Goal: Task Accomplishment & Management: Manage account settings

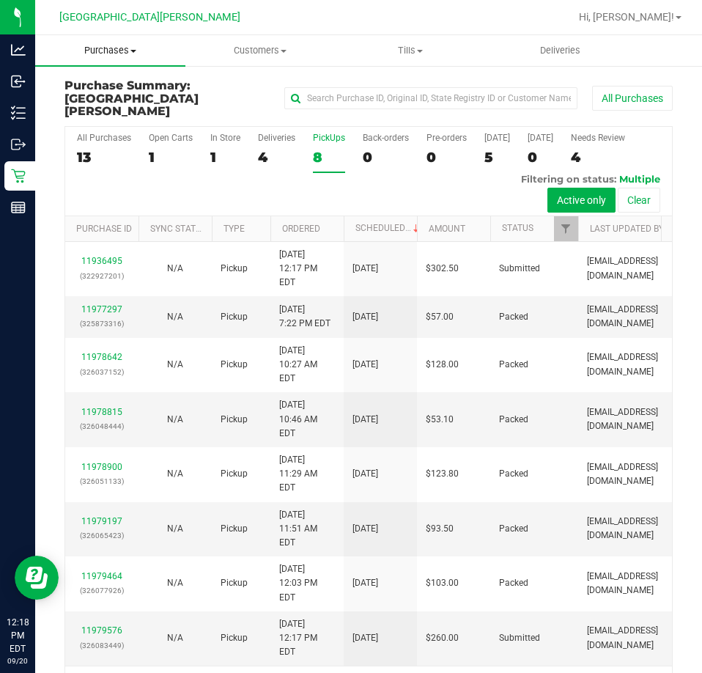
click at [124, 52] on span "Purchases" at bounding box center [110, 50] width 150 height 13
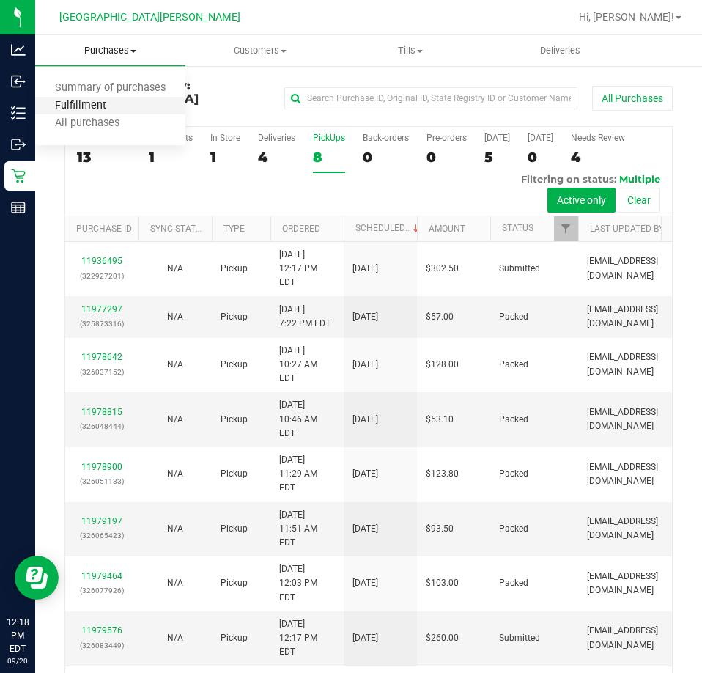
click at [100, 106] on span "Fulfillment" at bounding box center [80, 106] width 91 height 12
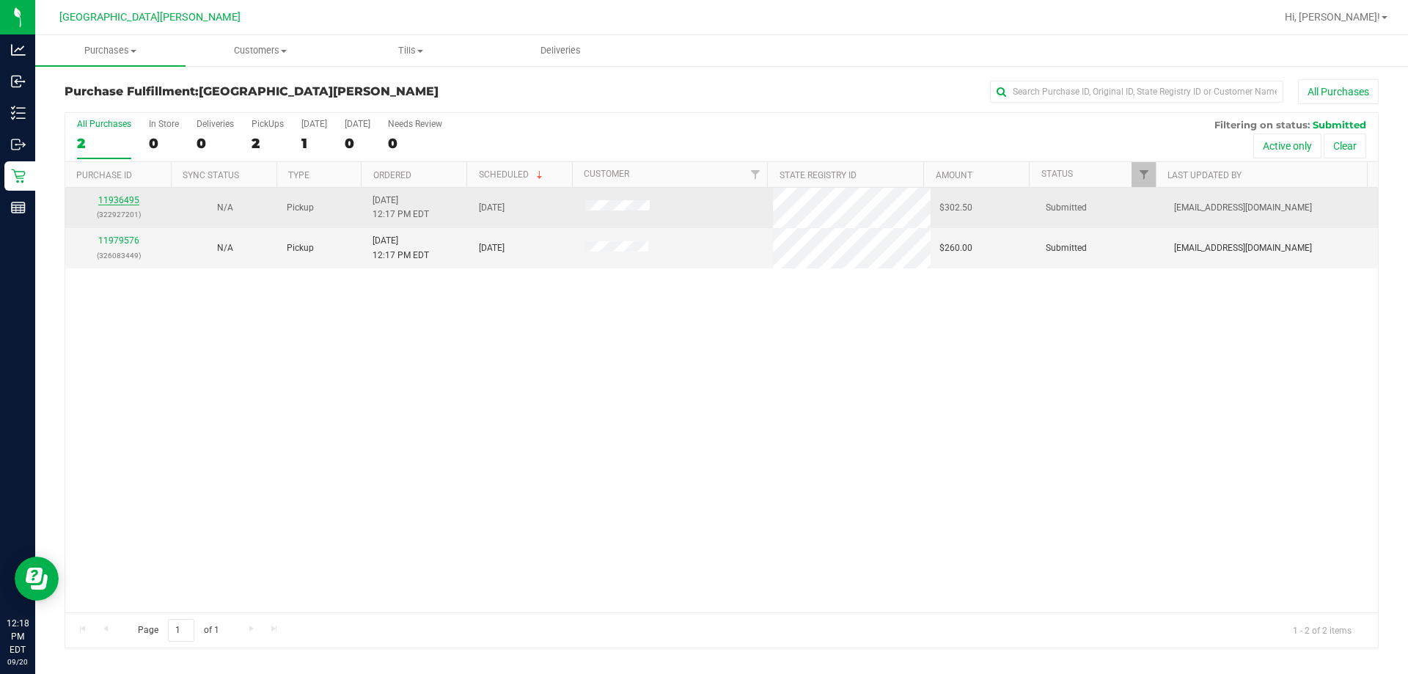
click at [122, 199] on link "11936495" at bounding box center [118, 200] width 41 height 10
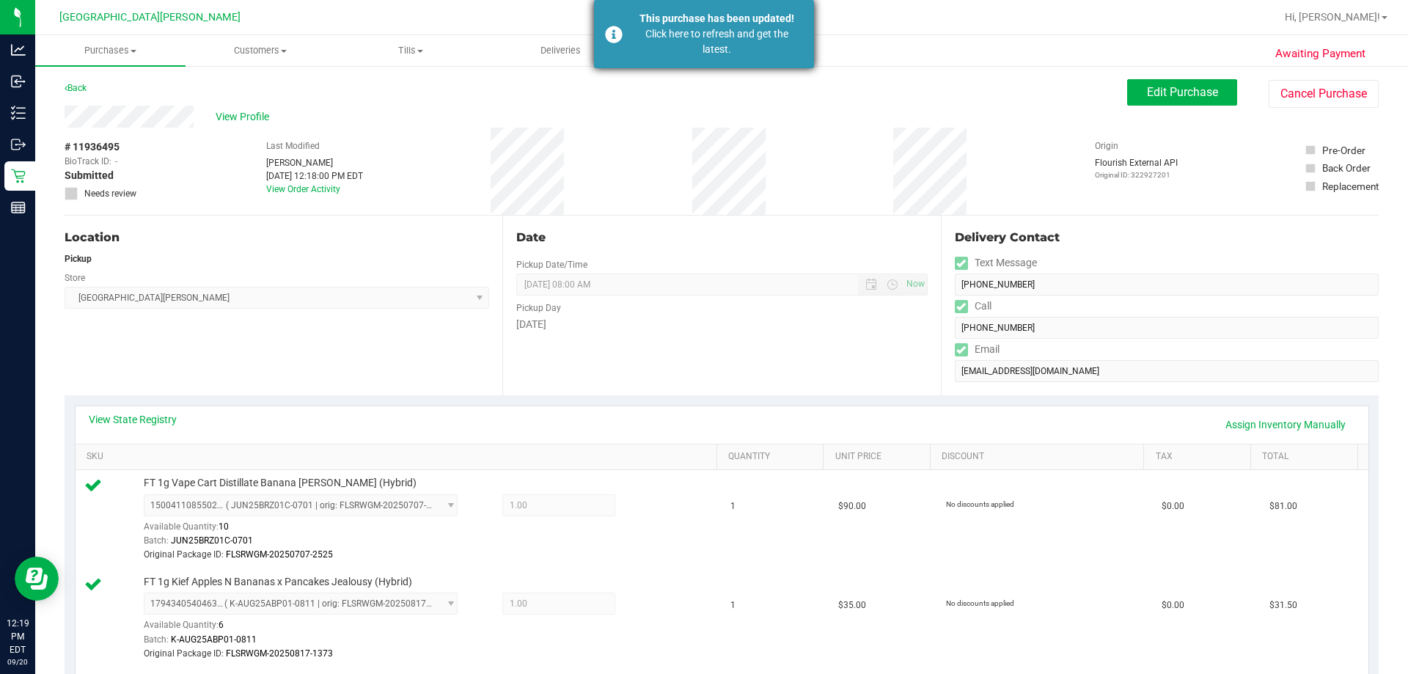
click at [674, 39] on div "Click here to refresh and get the latest." at bounding box center [716, 41] width 172 height 31
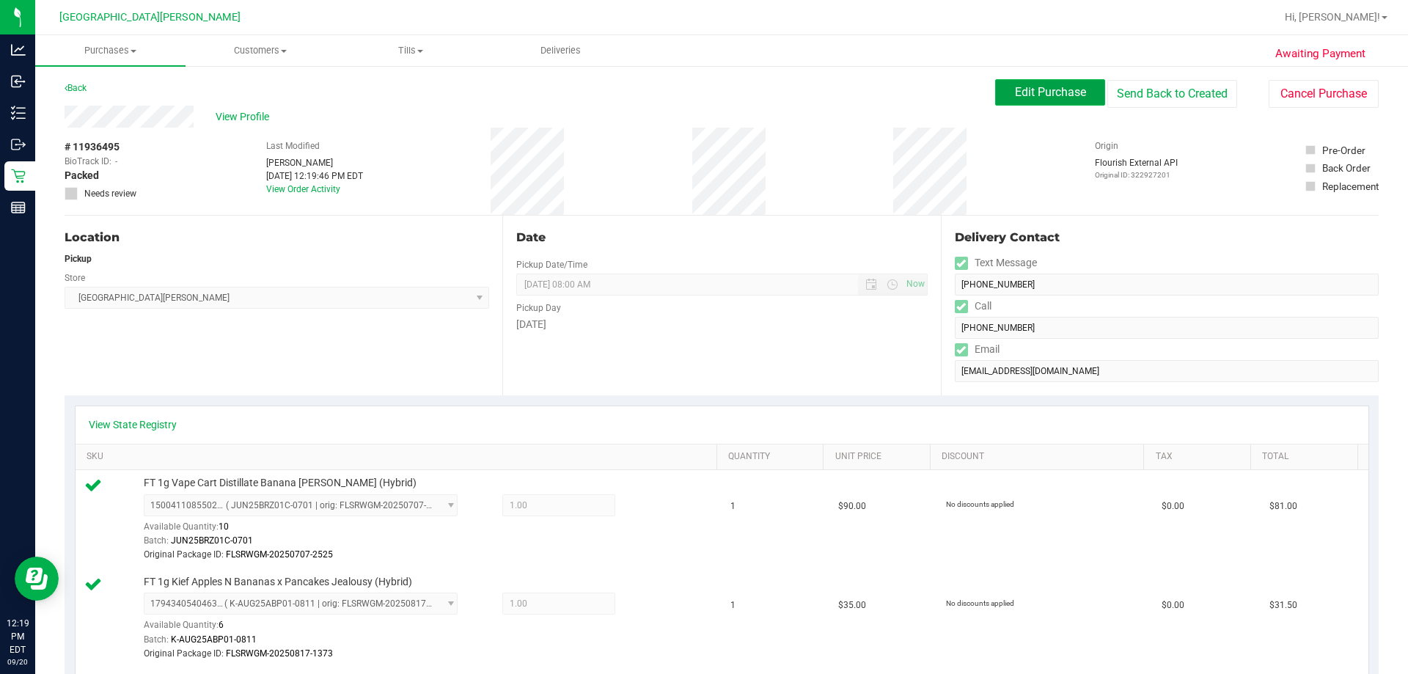
click at [702, 84] on button "Edit Purchase" at bounding box center [1050, 92] width 110 height 26
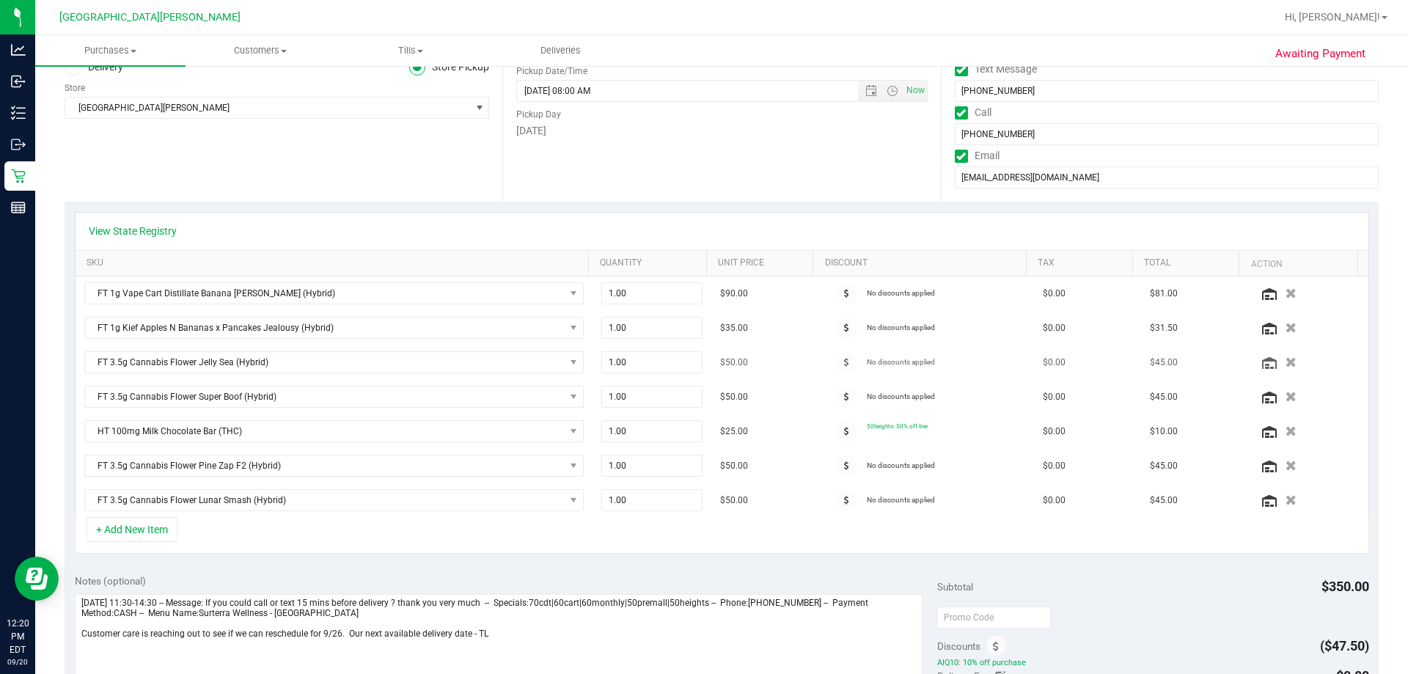
scroll to position [220, 0]
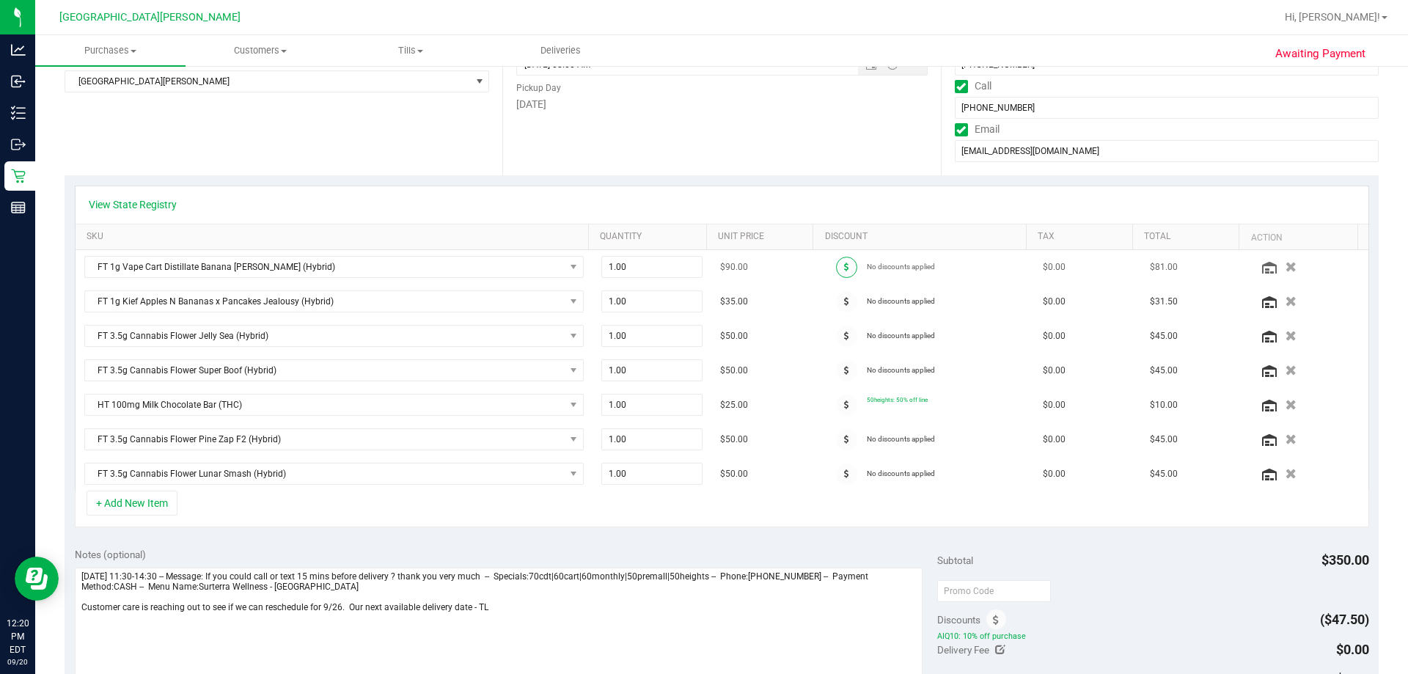
click at [702, 271] on icon at bounding box center [846, 266] width 5 height 9
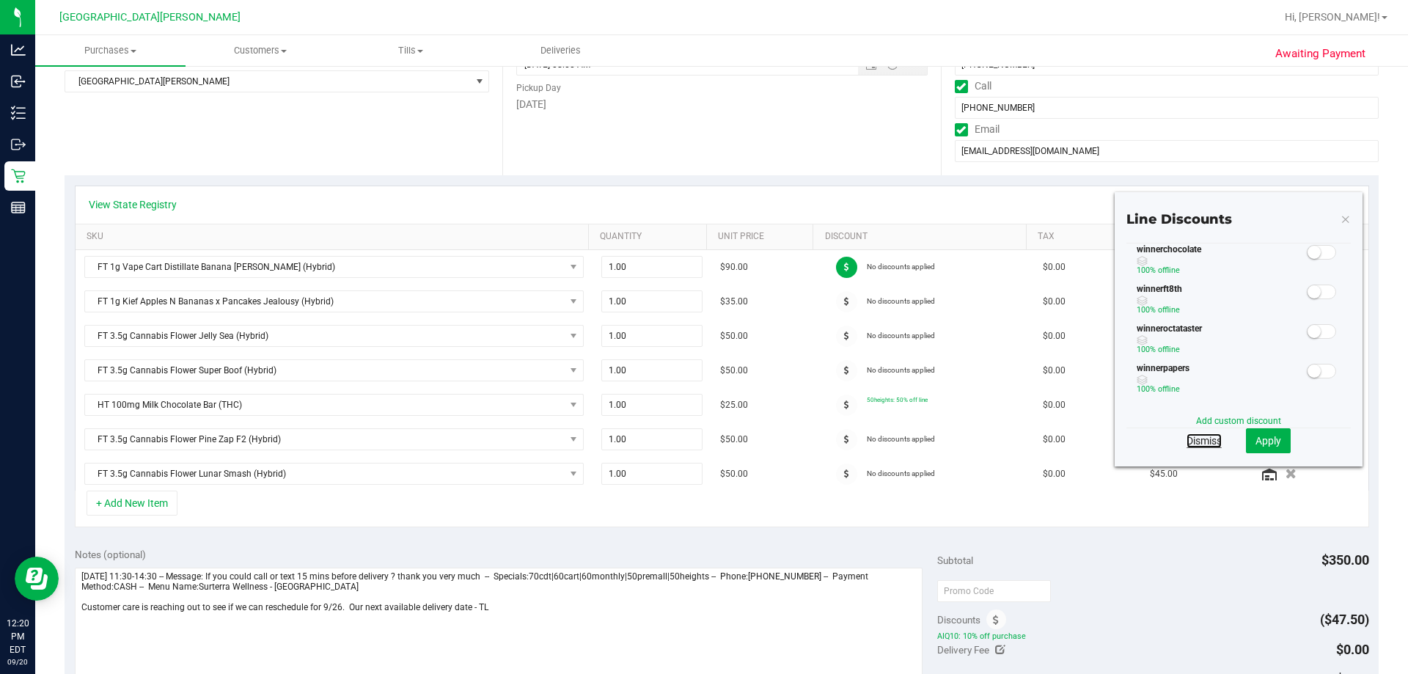
click at [702, 444] on link "Dismiss" at bounding box center [1203, 440] width 35 height 15
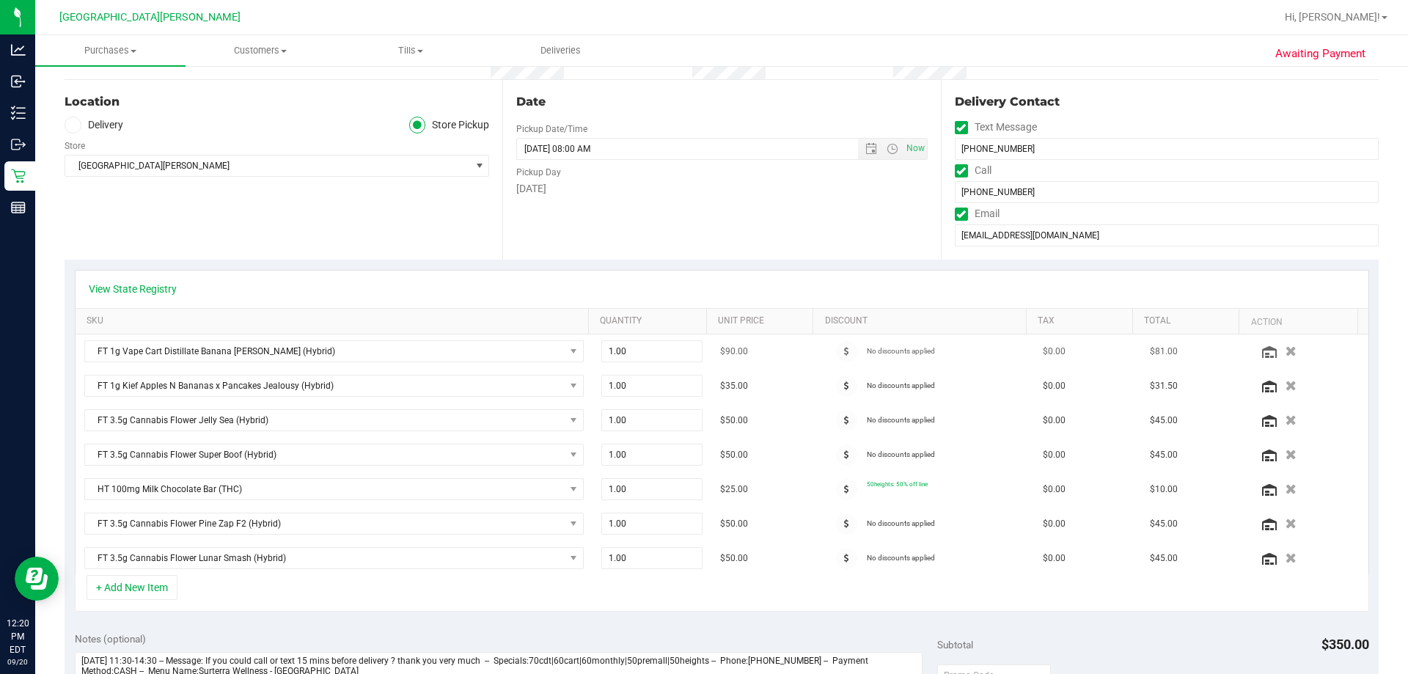
scroll to position [147, 0]
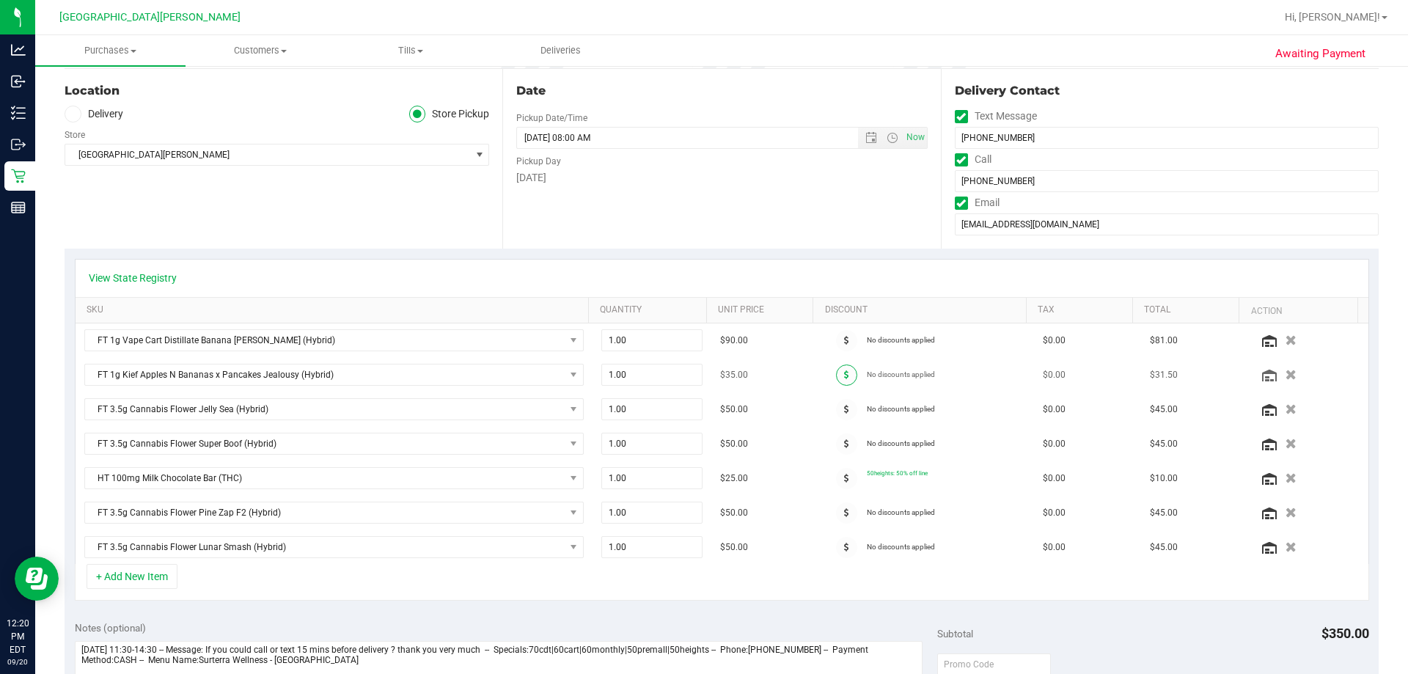
click at [702, 372] on span at bounding box center [846, 374] width 21 height 21
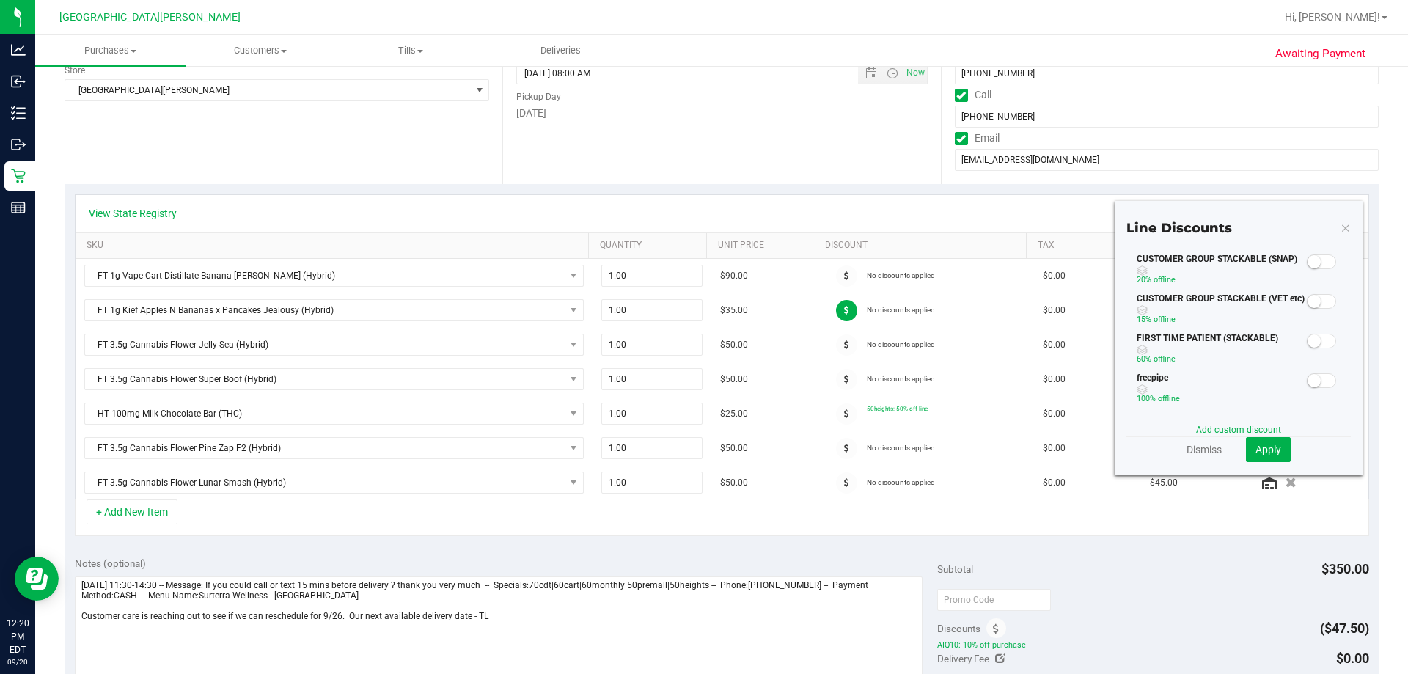
scroll to position [220, 0]
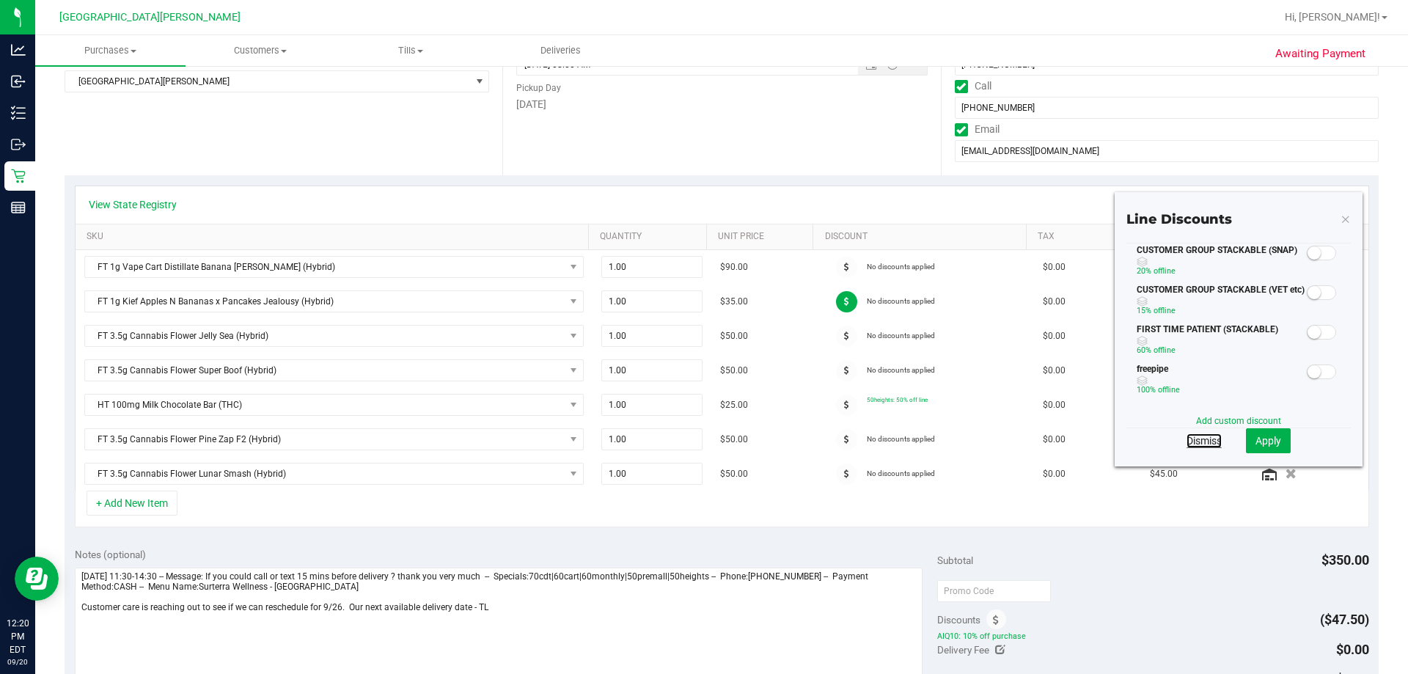
click at [702, 443] on link "Dismiss" at bounding box center [1203, 440] width 35 height 15
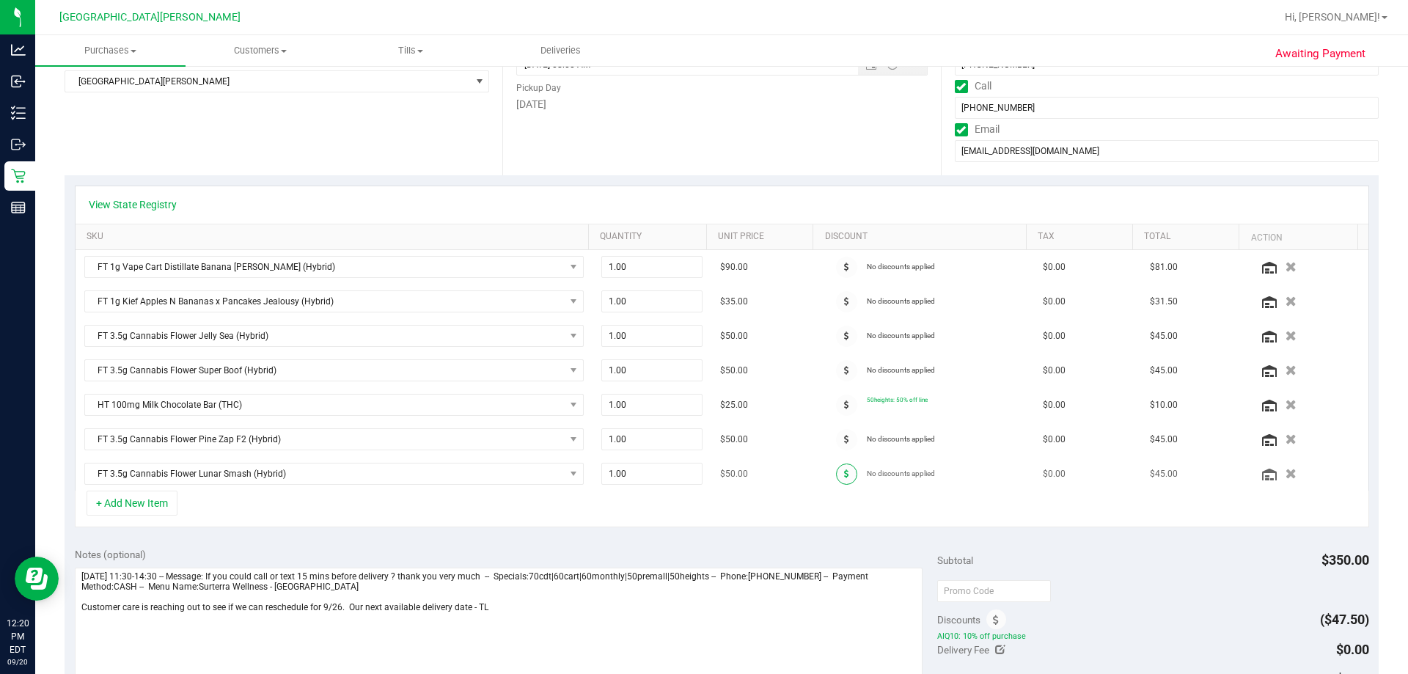
click at [702, 469] on icon at bounding box center [846, 473] width 5 height 9
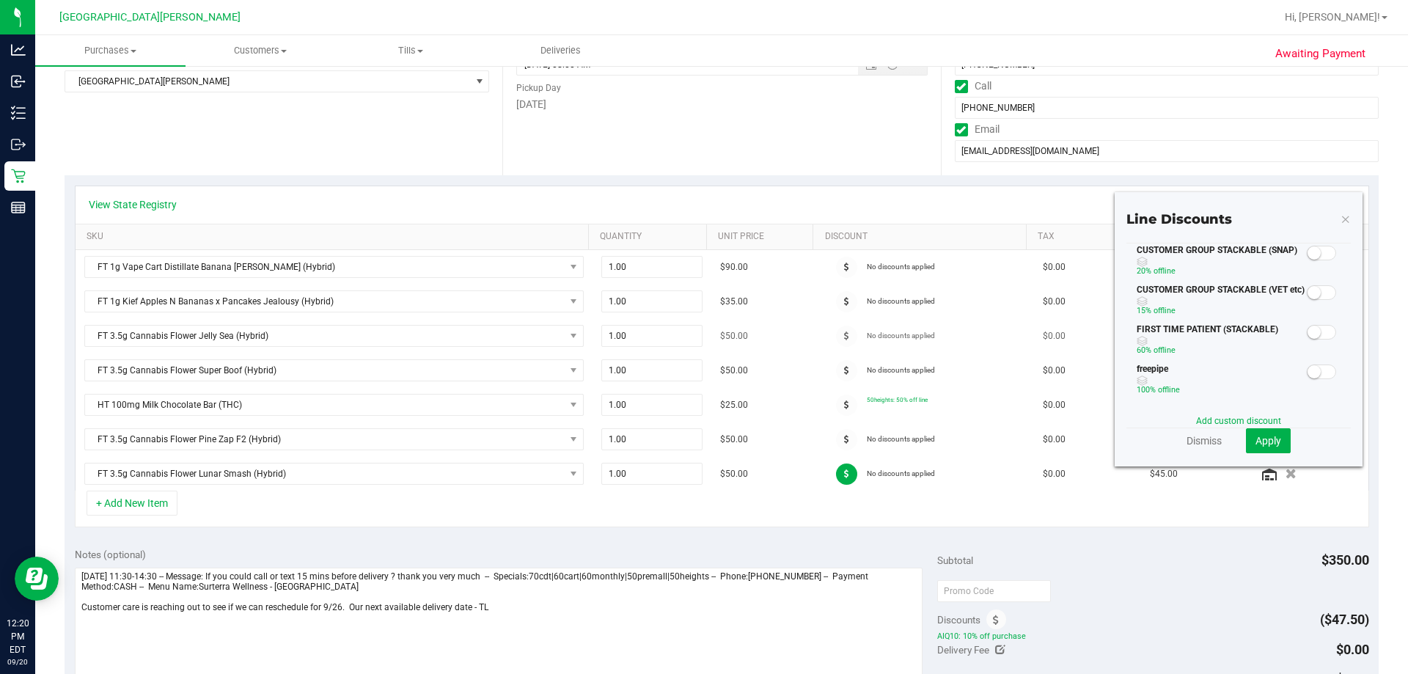
drag, startPoint x: 1334, startPoint y: 216, endPoint x: 1117, endPoint y: 323, distance: 242.3
click at [702, 216] on icon at bounding box center [1345, 219] width 10 height 18
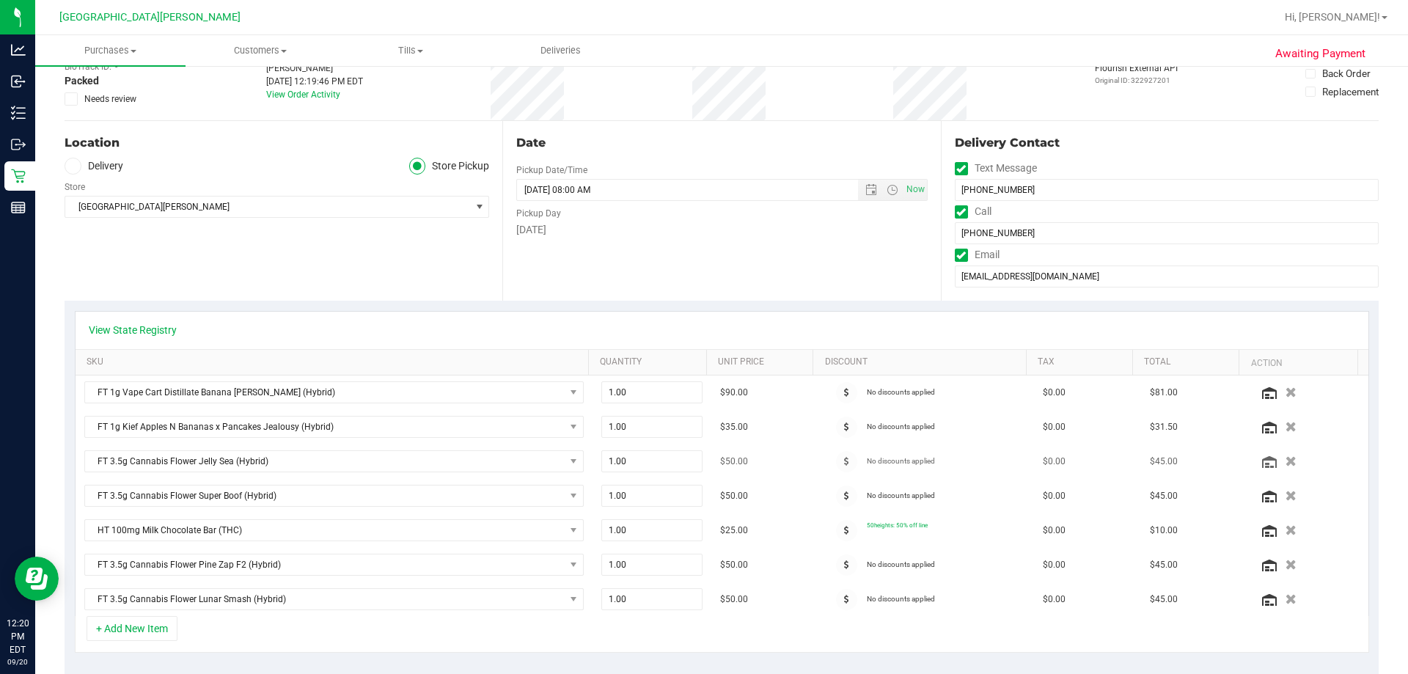
scroll to position [0, 0]
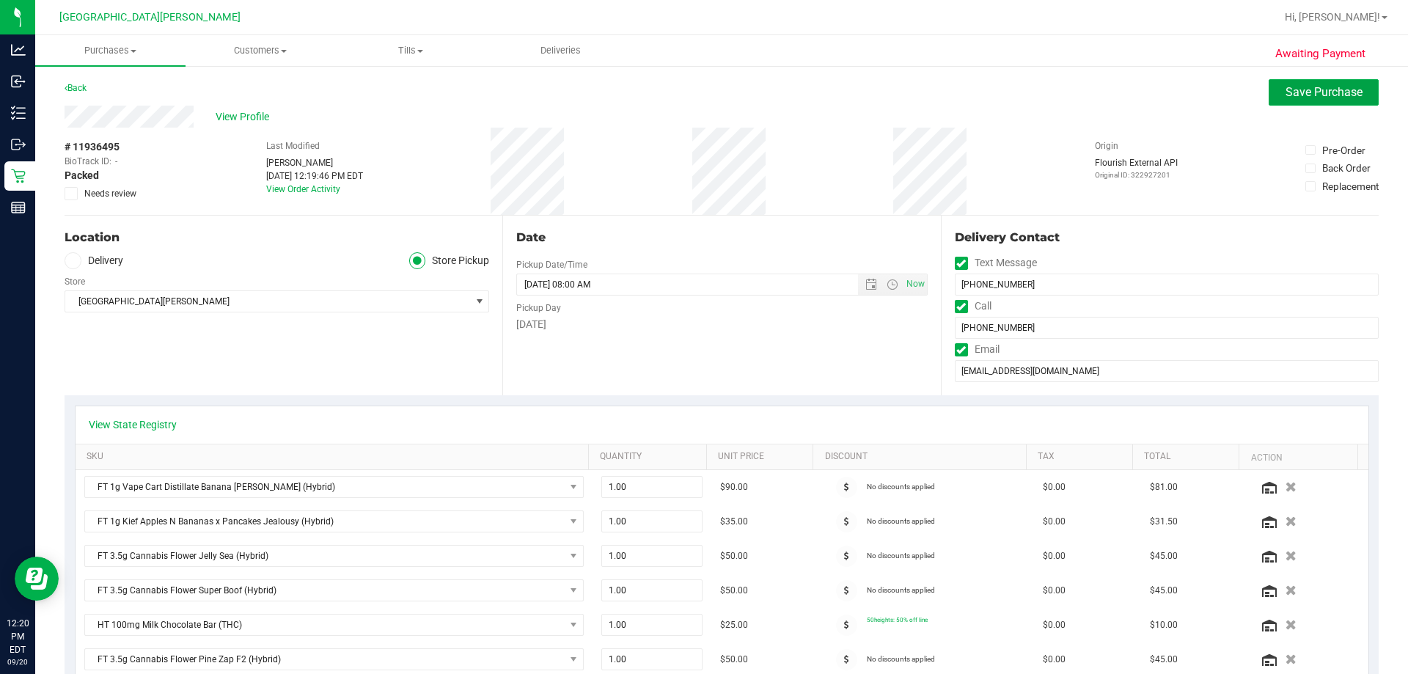
click at [702, 85] on span "Save Purchase" at bounding box center [1323, 92] width 77 height 14
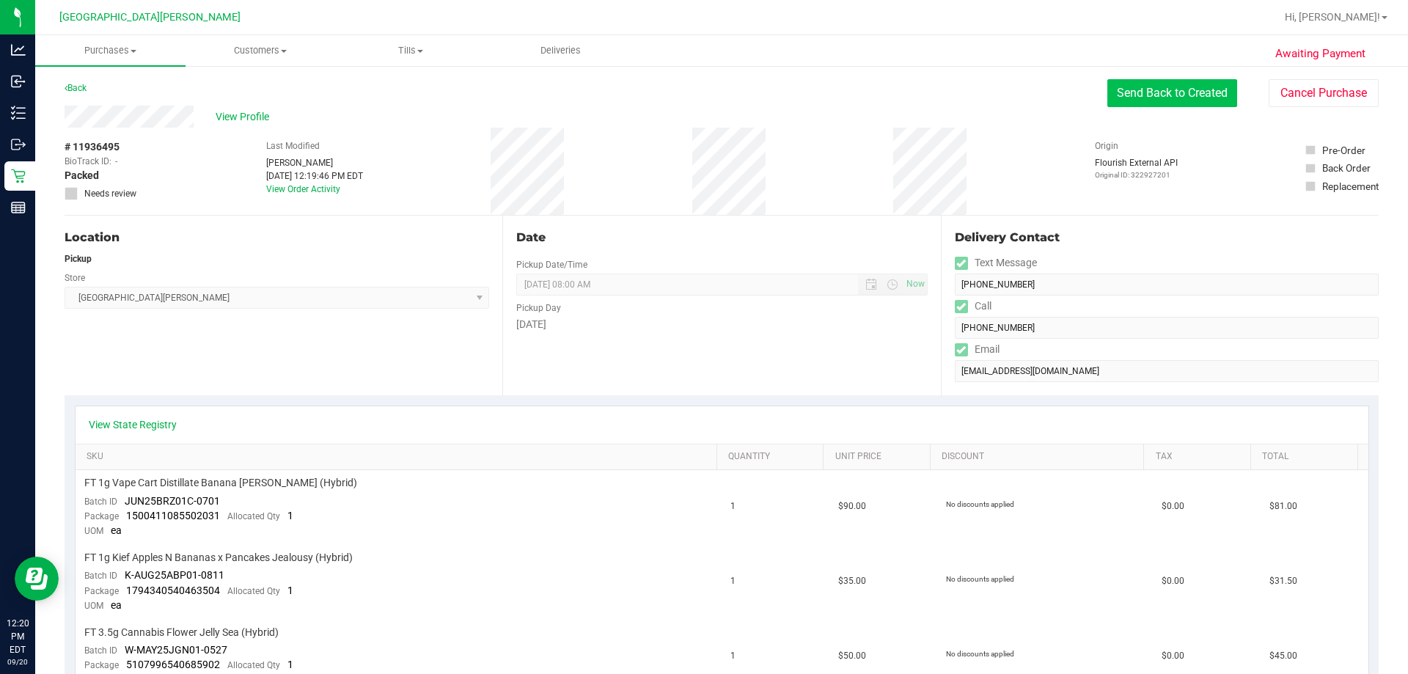
click at [702, 87] on button "Send Back to Created" at bounding box center [1172, 93] width 130 height 28
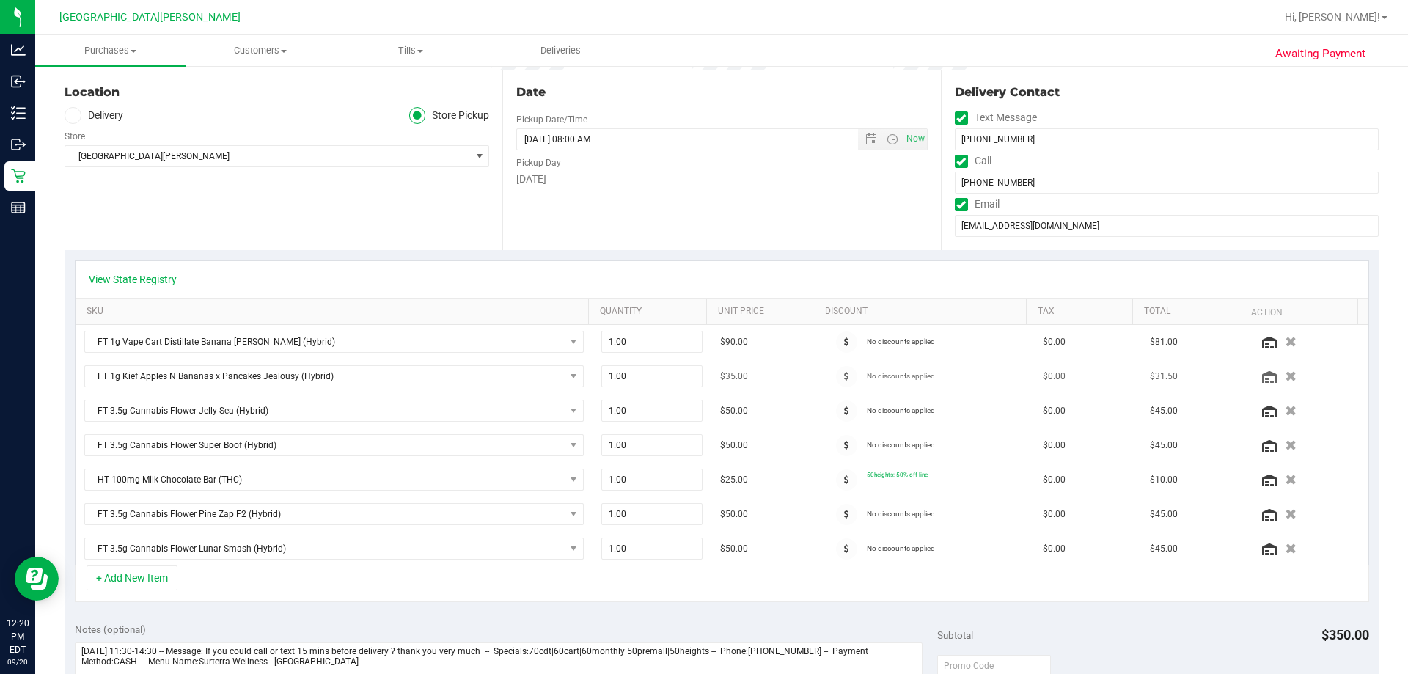
scroll to position [147, 0]
click at [702, 335] on span at bounding box center [846, 340] width 21 height 21
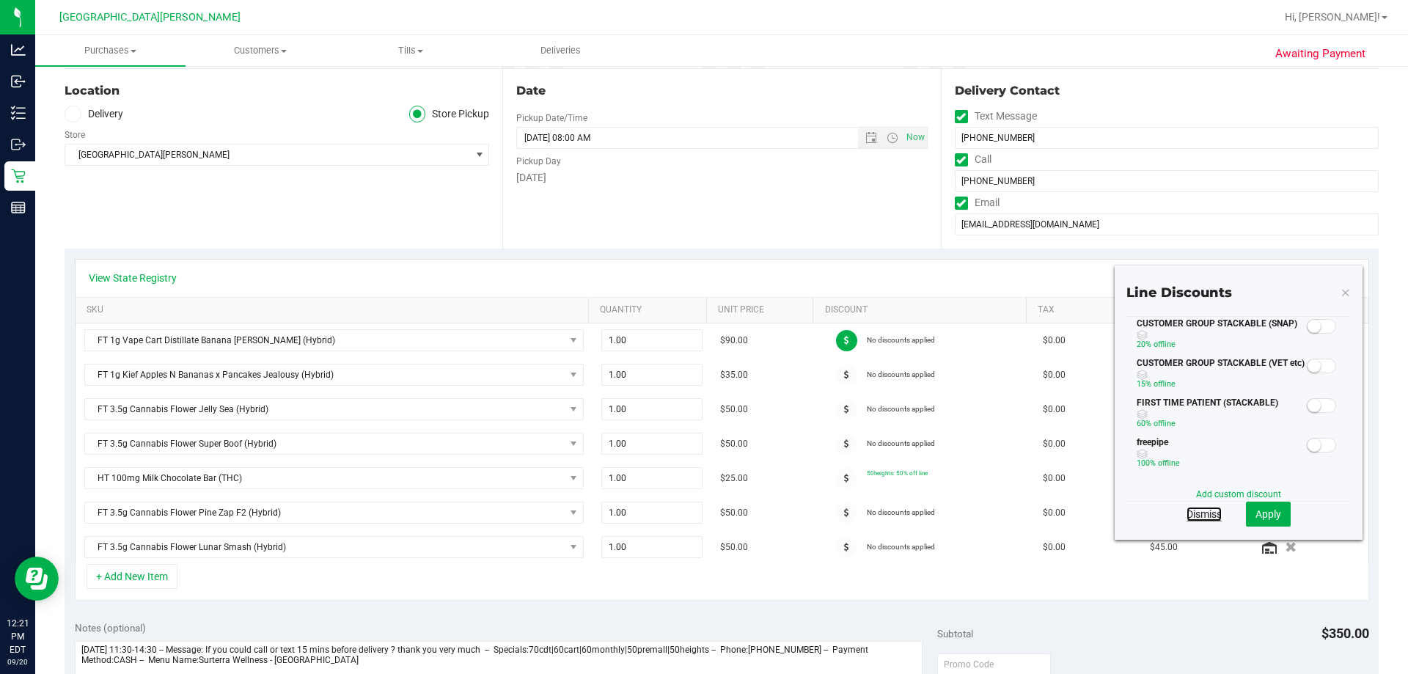
click at [702, 515] on link "Dismiss" at bounding box center [1203, 514] width 35 height 15
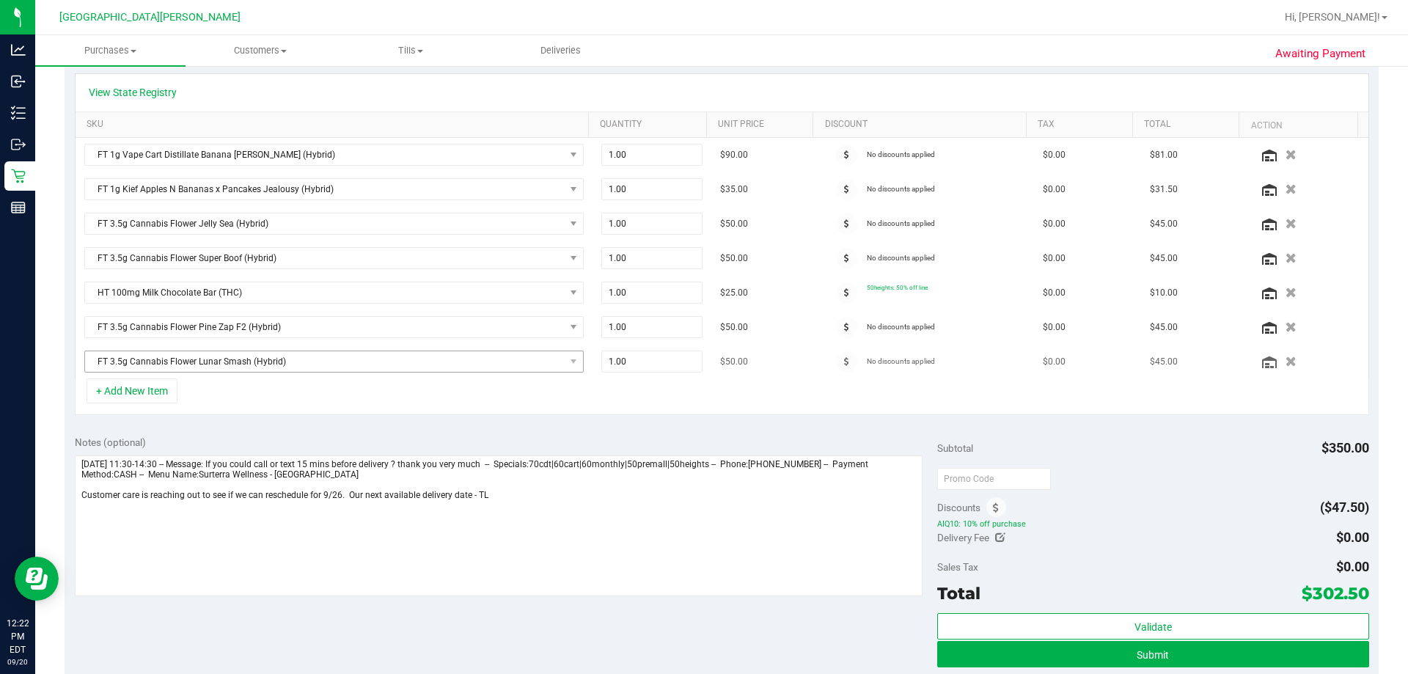
scroll to position [205, 0]
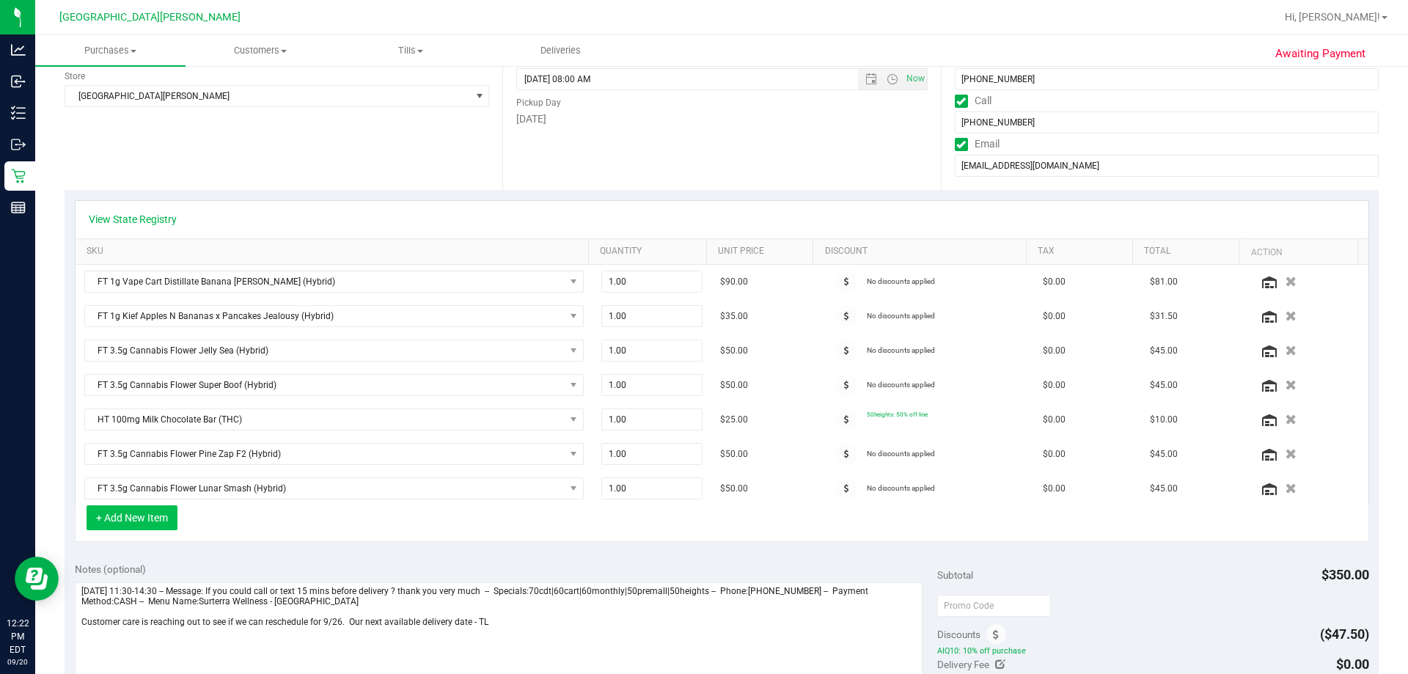
click at [146, 526] on button "+ Add New Item" at bounding box center [132, 517] width 91 height 25
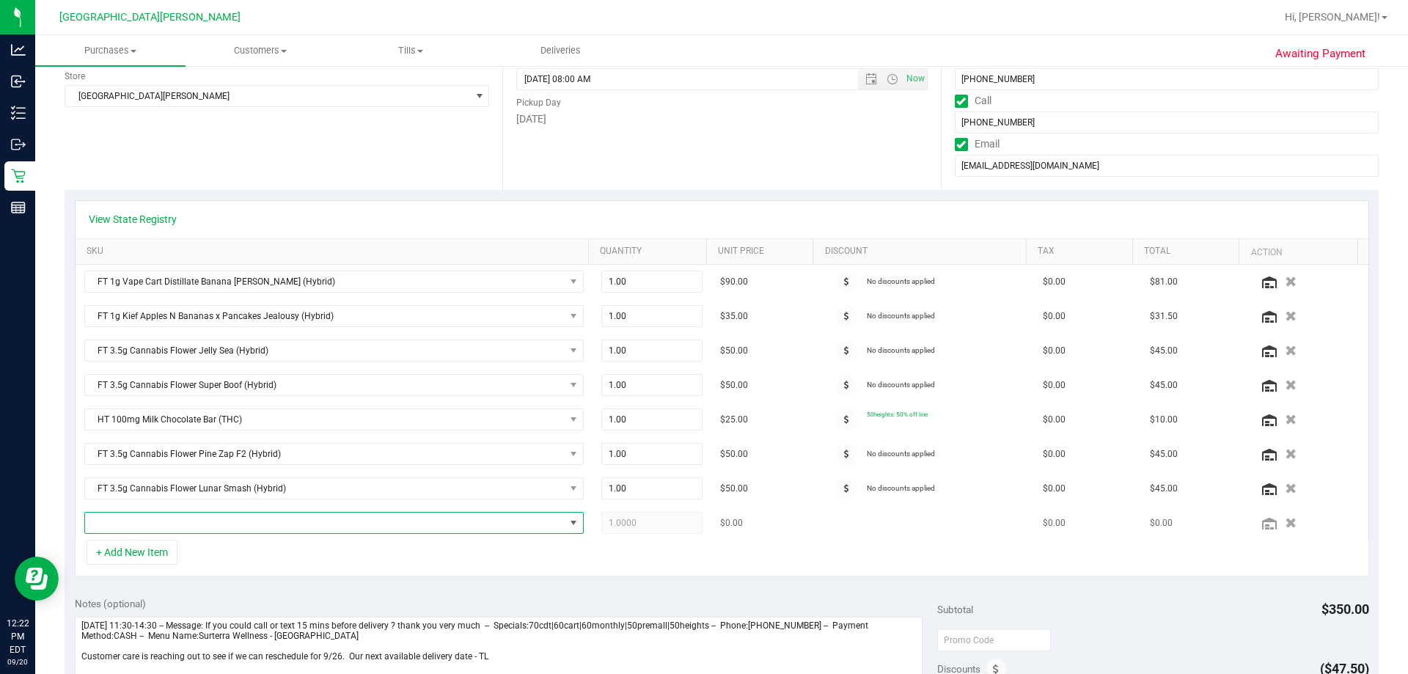
click at [256, 515] on span "NO DATA FOUND" at bounding box center [324, 522] width 479 height 21
type input "fic"
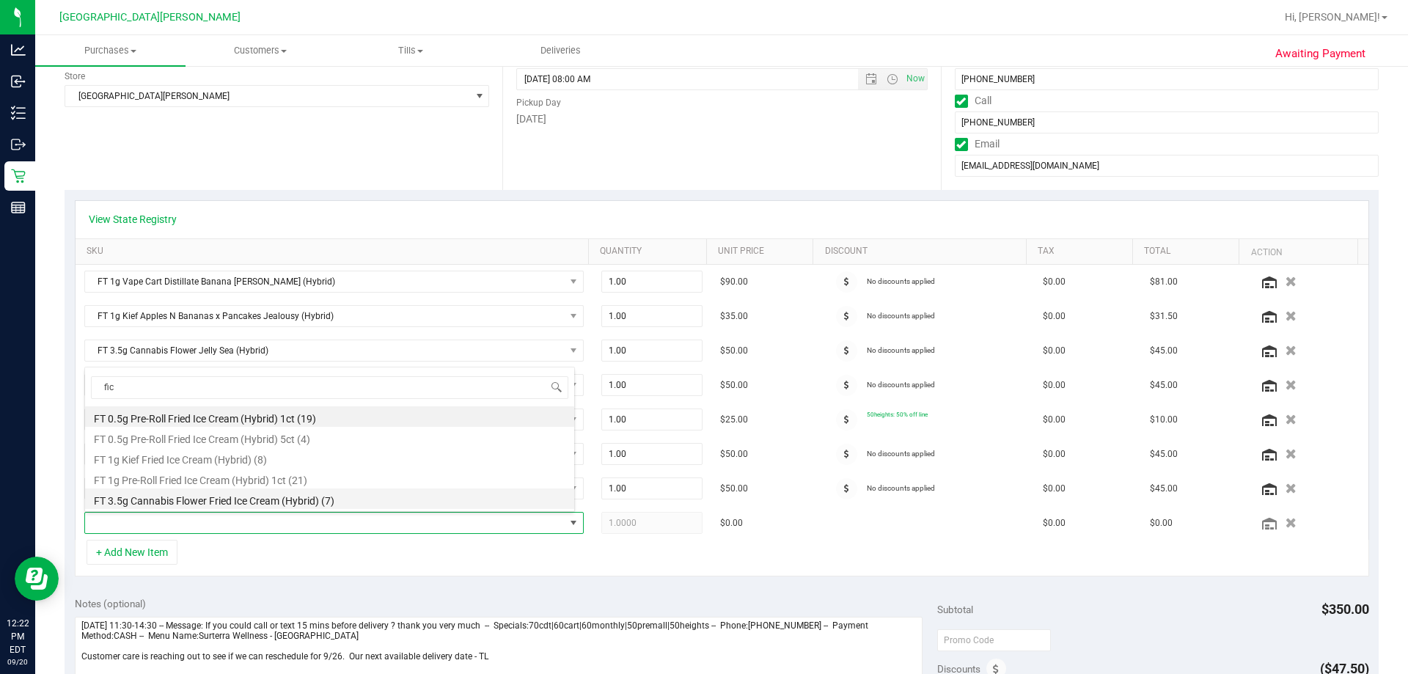
click at [277, 493] on li "FT 3.5g Cannabis Flower Fried Ice Cream (Hybrid) (7)" at bounding box center [329, 498] width 489 height 21
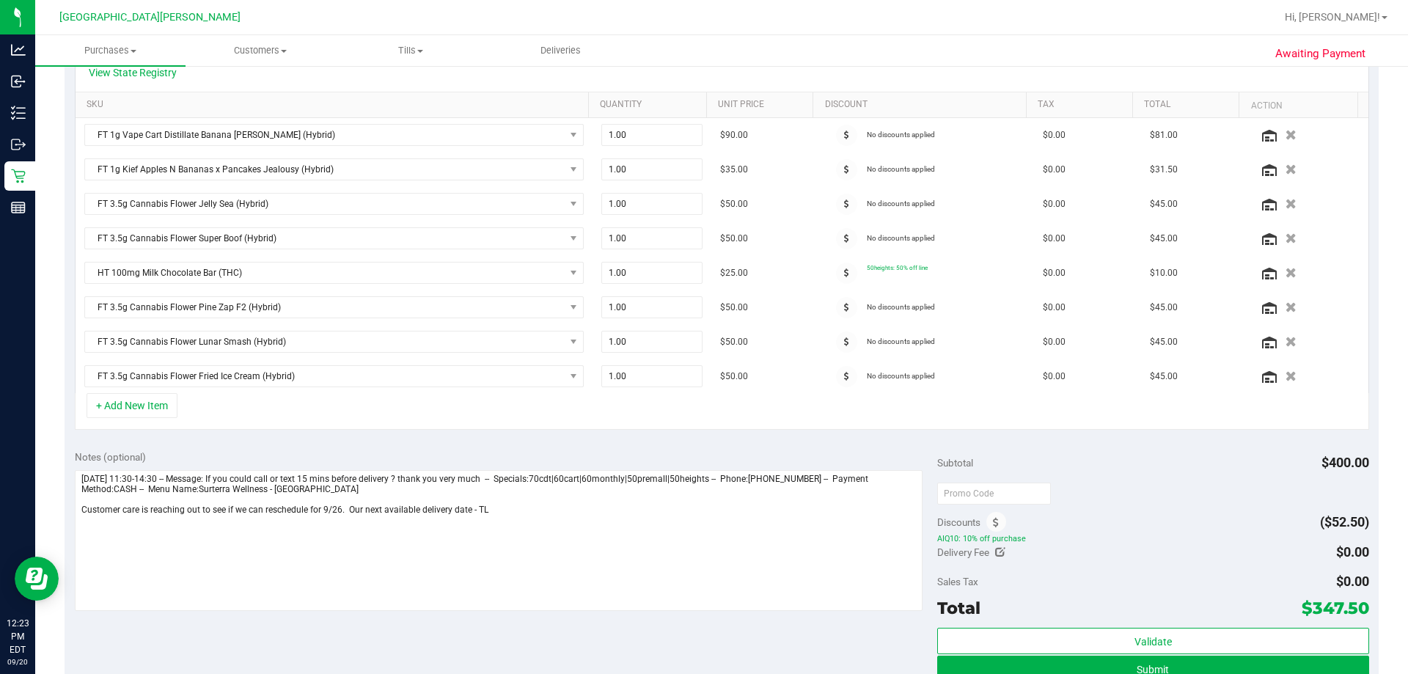
scroll to position [425, 0]
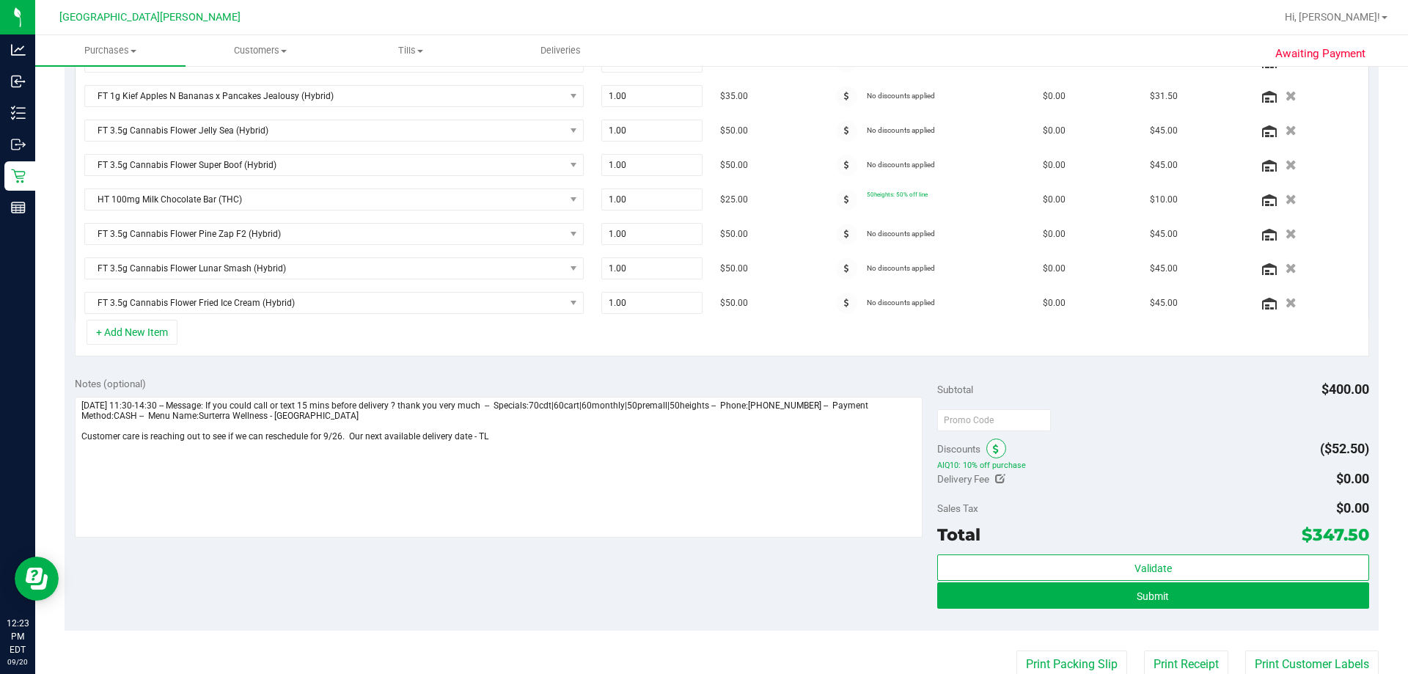
click at [702, 449] on icon at bounding box center [996, 449] width 6 height 10
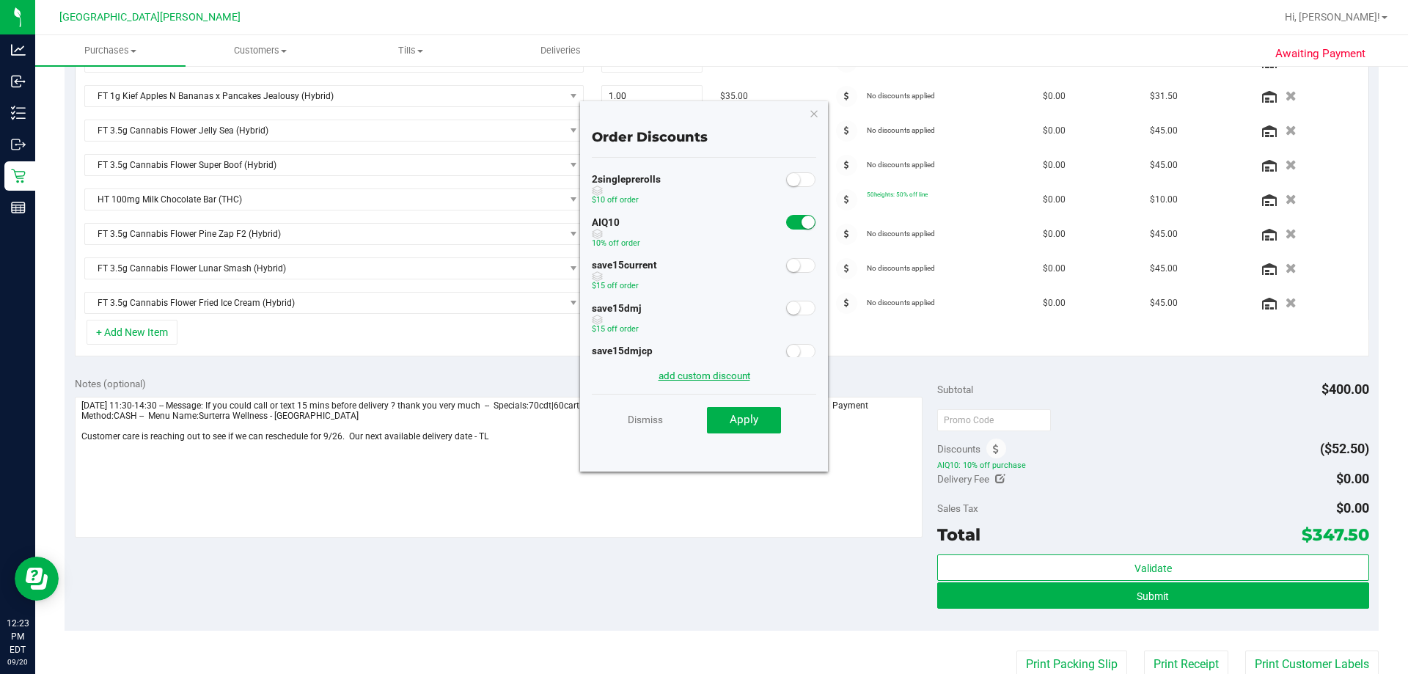
click at [702, 380] on link "add custom discount" at bounding box center [704, 375] width 92 height 12
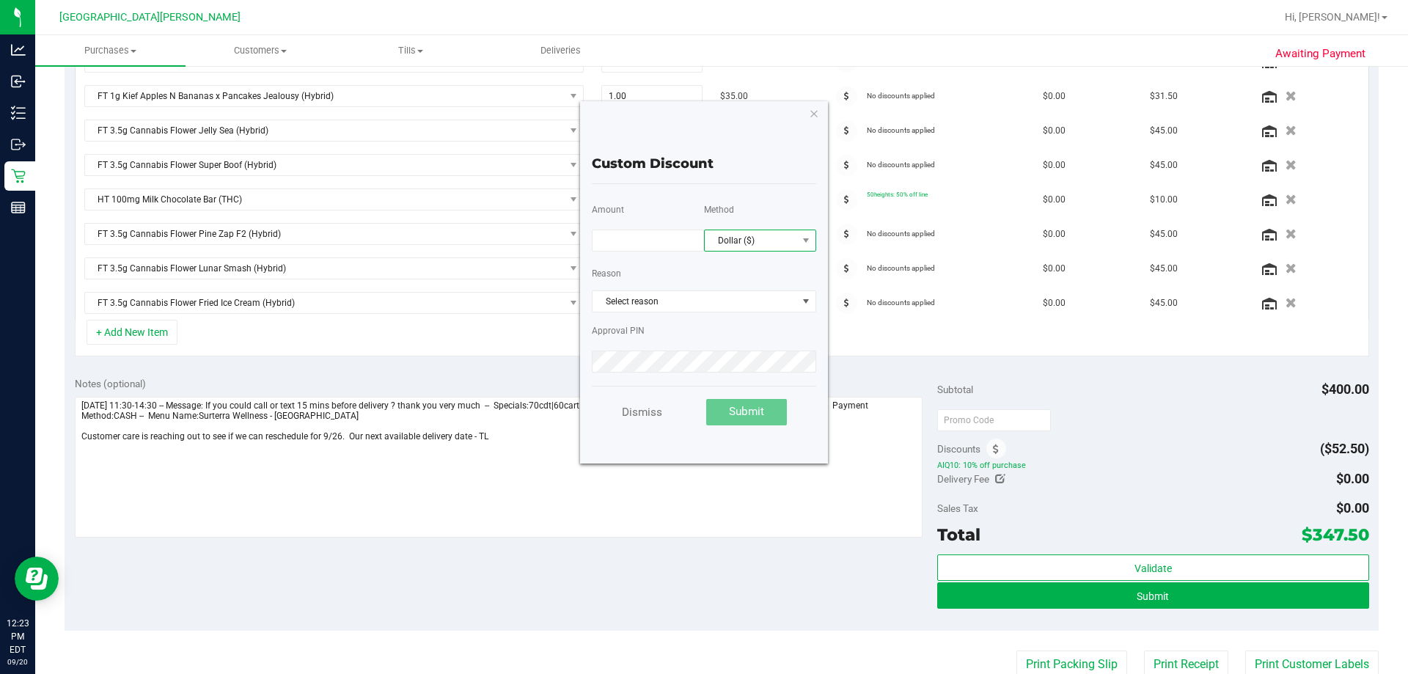
click at [702, 242] on span "Dollar ($)" at bounding box center [750, 240] width 92 height 21
click at [641, 250] on input "text" at bounding box center [648, 240] width 112 height 22
type input "156.00"
click at [702, 293] on span "Select reason" at bounding box center [694, 301] width 205 height 21
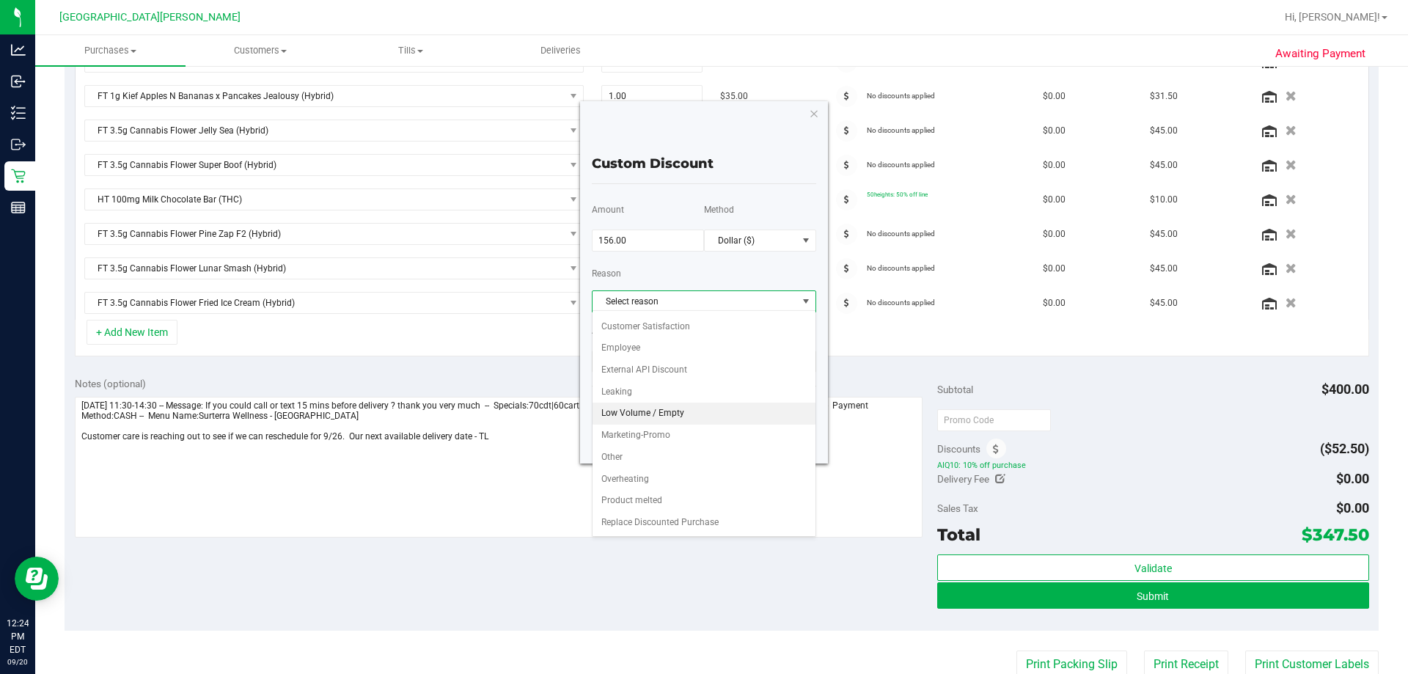
scroll to position [63, 0]
click at [682, 497] on li "Replace Discounted Purchase" at bounding box center [703, 501] width 223 height 22
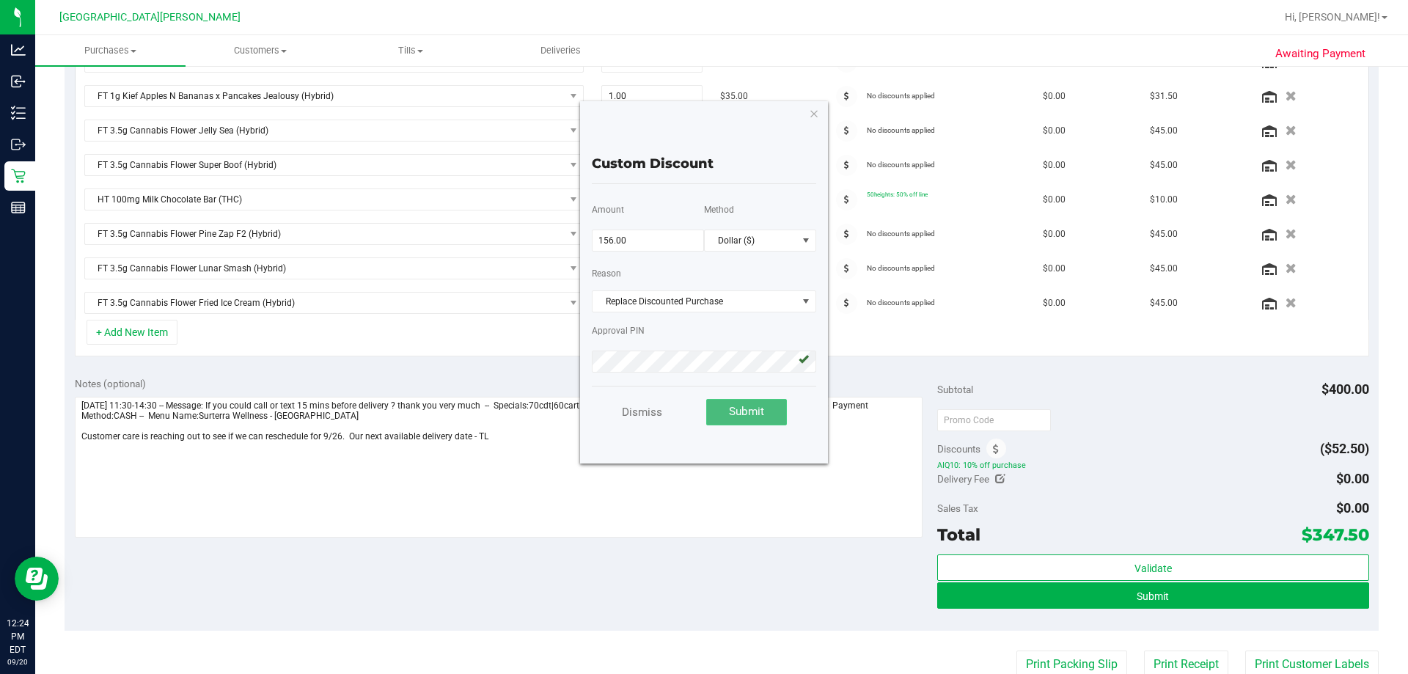
click at [702, 413] on button "Submit" at bounding box center [746, 412] width 81 height 26
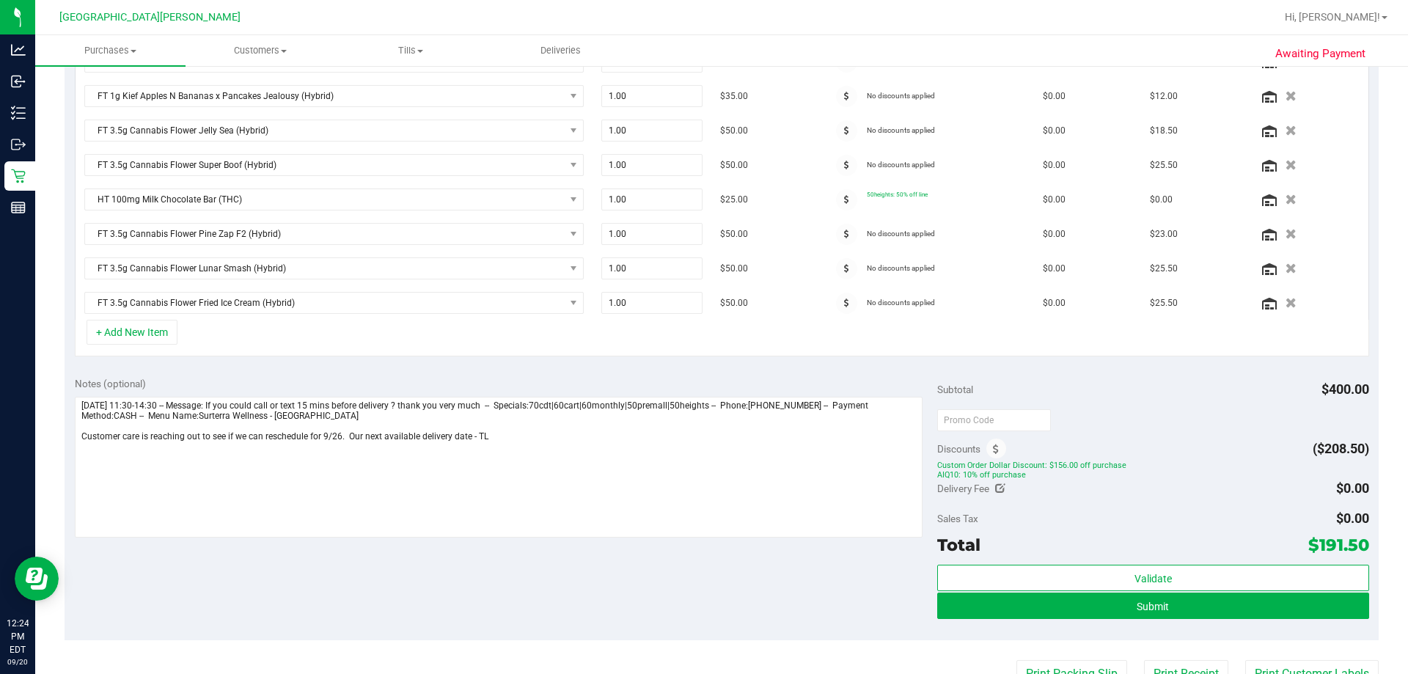
scroll to position [427, 0]
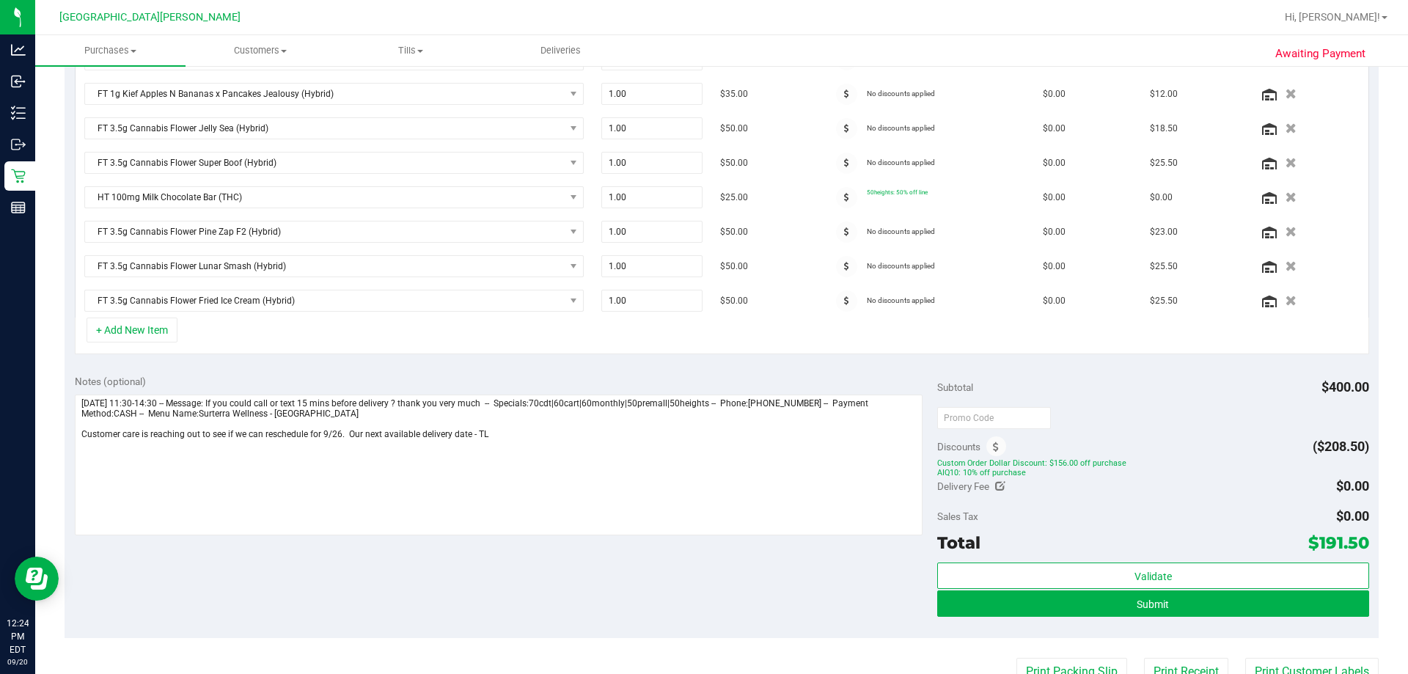
click at [702, 446] on div "Discounts ($208.50)" at bounding box center [1152, 446] width 431 height 26
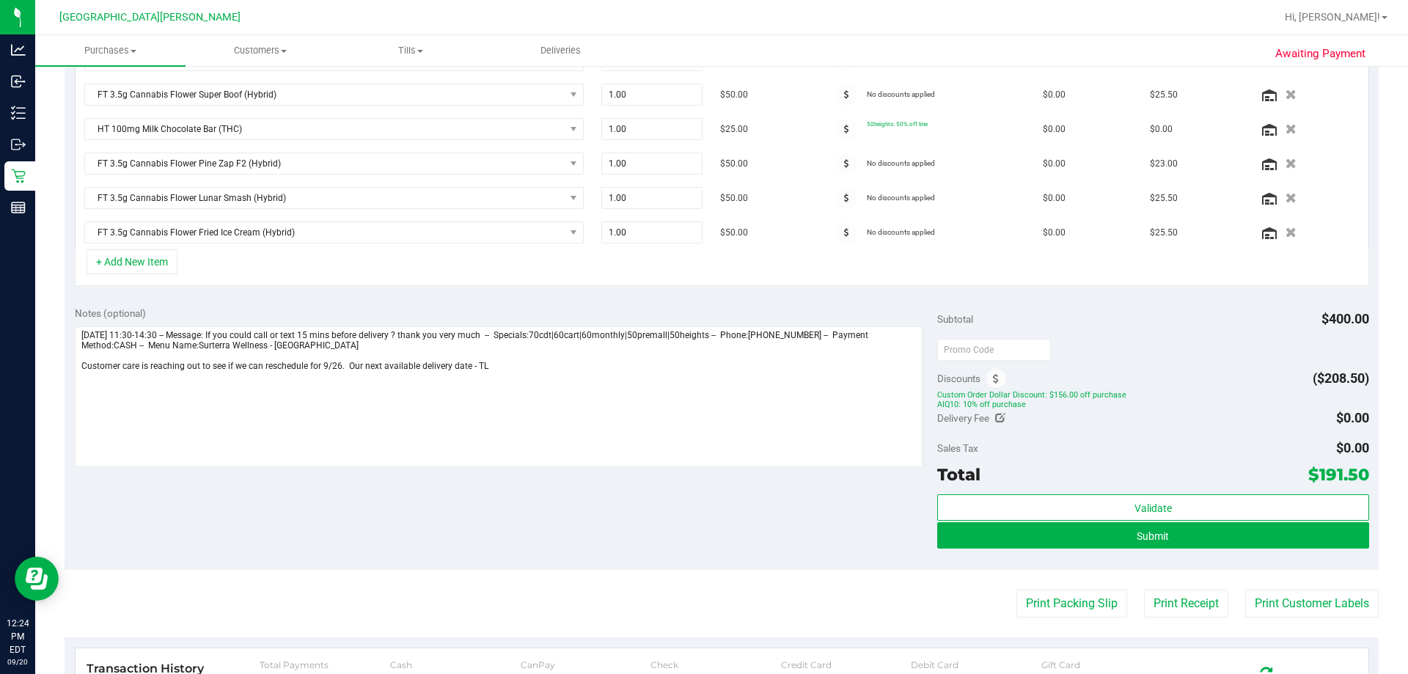
scroll to position [469, 0]
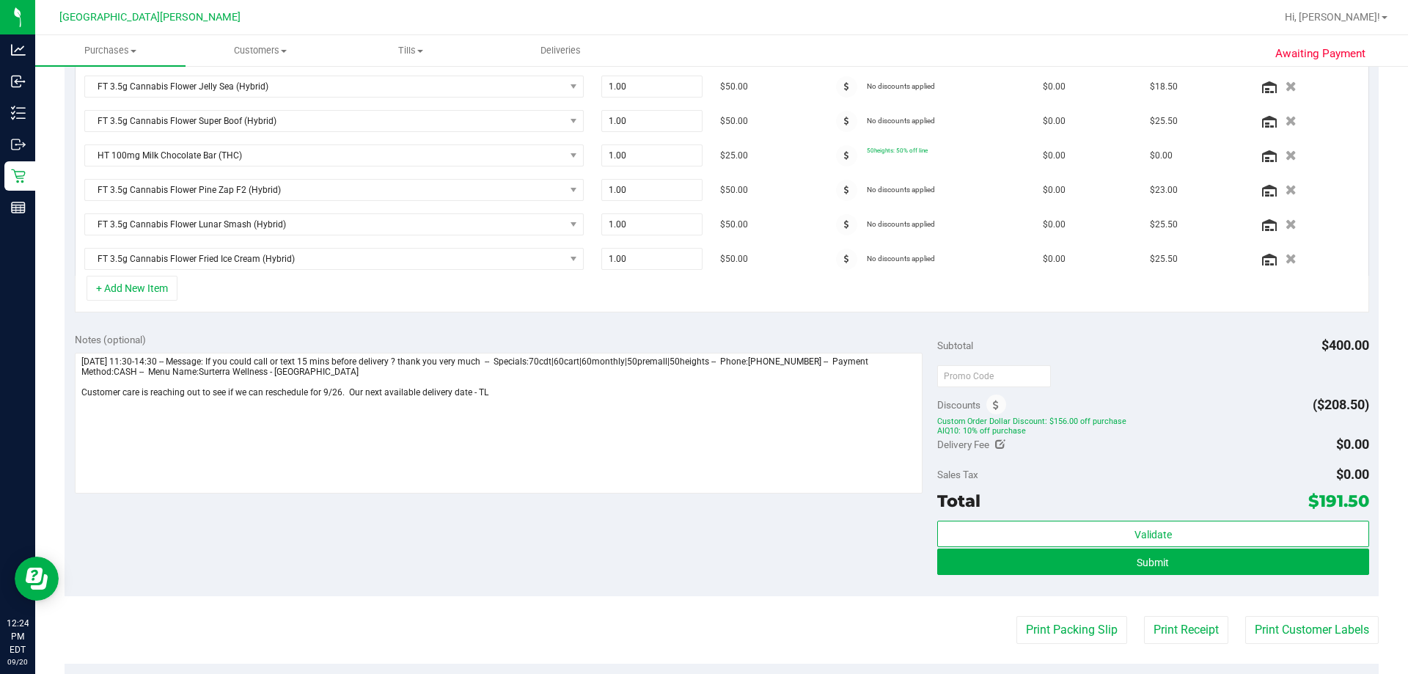
click at [702, 353] on div "Subtotal $400.00" at bounding box center [1152, 345] width 431 height 26
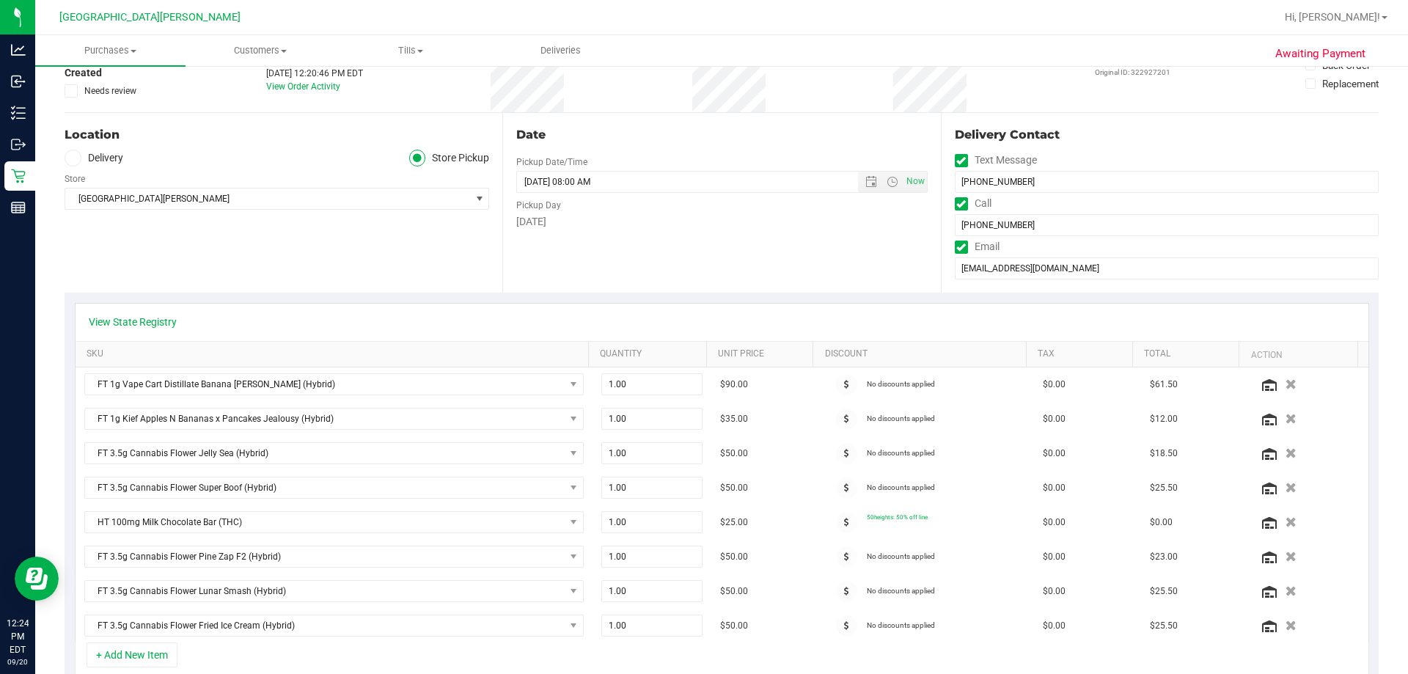
scroll to position [0, 0]
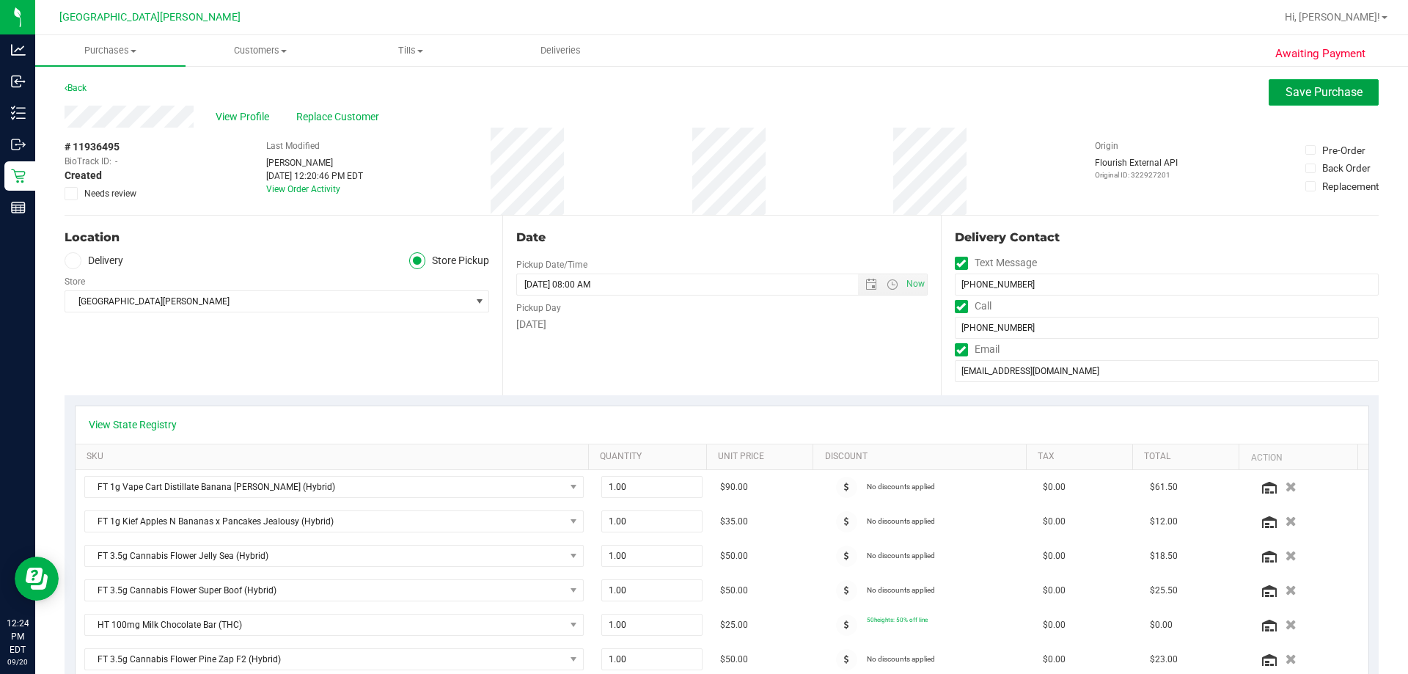
click at [702, 81] on button "Save Purchase" at bounding box center [1323, 92] width 110 height 26
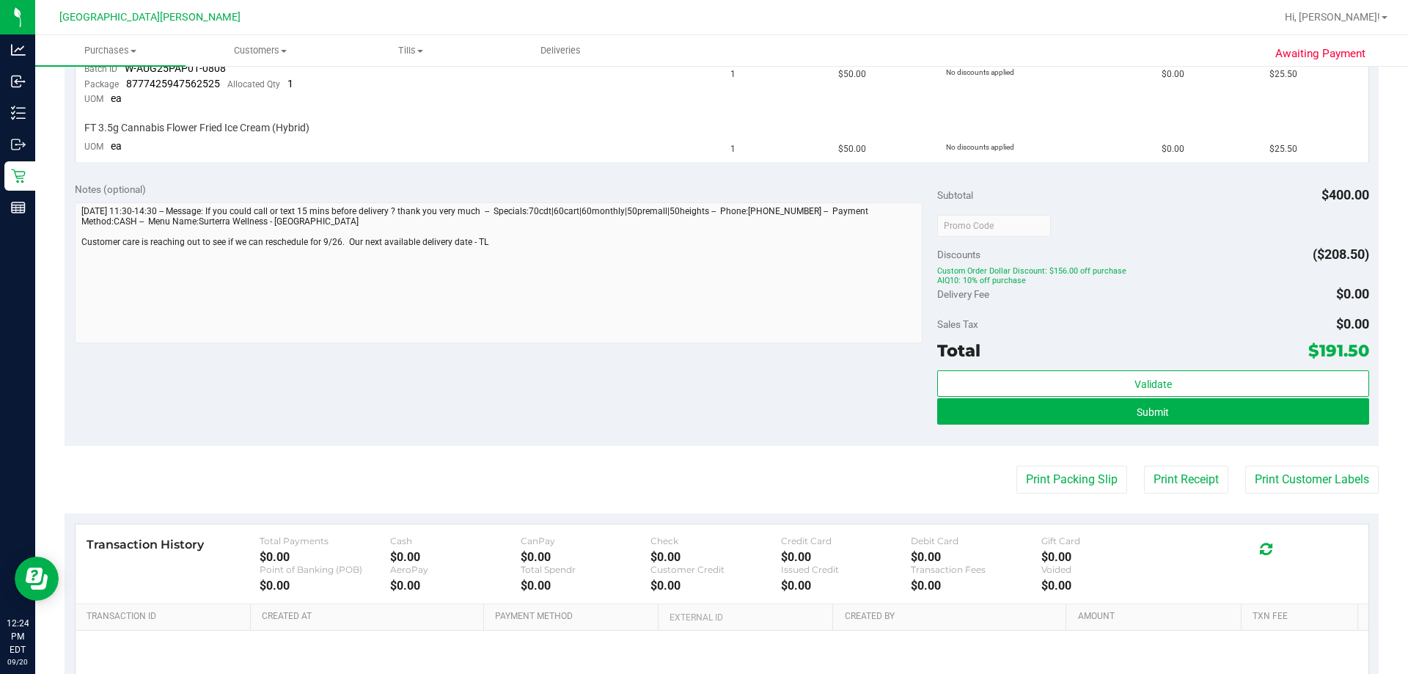
scroll to position [1023, 0]
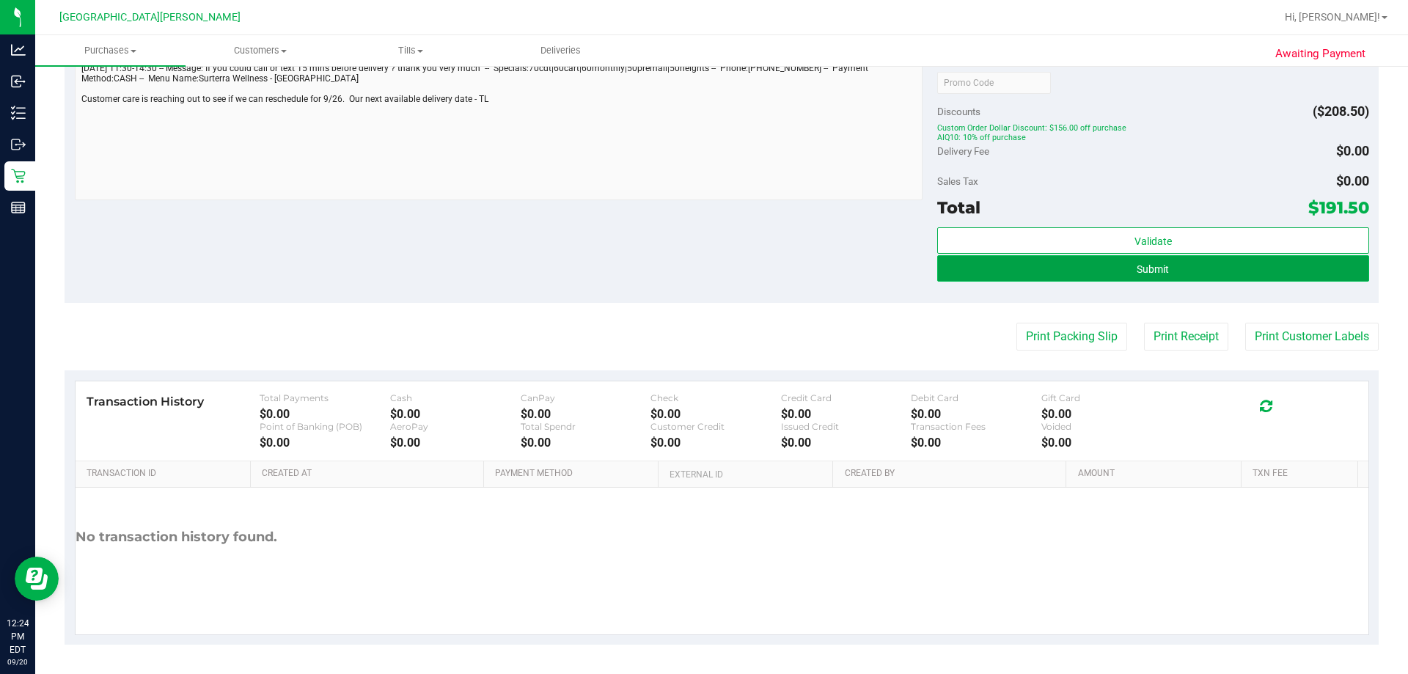
click at [702, 273] on button "Submit" at bounding box center [1152, 268] width 431 height 26
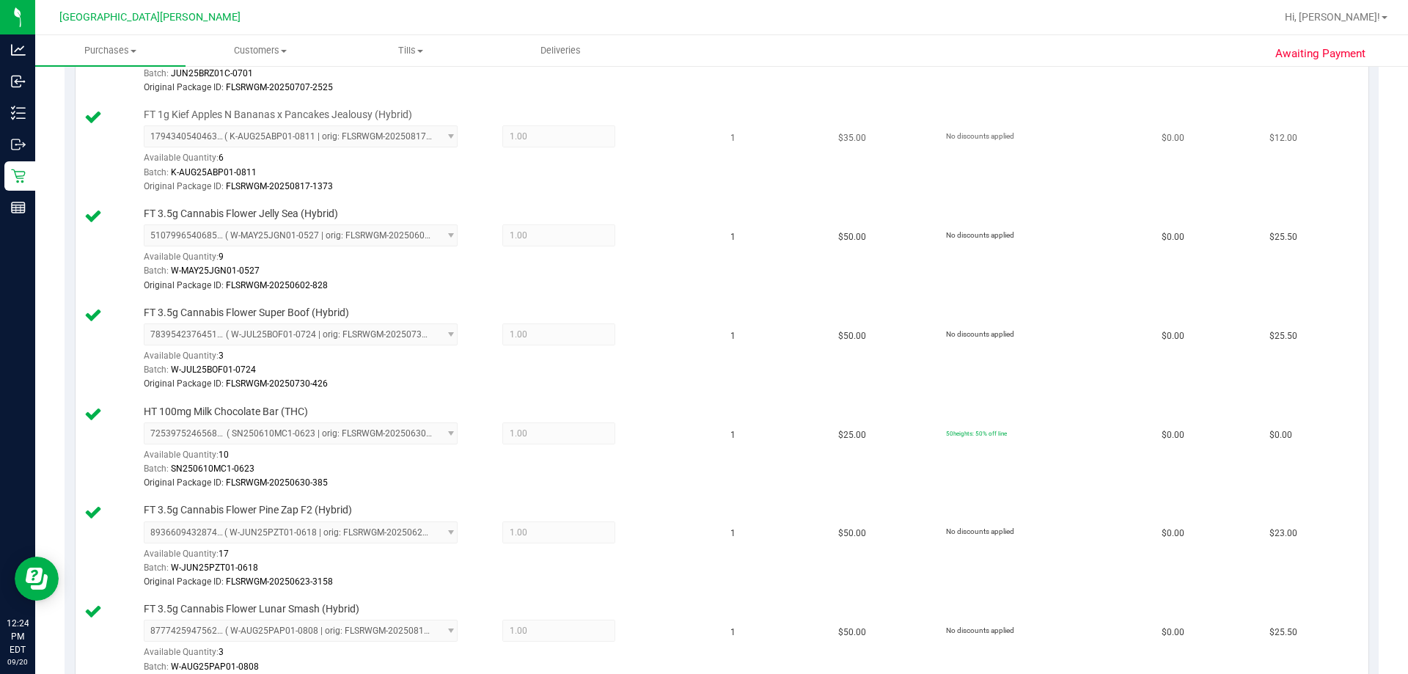
scroll to position [340, 0]
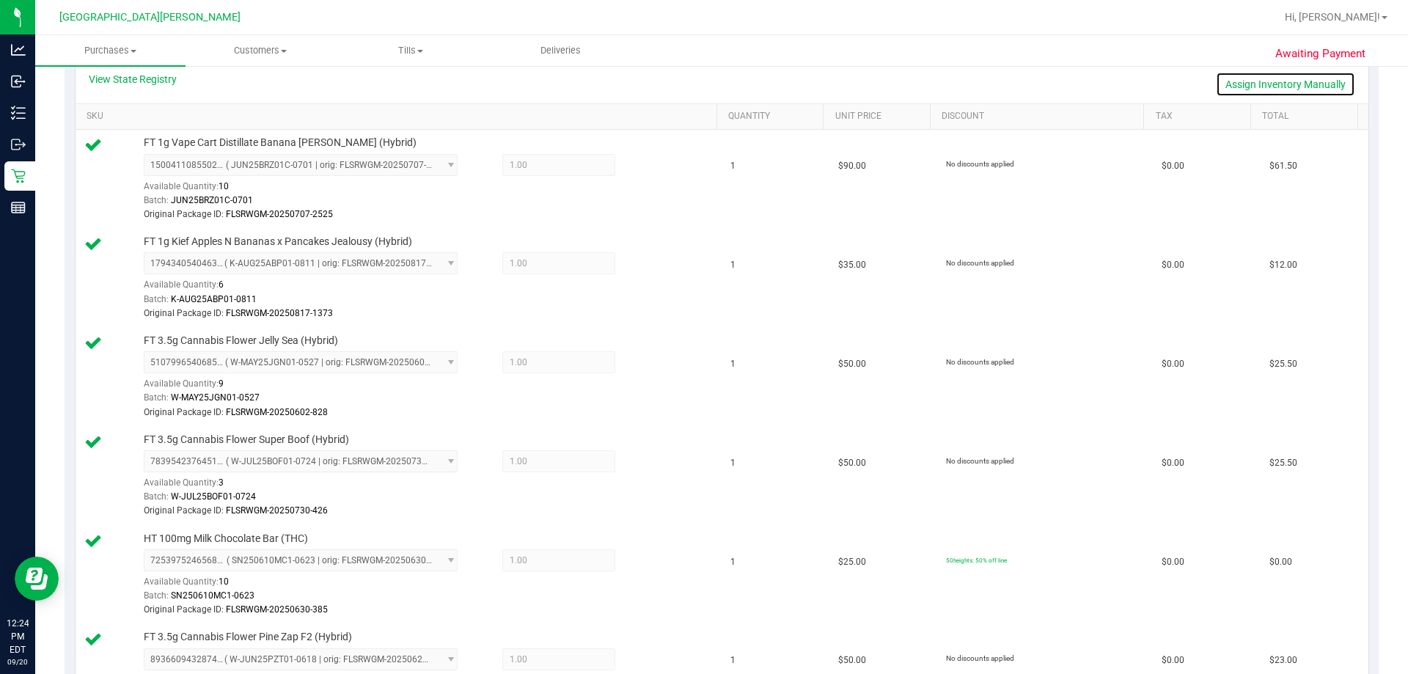
click at [702, 79] on link "Assign Inventory Manually" at bounding box center [1284, 84] width 139 height 25
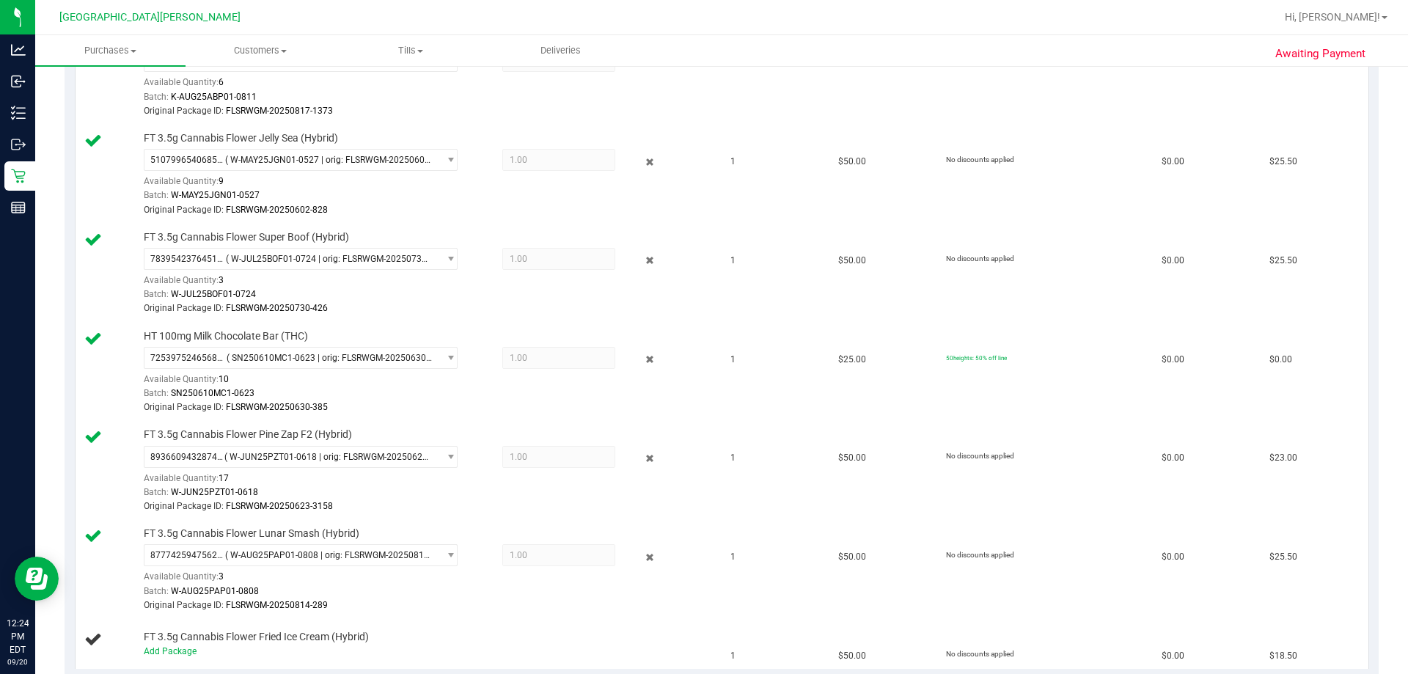
scroll to position [633, 0]
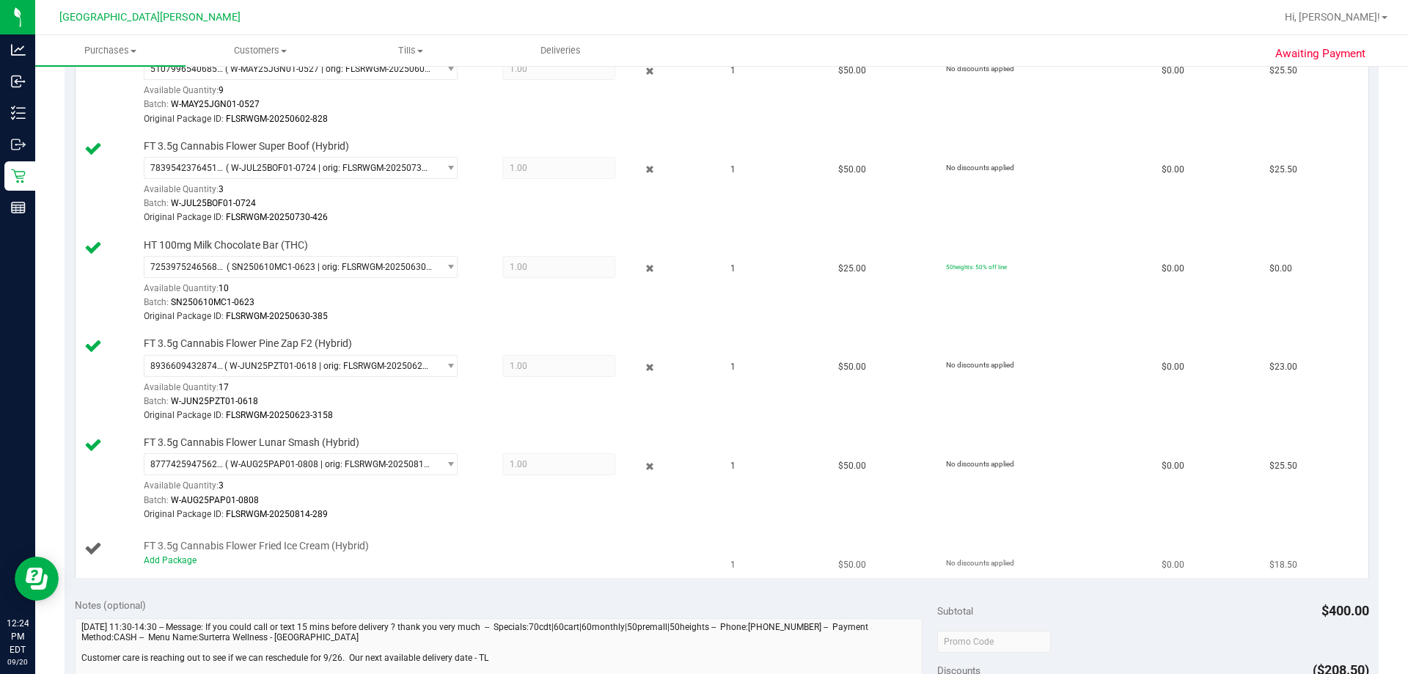
click at [152, 566] on div "Add Package" at bounding box center [427, 560] width 566 height 14
click at [158, 562] on link "Add Package" at bounding box center [170, 560] width 53 height 10
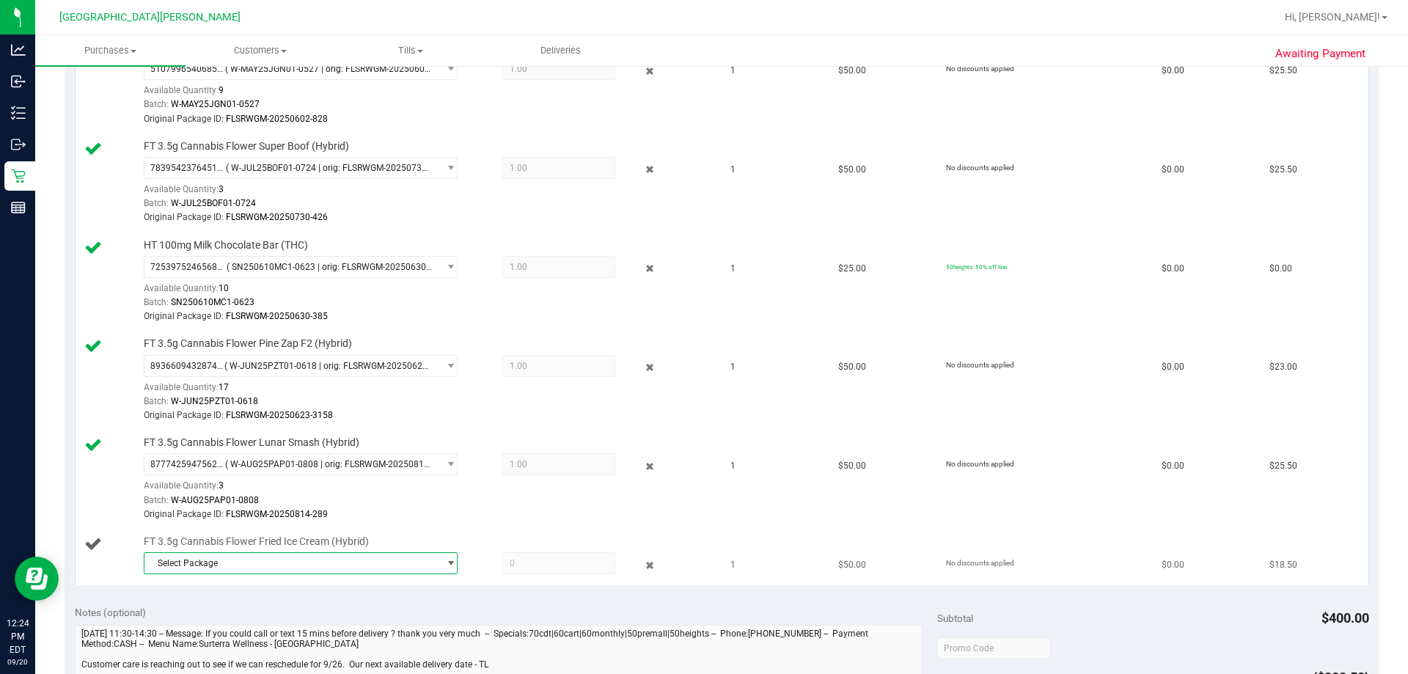
click at [388, 562] on span "Select Package" at bounding box center [291, 563] width 294 height 21
click at [355, 621] on span "( W-JUL25FIC01-0808 | orig: FLSRWGM-20250814-169 )" at bounding box center [347, 624] width 221 height 10
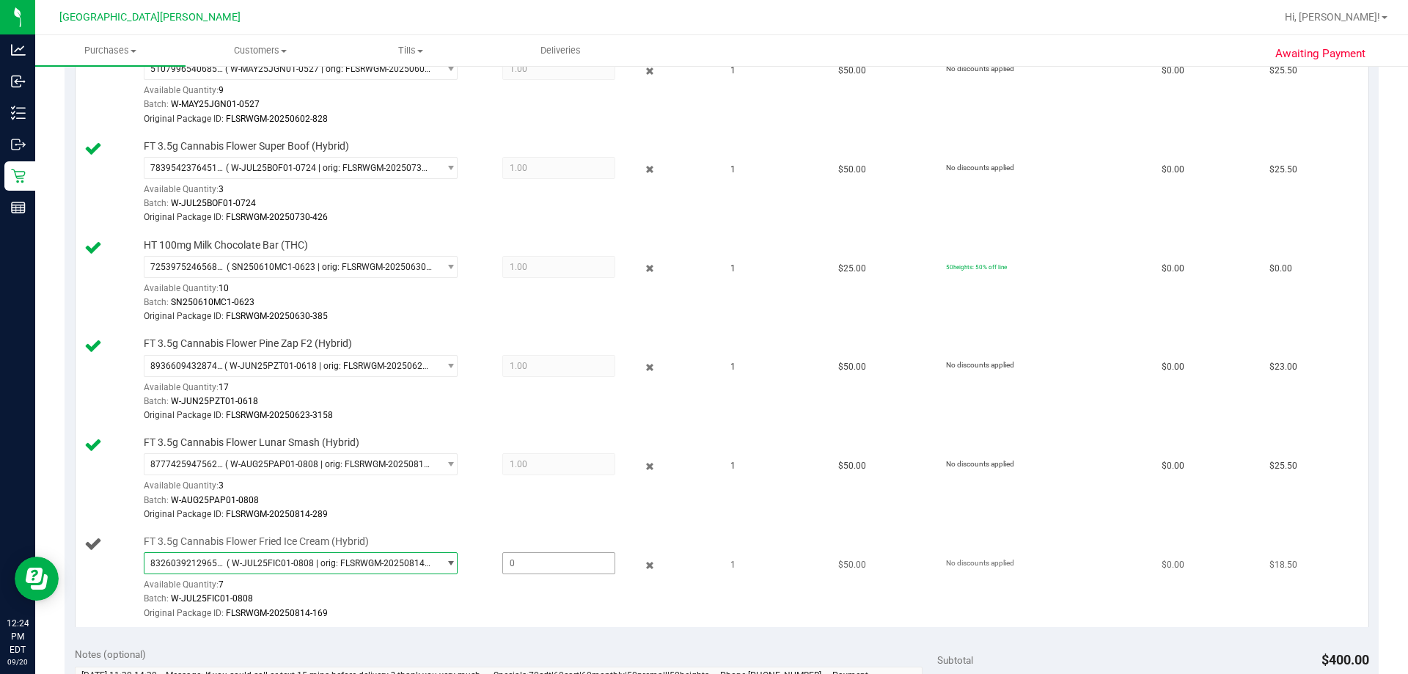
click at [506, 565] on span at bounding box center [558, 563] width 113 height 22
type input "1"
type input "1.0000"
click at [609, 504] on div "Batch: W-AUG25PAP01-0808" at bounding box center [427, 500] width 566 height 14
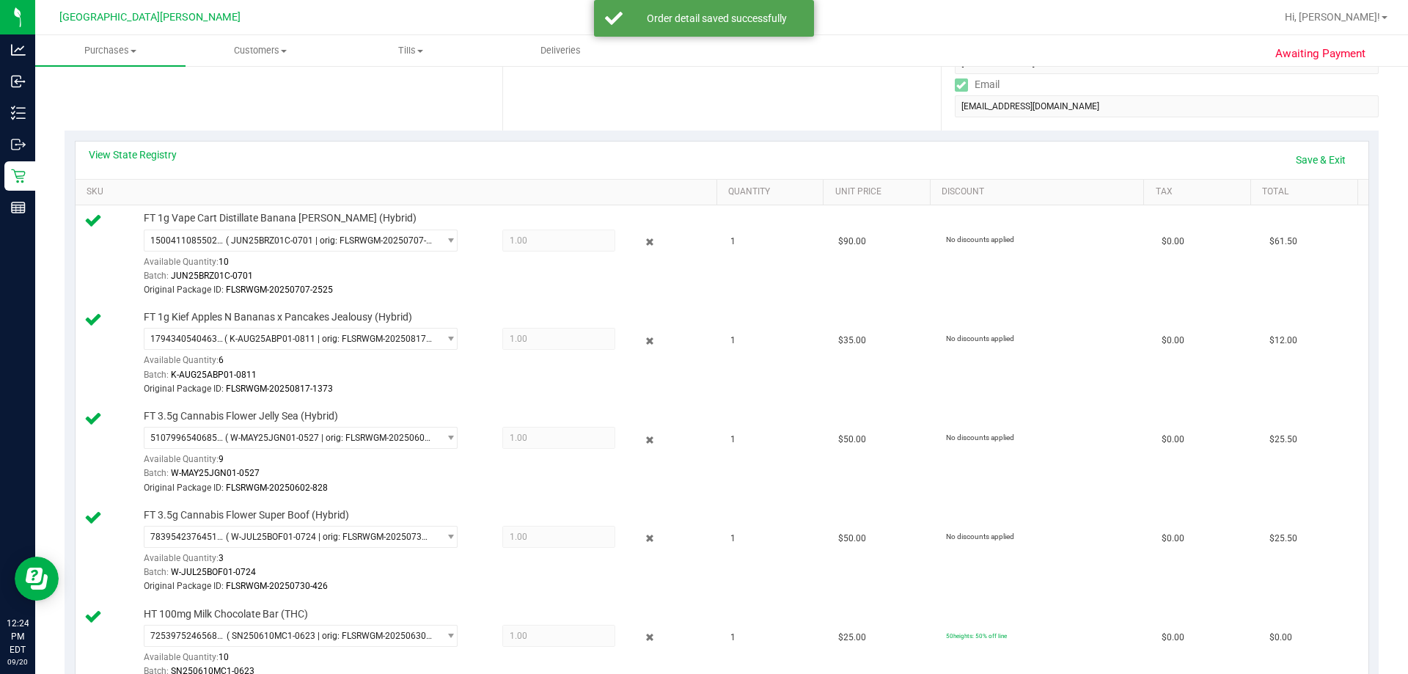
scroll to position [194, 0]
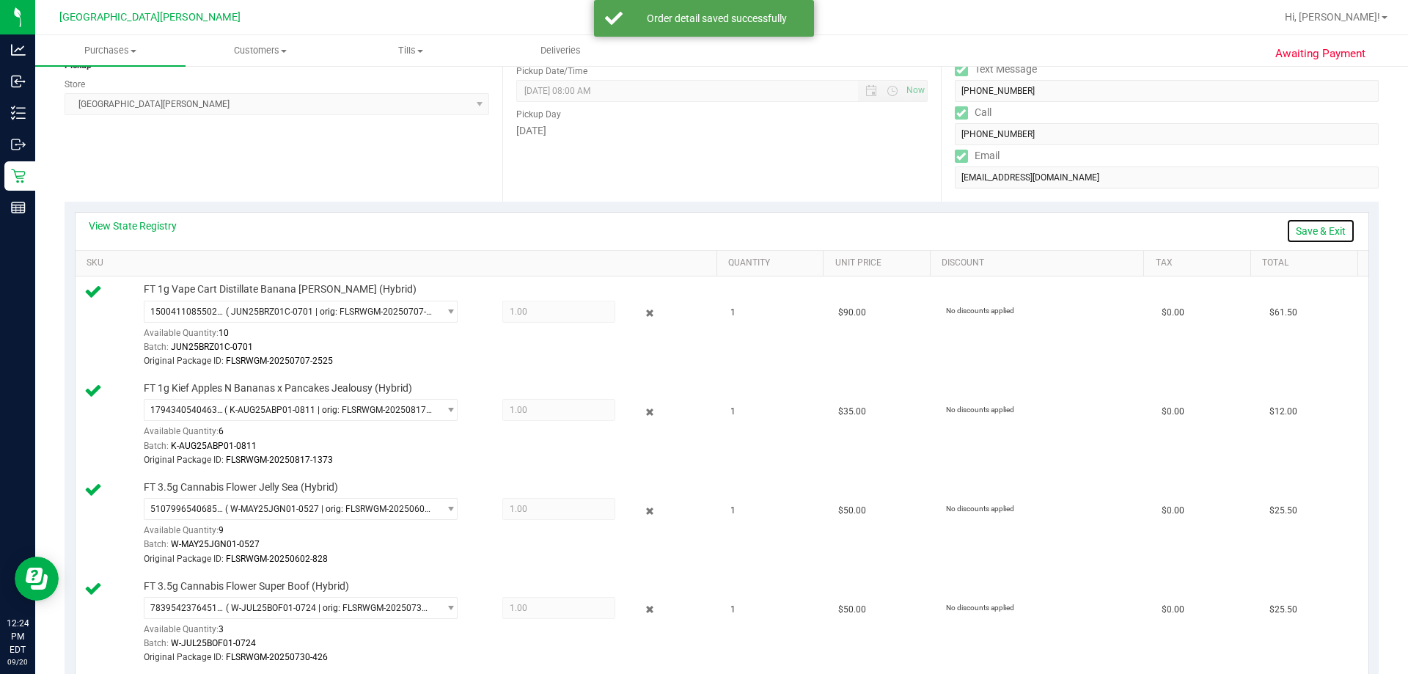
click at [702, 221] on link "Save & Exit" at bounding box center [1320, 230] width 69 height 25
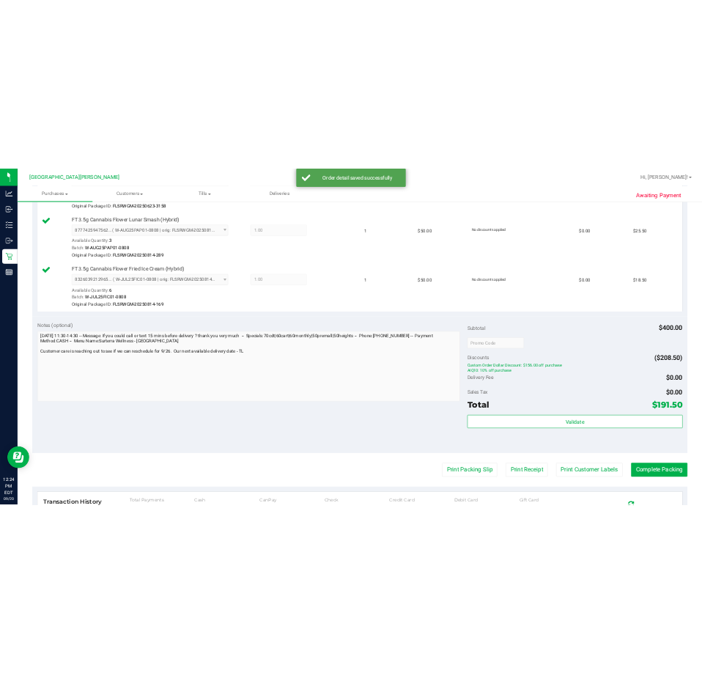
scroll to position [1073, 0]
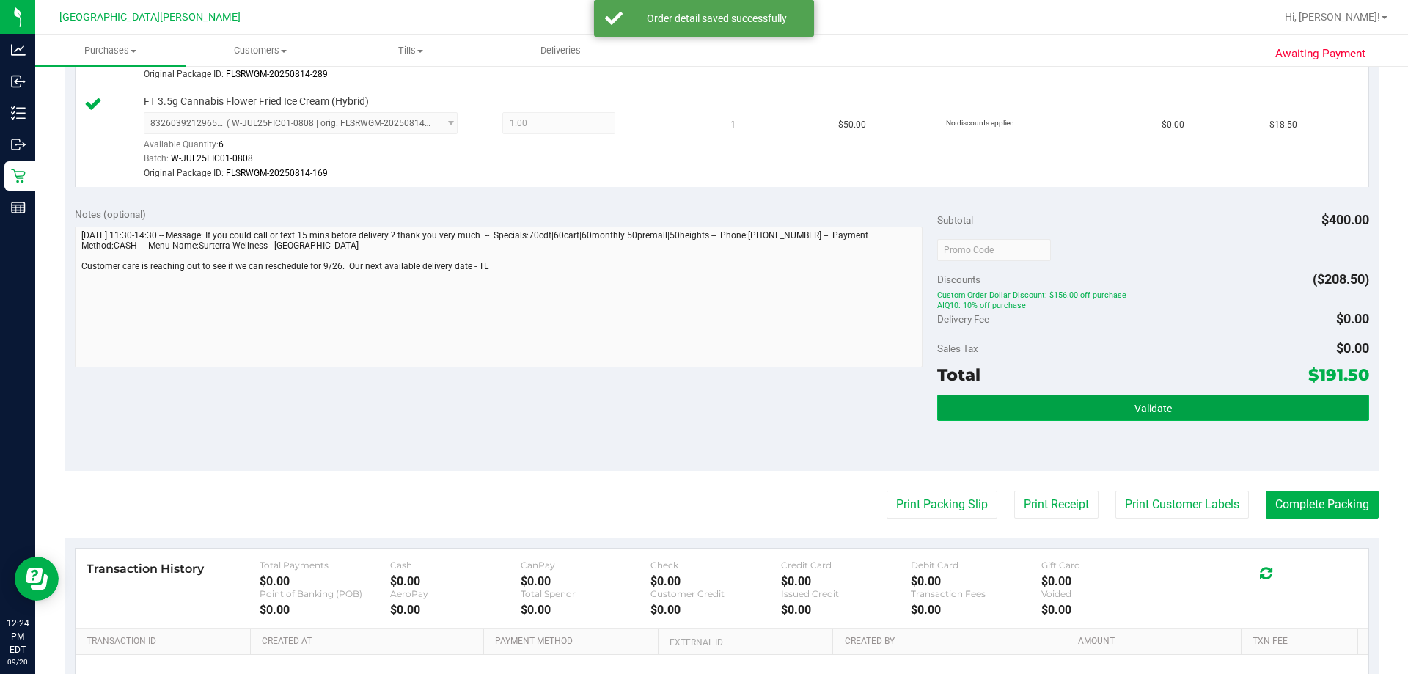
click at [702, 405] on span "Validate" at bounding box center [1152, 408] width 37 height 12
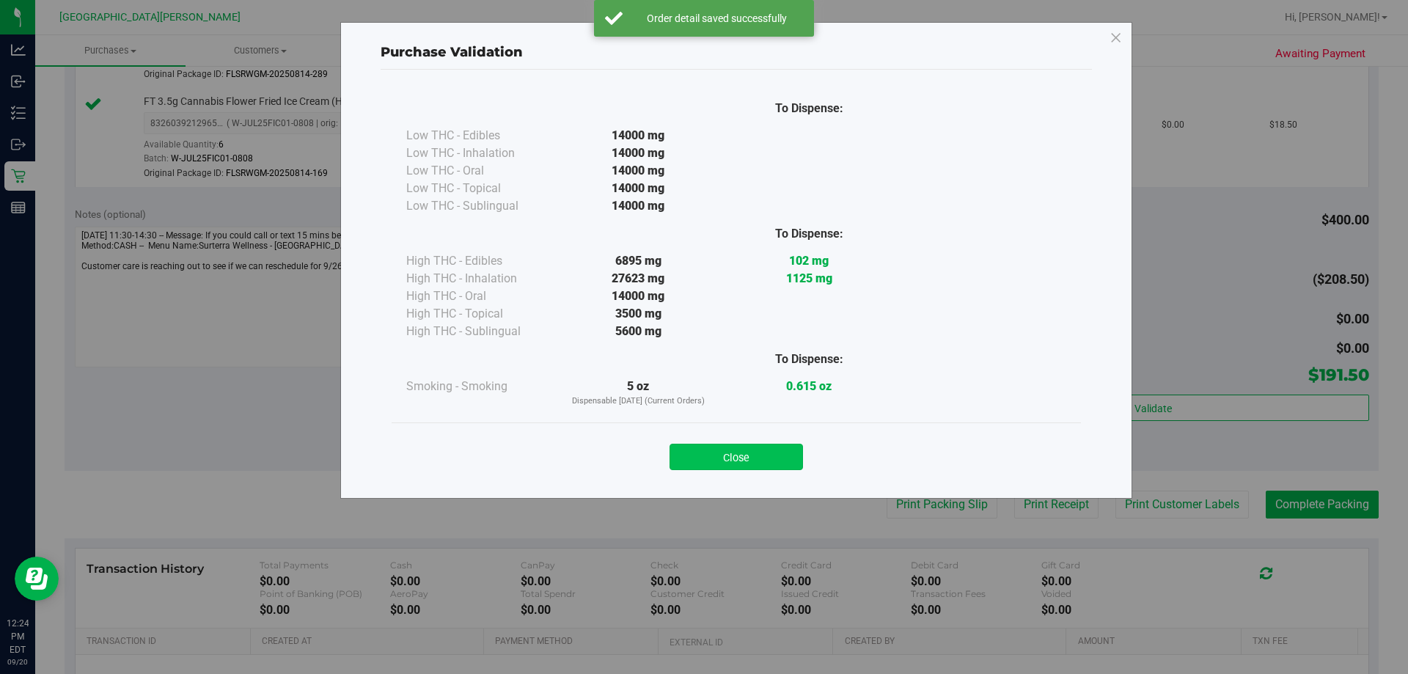
click at [702, 464] on button "Close" at bounding box center [735, 457] width 133 height 26
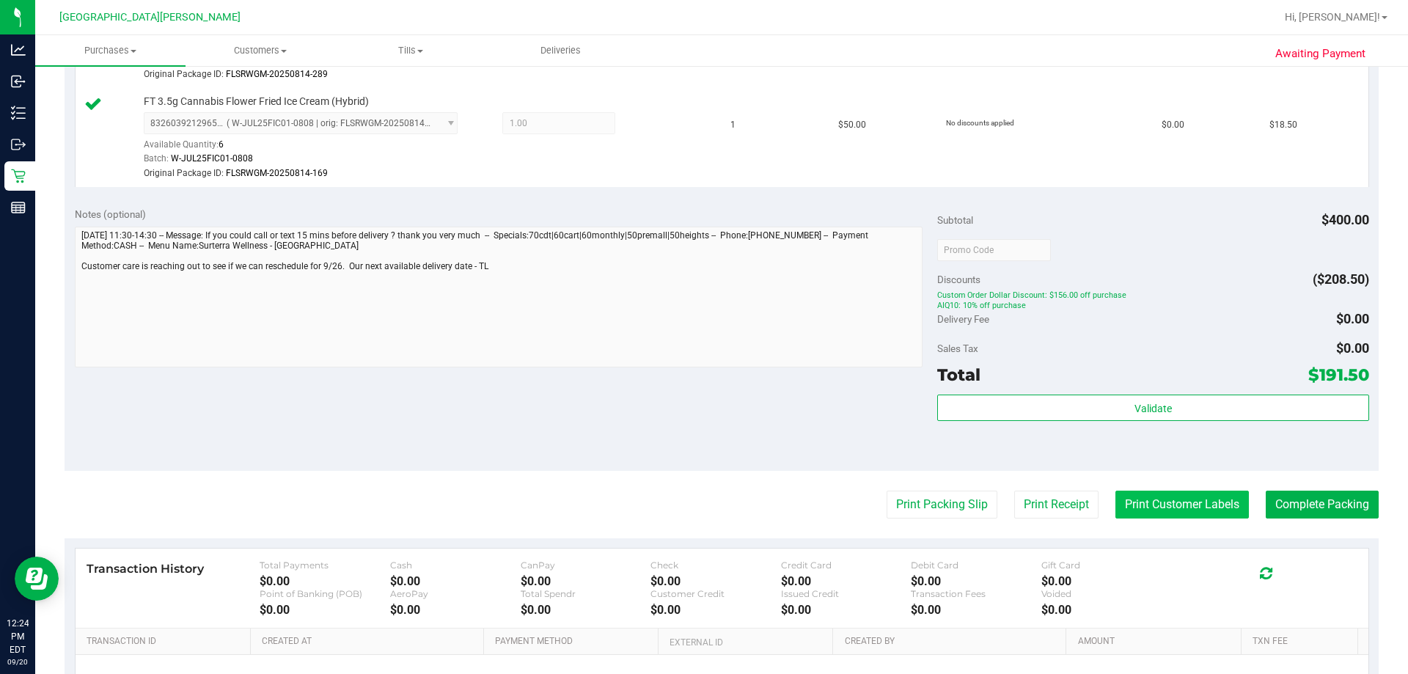
click at [702, 508] on button "Print Customer Labels" at bounding box center [1181, 504] width 133 height 28
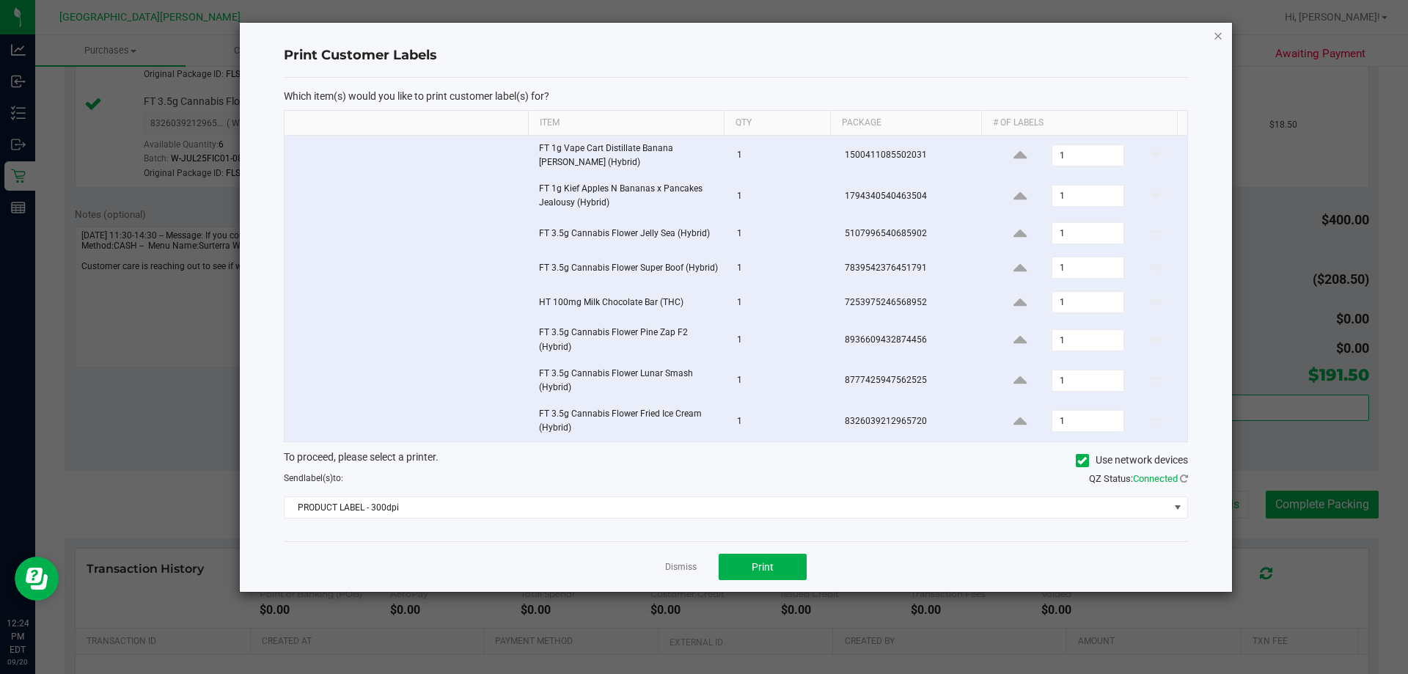
click at [702, 34] on icon "button" at bounding box center [1218, 35] width 10 height 18
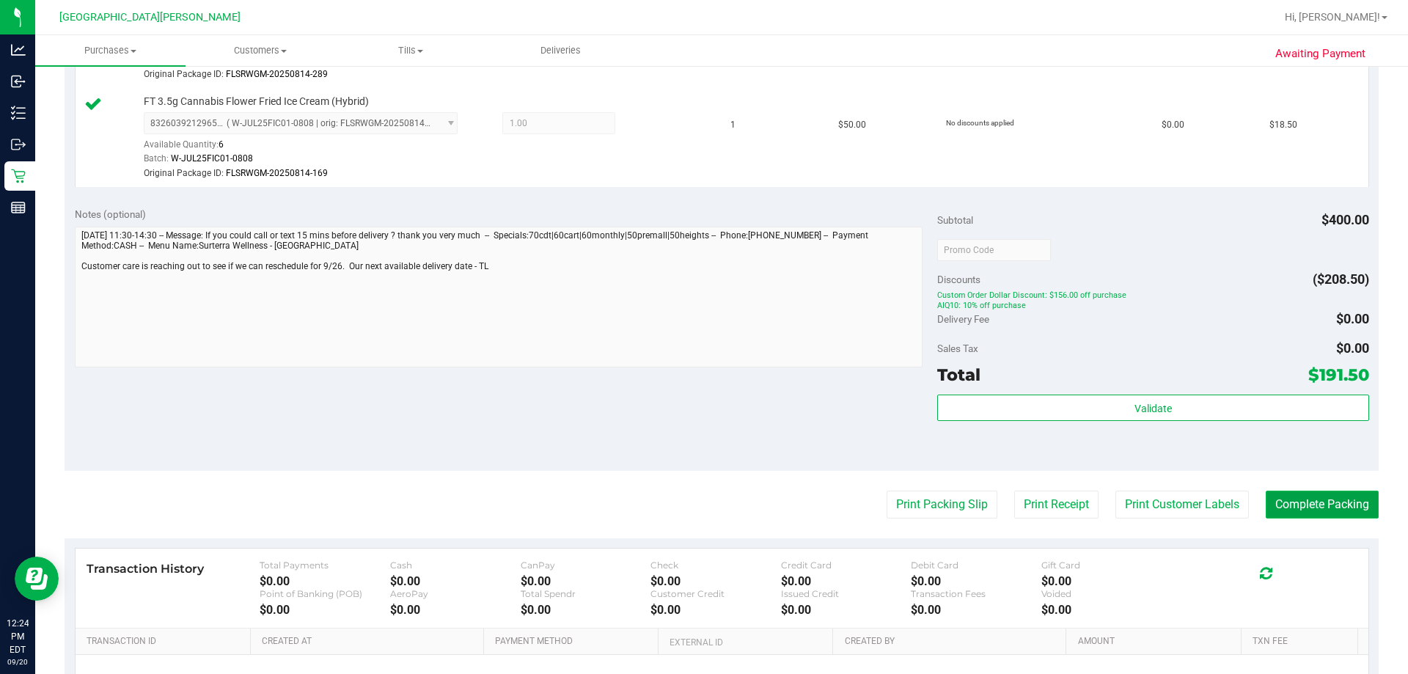
click at [702, 500] on button "Complete Packing" at bounding box center [1321, 504] width 113 height 28
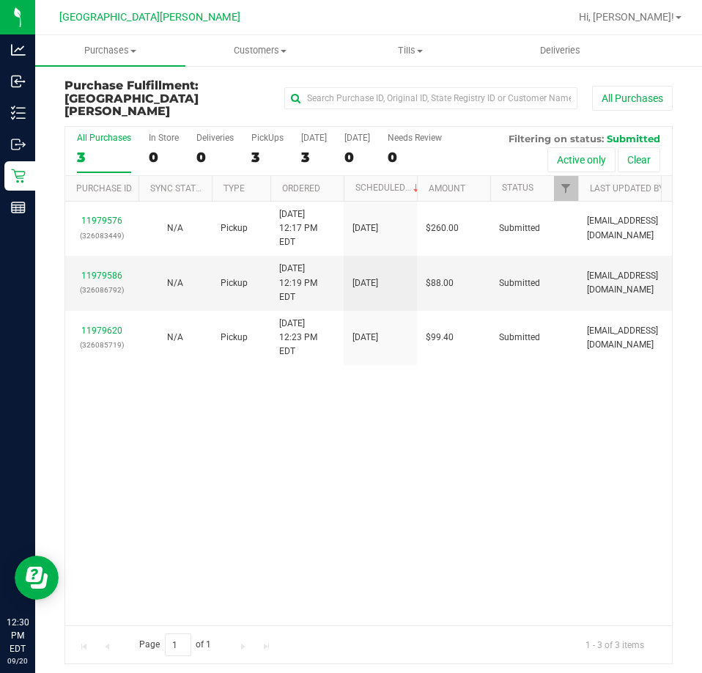
drag, startPoint x: 380, startPoint y: 548, endPoint x: 380, endPoint y: 518, distance: 30.8
click at [380, 548] on div "11979576 (326083449) N/A Pickup 9/20/2025 12:17 PM EDT 9/20/2025 $260.00 Submit…" at bounding box center [368, 414] width 607 height 424
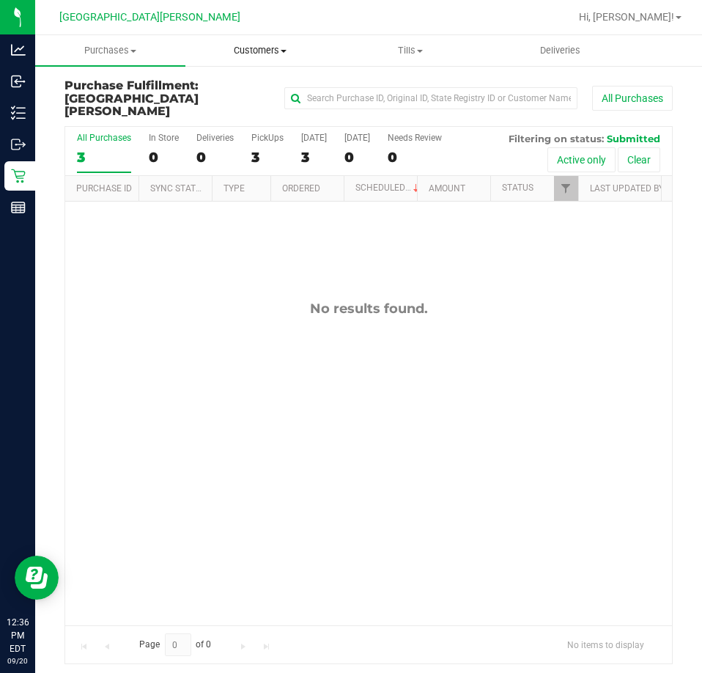
click at [252, 56] on span "Customers" at bounding box center [260, 50] width 149 height 13
click at [249, 95] on span "All customers" at bounding box center [238, 88] width 106 height 12
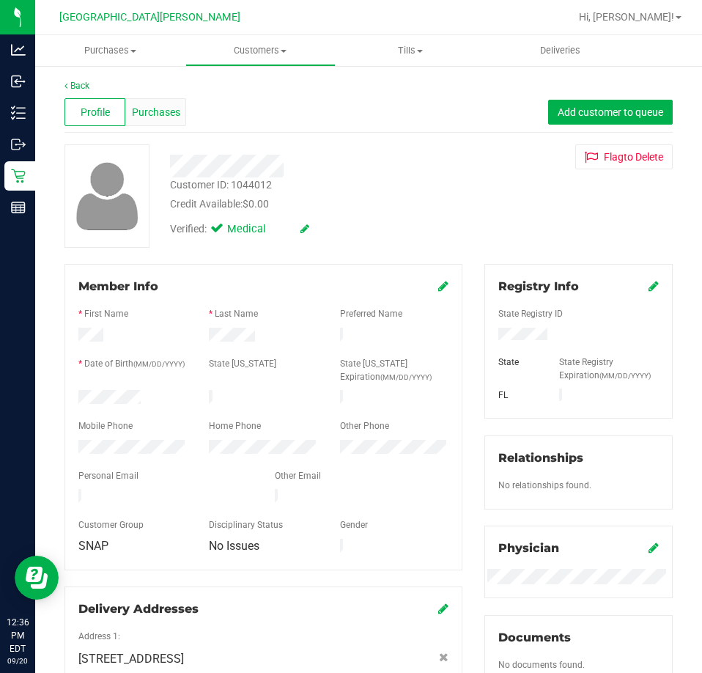
click at [159, 121] on div "Purchases" at bounding box center [155, 112] width 61 height 28
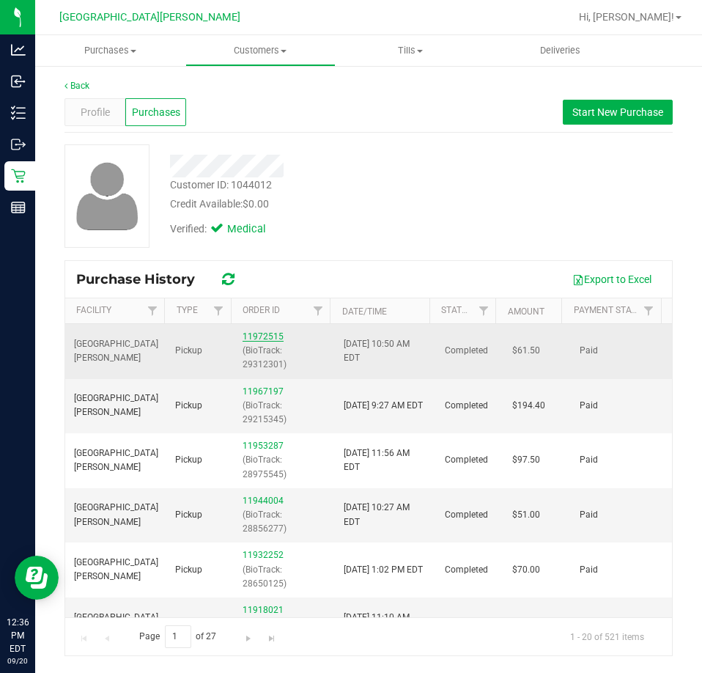
click at [262, 337] on link "11972515" at bounding box center [263, 336] width 41 height 10
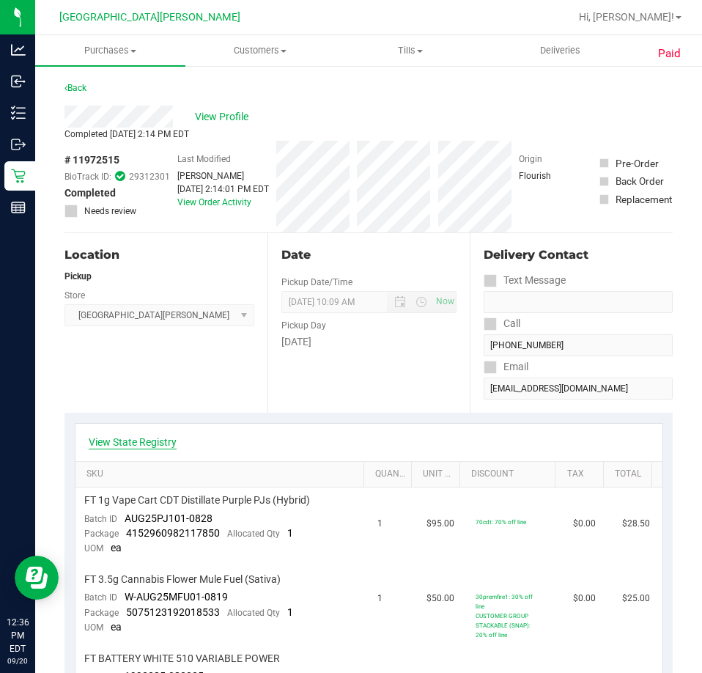
click at [116, 446] on link "View State Registry" at bounding box center [133, 442] width 88 height 15
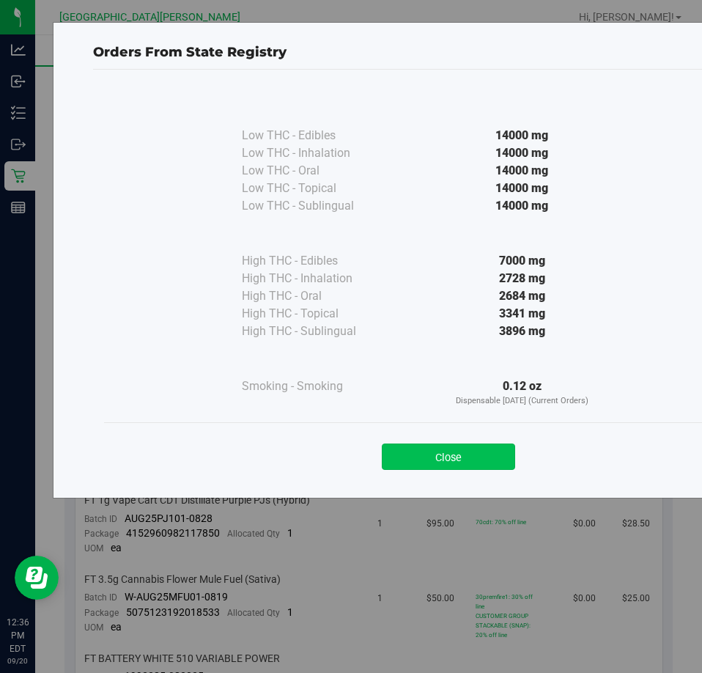
click at [436, 467] on button "Close" at bounding box center [448, 457] width 133 height 26
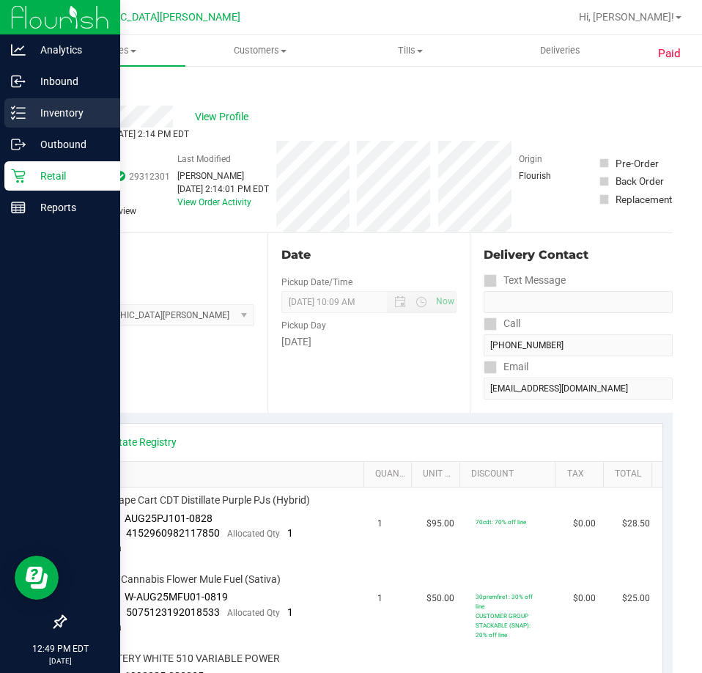
click at [54, 114] on p "Inventory" at bounding box center [70, 113] width 88 height 18
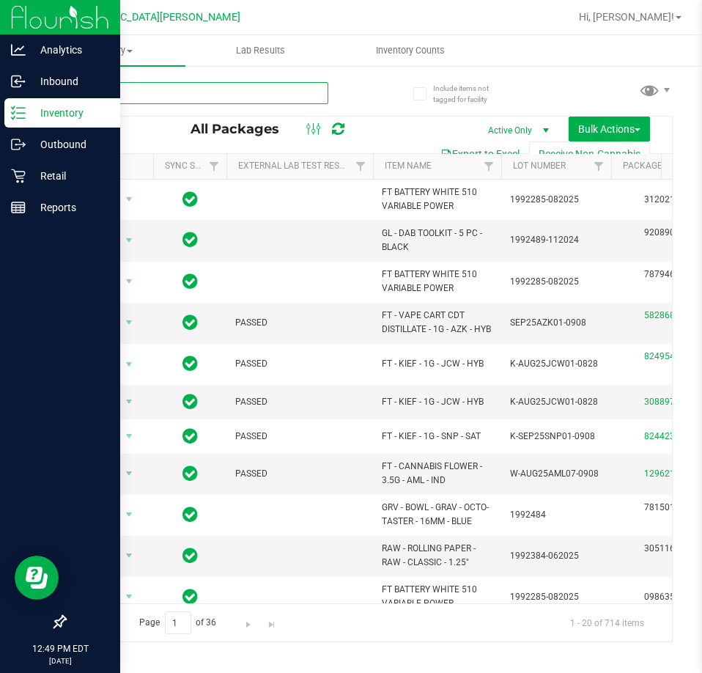
click at [143, 91] on input "text" at bounding box center [197, 93] width 264 height 22
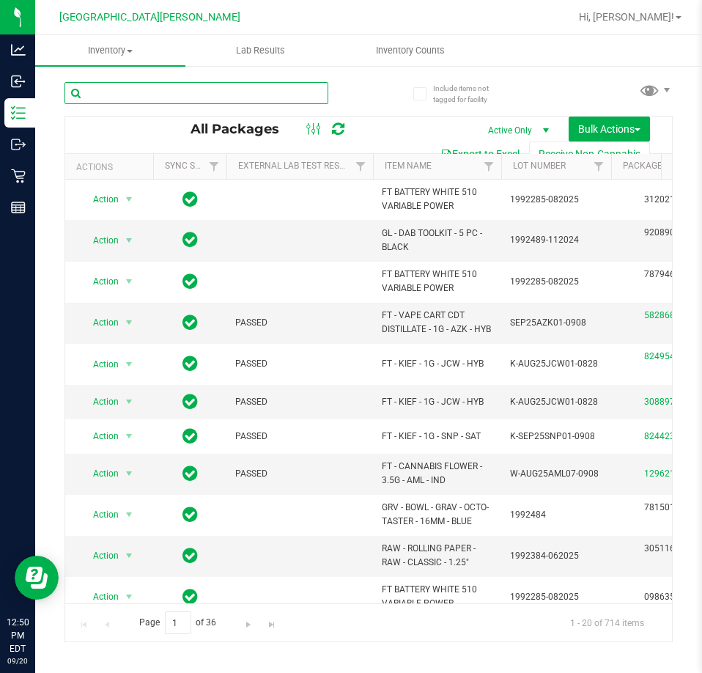
click at [161, 95] on input "text" at bounding box center [197, 93] width 264 height 22
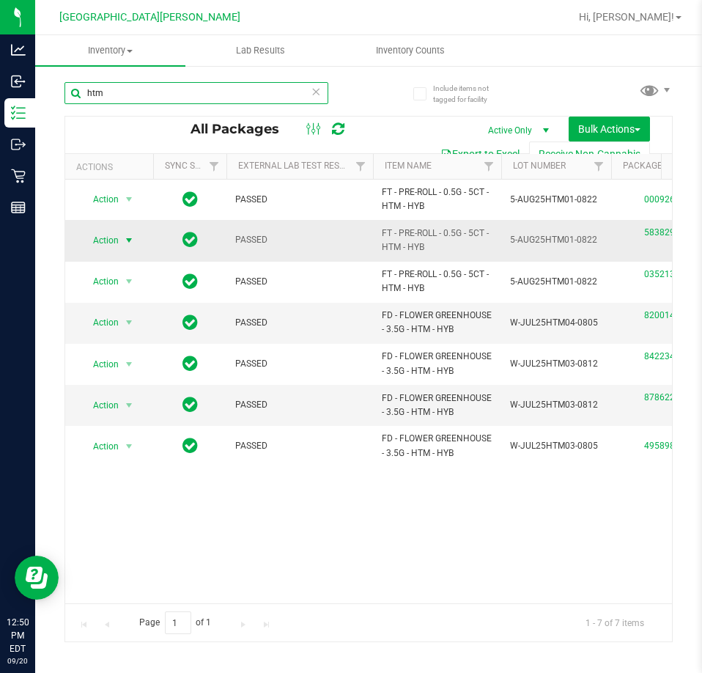
type input "htm"
click at [98, 242] on span "Action" at bounding box center [100, 240] width 40 height 21
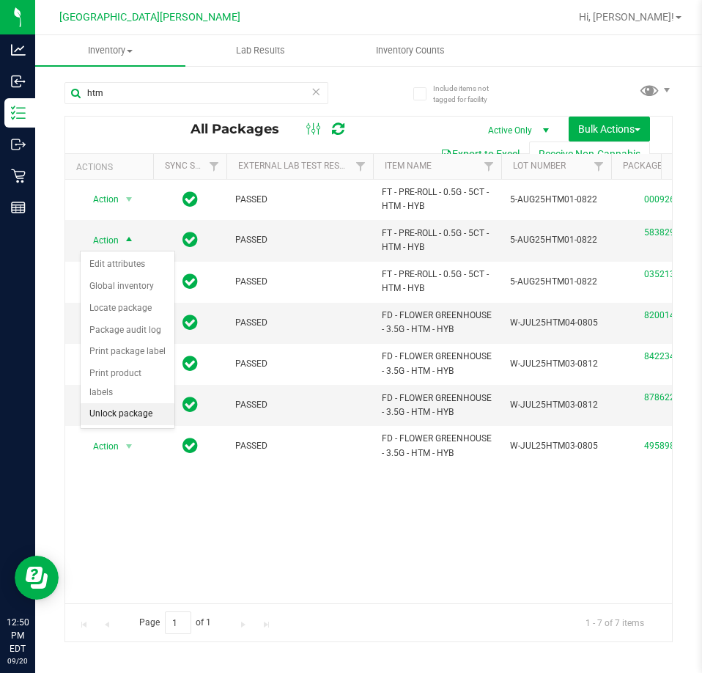
click at [128, 403] on li "Unlock package" at bounding box center [128, 414] width 94 height 22
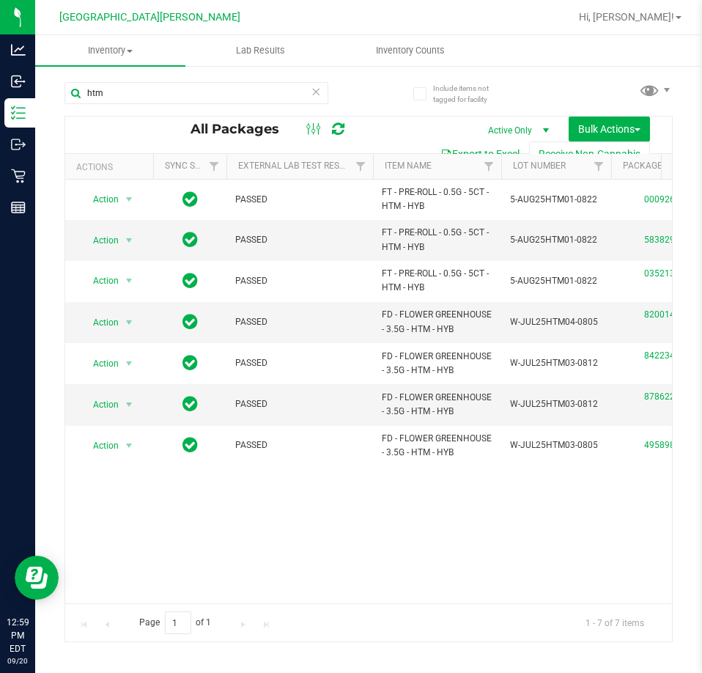
drag, startPoint x: 363, startPoint y: 539, endPoint x: 388, endPoint y: 542, distance: 25.1
click at [363, 539] on div "Action Action Adjust qty Create package Edit attributes Global inventory Locate…" at bounding box center [368, 392] width 607 height 424
click at [97, 47] on span "Inventory" at bounding box center [110, 50] width 150 height 13
click at [88, 16] on div "[GEOGRAPHIC_DATA][PERSON_NAME]" at bounding box center [150, 17] width 214 height 23
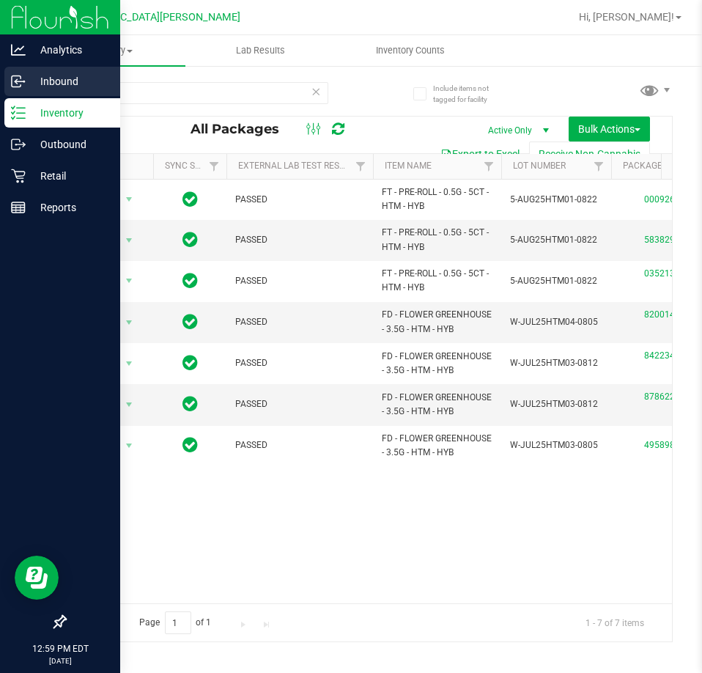
click at [62, 81] on p "Inbound" at bounding box center [70, 82] width 88 height 18
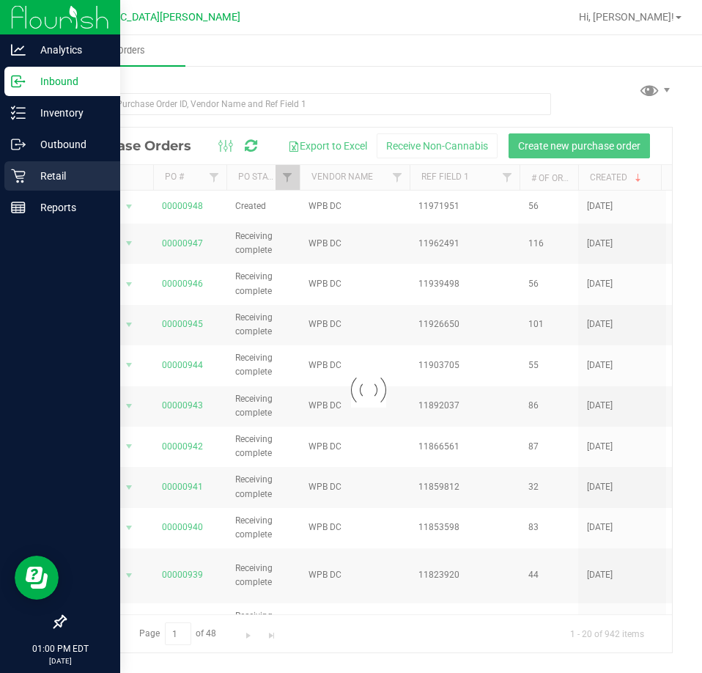
click at [37, 180] on p "Retail" at bounding box center [70, 176] width 88 height 18
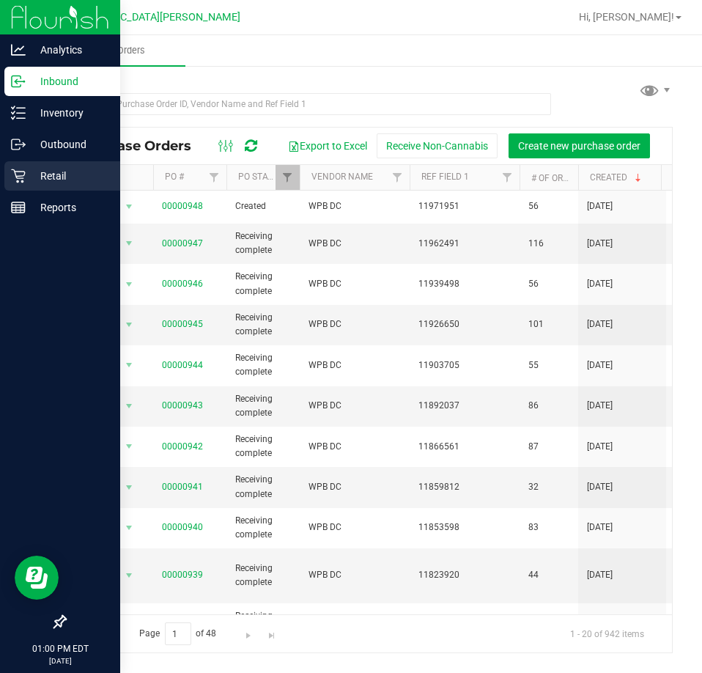
click at [27, 167] on p "Retail" at bounding box center [70, 176] width 88 height 18
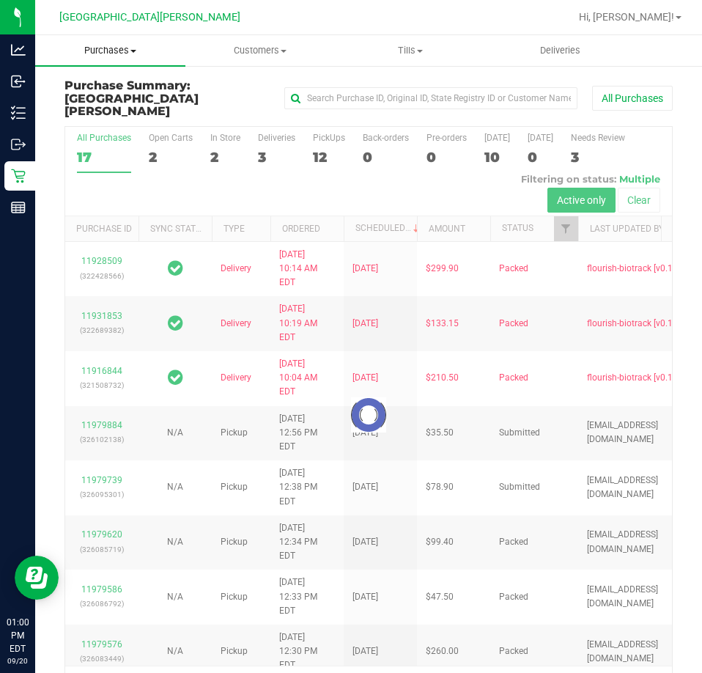
click at [117, 56] on span "Purchases" at bounding box center [110, 50] width 150 height 13
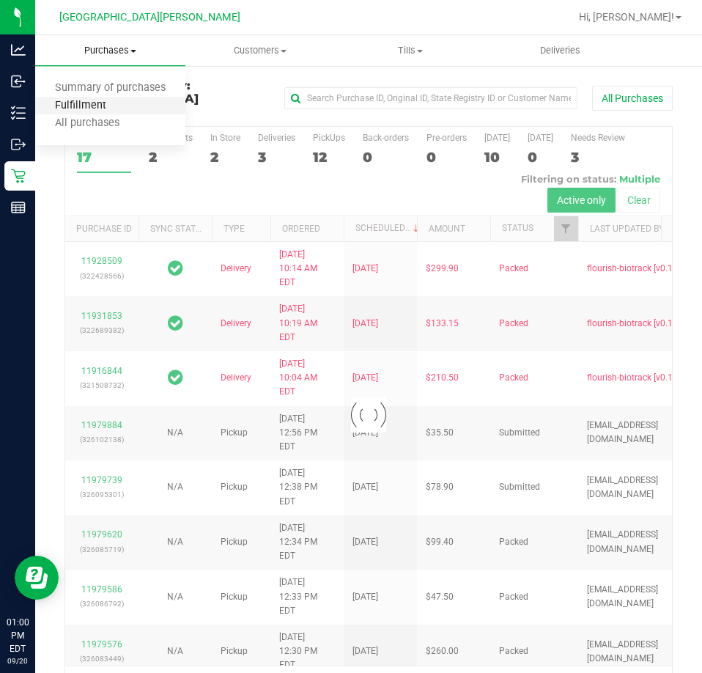
click at [109, 100] on span "Fulfillment" at bounding box center [80, 106] width 91 height 12
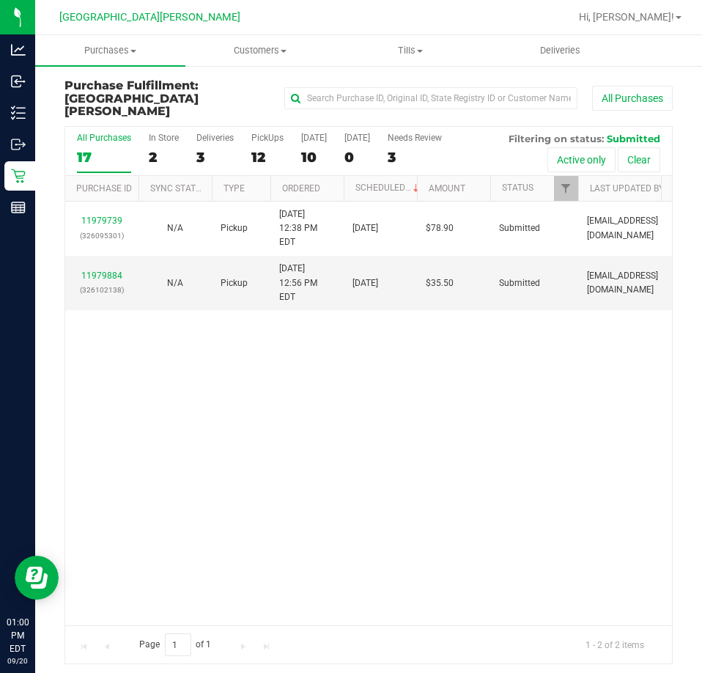
click at [266, 308] on div "11979739 (326095301) N/A Pickup 9/20/2025 12:38 PM EDT 9/20/2025 $78.90 Submitt…" at bounding box center [368, 414] width 607 height 424
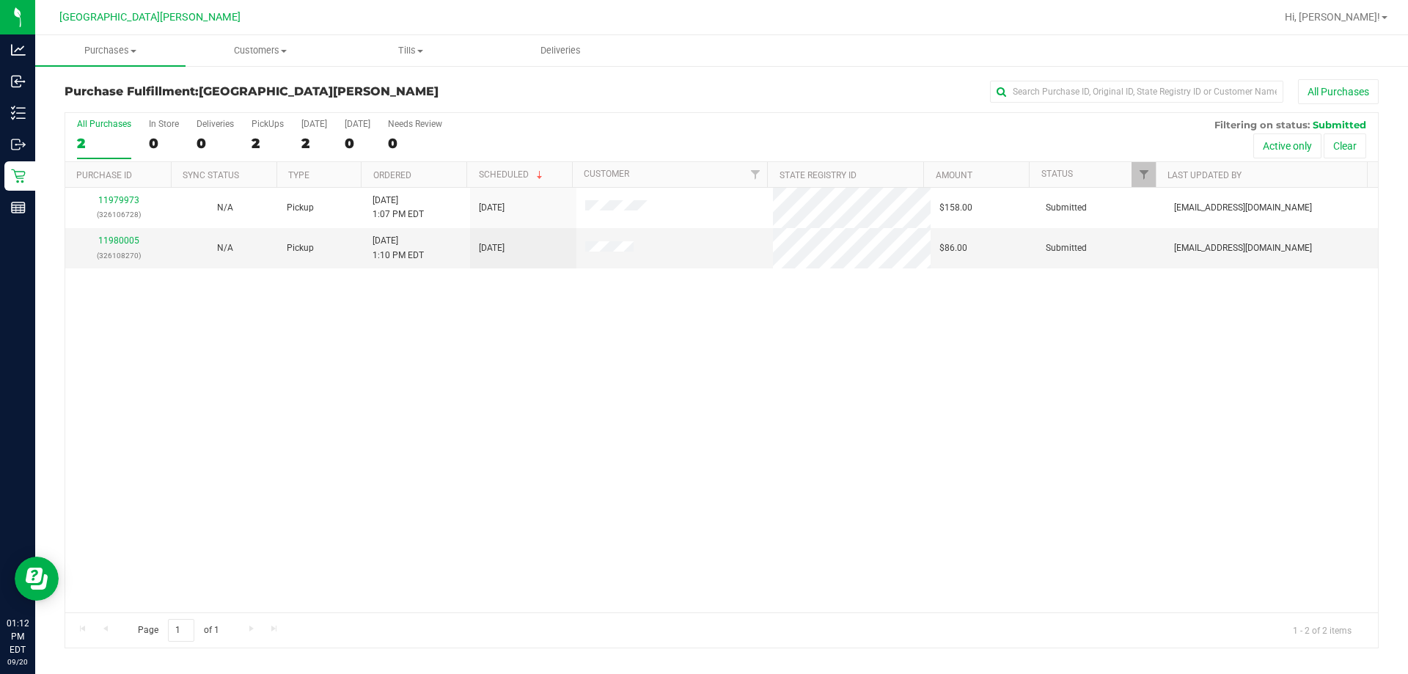
click at [443, 387] on div "11979973 (326106728) N/A Pickup 9/20/2025 1:07 PM EDT 9/20/2025 $158.00 Submitt…" at bounding box center [721, 400] width 1312 height 424
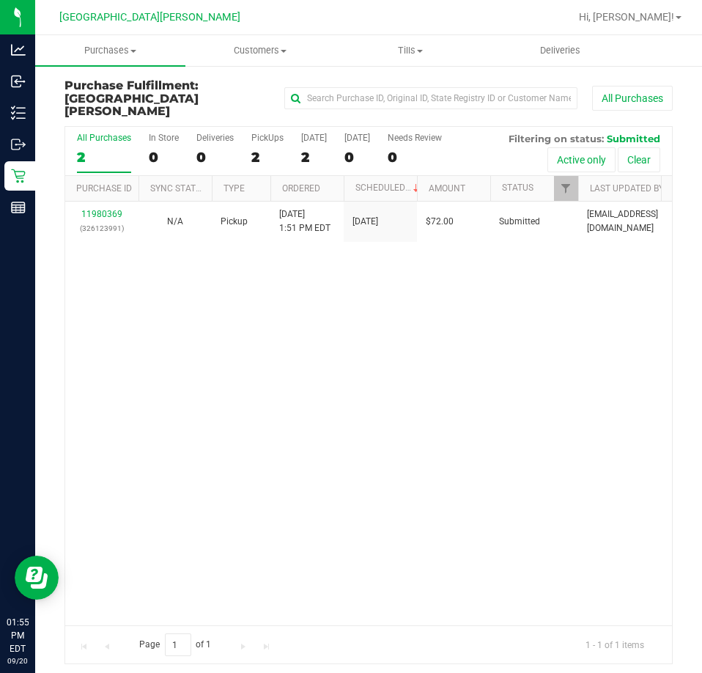
click at [215, 340] on div "11980369 (326123991) N/A Pickup 9/20/2025 1:51 PM EDT 9/20/2025 $72.00 Submitte…" at bounding box center [368, 414] width 607 height 424
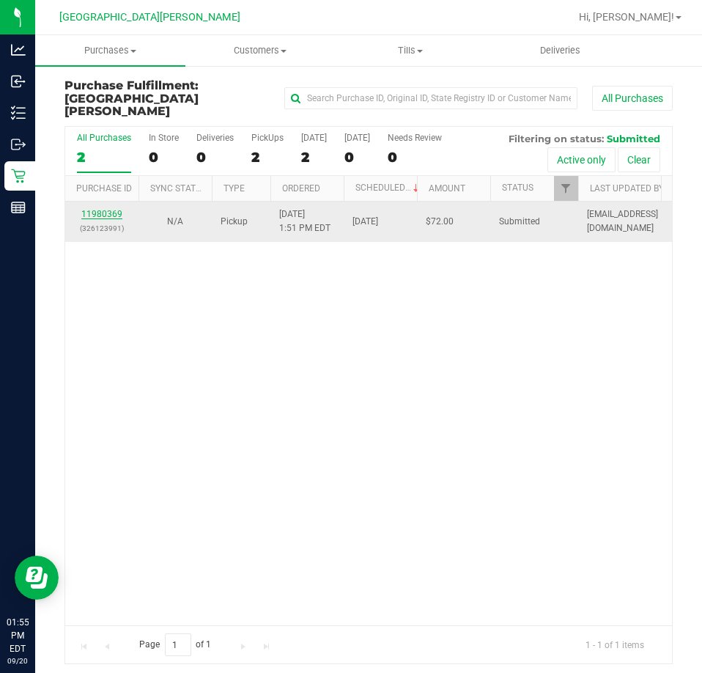
click at [92, 202] on td "11980369 (326123991)" at bounding box center [101, 222] width 73 height 40
click at [92, 209] on link "11980369" at bounding box center [101, 214] width 41 height 10
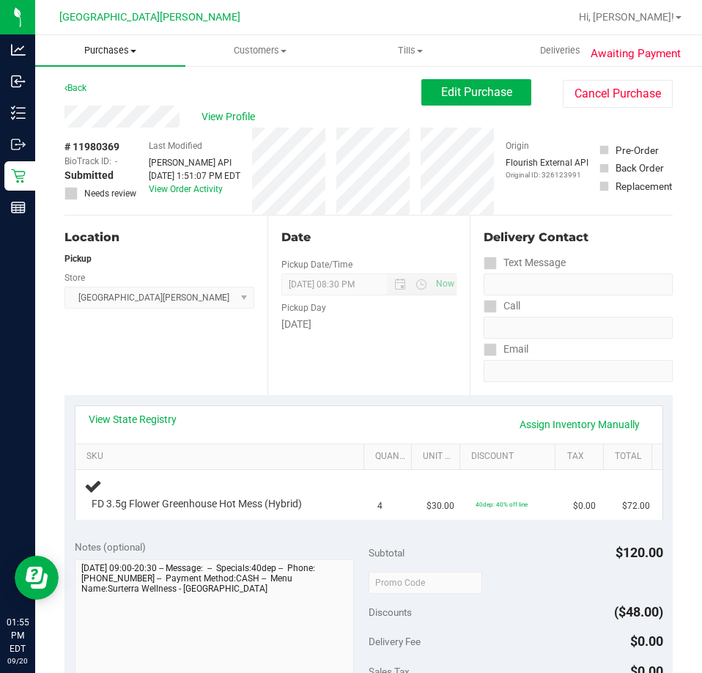
click at [109, 61] on uib-tab-heading "Purchases Summary of purchases Fulfillment All purchases" at bounding box center [110, 50] width 150 height 31
click at [119, 47] on span "Purchases" at bounding box center [110, 50] width 150 height 13
click at [102, 54] on span "Purchases" at bounding box center [110, 50] width 150 height 13
click at [106, 103] on span "Fulfillment" at bounding box center [80, 106] width 91 height 12
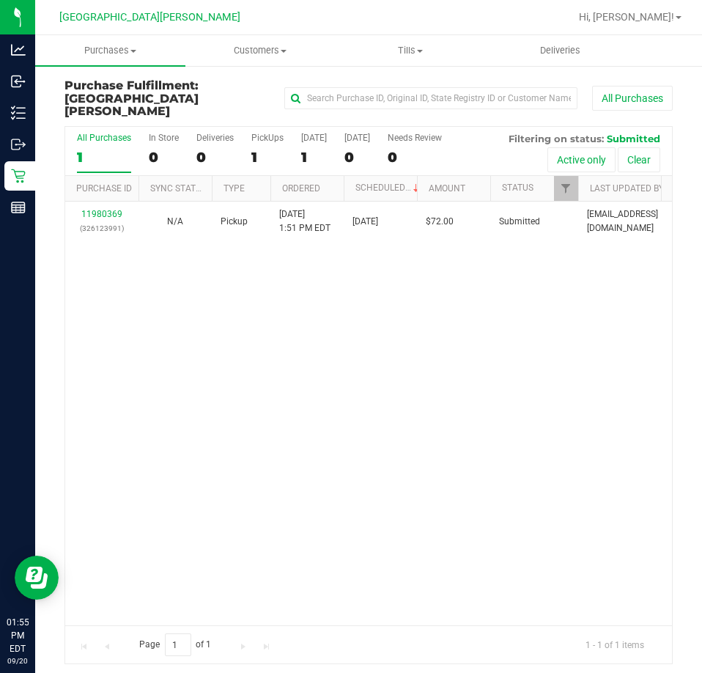
click at [258, 329] on div "11980369 (326123991) N/A Pickup 9/20/2025 1:51 PM EDT 9/20/2025 $72.00 Submitte…" at bounding box center [368, 414] width 607 height 424
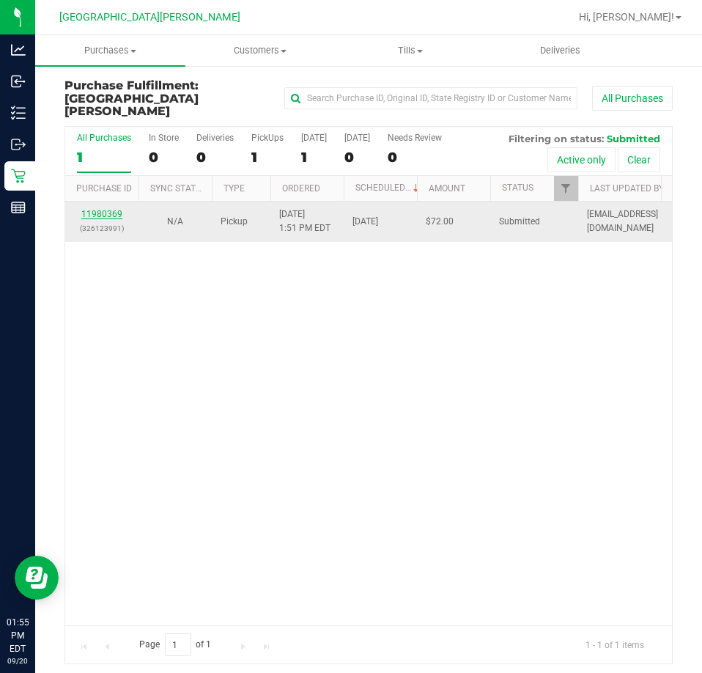
click at [106, 209] on link "11980369" at bounding box center [101, 214] width 41 height 10
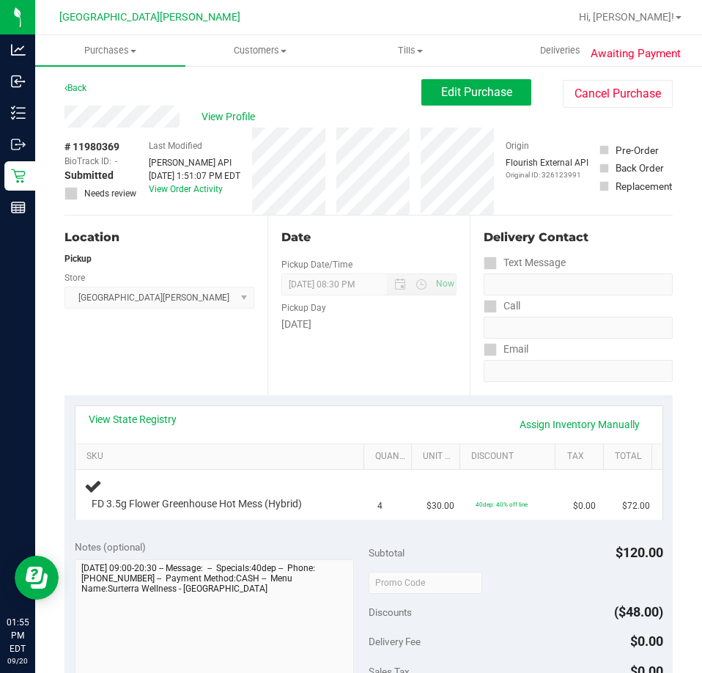
click at [183, 381] on div "Location Pickup Store Key West WC Select Store Bonita Springs WC Boynton Beach …" at bounding box center [166, 306] width 203 height 180
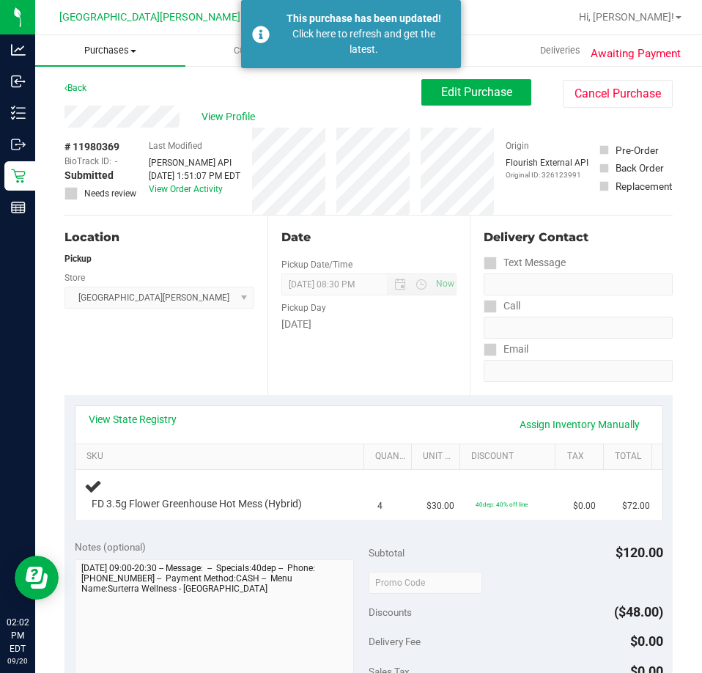
drag, startPoint x: 93, startPoint y: 54, endPoint x: 97, endPoint y: 63, distance: 9.8
click at [93, 54] on span "Purchases" at bounding box center [110, 50] width 150 height 13
click at [229, 47] on span "Customers" at bounding box center [260, 50] width 149 height 13
click at [268, 85] on span "All customers" at bounding box center [238, 88] width 106 height 12
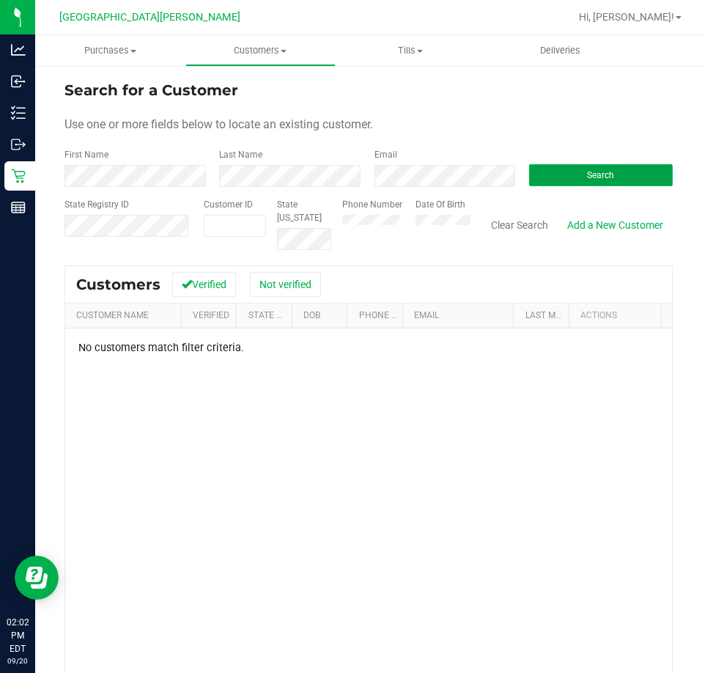
click at [590, 183] on button "Search" at bounding box center [601, 175] width 144 height 22
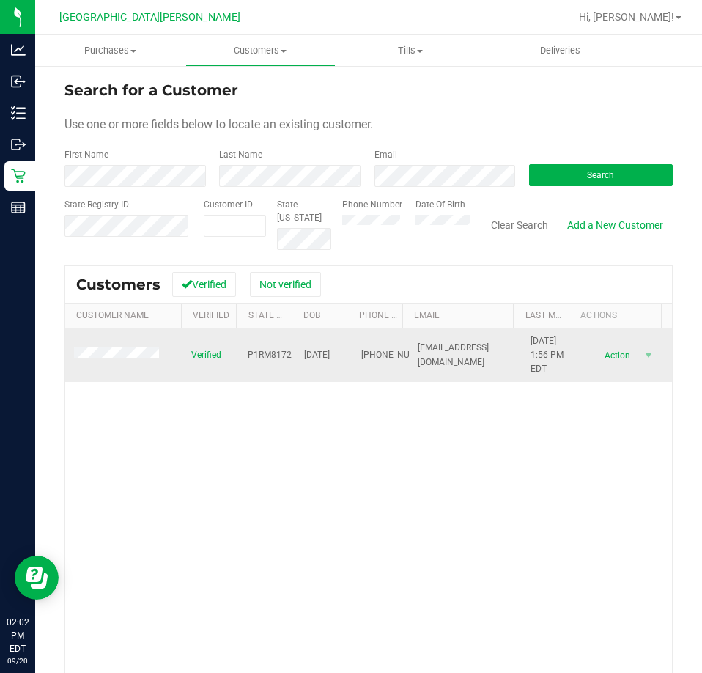
click at [142, 361] on span at bounding box center [118, 354] width 89 height 15
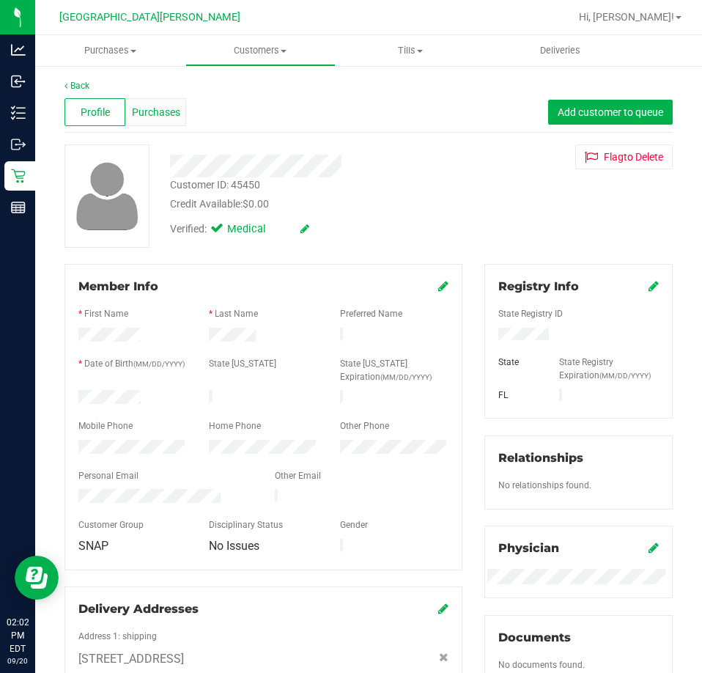
click at [180, 106] on div "Purchases" at bounding box center [155, 112] width 61 height 28
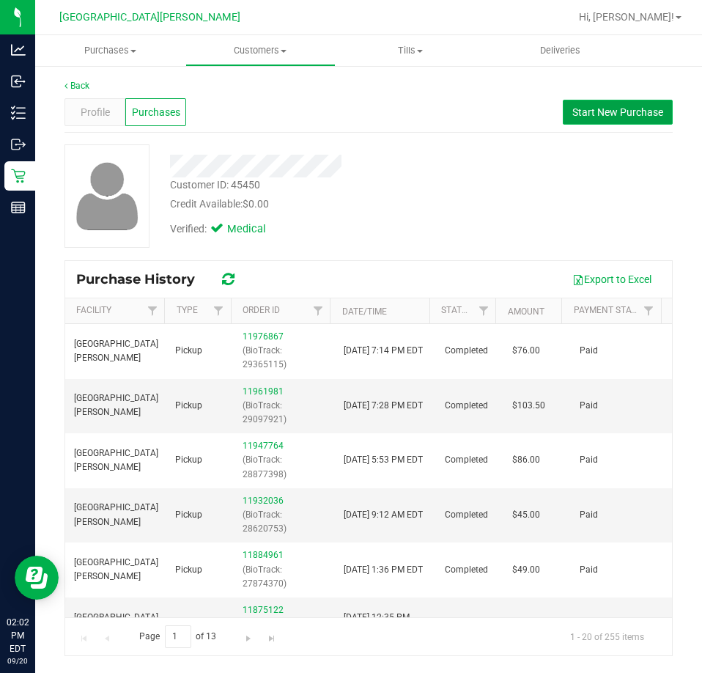
click at [582, 113] on span "Start New Purchase" at bounding box center [618, 112] width 91 height 12
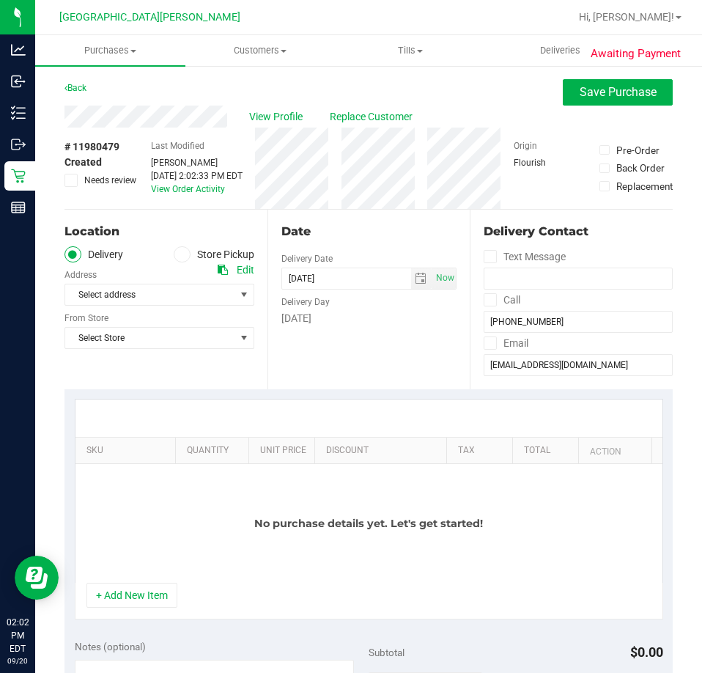
click at [212, 253] on label "Store Pickup" at bounding box center [214, 254] width 81 height 17
click at [0, 0] on input "Store Pickup" at bounding box center [0, 0] width 0 height 0
click at [170, 298] on span "Select Store" at bounding box center [150, 294] width 170 height 21
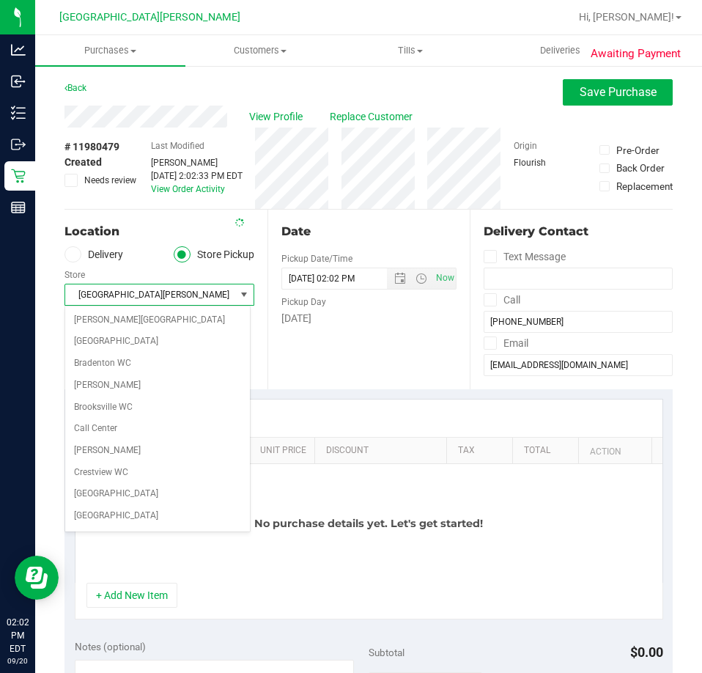
scroll to position [194, 0]
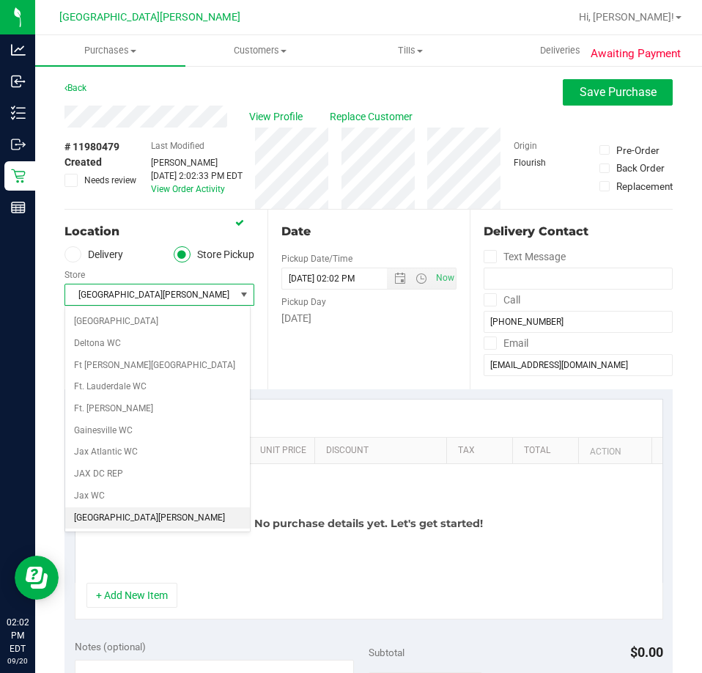
click at [291, 386] on div "Date Pickup Date/Time 09/20/2025 Now 09/20/2025 02:02 PM Now Pickup Day Saturday" at bounding box center [369, 300] width 203 height 180
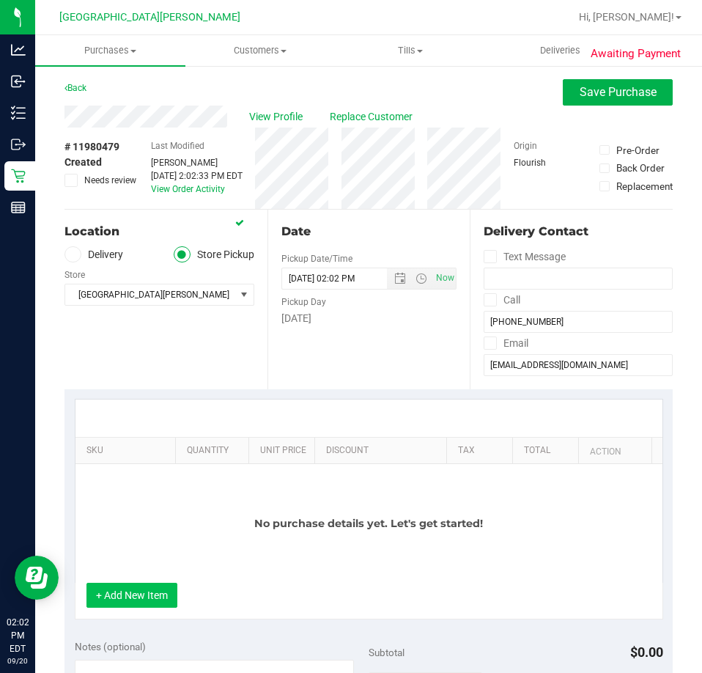
click at [154, 596] on button "+ Add New Item" at bounding box center [132, 595] width 91 height 25
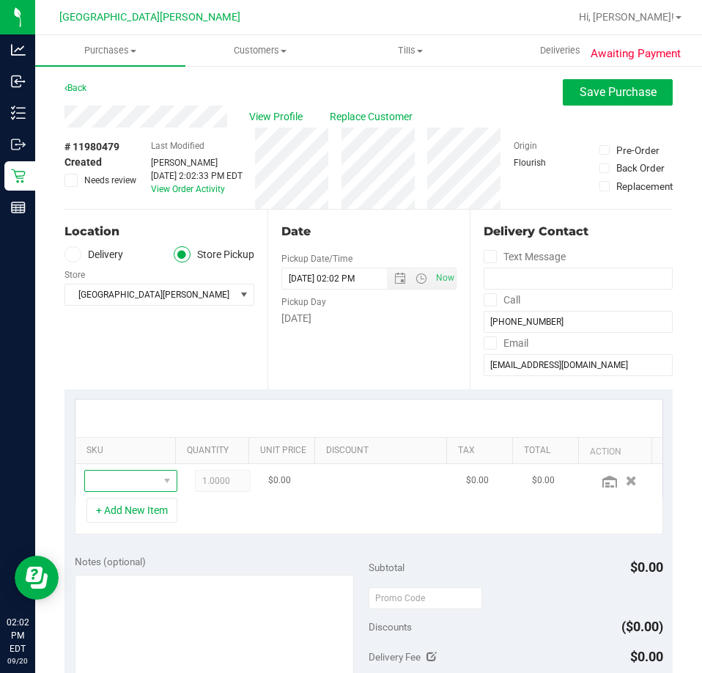
click at [132, 478] on span "NO DATA FOUND" at bounding box center [121, 481] width 73 height 21
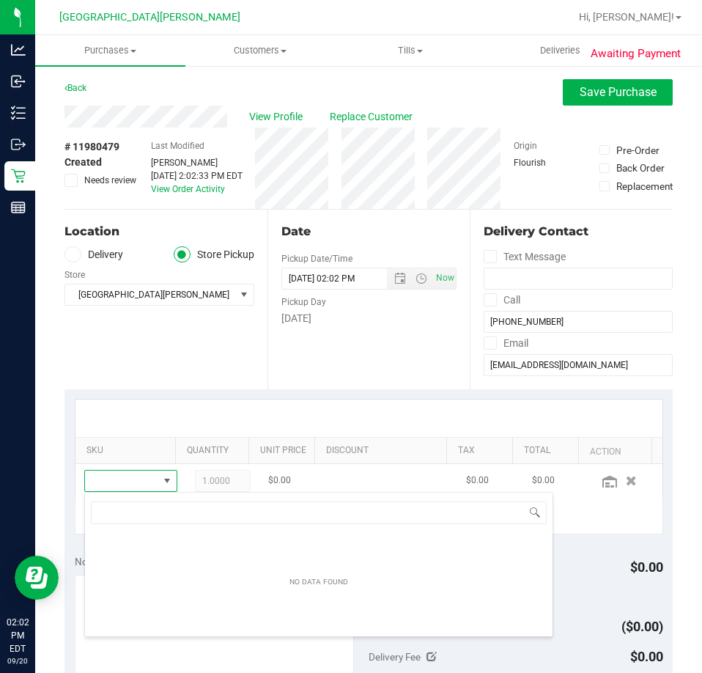
scroll to position [22, 60]
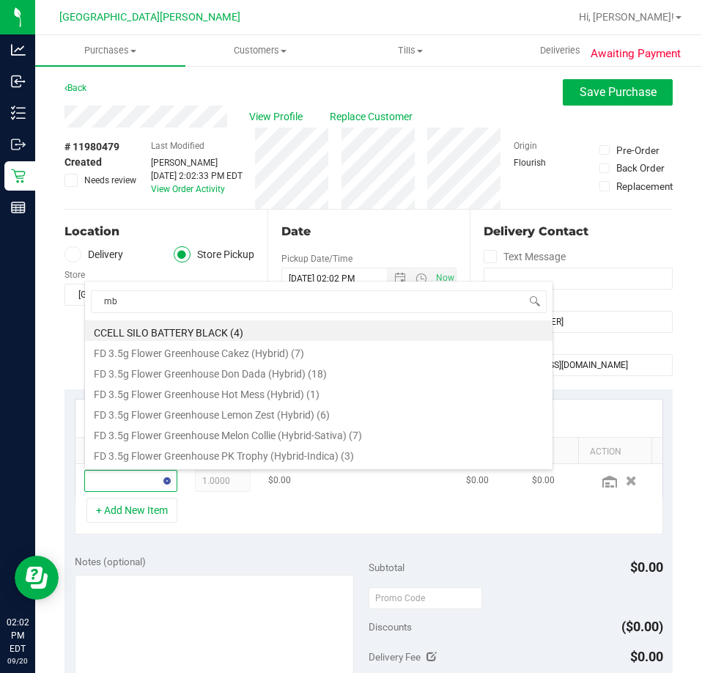
type input "mbl"
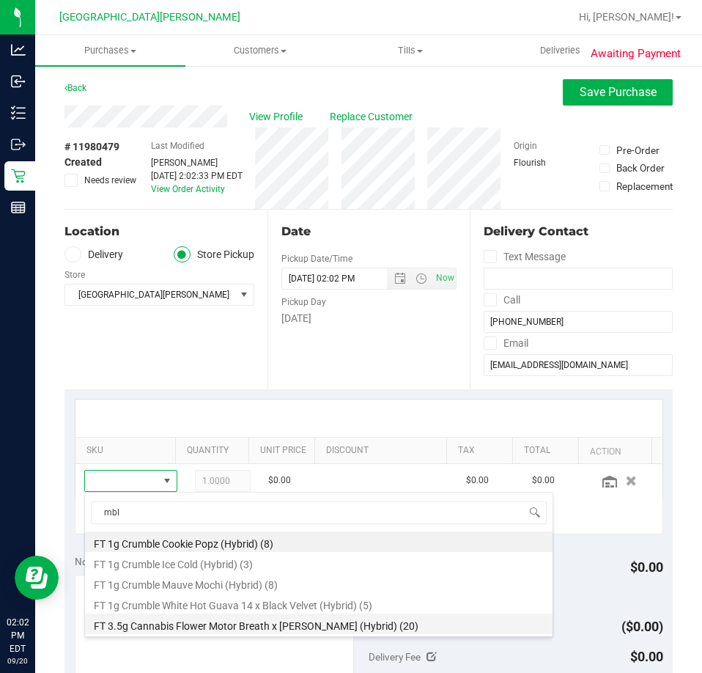
click at [177, 625] on li "FT 3.5g Cannabis Flower Motor Breath x Mike Larry (Hybrid) (20)" at bounding box center [319, 624] width 468 height 21
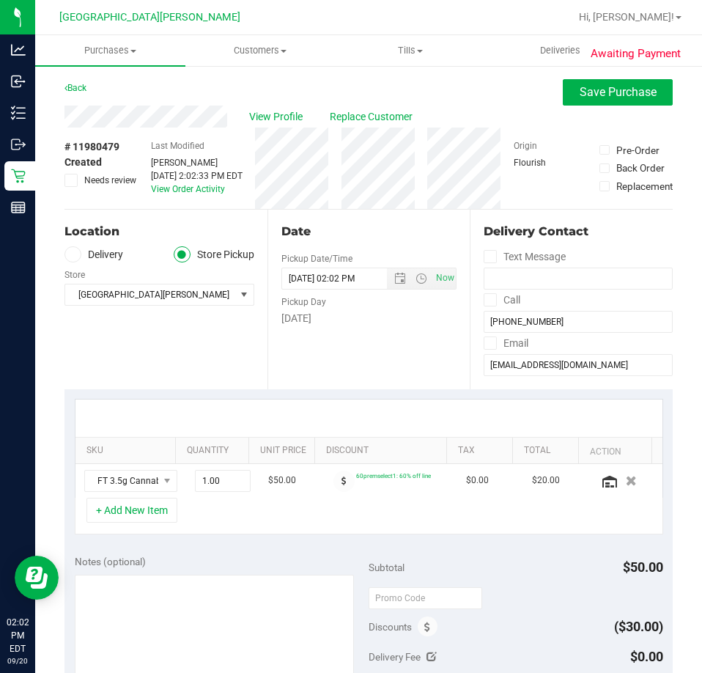
click at [227, 525] on div "+ Add New Item" at bounding box center [369, 516] width 589 height 37
click at [386, 520] on div "+ Add New Item" at bounding box center [369, 516] width 589 height 37
click at [151, 513] on button "+ Add New Item" at bounding box center [132, 510] width 91 height 25
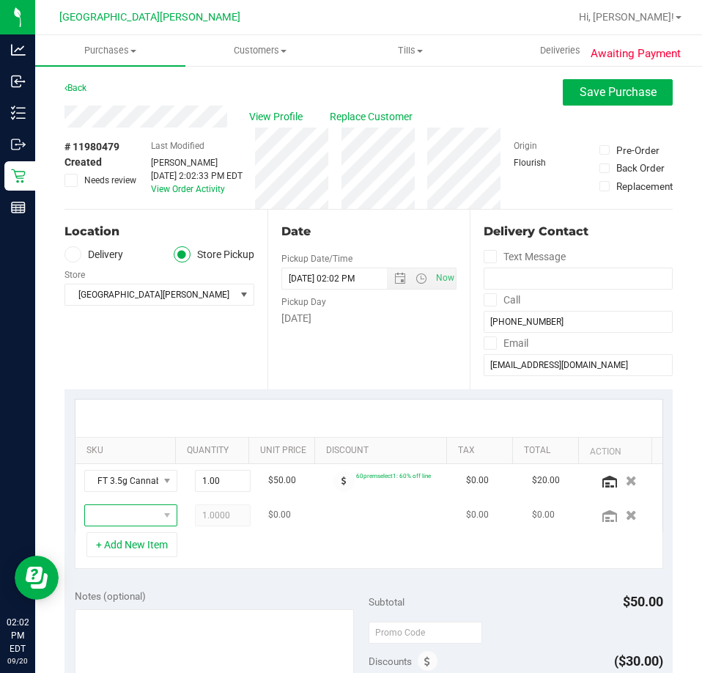
click at [107, 513] on span "NO DATA FOUND" at bounding box center [121, 515] width 73 height 21
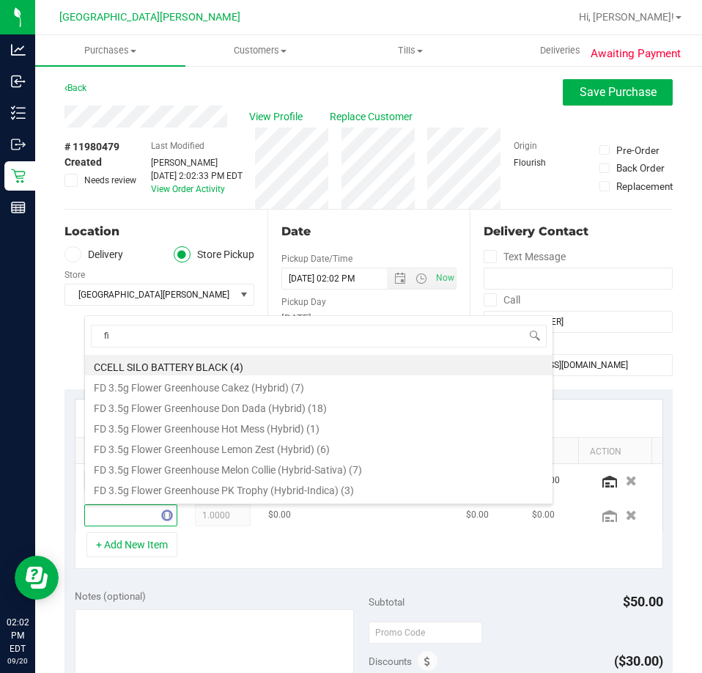
type input "fic"
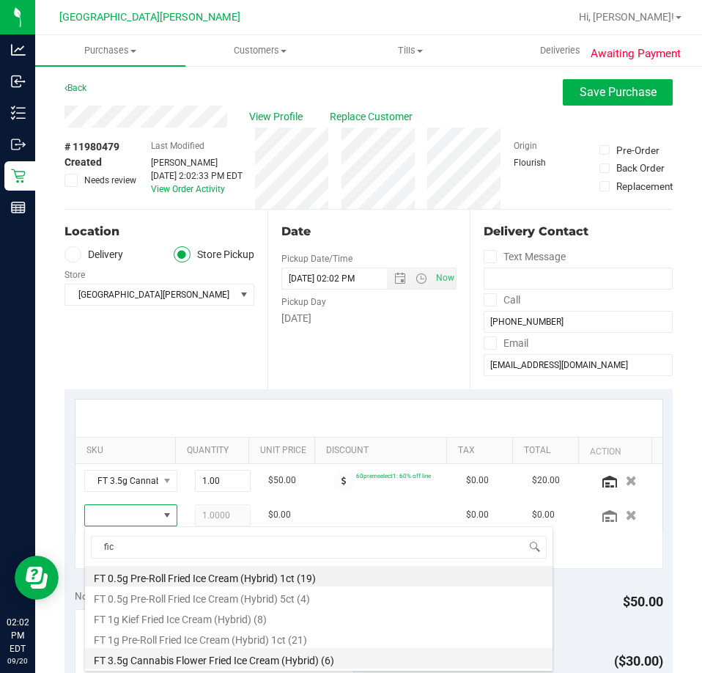
click at [250, 660] on li "FT 3.5g Cannabis Flower Fried Ice Cream (Hybrid) (6)" at bounding box center [319, 658] width 468 height 21
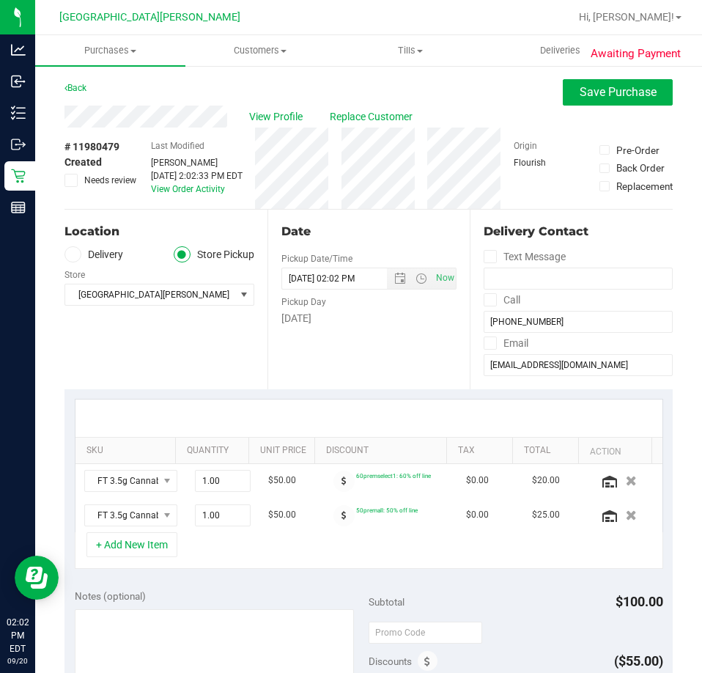
click at [229, 566] on div "+ Add New Item" at bounding box center [369, 550] width 589 height 37
click at [435, 559] on div "+ Add New Item" at bounding box center [369, 550] width 589 height 37
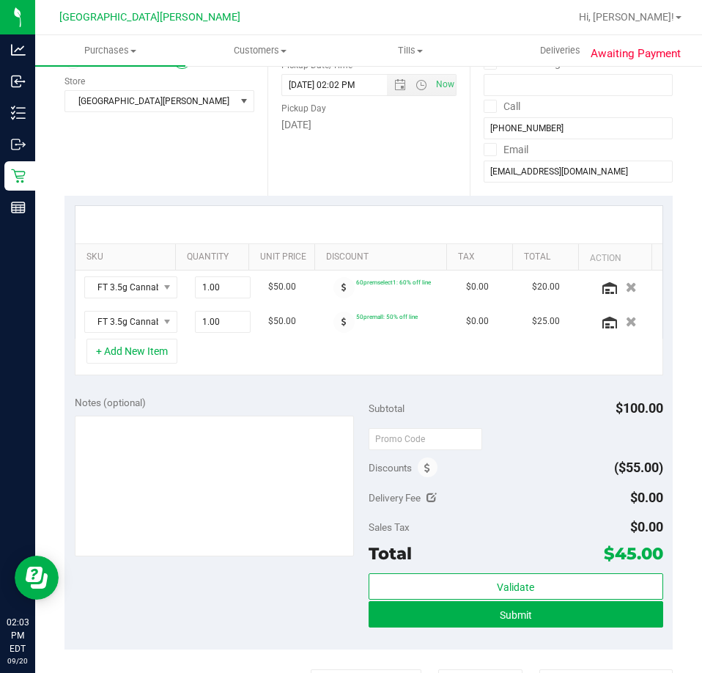
scroll to position [220, 0]
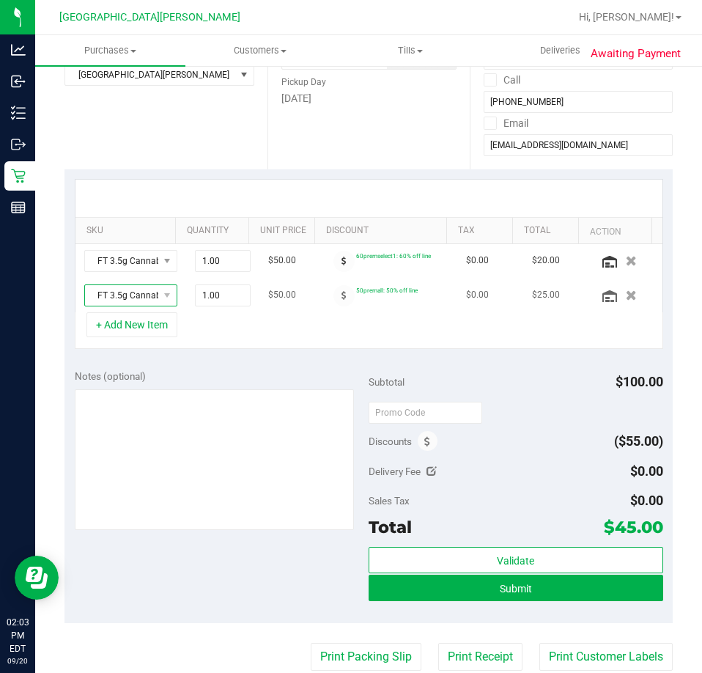
click at [158, 297] on span "NO DATA FOUND" at bounding box center [167, 295] width 18 height 21
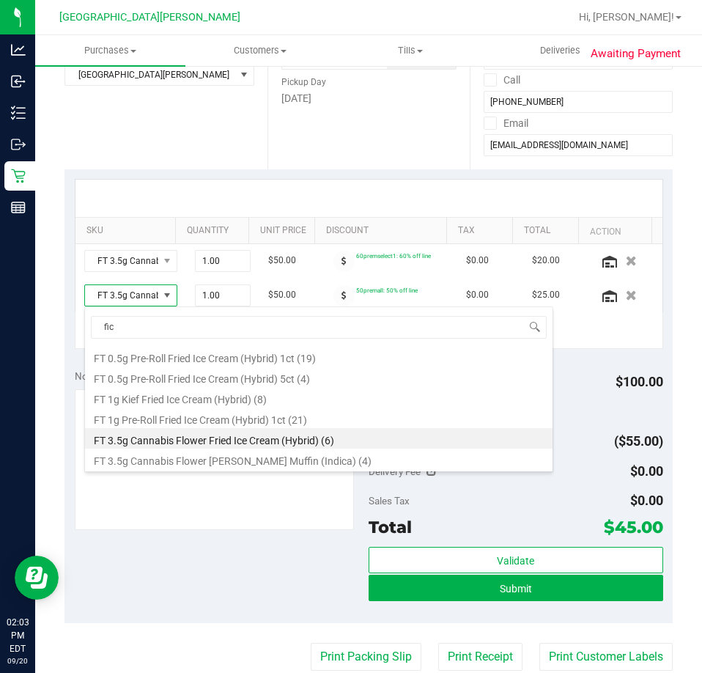
scroll to position [0, 0]
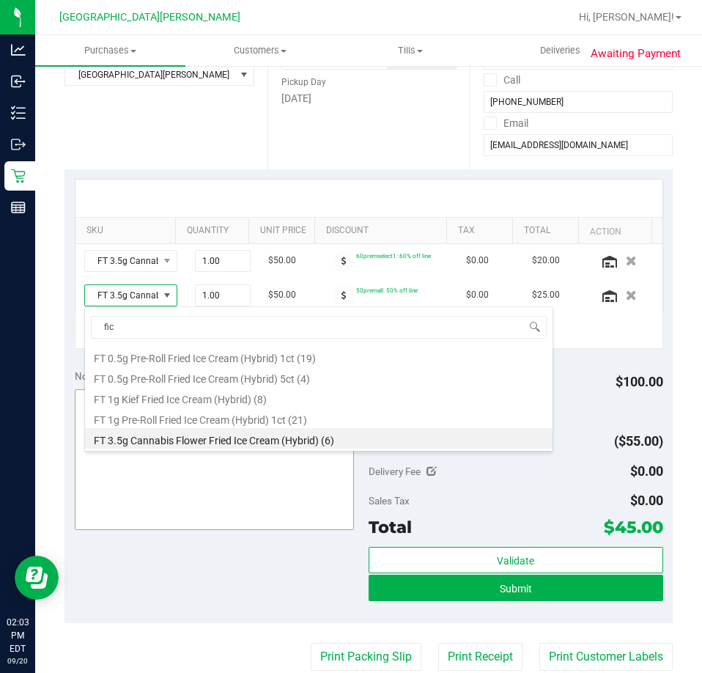
type input "fic"
click at [182, 504] on textarea at bounding box center [215, 459] width 280 height 141
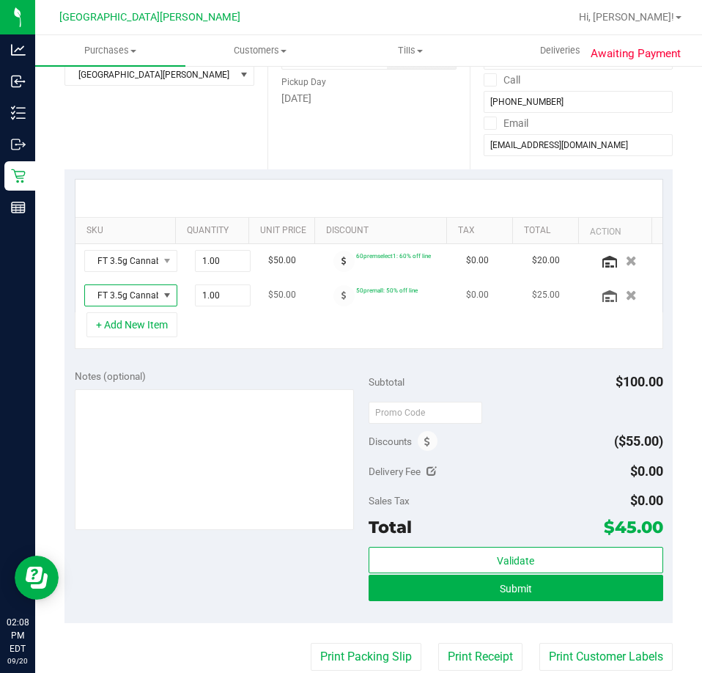
click at [161, 298] on span at bounding box center [167, 296] width 12 height 12
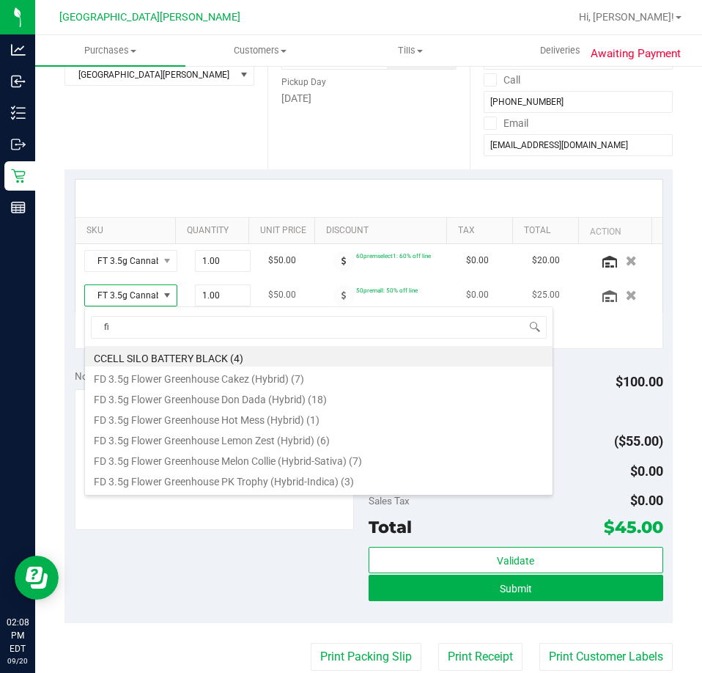
type input "fic"
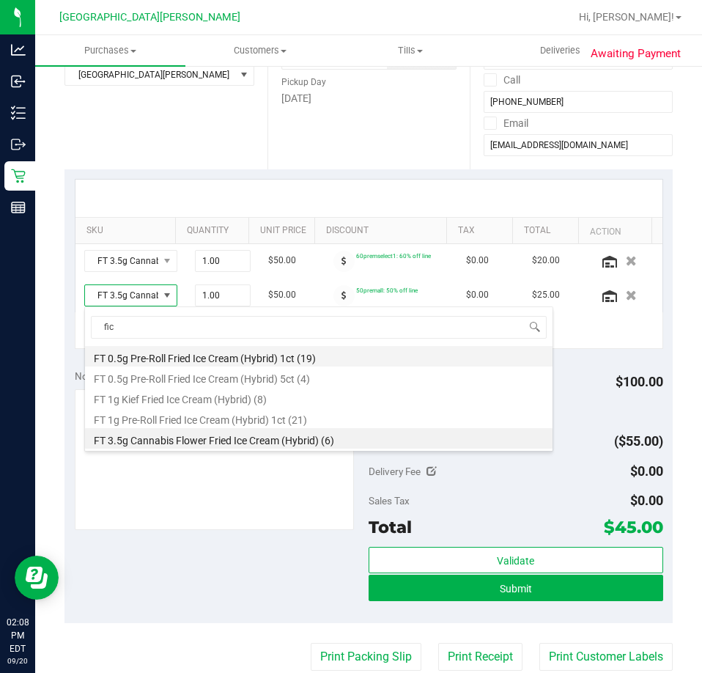
click at [215, 360] on li "FT 0.5g Pre-Roll Fried Ice Cream (Hybrid) 1ct (19)" at bounding box center [319, 356] width 468 height 21
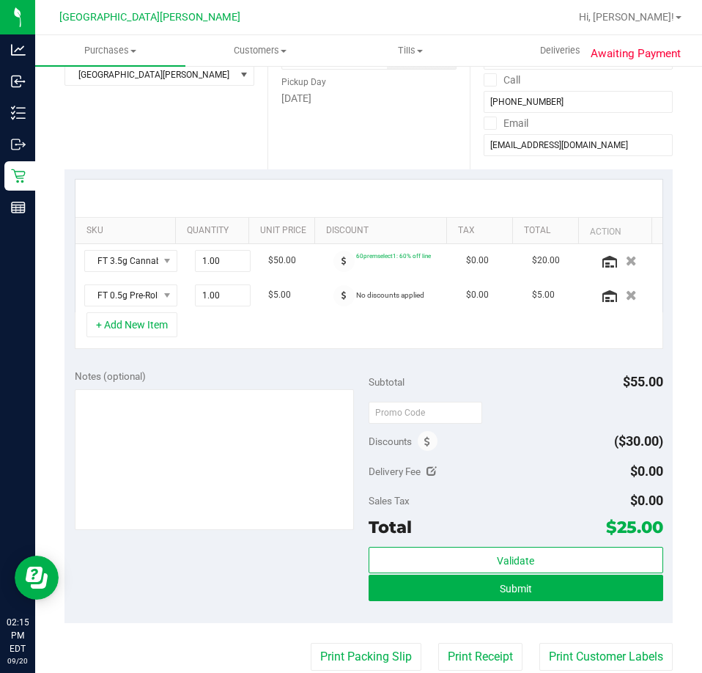
click at [213, 320] on div "+ Add New Item" at bounding box center [369, 330] width 589 height 37
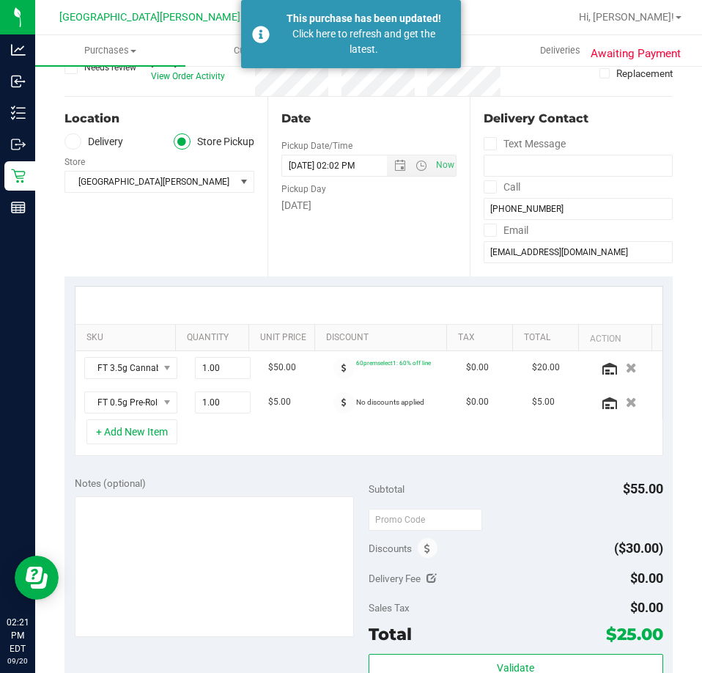
scroll to position [0, 0]
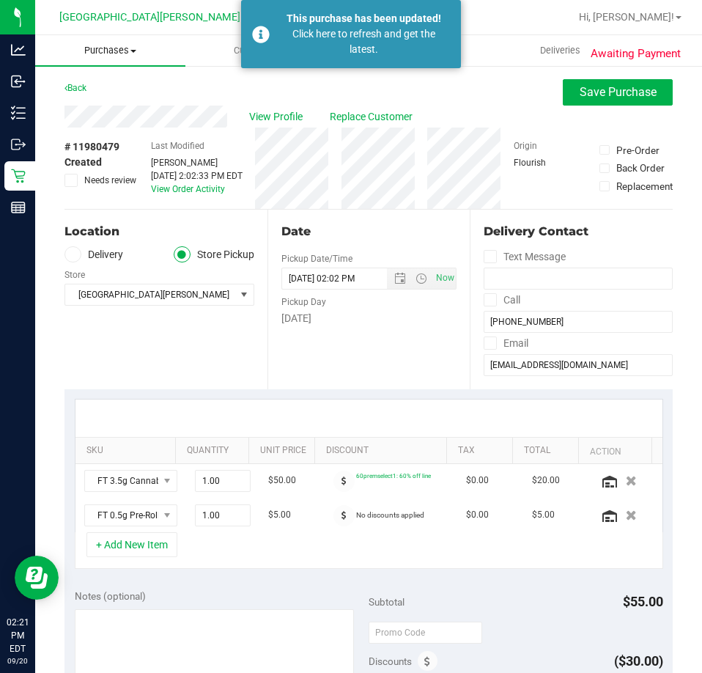
drag, startPoint x: 117, startPoint y: 52, endPoint x: 107, endPoint y: 92, distance: 41.6
click at [116, 54] on span "Purchases" at bounding box center [110, 50] width 150 height 13
click at [96, 108] on span "Fulfillment" at bounding box center [80, 106] width 91 height 12
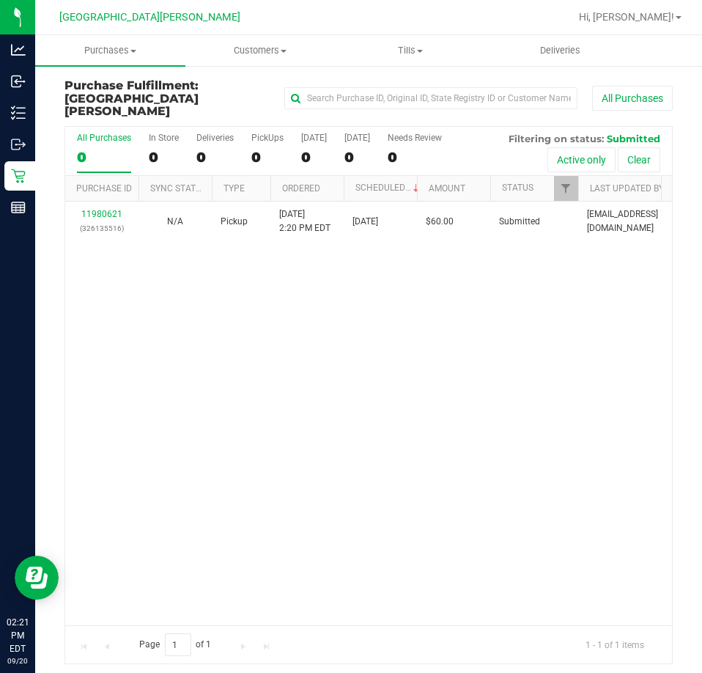
click at [307, 351] on div "11980621 (326135516) N/A Pickup 9/20/2025 2:20 PM EDT 9/20/2025 $60.00 Submitte…" at bounding box center [368, 414] width 607 height 424
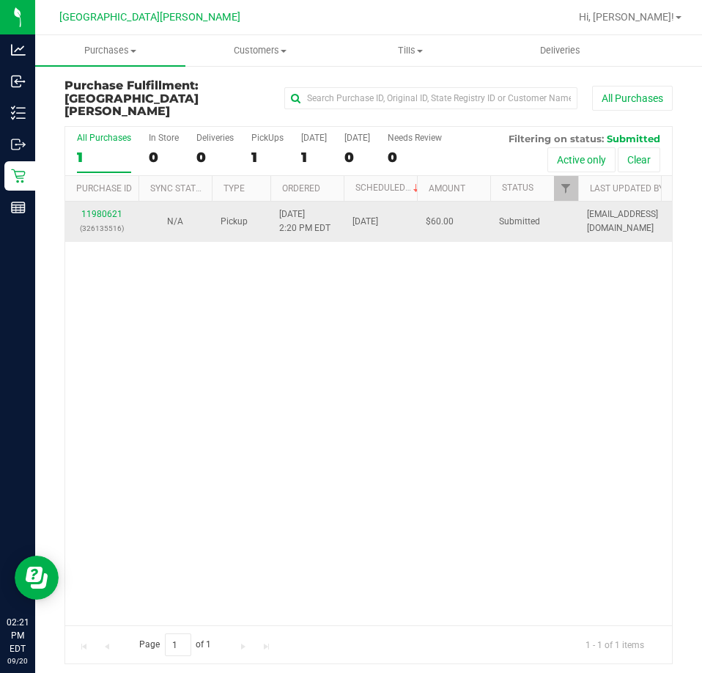
click at [89, 207] on div "11980621 (326135516)" at bounding box center [102, 221] width 56 height 28
click at [89, 209] on link "11980621" at bounding box center [101, 214] width 41 height 10
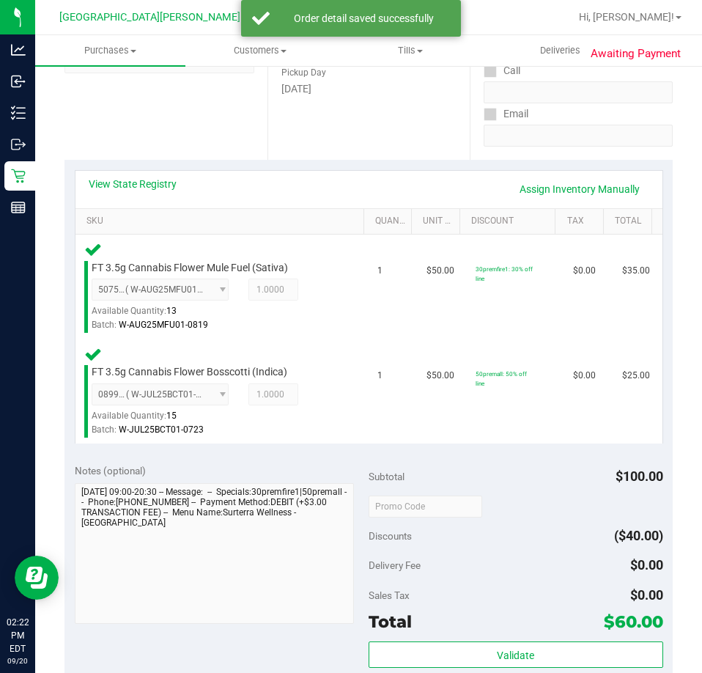
scroll to position [367, 0]
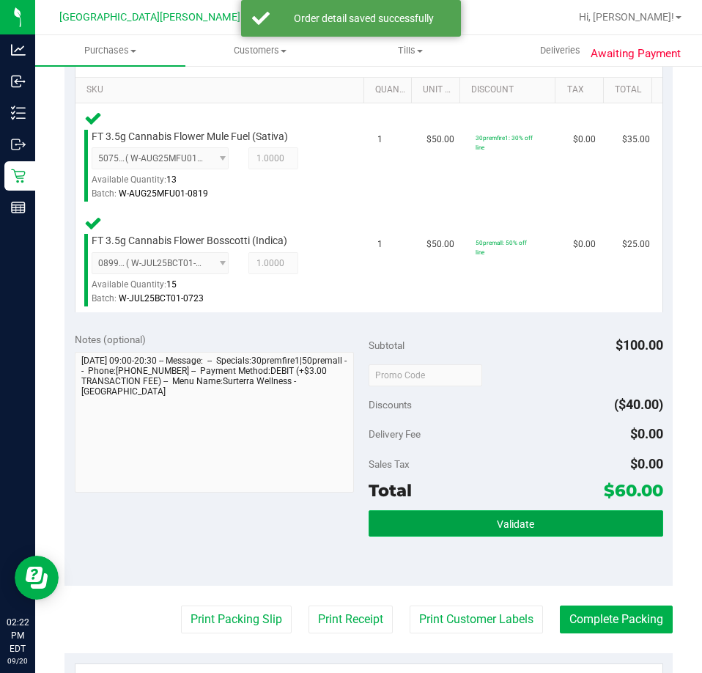
click at [497, 518] on span "Validate" at bounding box center [515, 524] width 37 height 12
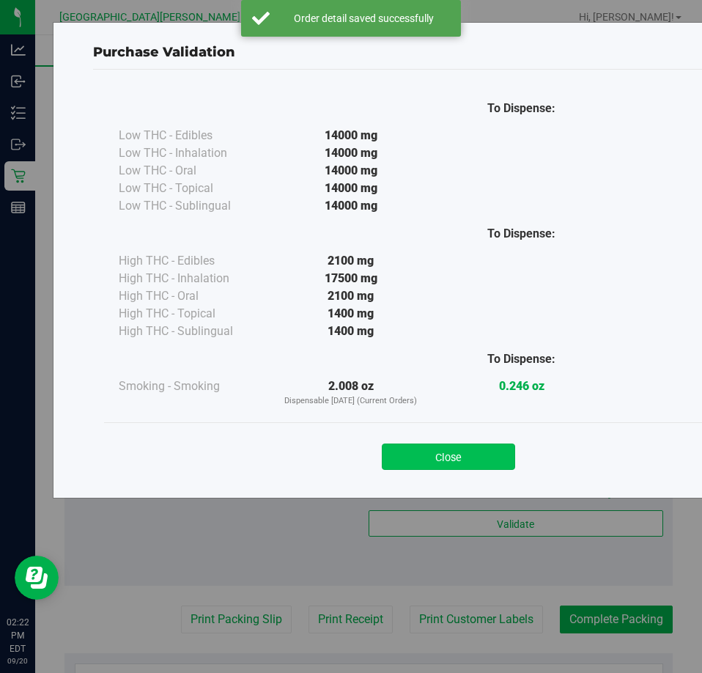
click at [465, 446] on button "Close" at bounding box center [448, 457] width 133 height 26
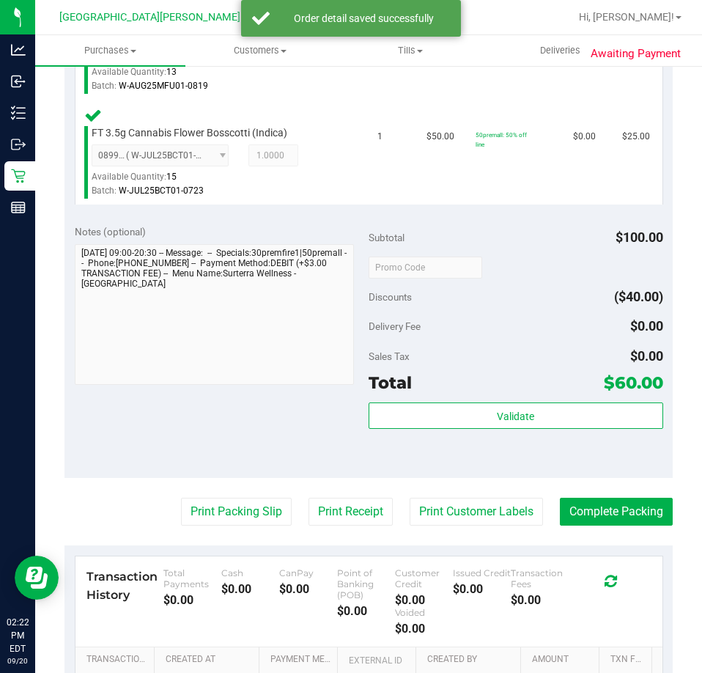
scroll to position [660, 0]
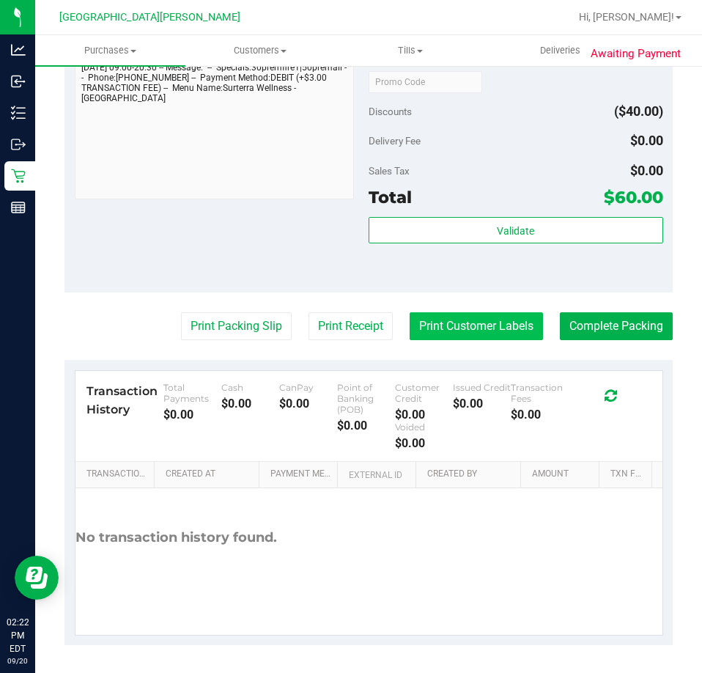
click at [479, 337] on button "Print Customer Labels" at bounding box center [476, 326] width 133 height 28
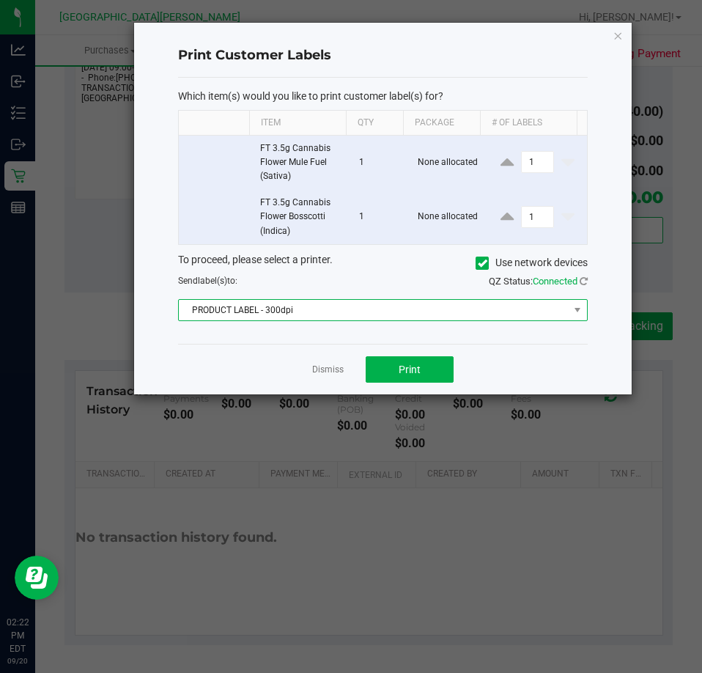
click at [343, 310] on span "PRODUCT LABEL - 300dpi" at bounding box center [374, 310] width 390 height 21
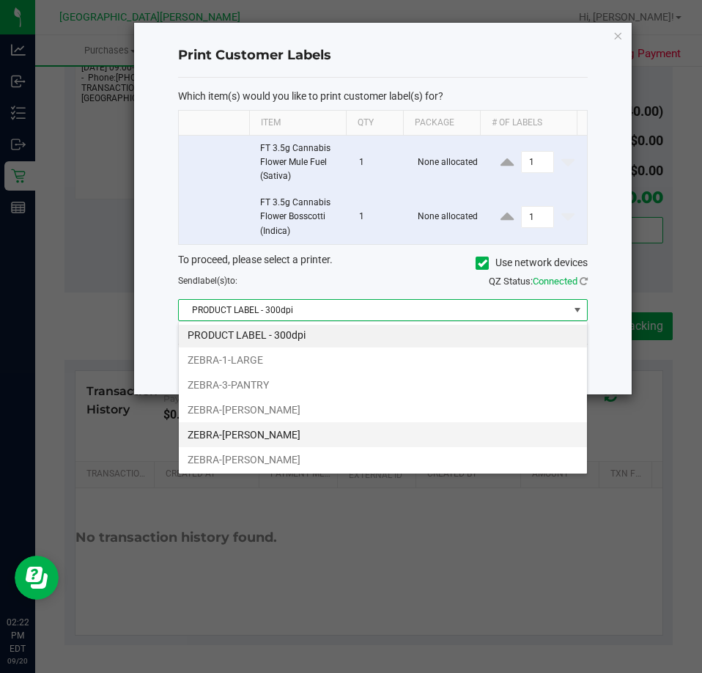
scroll to position [3, 0]
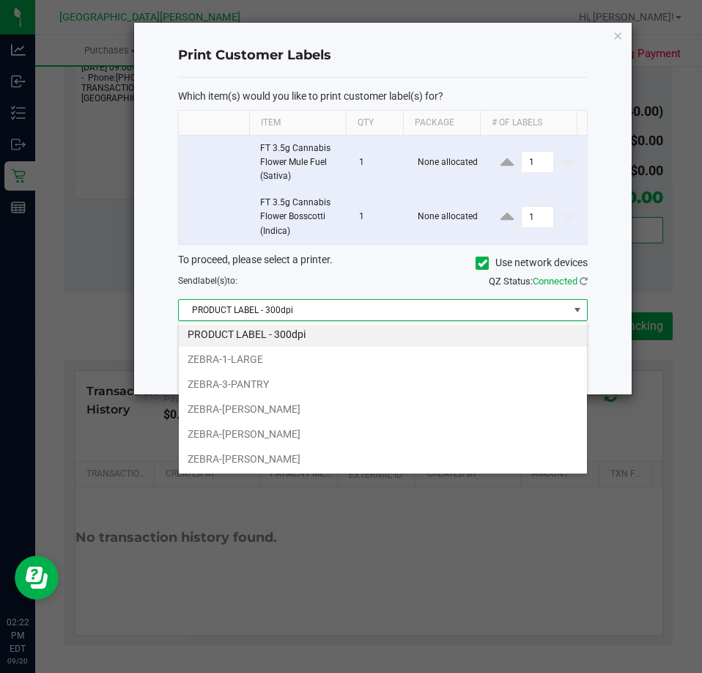
click at [489, 44] on div "Print Customer Labels" at bounding box center [383, 55] width 410 height 43
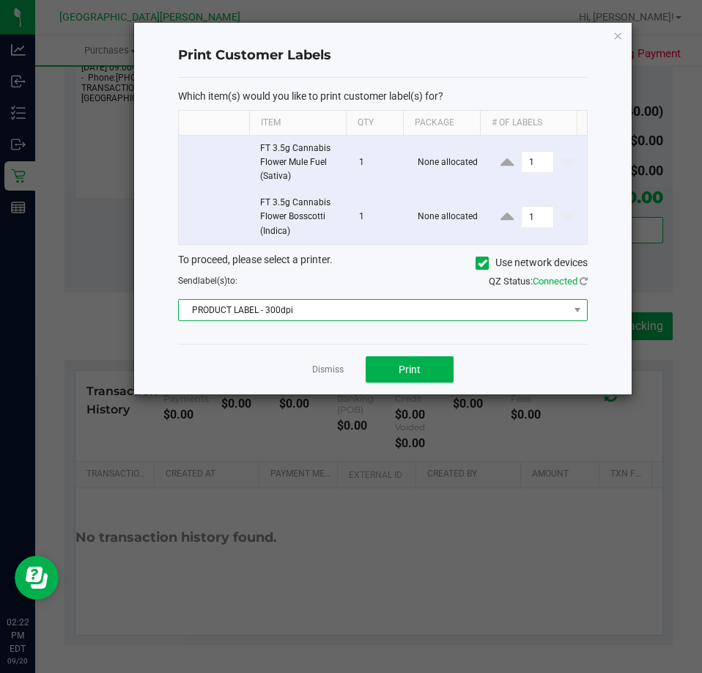
click at [295, 302] on span "PRODUCT LABEL - 300dpi" at bounding box center [374, 310] width 390 height 21
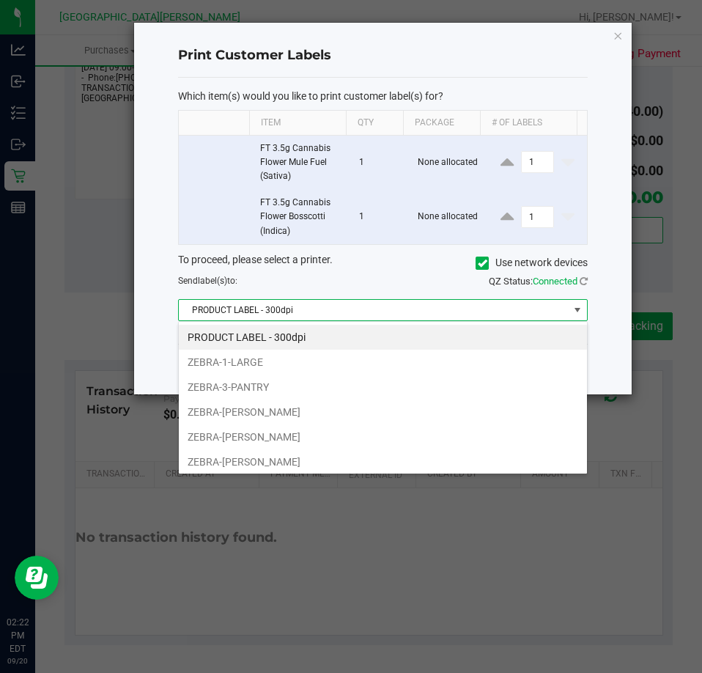
scroll to position [22, 410]
click at [279, 457] on li "ZEBRA-RUESS" at bounding box center [383, 461] width 408 height 25
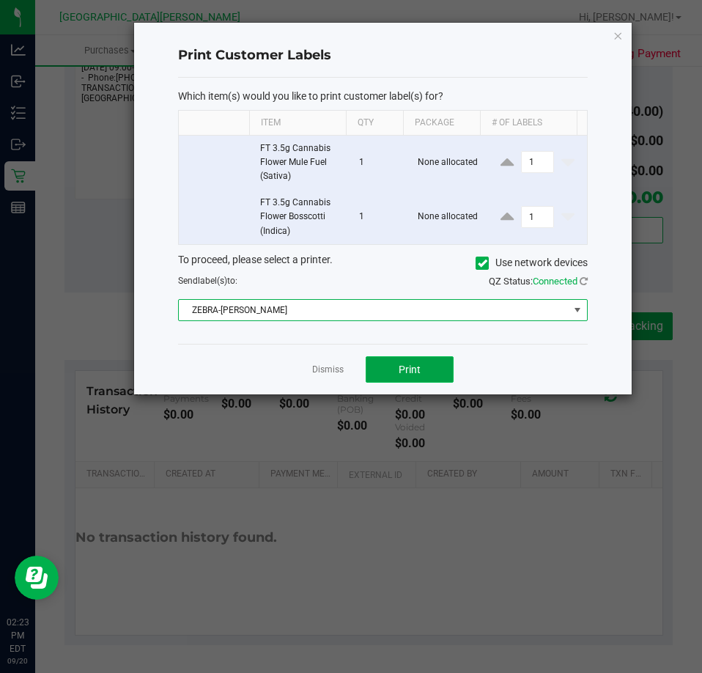
click at [436, 374] on button "Print" at bounding box center [410, 369] width 88 height 26
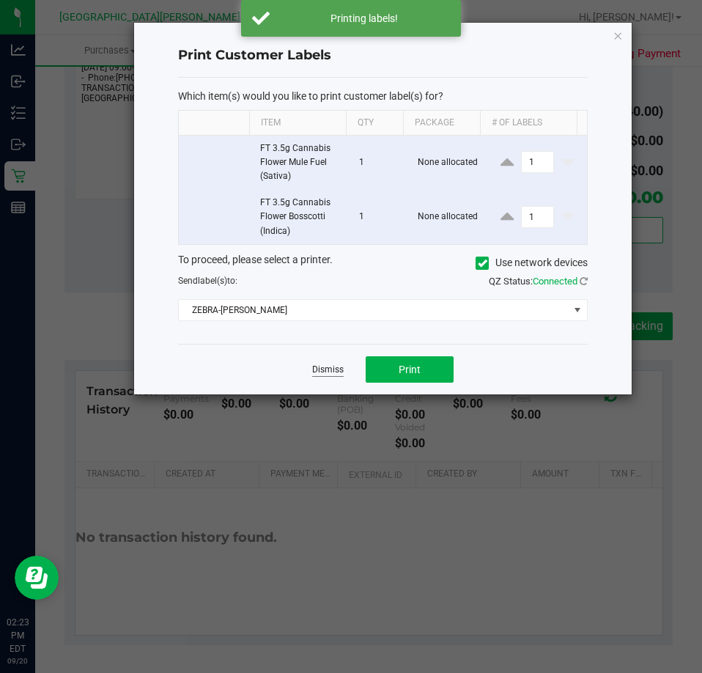
click at [321, 370] on link "Dismiss" at bounding box center [328, 370] width 32 height 12
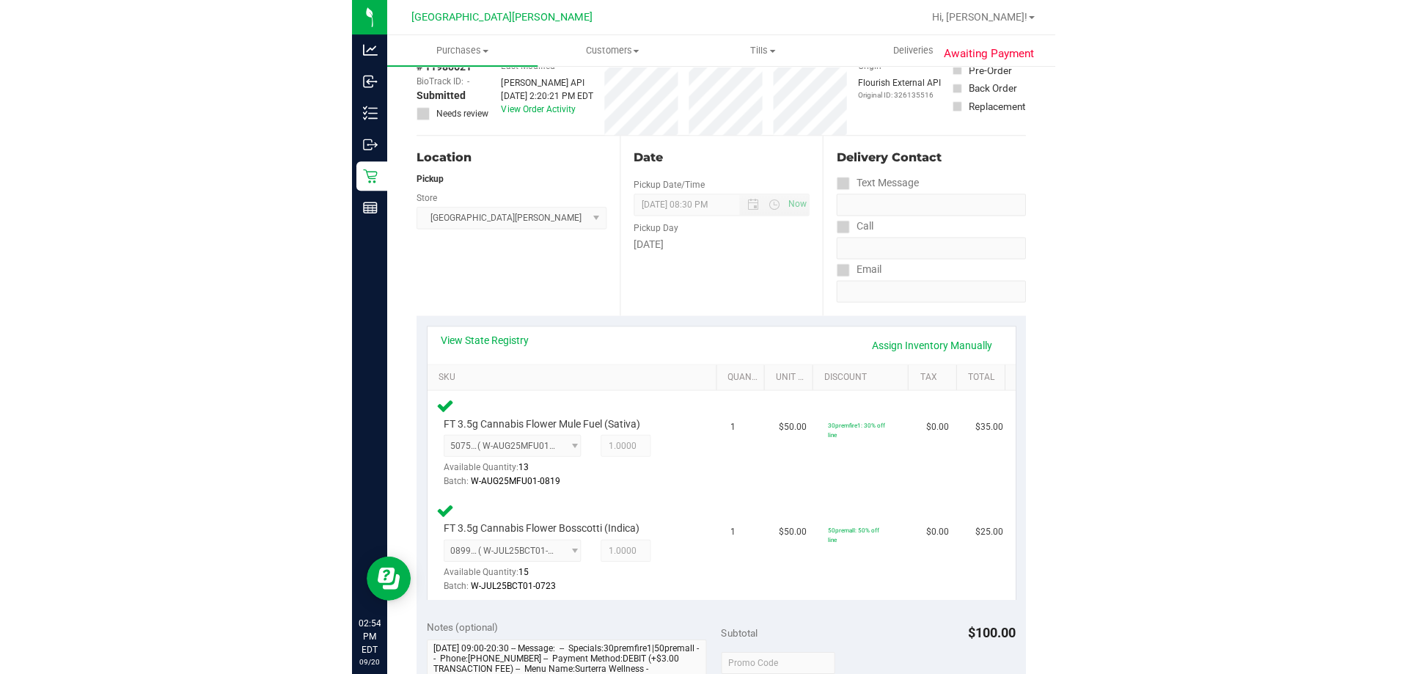
scroll to position [0, 0]
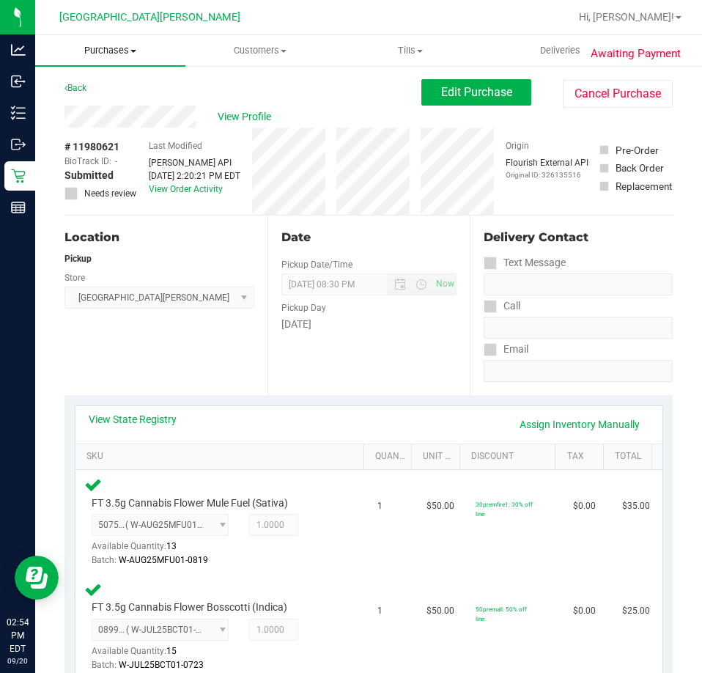
click at [124, 48] on span "Purchases" at bounding box center [110, 50] width 150 height 13
click at [110, 104] on span "Fulfillment" at bounding box center [80, 106] width 91 height 12
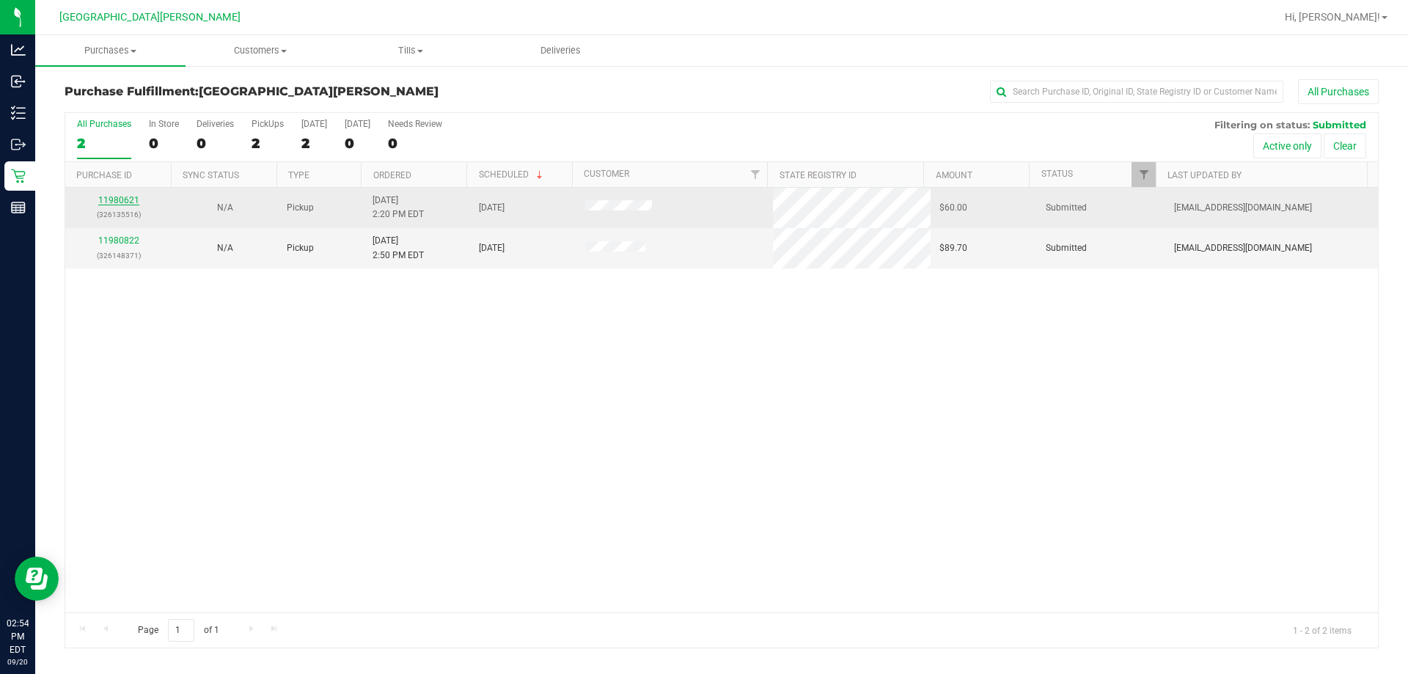
click at [116, 195] on link "11980621" at bounding box center [118, 200] width 41 height 10
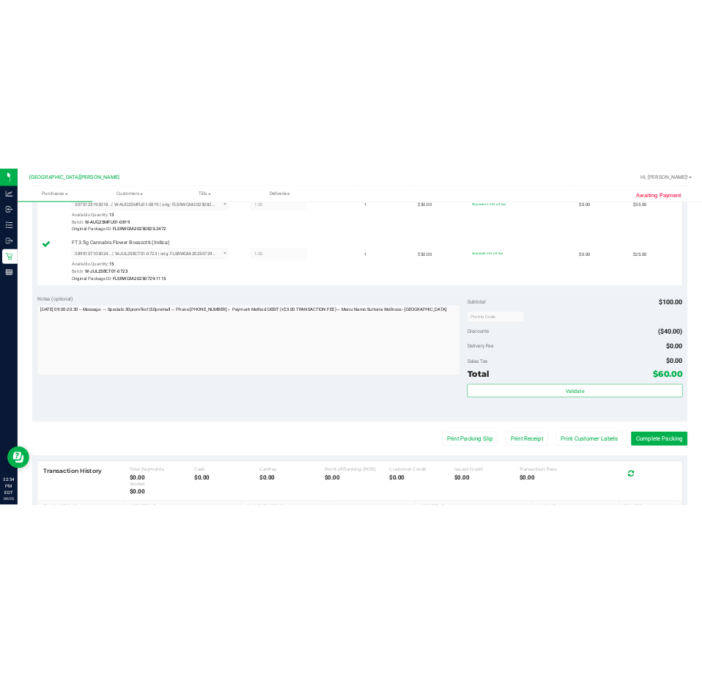
scroll to position [513, 0]
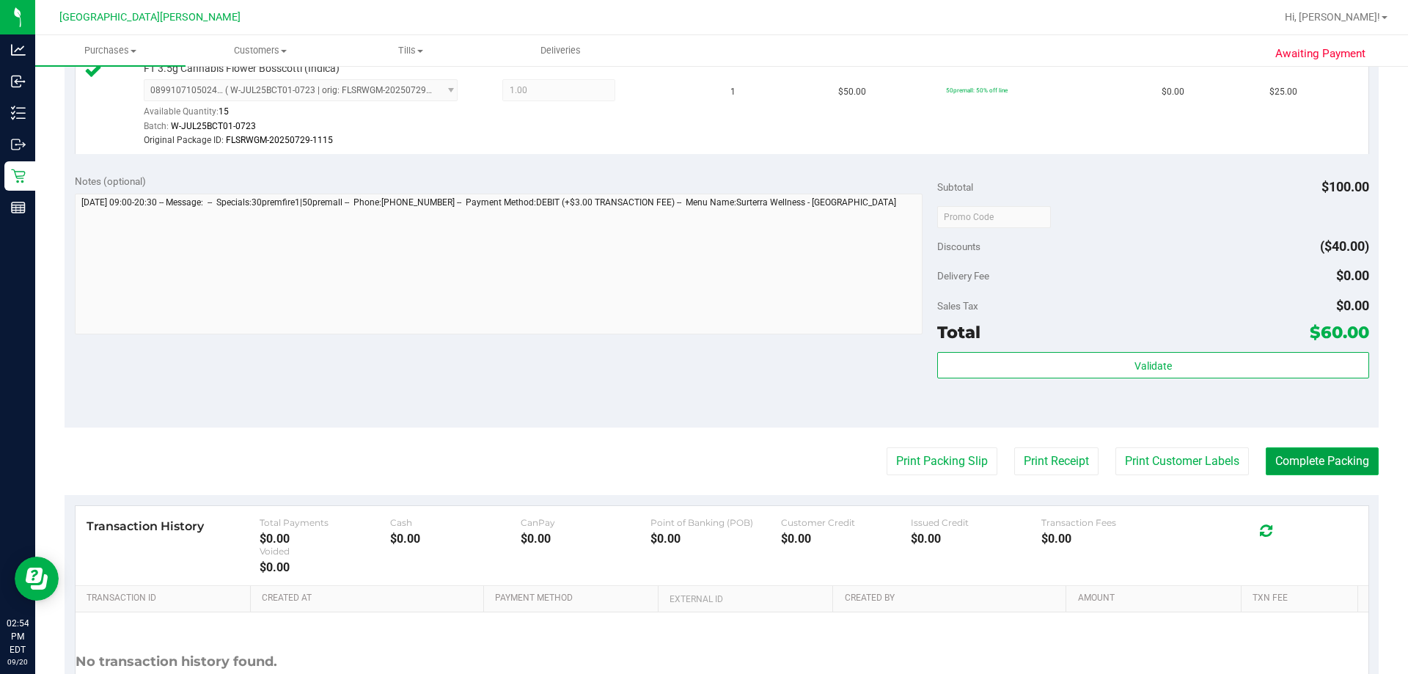
drag, startPoint x: 1302, startPoint y: 463, endPoint x: 1296, endPoint y: 469, distance: 8.3
click at [702, 467] on button "Complete Packing" at bounding box center [1321, 461] width 113 height 28
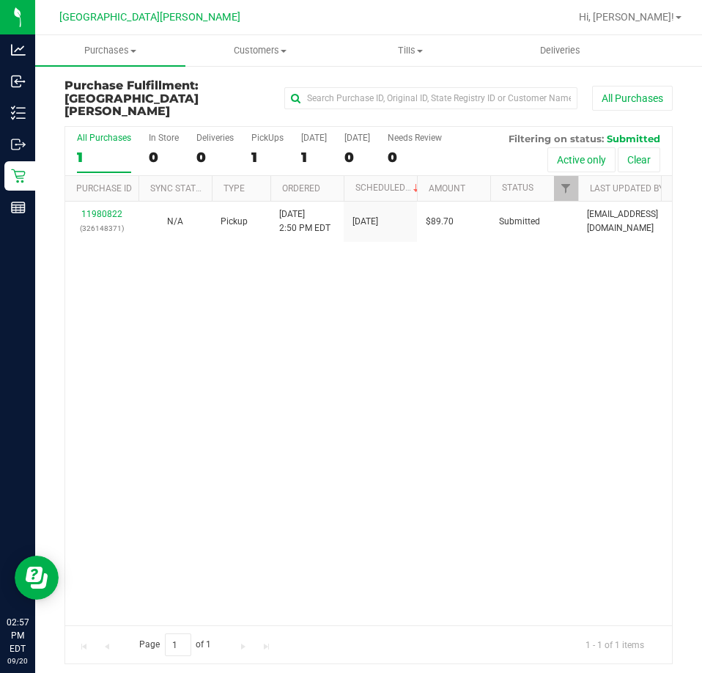
drag, startPoint x: 181, startPoint y: 341, endPoint x: 216, endPoint y: 230, distance: 116.2
click at [181, 341] on div "11980822 (326148371) N/A Pickup 9/20/2025 2:50 PM EDT 9/20/2025 $89.70 Submitte…" at bounding box center [368, 414] width 607 height 424
click at [110, 48] on span "Purchases" at bounding box center [110, 50] width 150 height 13
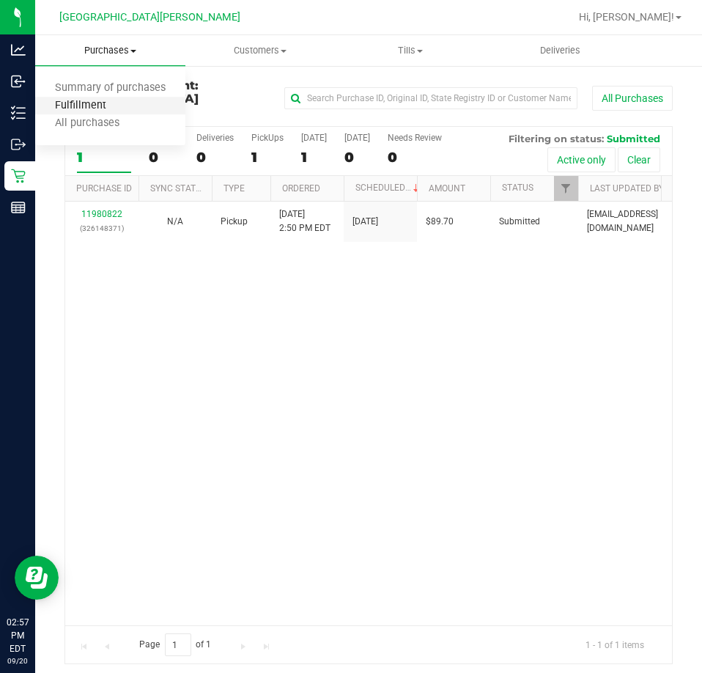
click at [100, 108] on span "Fulfillment" at bounding box center [80, 106] width 91 height 12
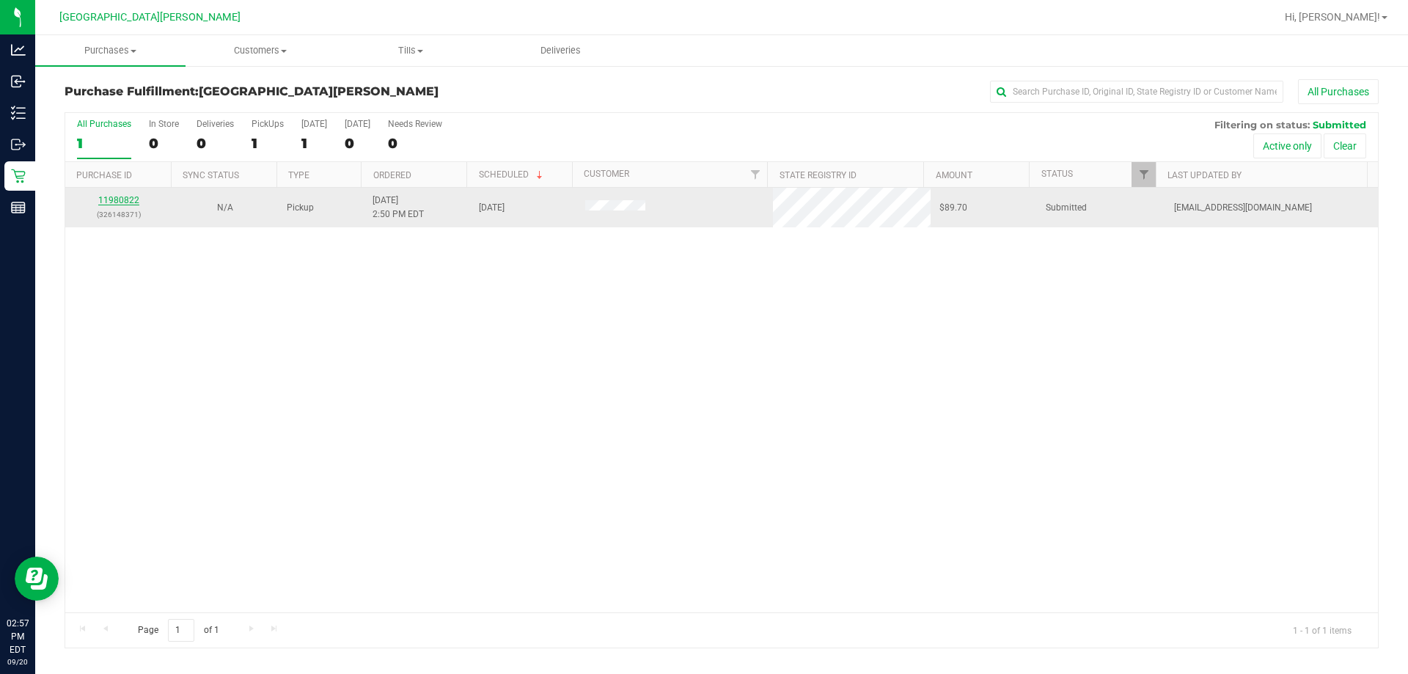
click at [117, 203] on link "11980822" at bounding box center [118, 200] width 41 height 10
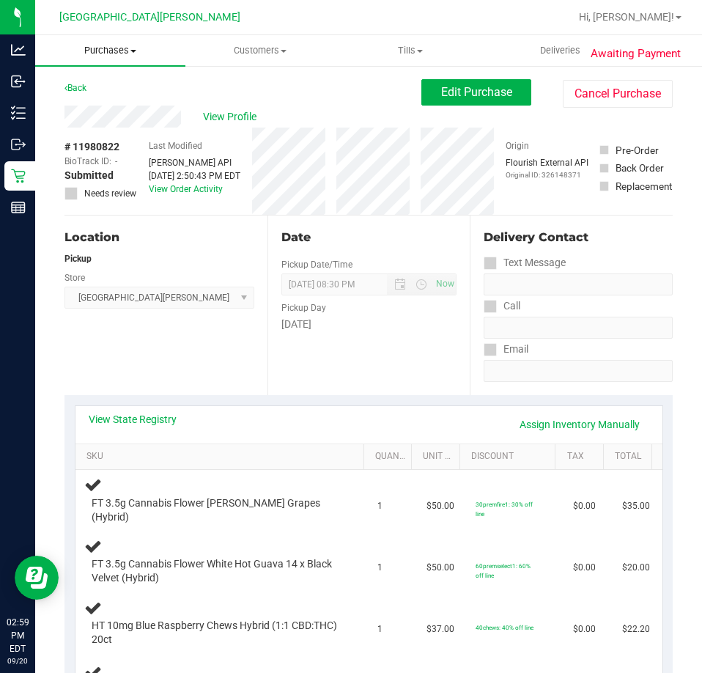
click at [109, 55] on span "Purchases" at bounding box center [110, 50] width 150 height 13
click at [90, 111] on span "Fulfillment" at bounding box center [80, 106] width 91 height 12
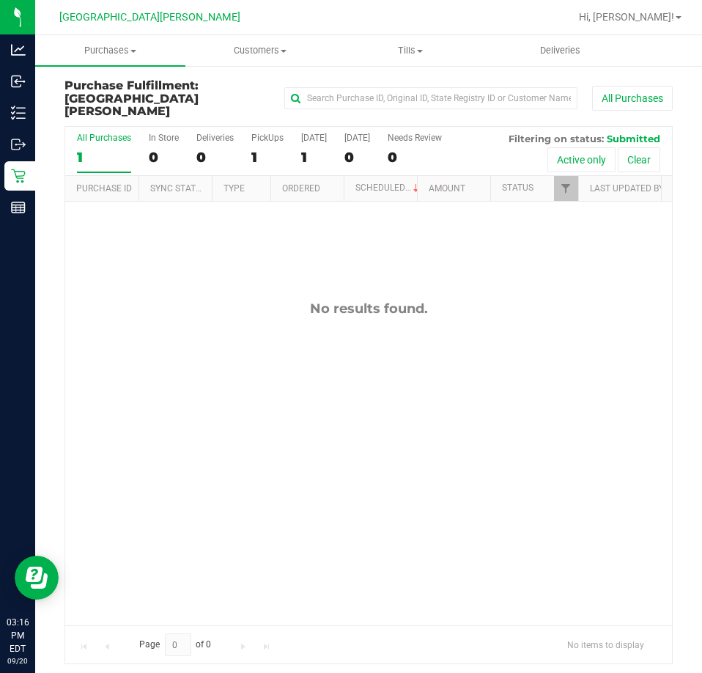
click at [342, 405] on div "No results found." at bounding box center [368, 463] width 607 height 523
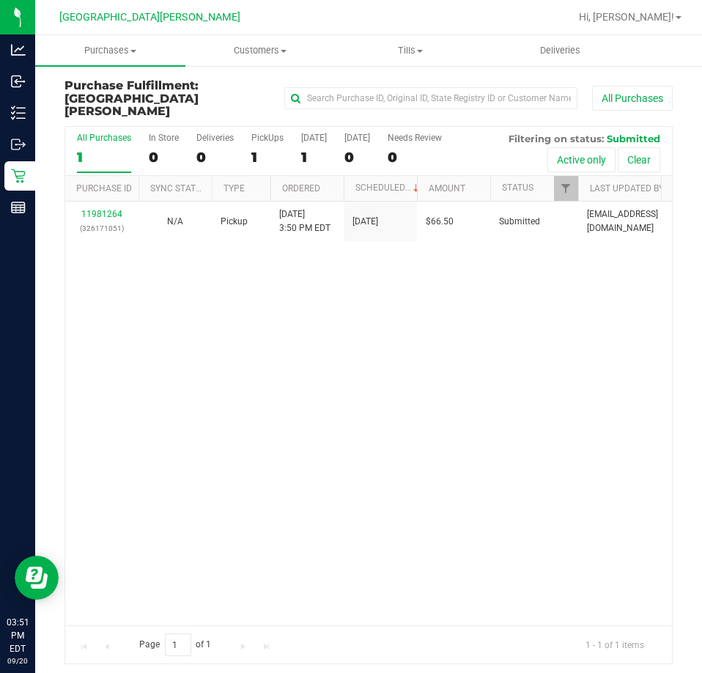
drag, startPoint x: 235, startPoint y: 475, endPoint x: 194, endPoint y: 402, distance: 84.4
click at [235, 475] on div "11981264 (326171051) N/A Pickup 9/20/2025 3:50 PM EDT 9/20/2025 $66.50 Submitte…" at bounding box center [368, 414] width 607 height 424
click at [279, 314] on div "11981264 (326171051) N/A Pickup 9/20/2025 3:50 PM EDT 9/20/2025 $66.50 Submitte…" at bounding box center [368, 414] width 607 height 424
drag, startPoint x: 76, startPoint y: 307, endPoint x: 84, endPoint y: 289, distance: 19.7
click at [76, 307] on div "11981642 (326190937) N/A Pickup 9/20/2025 4:44 PM EDT 9/20/2025 $160.00 Submitt…" at bounding box center [368, 414] width 607 height 424
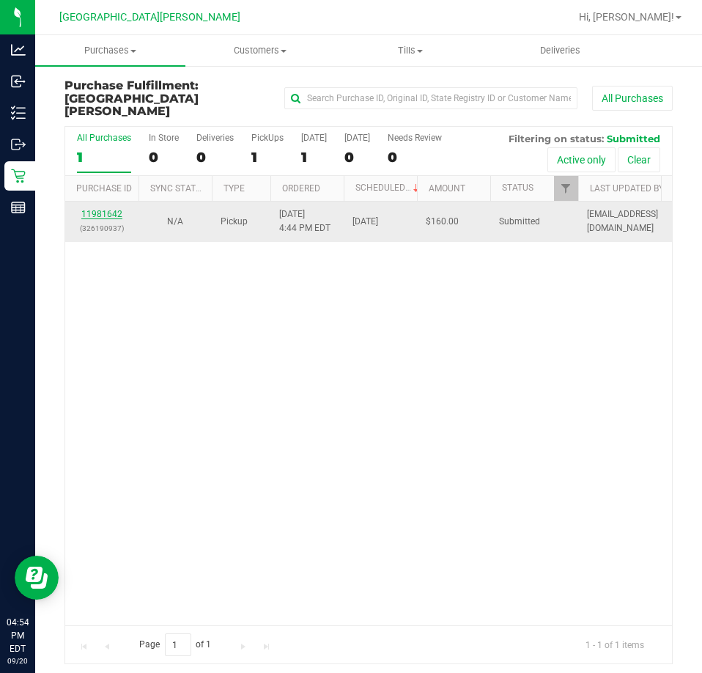
click at [95, 209] on link "11981642" at bounding box center [101, 214] width 41 height 10
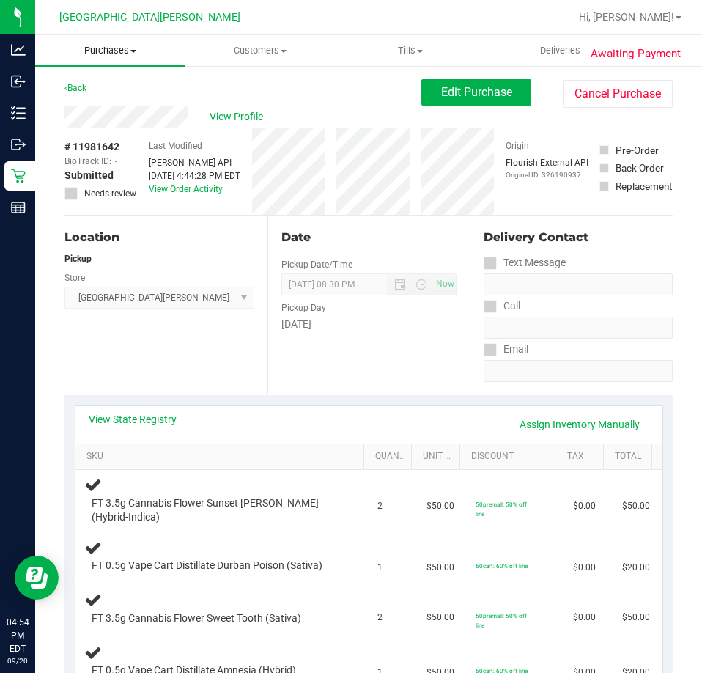
click at [119, 51] on span "Purchases" at bounding box center [110, 50] width 150 height 13
click at [108, 111] on span "Fulfillment" at bounding box center [80, 106] width 91 height 12
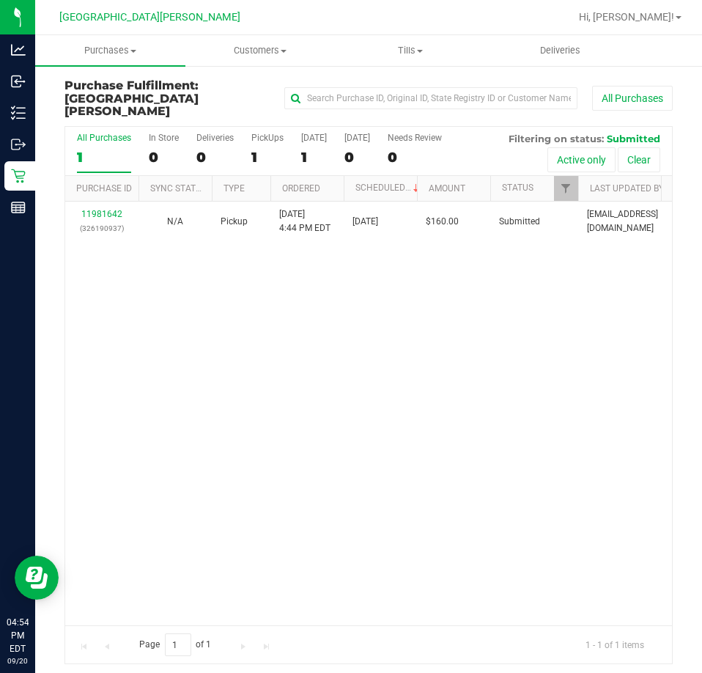
click at [300, 303] on div "11981642 (326190937) N/A Pickup 9/20/2025 4:44 PM EDT 9/20/2025 $160.00 Submitt…" at bounding box center [368, 414] width 607 height 424
click at [387, 303] on div "11981743 (326197951) N/A Pickup 9/20/2025 5:00 PM EDT 9/20/2025 $20.30 Submitte…" at bounding box center [368, 414] width 607 height 424
drag, startPoint x: 163, startPoint y: 347, endPoint x: 86, endPoint y: 87, distance: 270.9
click at [164, 346] on div "11981743 (326197951) N/A Pickup 9/20/2025 5:00 PM EDT 9/20/2025 $20.30 Submitte…" at bounding box center [368, 414] width 607 height 424
click at [103, 45] on span "Purchases" at bounding box center [110, 50] width 150 height 13
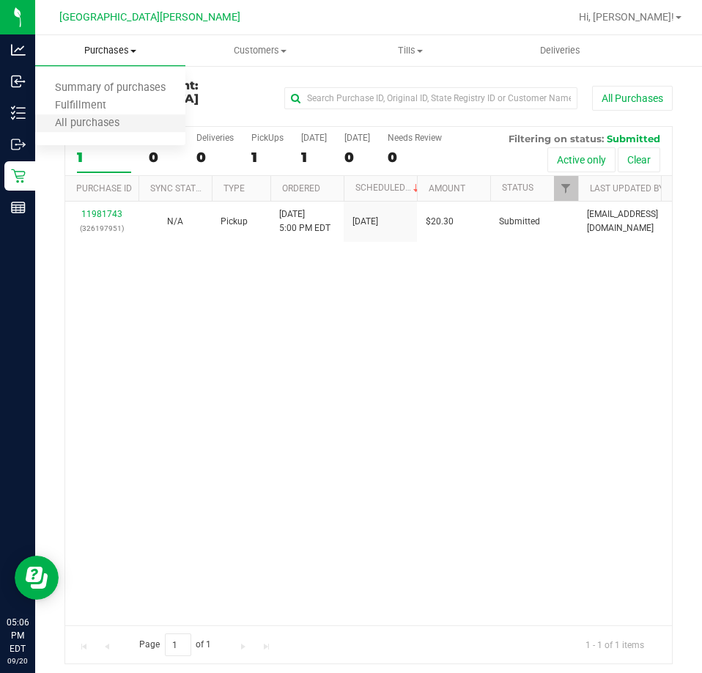
click at [103, 115] on li "All purchases" at bounding box center [110, 124] width 150 height 18
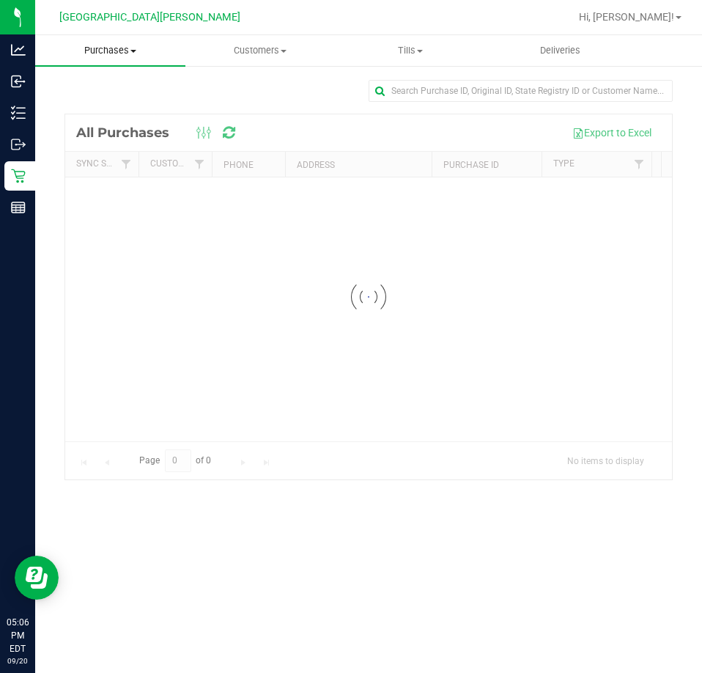
click at [109, 45] on span "Purchases" at bounding box center [110, 50] width 150 height 13
click at [90, 111] on span "Fulfillment" at bounding box center [80, 106] width 91 height 12
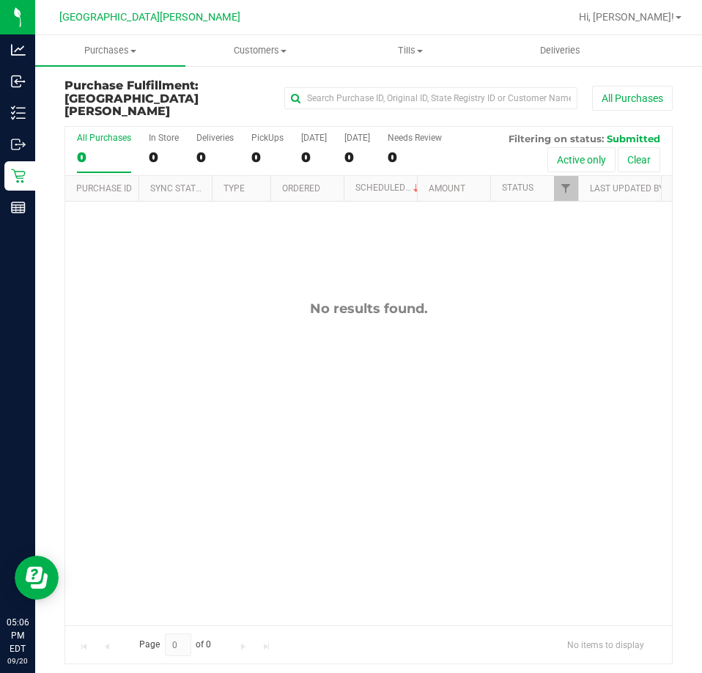
click at [258, 359] on div "No results found." at bounding box center [368, 463] width 607 height 523
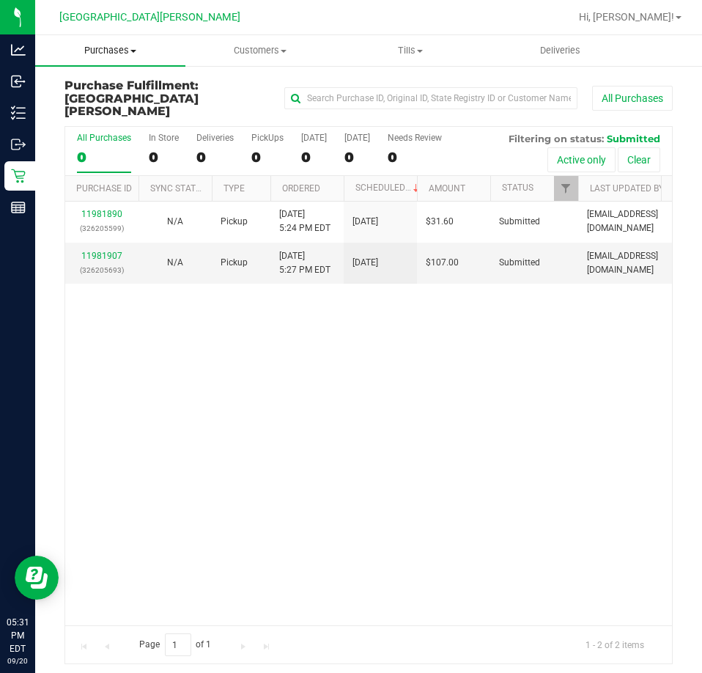
click at [116, 56] on span "Purchases" at bounding box center [110, 50] width 150 height 13
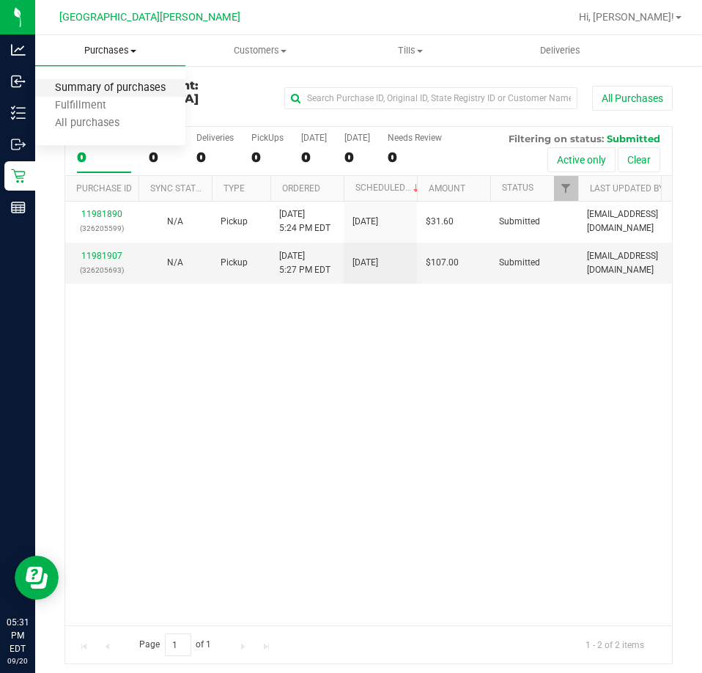
click at [76, 92] on span "Summary of purchases" at bounding box center [110, 88] width 150 height 12
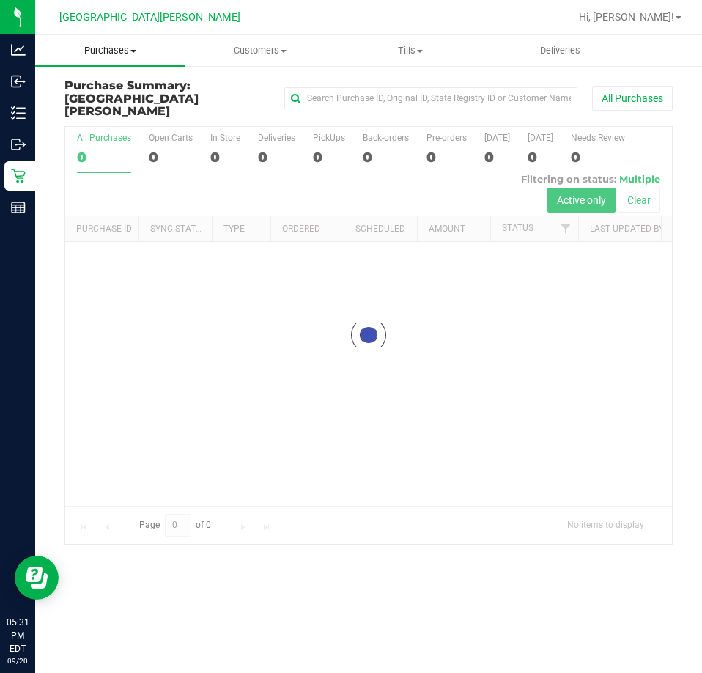
click at [107, 54] on span "Purchases" at bounding box center [110, 50] width 150 height 13
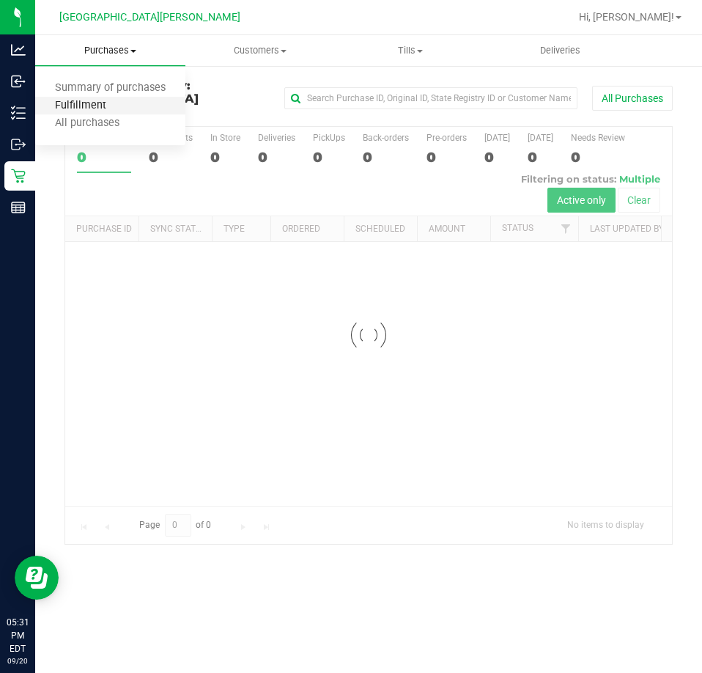
click at [92, 103] on span "Fulfillment" at bounding box center [80, 106] width 91 height 12
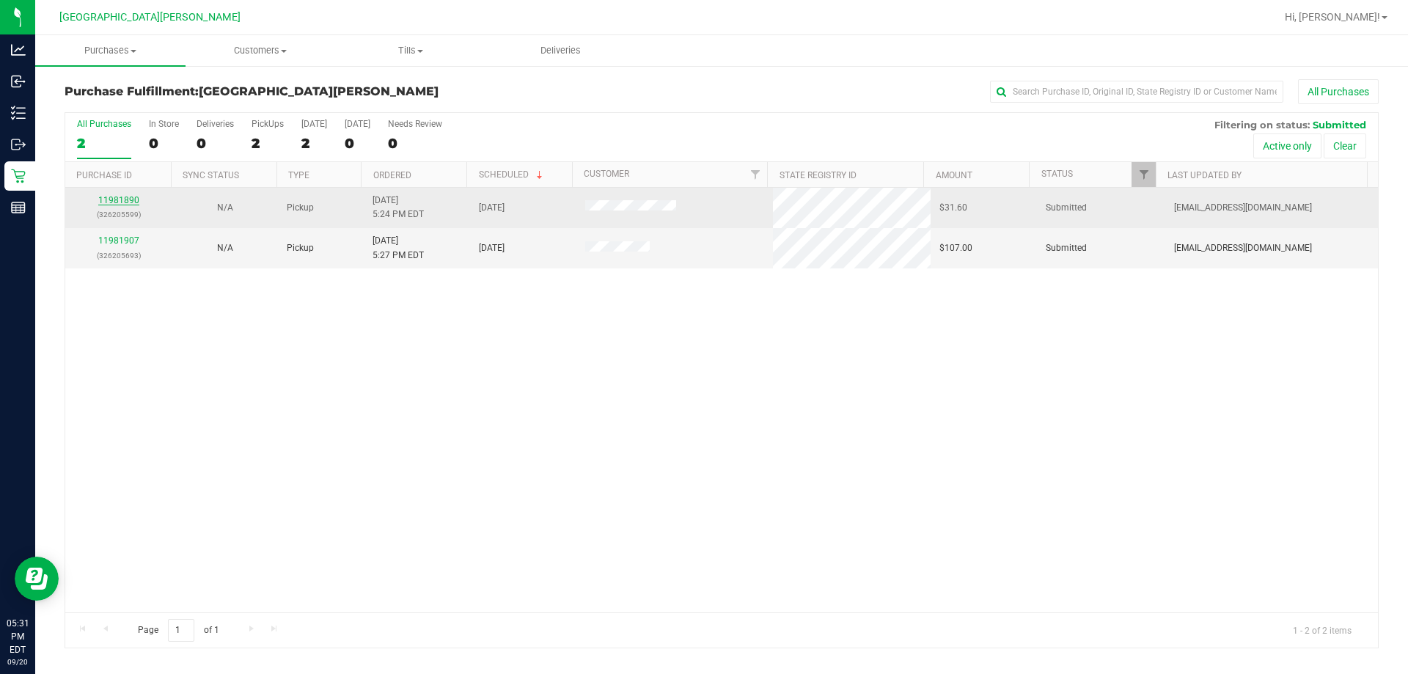
click at [132, 202] on link "11981890" at bounding box center [118, 200] width 41 height 10
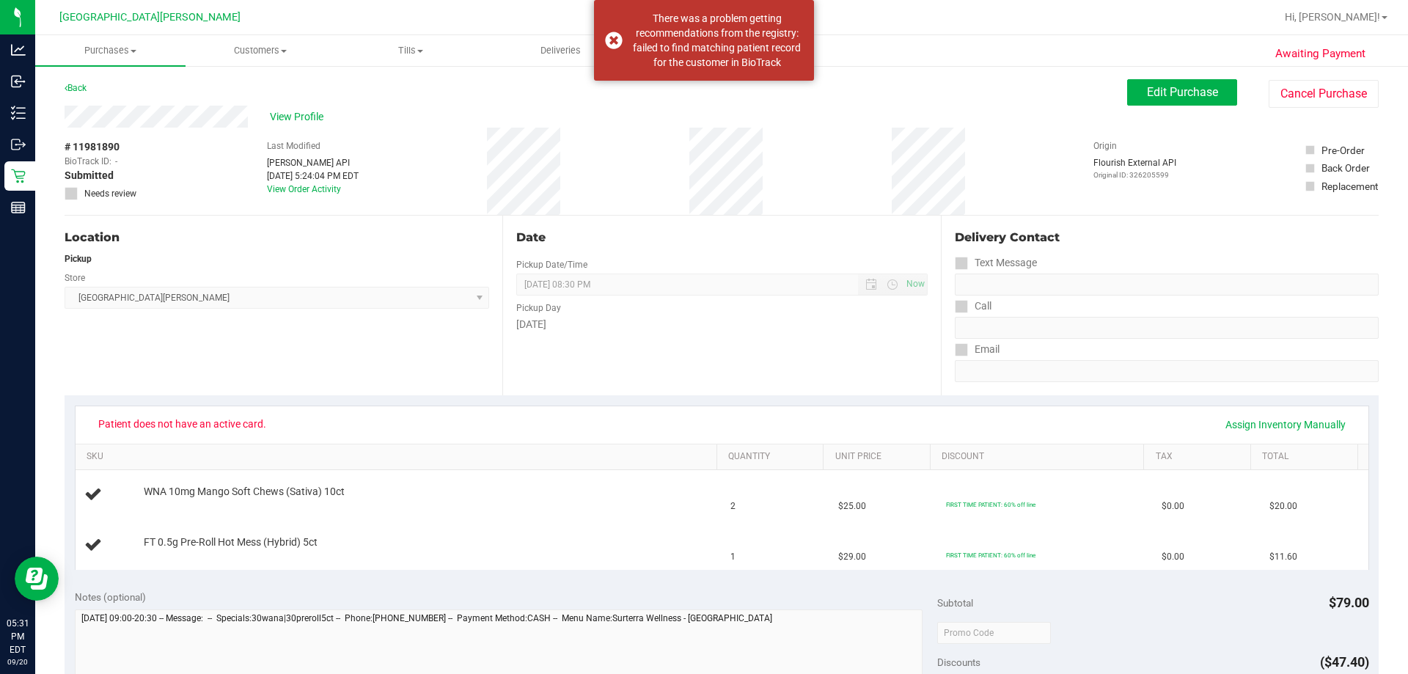
click at [413, 388] on div "Location Pickup Store Key West WC Select Store Bonita Springs WC Boynton Beach …" at bounding box center [284, 306] width 438 height 180
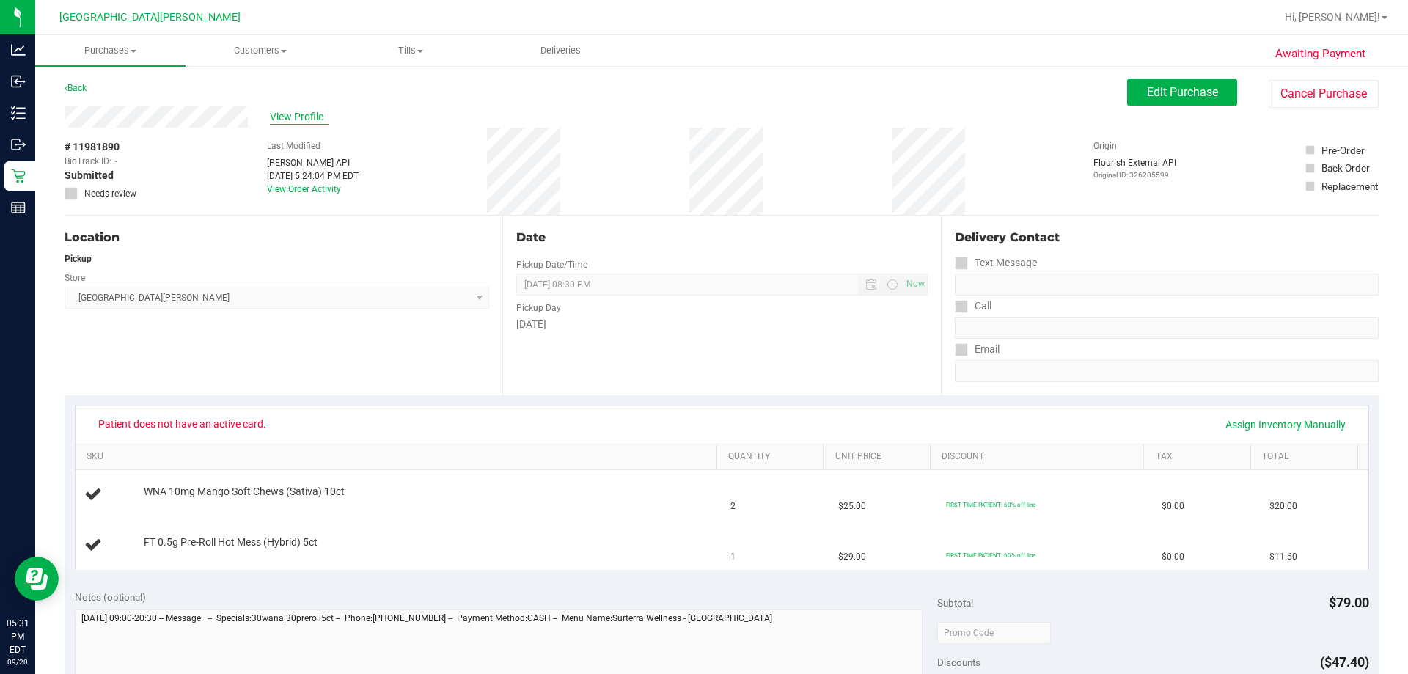
click at [313, 113] on span "View Profile" at bounding box center [299, 116] width 59 height 15
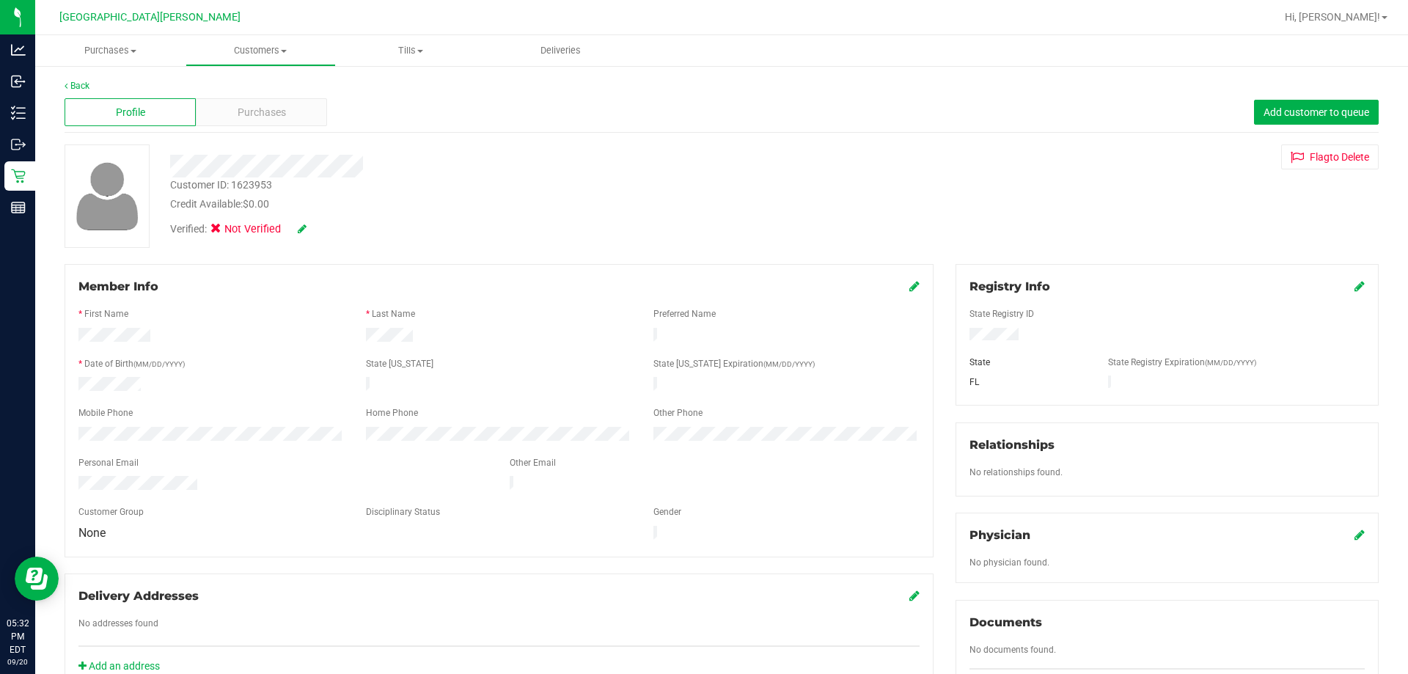
click at [702, 292] on div "Registry Info State Registry ID State State Registry Expiration (MM/DD/YYYY) FL" at bounding box center [1166, 334] width 423 height 141
click at [702, 292] on icon at bounding box center [1359, 286] width 10 height 12
click at [702, 207] on div "Customer ID: 1623953 Credit Available: $0.00 Verified: Not Verified Flag to Del…" at bounding box center [722, 195] width 1336 height 103
click at [702, 287] on icon at bounding box center [1357, 288] width 13 height 12
drag, startPoint x: 255, startPoint y: 54, endPoint x: 254, endPoint y: 92, distance: 38.9
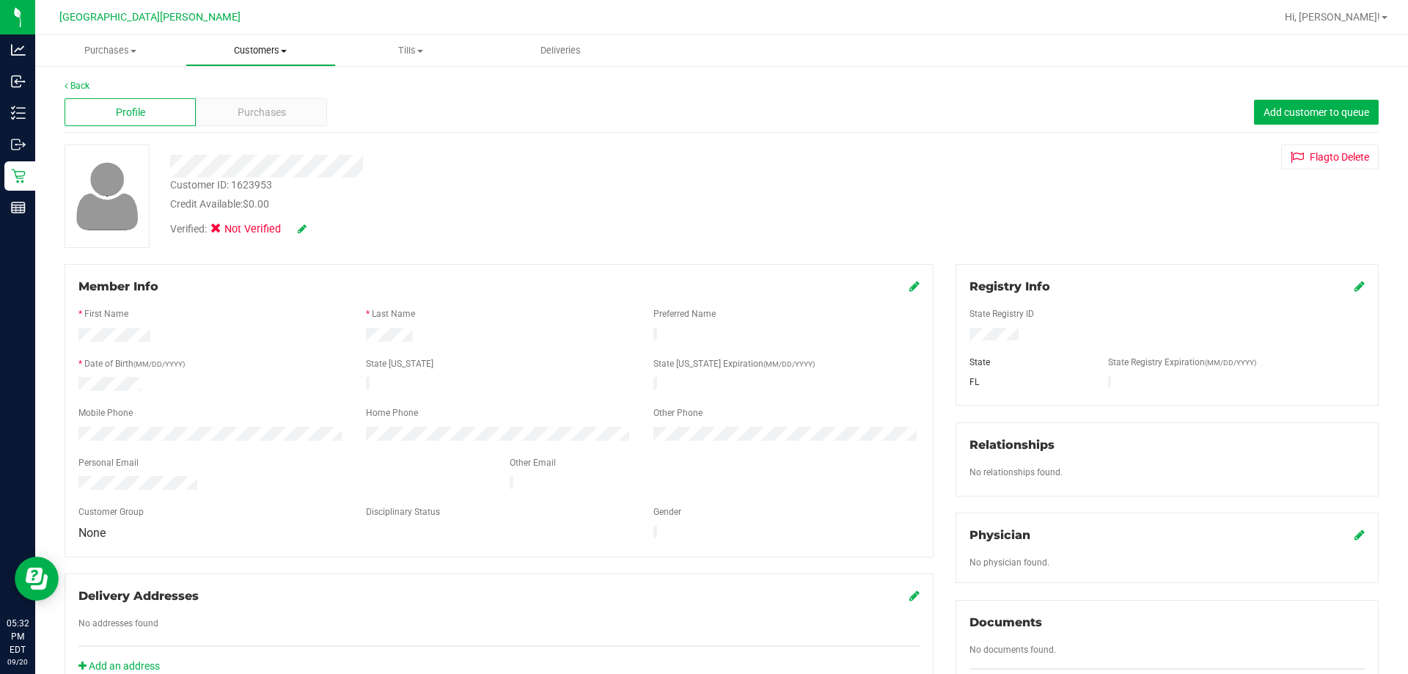
click at [256, 54] on span "Customers" at bounding box center [260, 50] width 149 height 13
click at [142, 51] on span "Purchases" at bounding box center [110, 50] width 149 height 13
click at [103, 107] on span "Fulfillment" at bounding box center [80, 106] width 91 height 12
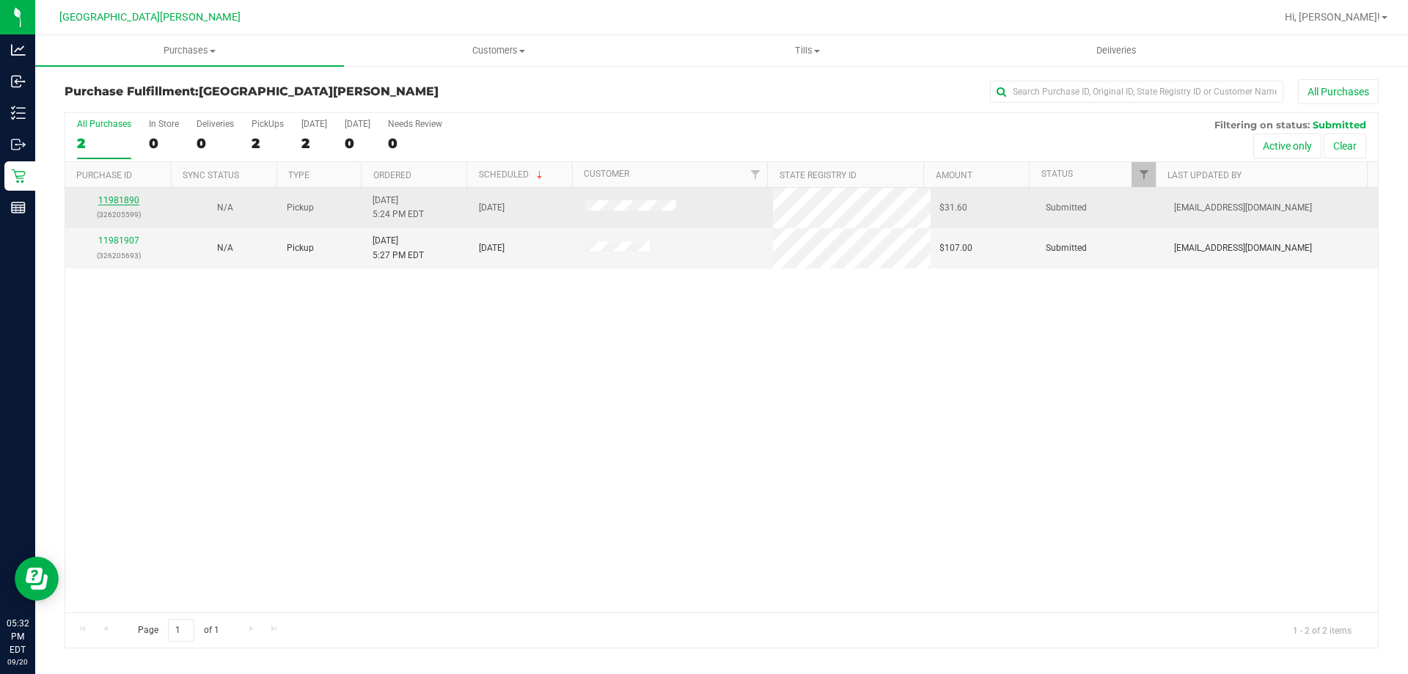
click at [130, 201] on link "11981890" at bounding box center [118, 200] width 41 height 10
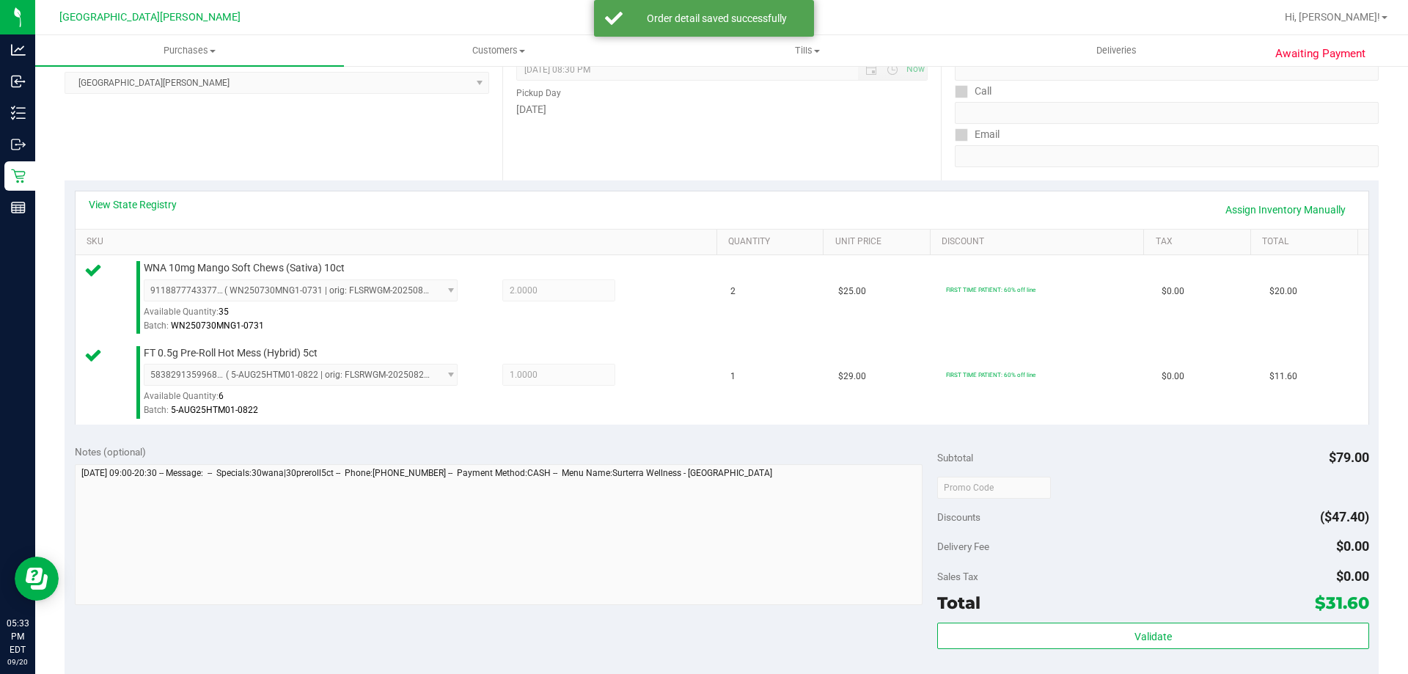
scroll to position [293, 0]
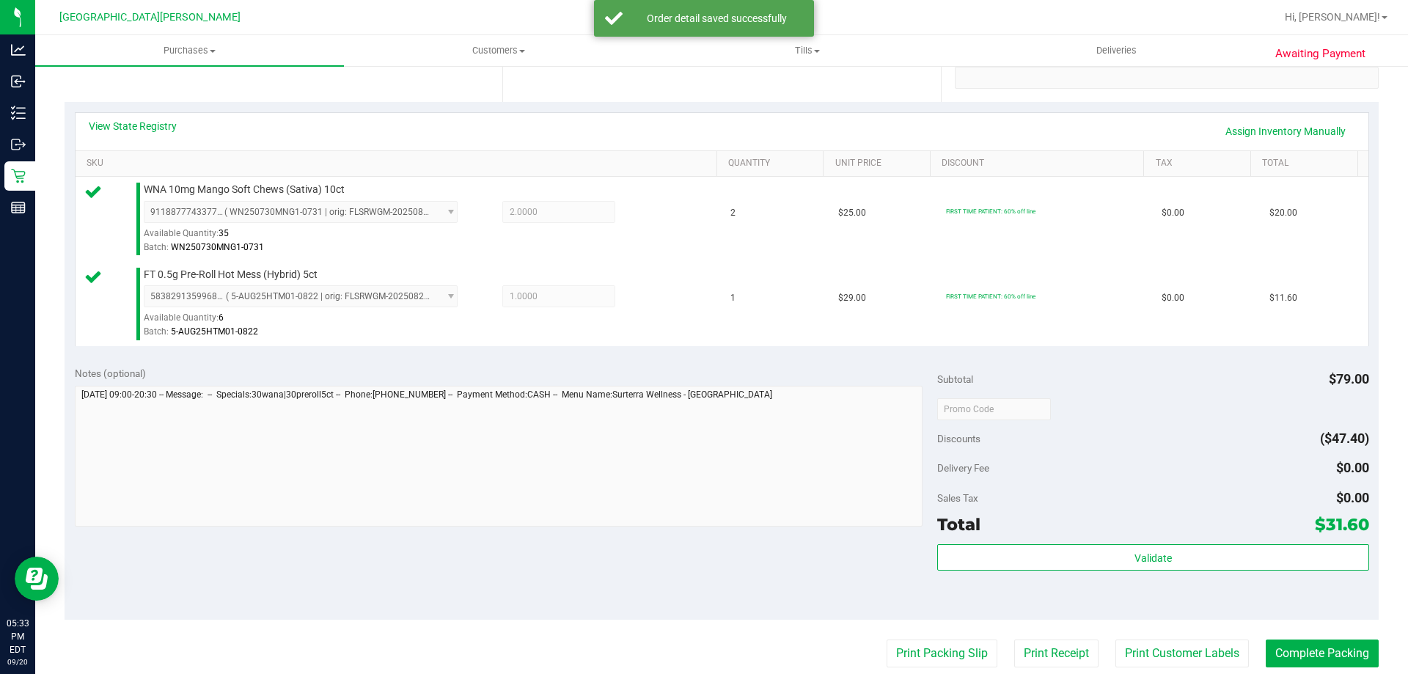
click at [702, 576] on div "Validate" at bounding box center [1152, 577] width 431 height 66
click at [702, 572] on div "Validate" at bounding box center [1152, 577] width 431 height 66
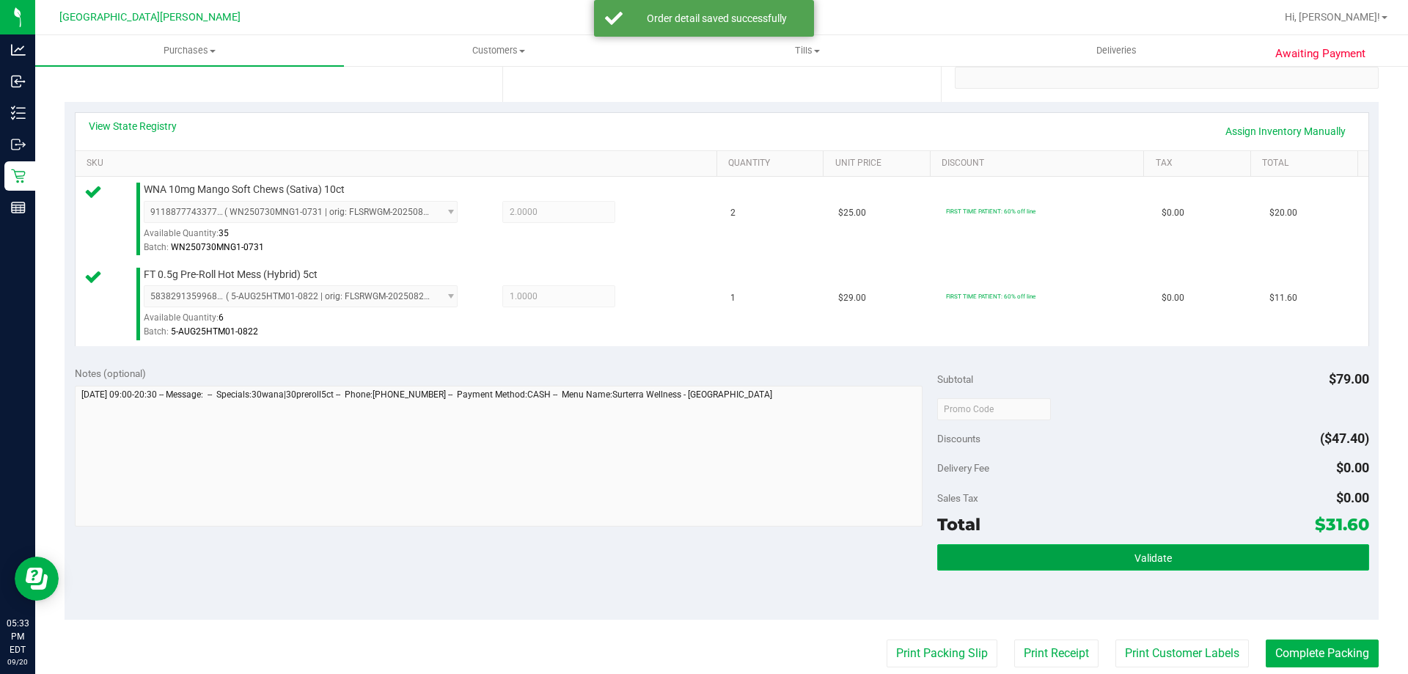
click at [702, 553] on button "Validate" at bounding box center [1152, 557] width 431 height 26
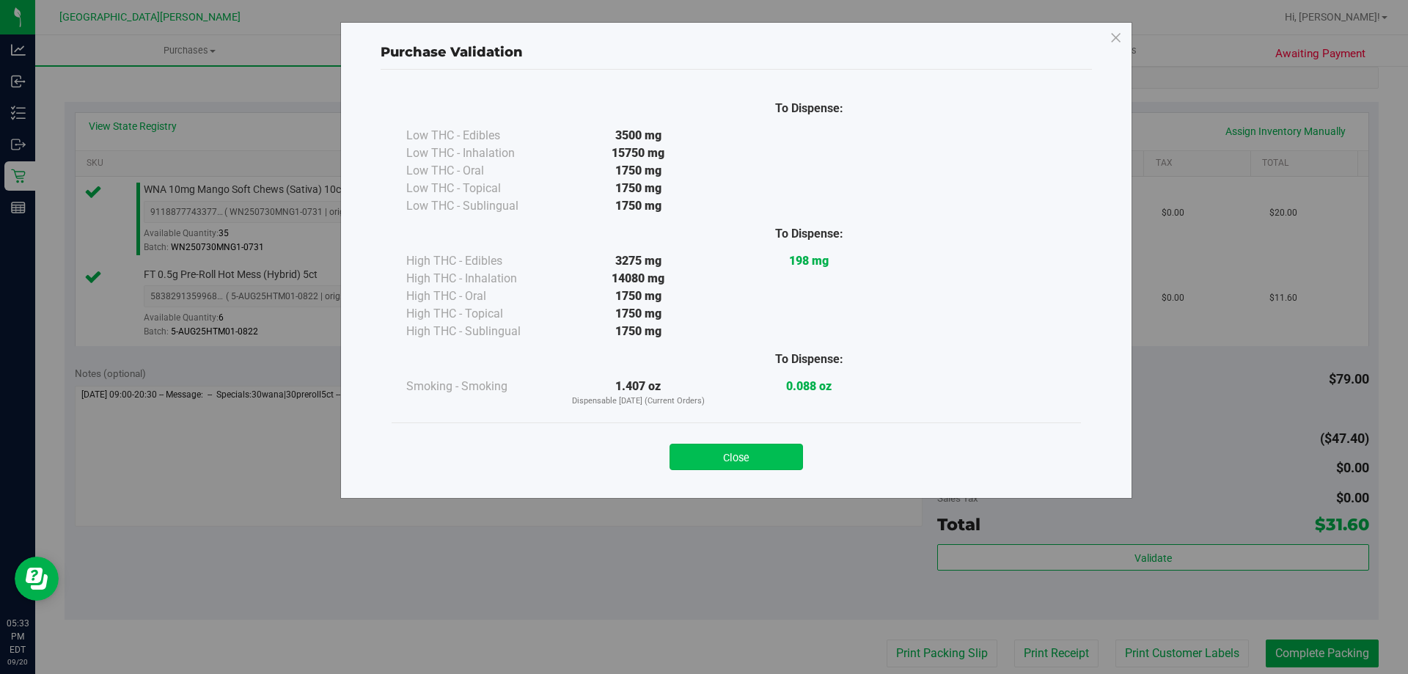
click at [702, 455] on button "Close" at bounding box center [735, 457] width 133 height 26
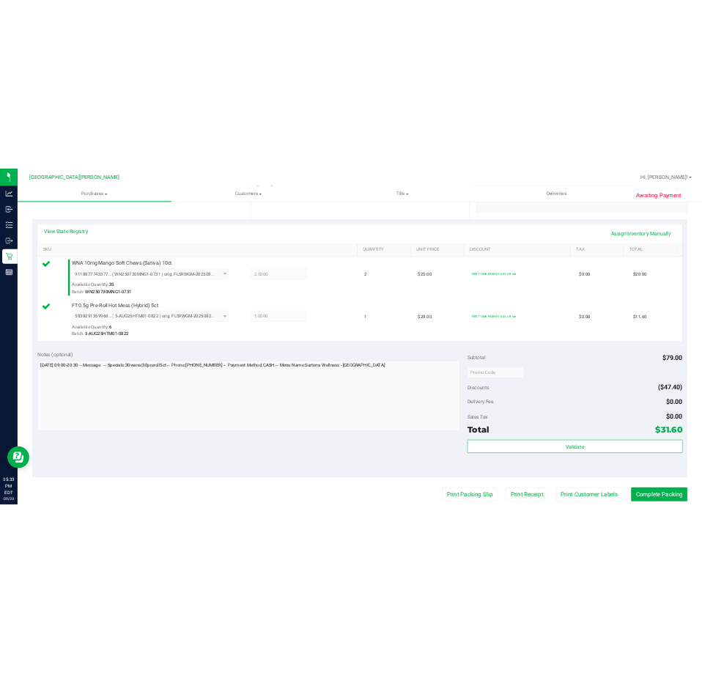
scroll to position [513, 0]
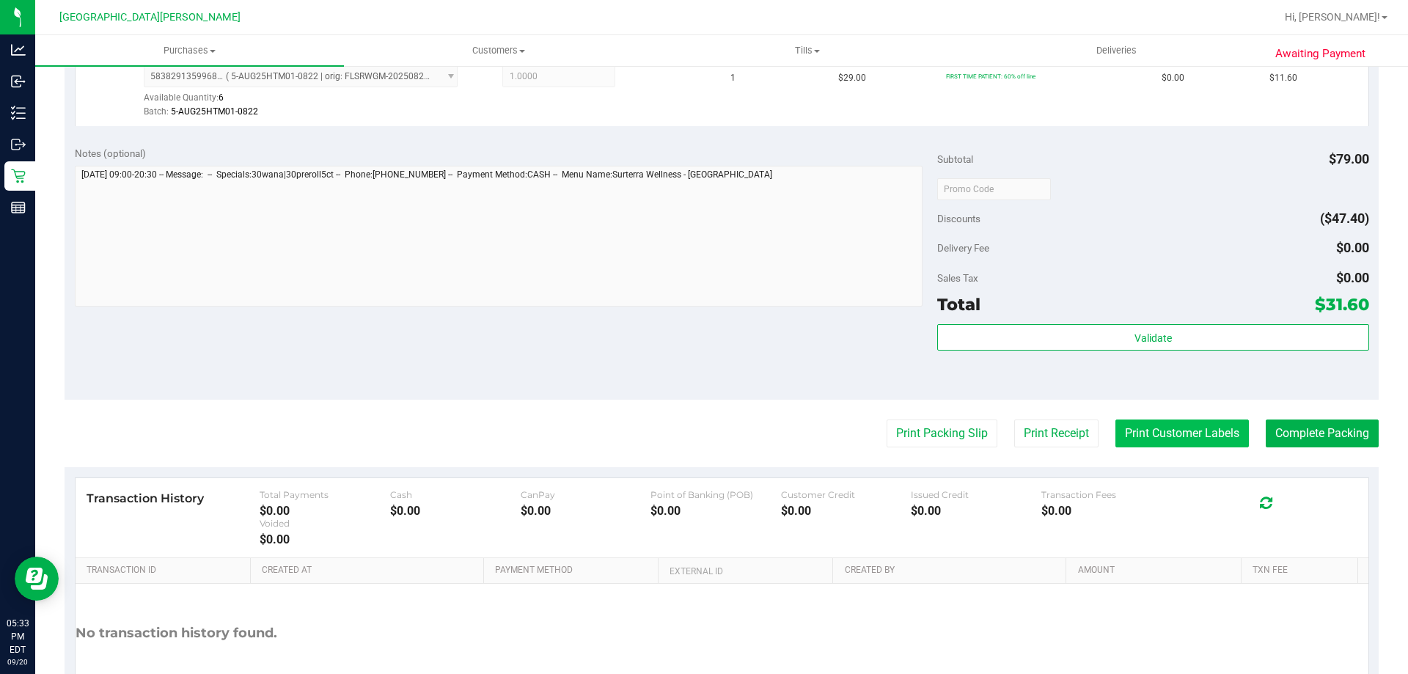
click at [702, 423] on button "Print Customer Labels" at bounding box center [1181, 433] width 133 height 28
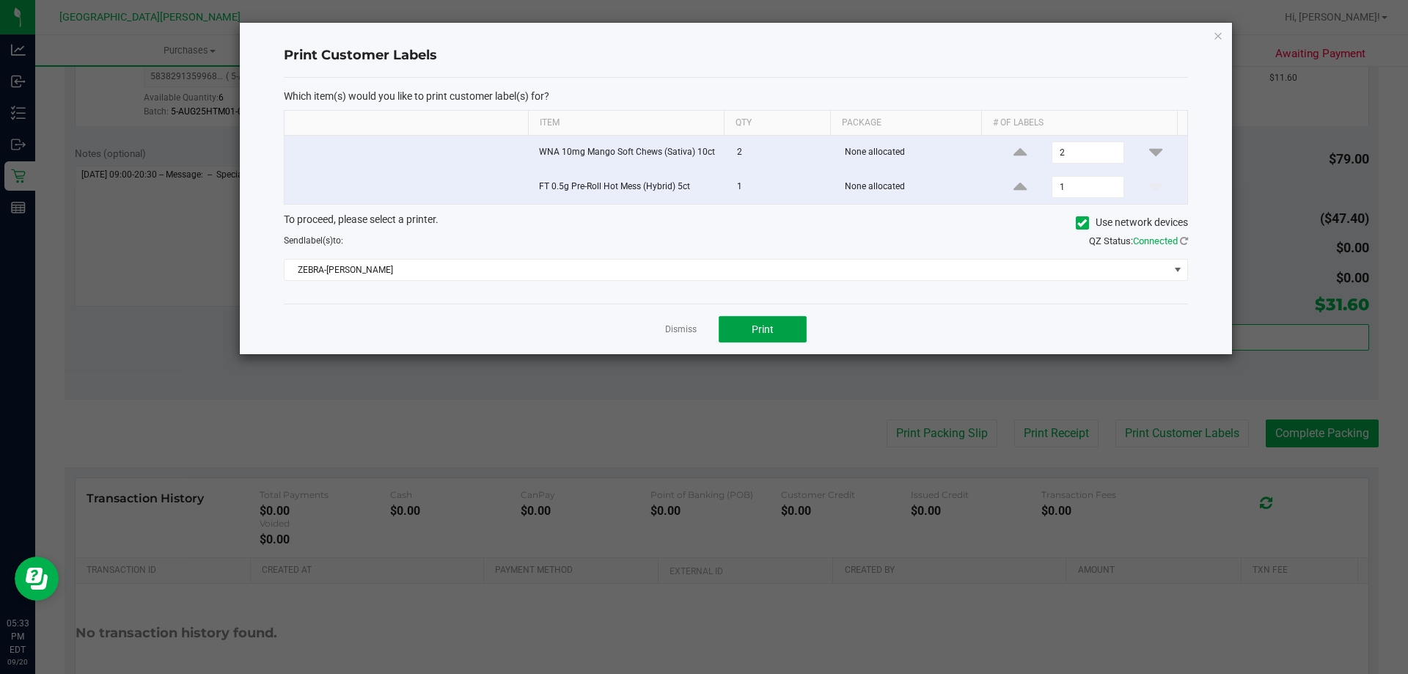
click at [702, 325] on span "Print" at bounding box center [762, 329] width 22 height 12
click at [682, 324] on link "Dismiss" at bounding box center [681, 329] width 32 height 12
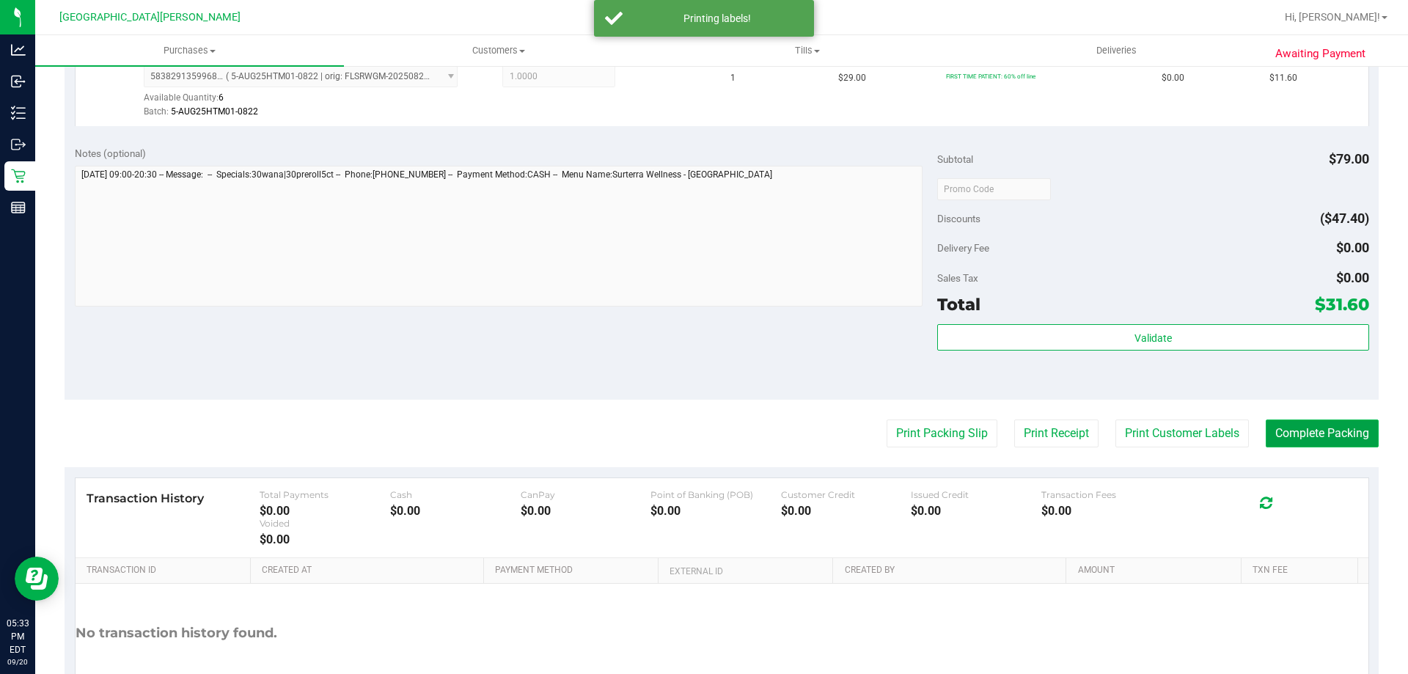
click at [702, 433] on button "Complete Packing" at bounding box center [1321, 433] width 113 height 28
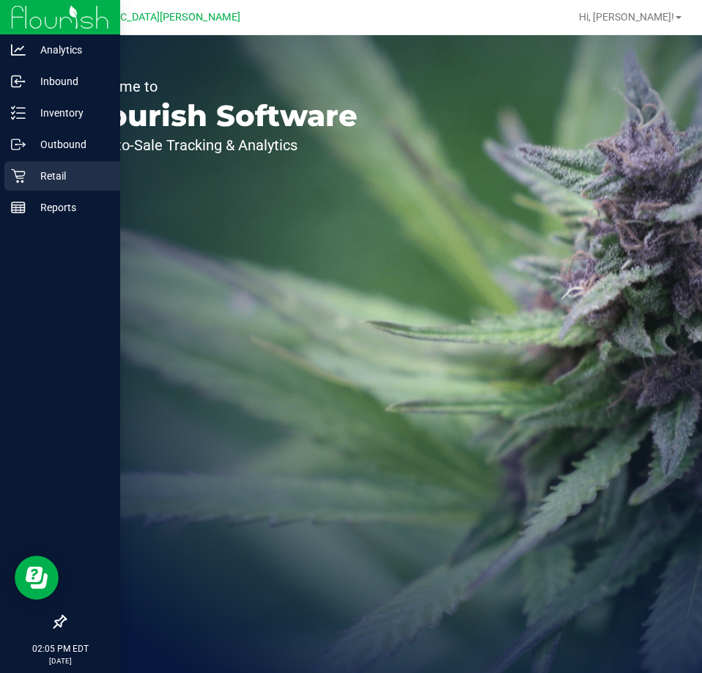
click at [63, 166] on div "Retail" at bounding box center [62, 175] width 116 height 29
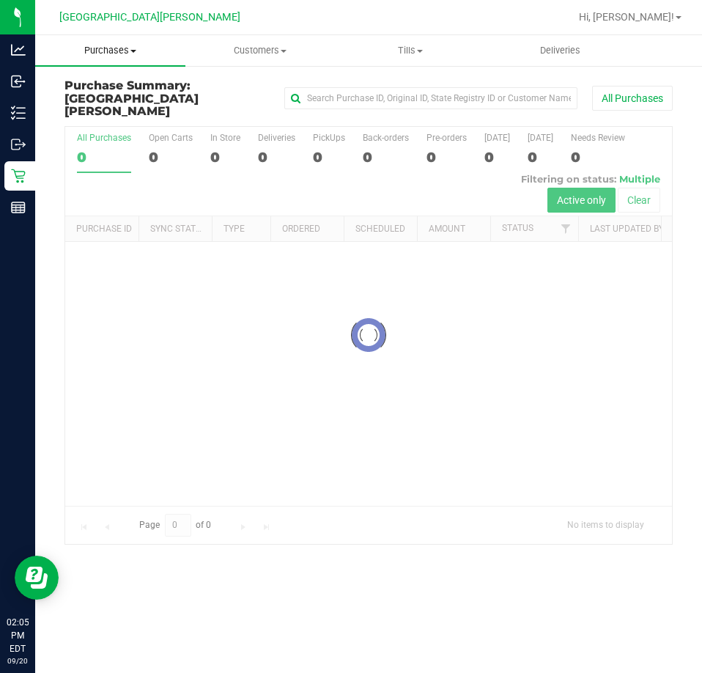
click at [124, 52] on span "Purchases" at bounding box center [110, 50] width 150 height 13
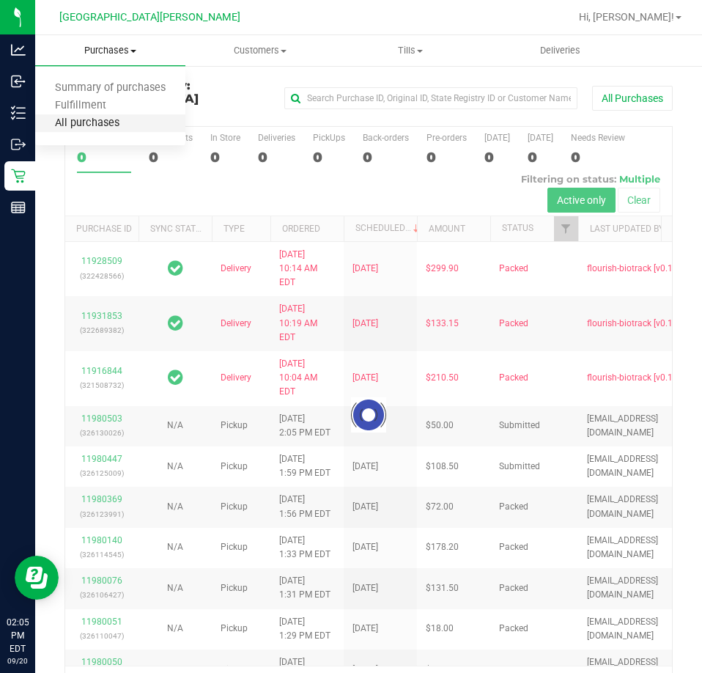
click at [95, 122] on span "All purchases" at bounding box center [87, 123] width 104 height 12
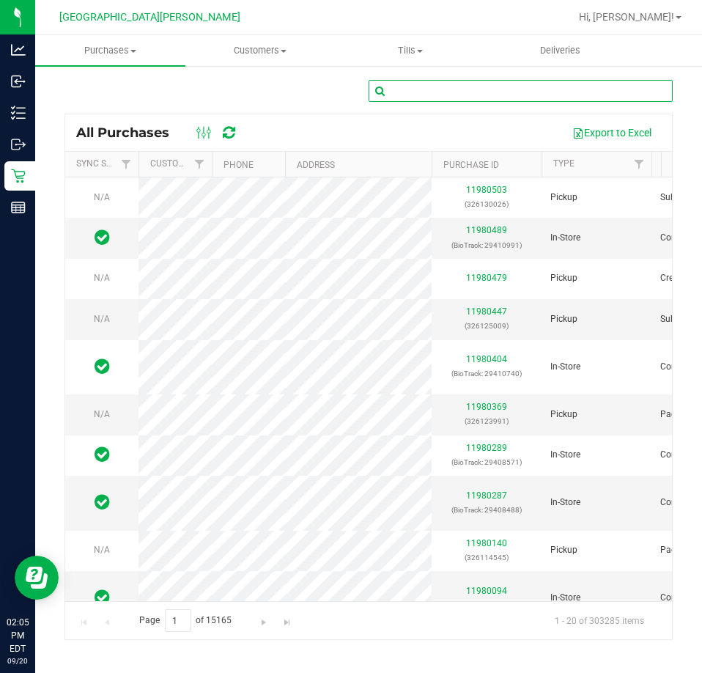
click at [421, 89] on input "text" at bounding box center [521, 91] width 304 height 22
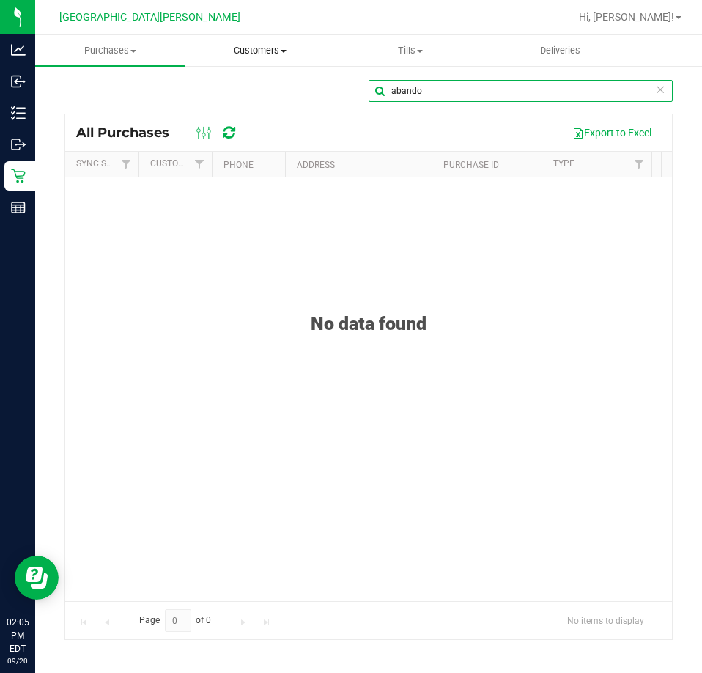
type input "abando"
click at [246, 44] on span "Customers" at bounding box center [260, 50] width 149 height 13
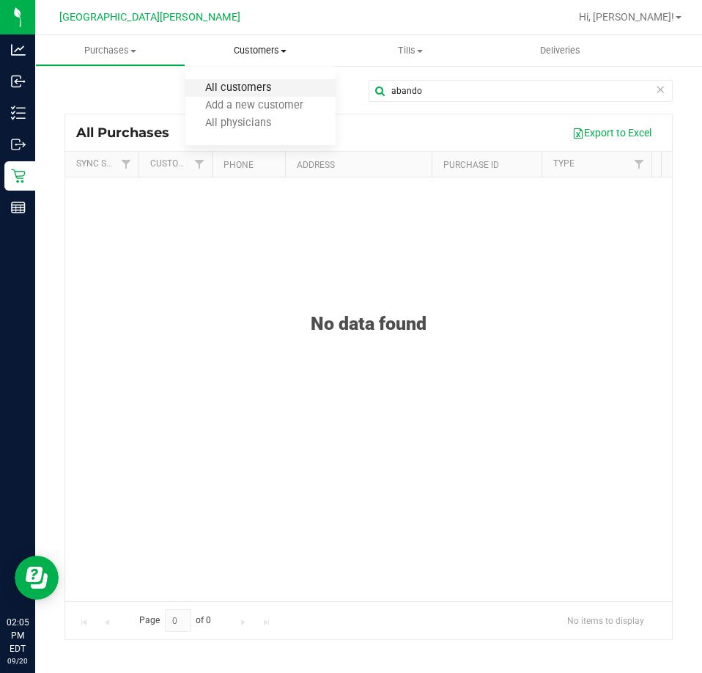
click at [243, 87] on span "All customers" at bounding box center [238, 88] width 106 height 12
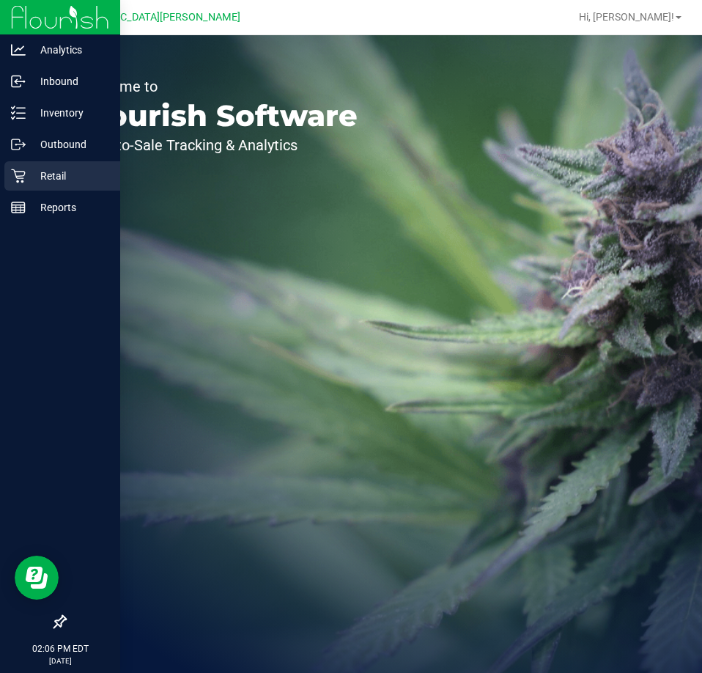
click at [74, 172] on p "Retail" at bounding box center [70, 176] width 88 height 18
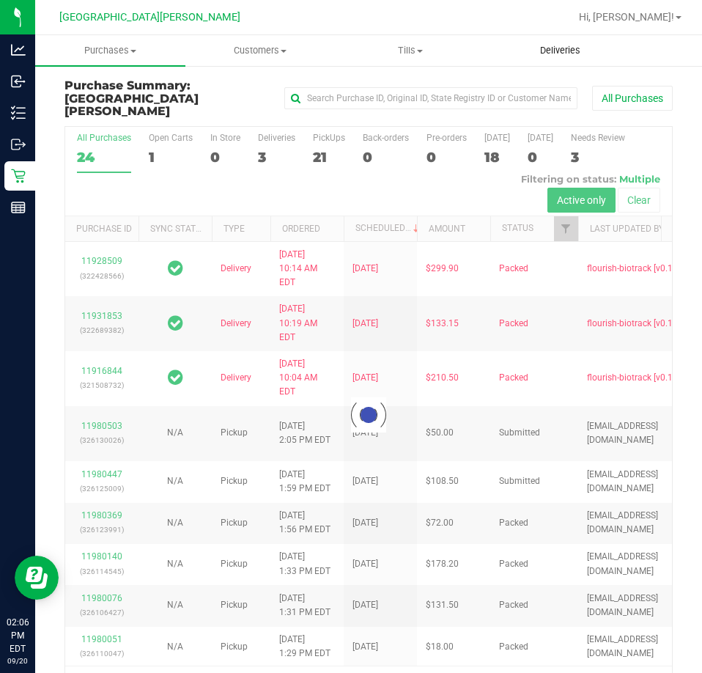
click at [570, 43] on uib-tab-heading "Deliveries" at bounding box center [560, 50] width 149 height 29
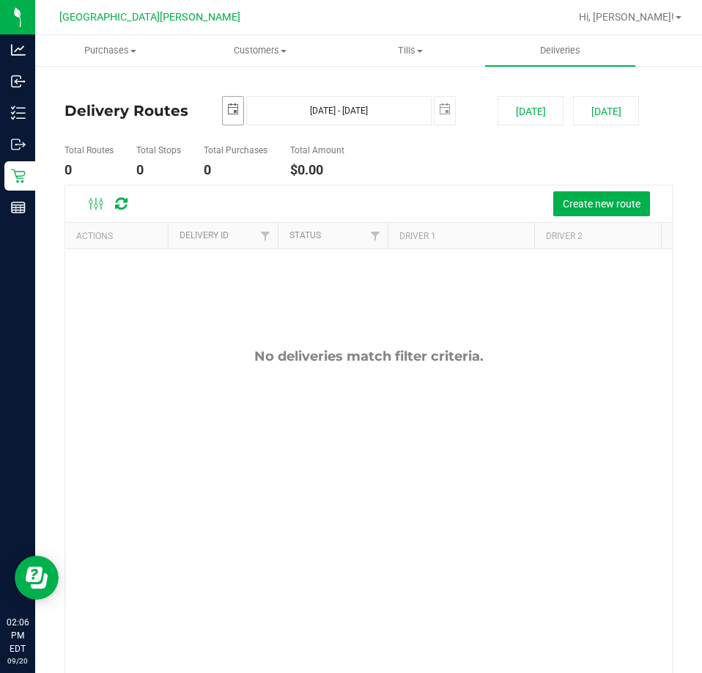
click at [241, 110] on span "2025-09-20" at bounding box center [233, 110] width 22 height 29
click at [232, 117] on span "select" at bounding box center [233, 110] width 21 height 26
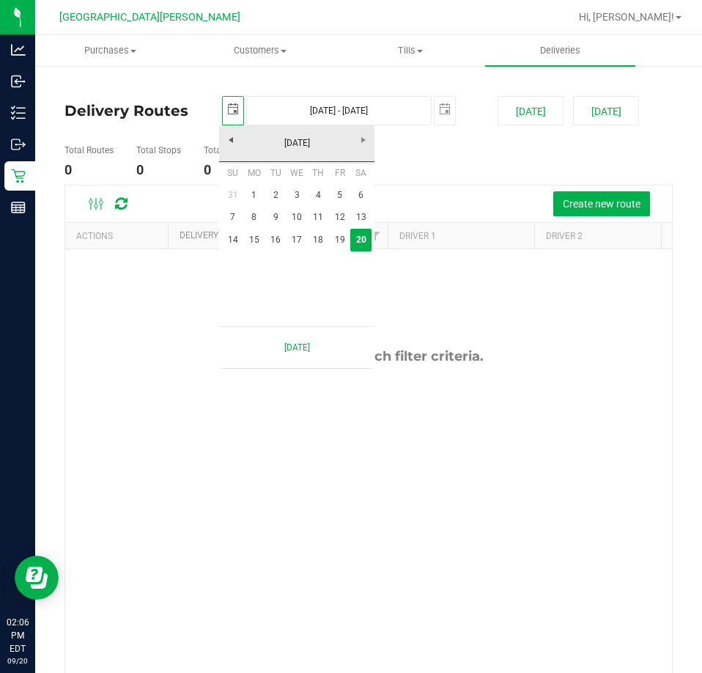
scroll to position [0, 37]
click at [339, 196] on link "5" at bounding box center [339, 195] width 21 height 23
type input "2025-09-05"
type input "Sep 5, 2025 - Sep 20, 2025"
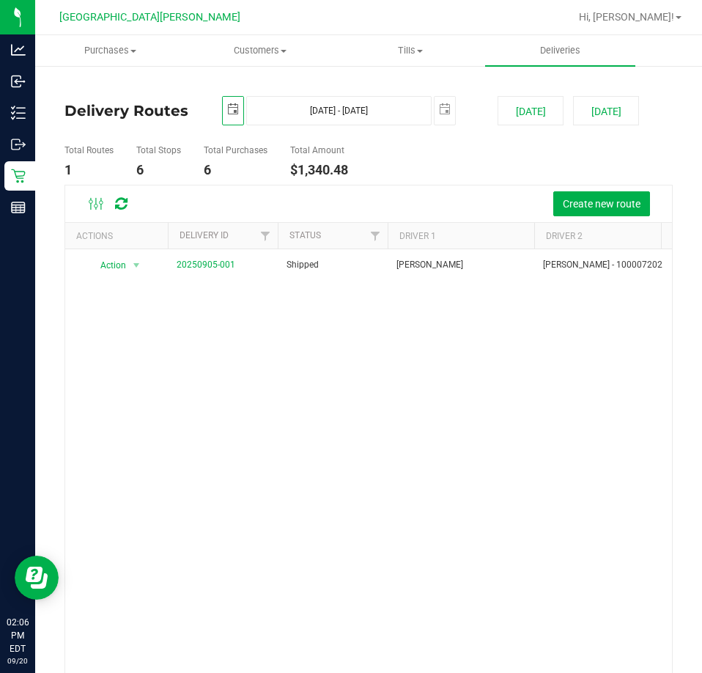
click at [232, 120] on span "select" at bounding box center [233, 110] width 21 height 26
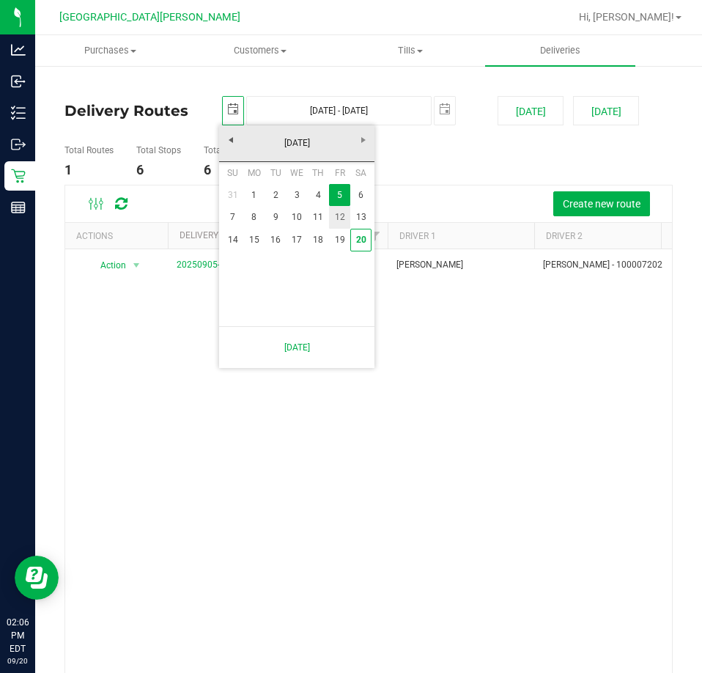
click at [346, 207] on link "12" at bounding box center [339, 217] width 21 height 23
type input "2025-09-12"
type input "Sep 12, 2025 - Sep 20, 2025"
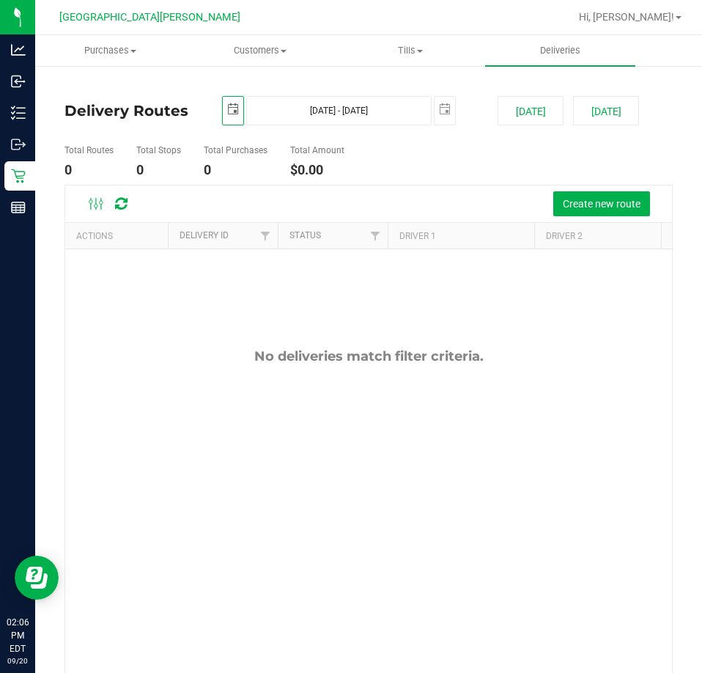
click at [229, 111] on span "select" at bounding box center [233, 109] width 12 height 12
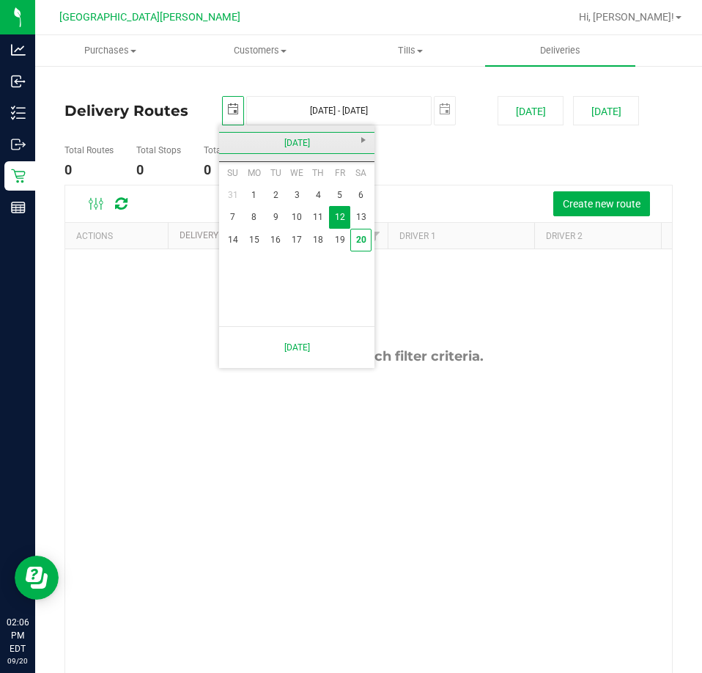
click at [255, 136] on link "September 2025" at bounding box center [297, 143] width 158 height 23
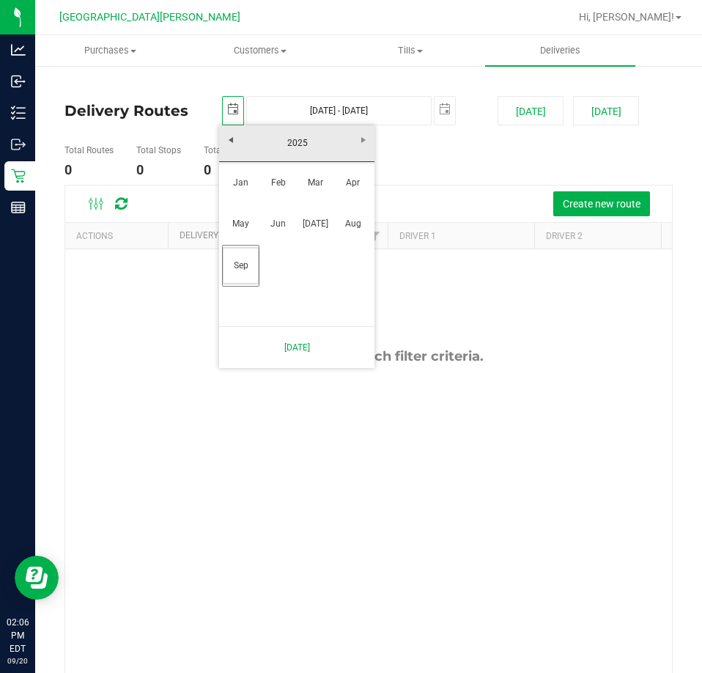
click at [471, 205] on div "Create new route" at bounding box center [403, 203] width 518 height 25
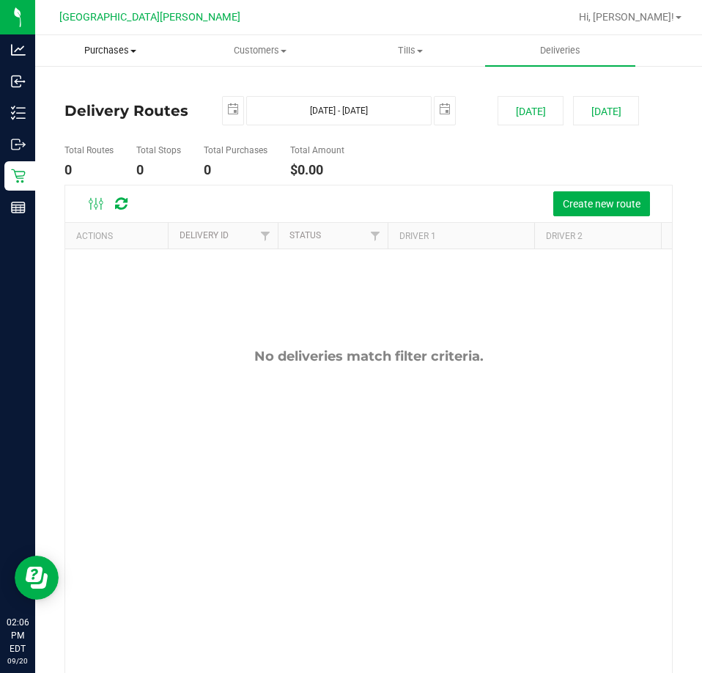
click at [123, 52] on span "Purchases" at bounding box center [110, 50] width 149 height 13
click at [109, 117] on span "All purchases" at bounding box center [87, 123] width 104 height 12
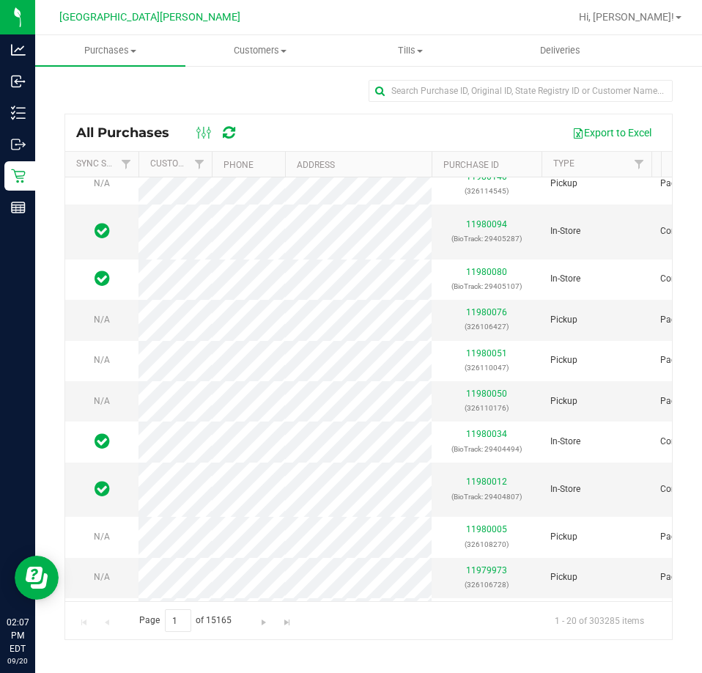
scroll to position [427, 0]
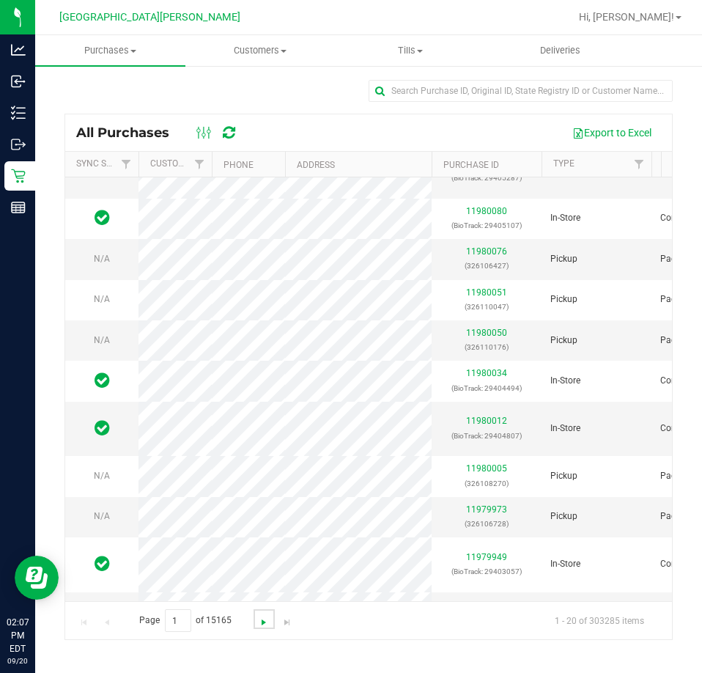
click at [258, 619] on span "Go to the next page" at bounding box center [264, 623] width 12 height 12
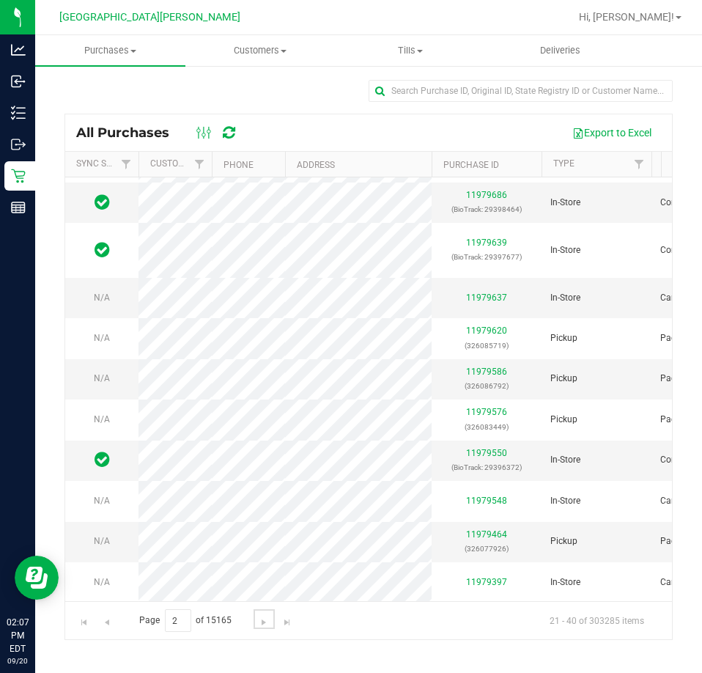
scroll to position [367, 0]
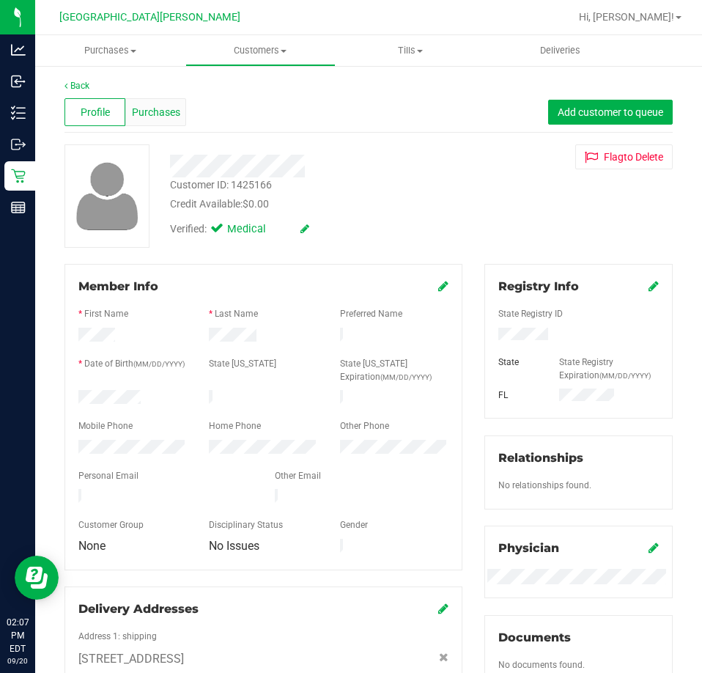
click at [161, 116] on span "Purchases" at bounding box center [156, 112] width 48 height 15
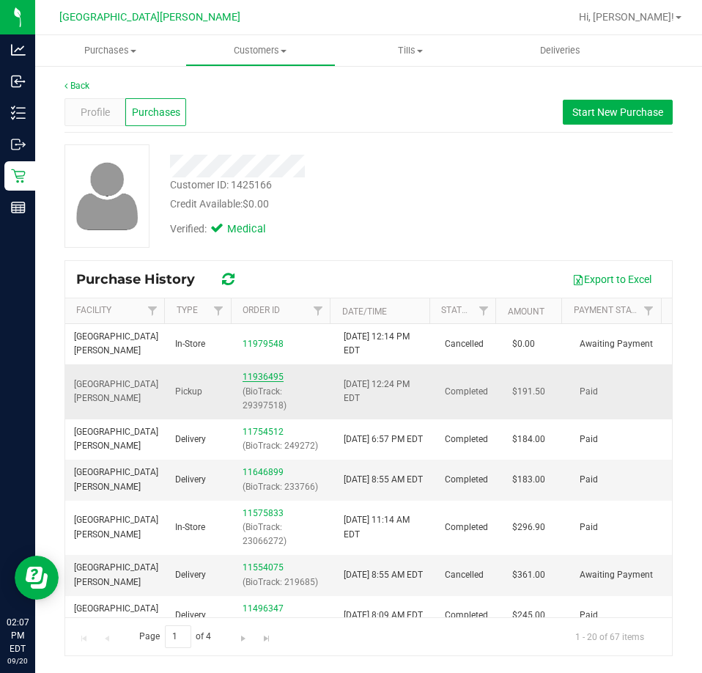
click at [259, 379] on link "11936495" at bounding box center [263, 377] width 41 height 10
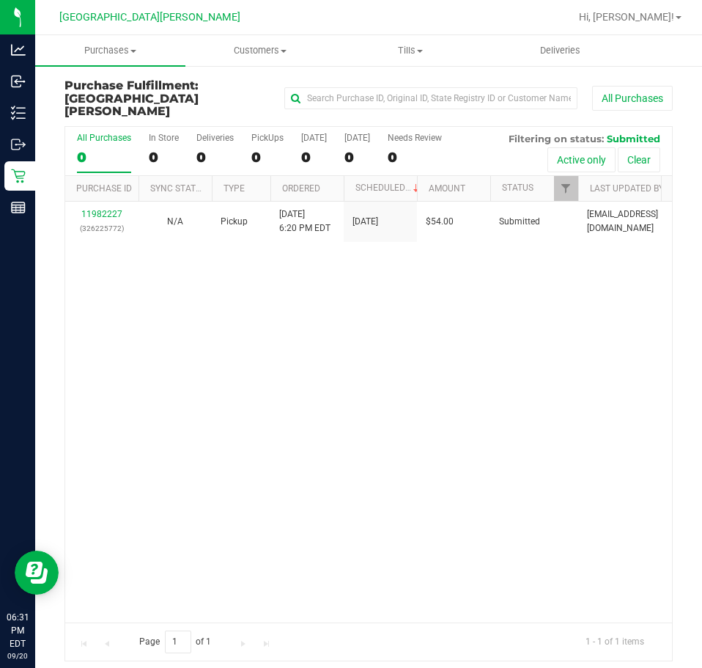
click at [328, 340] on div "11982227 (326225772) N/A Pickup [DATE] 6:20 PM EDT 9/20/2025 $54.00 Submitted […" at bounding box center [368, 412] width 607 height 421
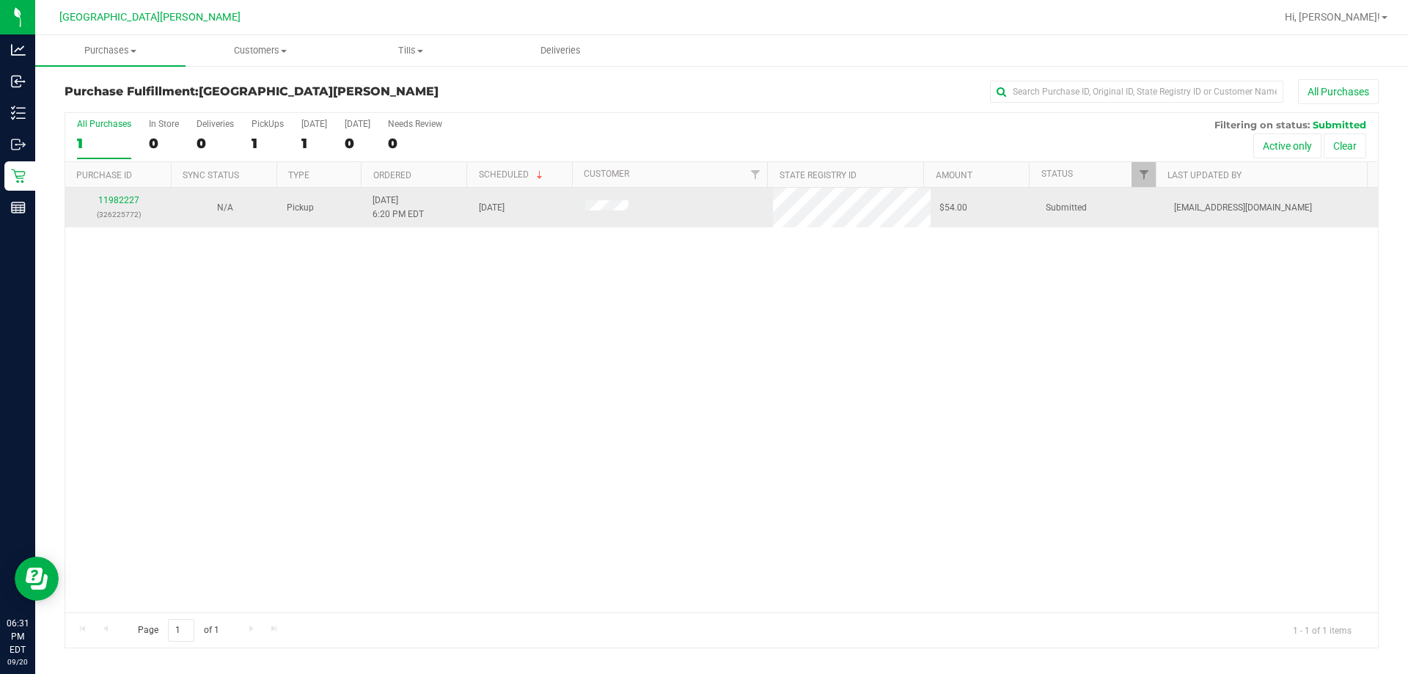
click at [138, 193] on td "11982227 (326225772)" at bounding box center [118, 208] width 106 height 40
click at [130, 200] on link "11982227" at bounding box center [118, 200] width 41 height 10
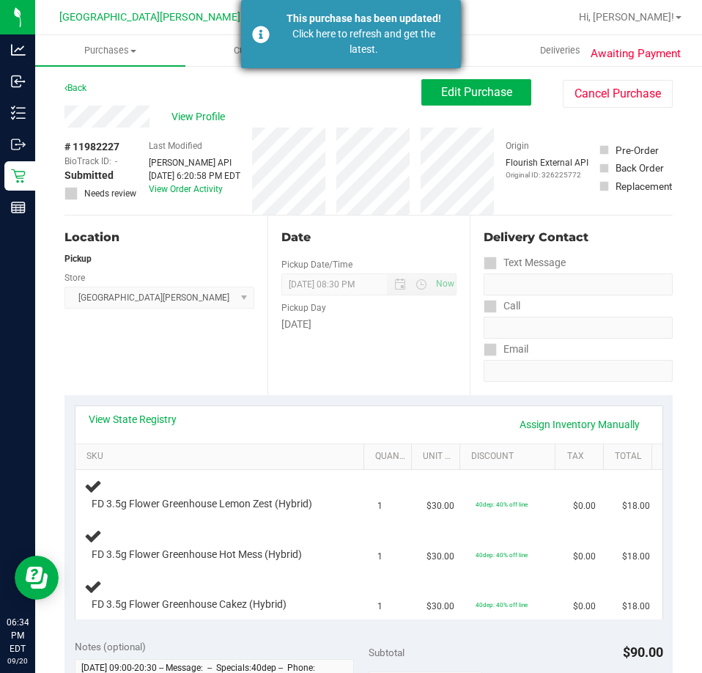
click at [263, 35] on div "This purchase has been updated! Click here to refresh and get the latest." at bounding box center [351, 34] width 220 height 68
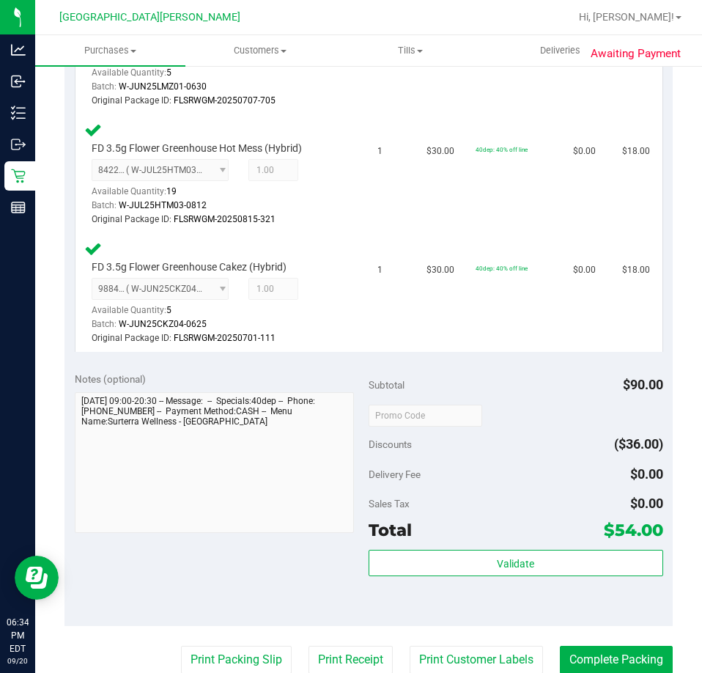
scroll to position [586, 0]
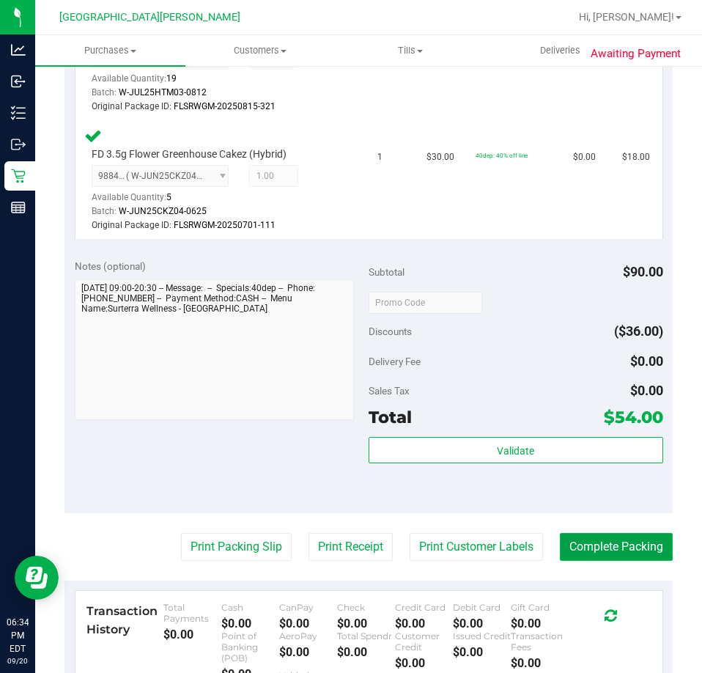
click at [589, 541] on button "Complete Packing" at bounding box center [616, 547] width 113 height 28
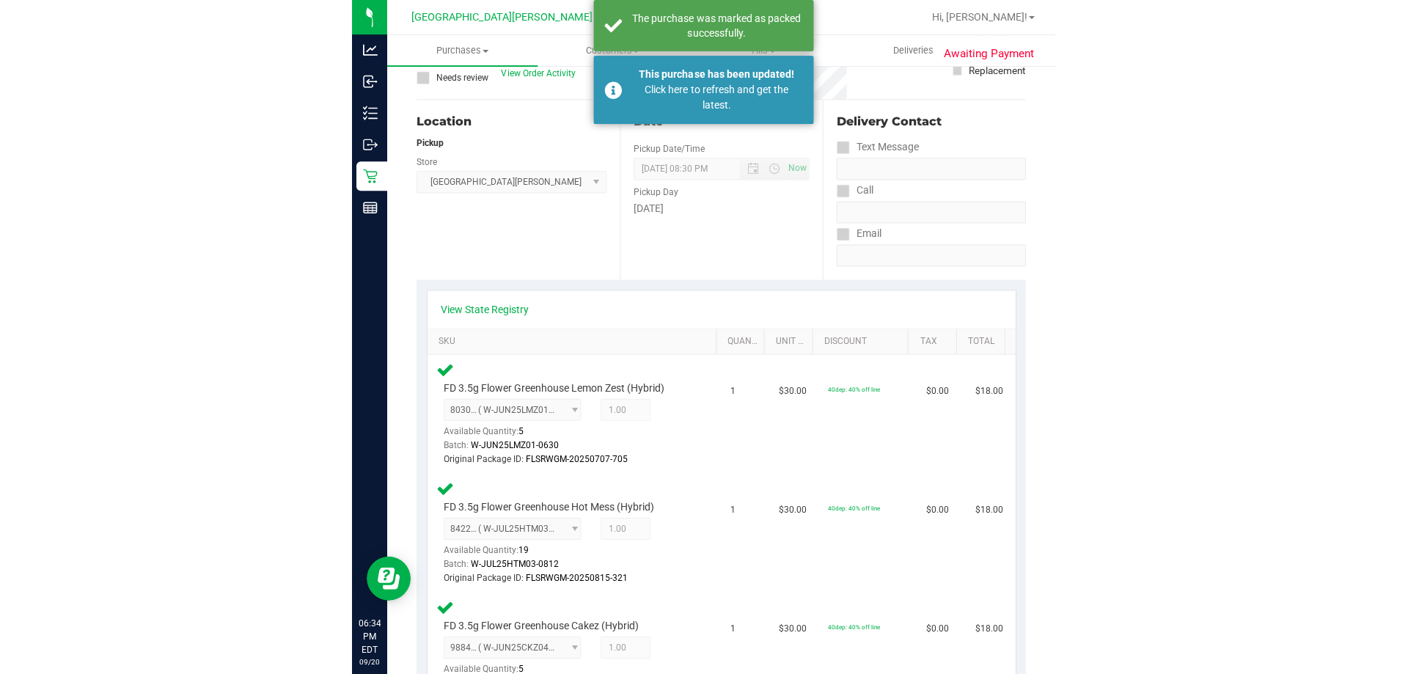
scroll to position [0, 0]
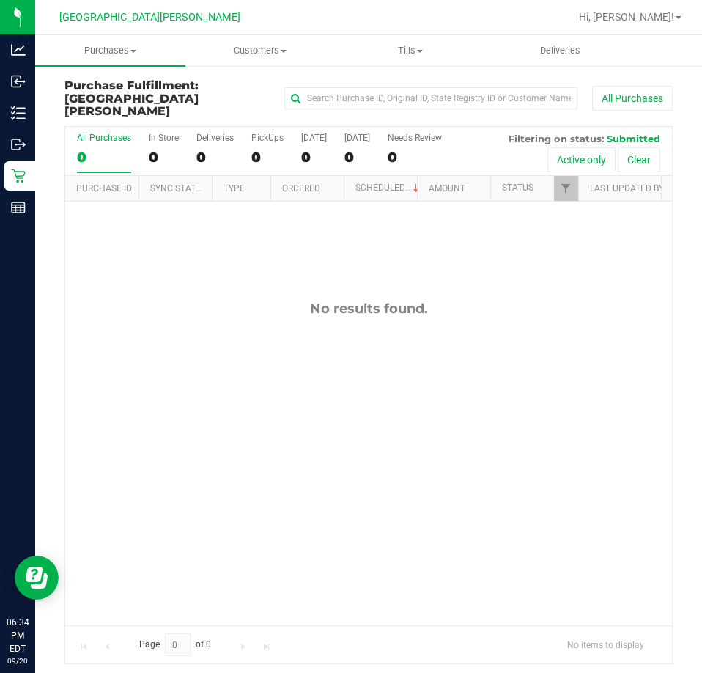
click at [210, 388] on div "No results found." at bounding box center [368, 463] width 607 height 523
click at [115, 59] on uib-tab-heading "Purchases Summary of purchases Fulfillment All purchases" at bounding box center [110, 50] width 150 height 31
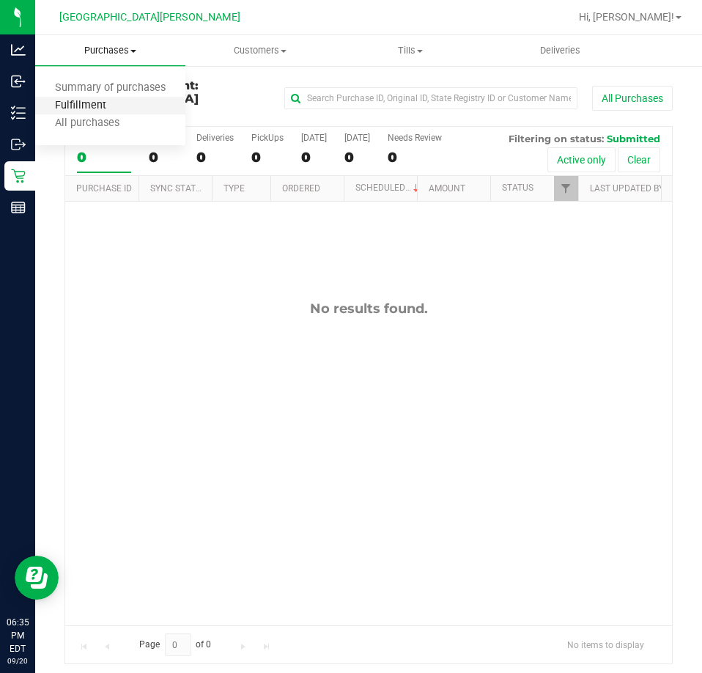
click at [114, 109] on span "Fulfillment" at bounding box center [80, 106] width 91 height 12
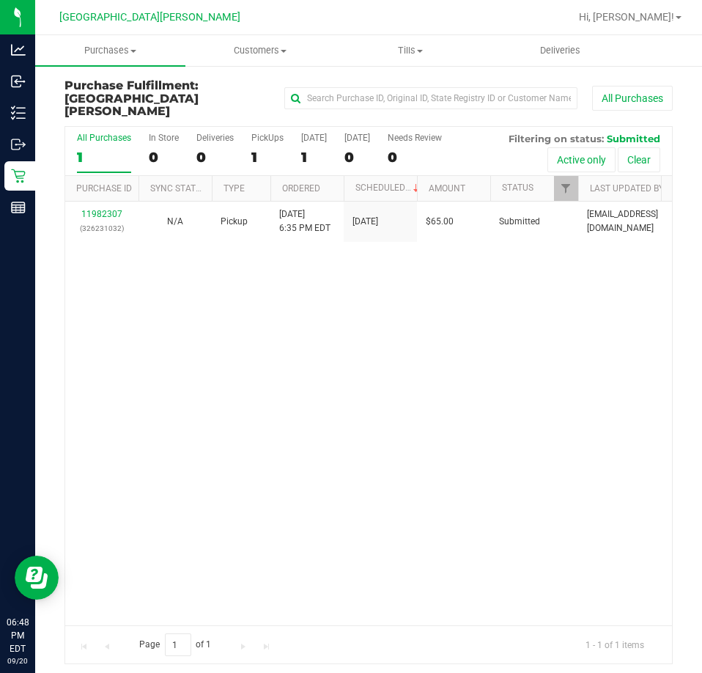
click at [366, 328] on div "11982307 (326231032) N/A Pickup 9/20/2025 6:35 PM EDT 9/20/2025 $65.00 Submitte…" at bounding box center [368, 414] width 607 height 424
click at [361, 302] on div "11982307 (326231032) N/A Pickup 9/20/2025 6:35 PM EDT 9/20/2025 $65.00 Submitte…" at bounding box center [368, 414] width 607 height 424
click at [215, 434] on div "11982307 (326231032) N/A Pickup 9/20/2025 6:35 PM EDT 9/20/2025 $65.00 Submitte…" at bounding box center [368, 414] width 607 height 424
drag, startPoint x: 322, startPoint y: 345, endPoint x: 235, endPoint y: 340, distance: 86.7
click at [322, 345] on div "11982307 (326231032) N/A Pickup 9/20/2025 6:35 PM EDT 9/20/2025 $65.00 Submitte…" at bounding box center [368, 414] width 607 height 424
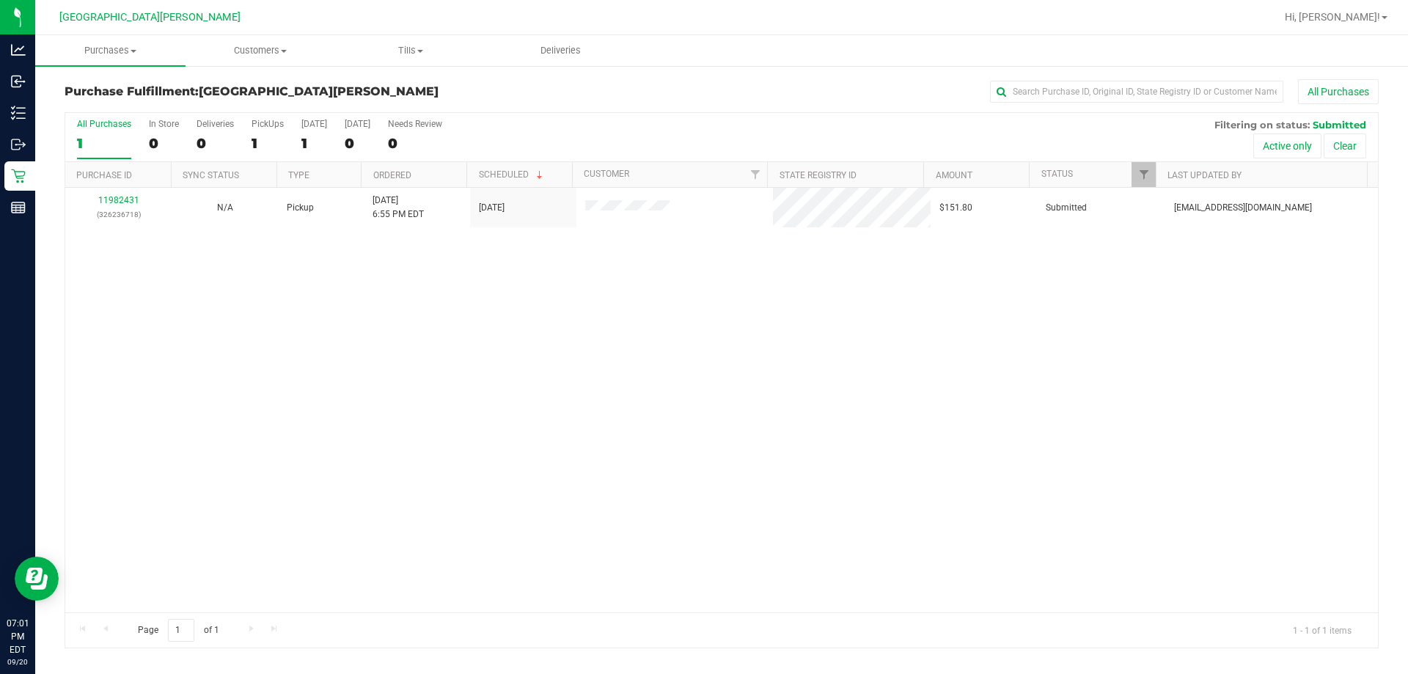
click at [501, 242] on div "11982431 (326236718) N/A Pickup 9/20/2025 6:55 PM EDT 9/20/2025 $151.80 Submitt…" at bounding box center [721, 400] width 1312 height 424
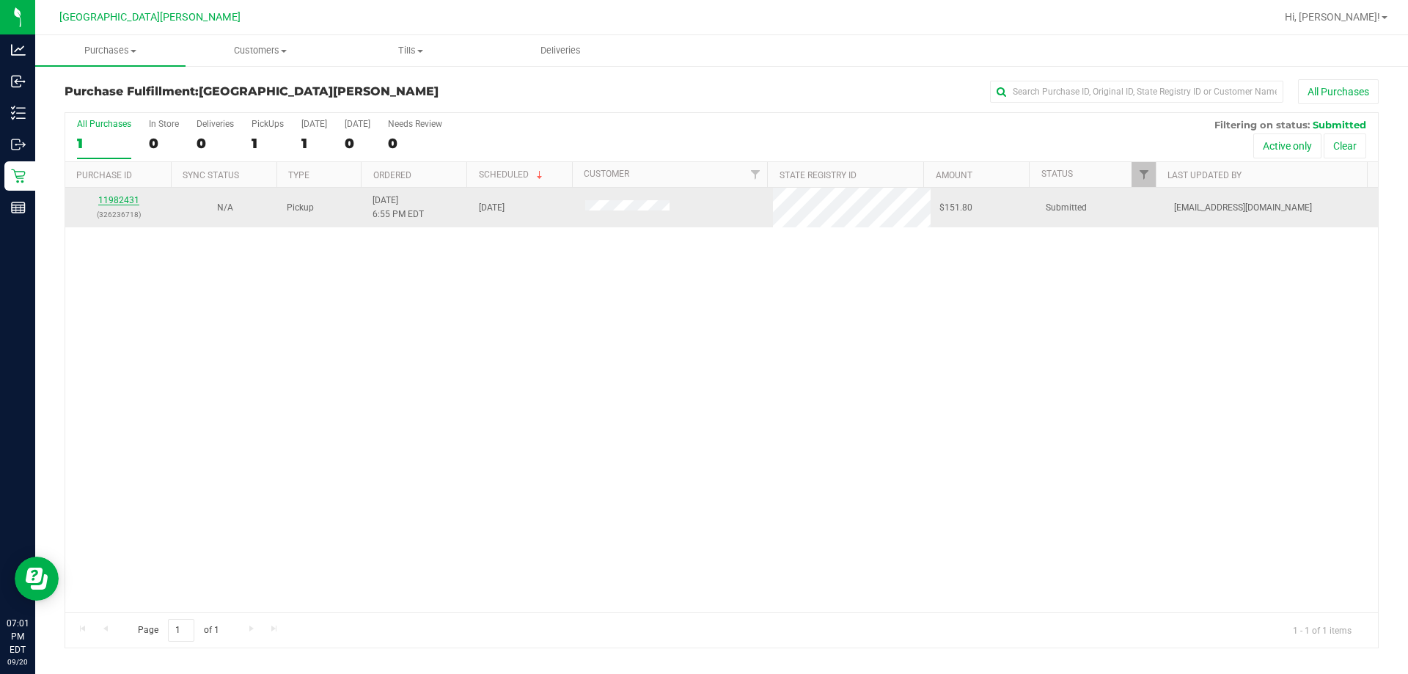
click at [113, 205] on link "11982431" at bounding box center [118, 200] width 41 height 10
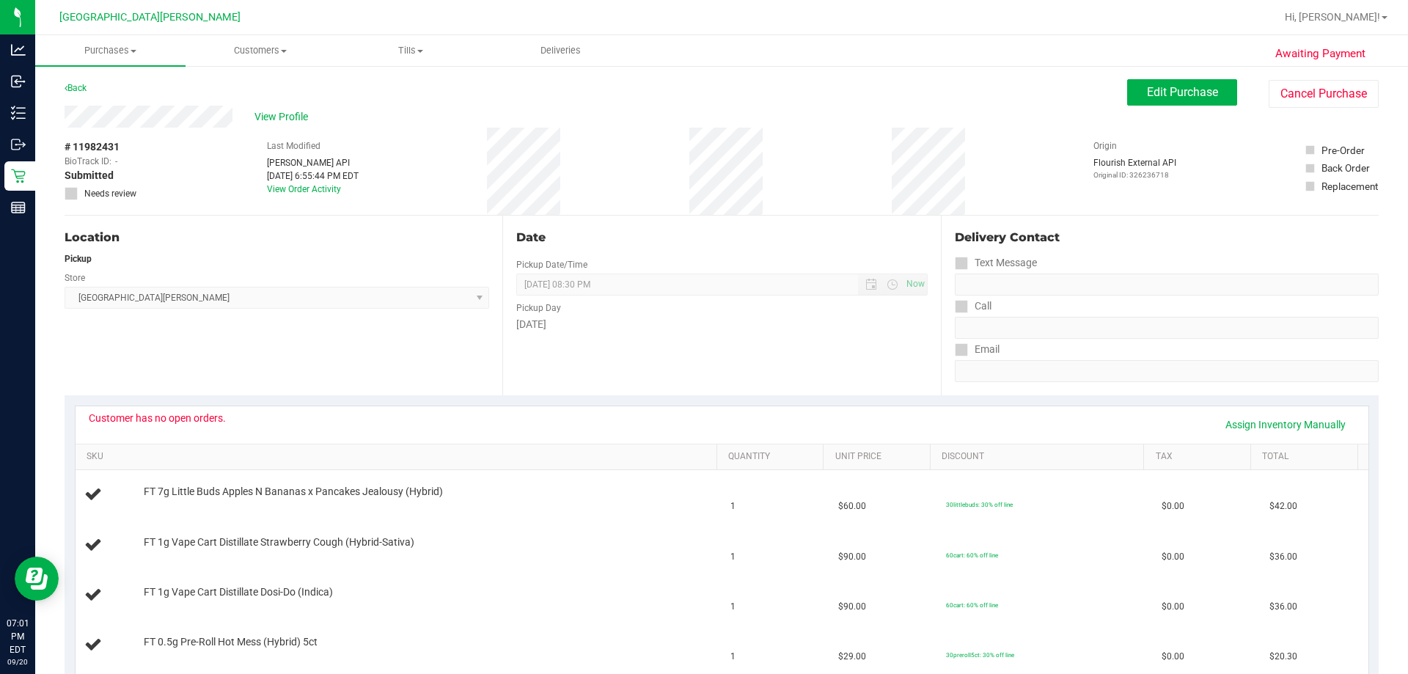
click at [625, 179] on div "# 11982431 BioTrack ID: - Submitted Needs review Last Modified Jane API Sep 20,…" at bounding box center [722, 171] width 1314 height 87
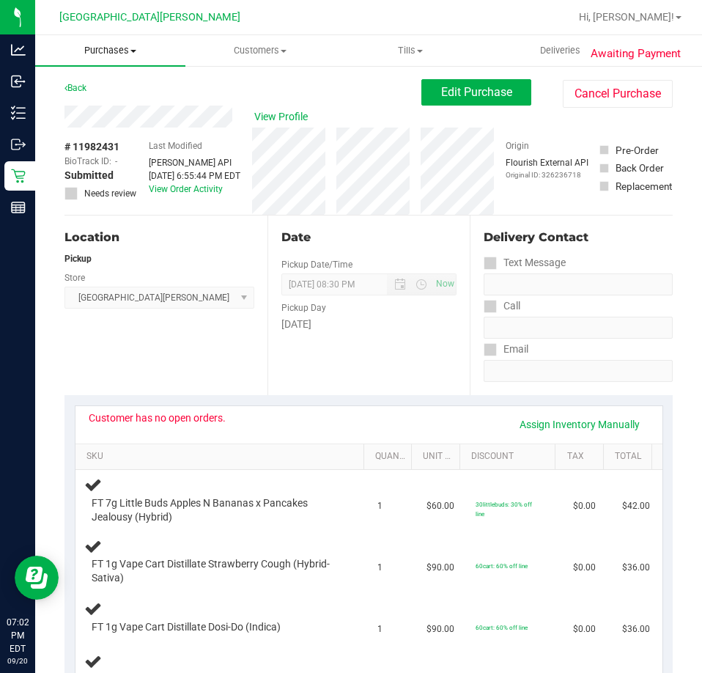
click at [123, 56] on span "Purchases" at bounding box center [110, 50] width 150 height 13
click at [103, 103] on span "Fulfillment" at bounding box center [80, 106] width 91 height 12
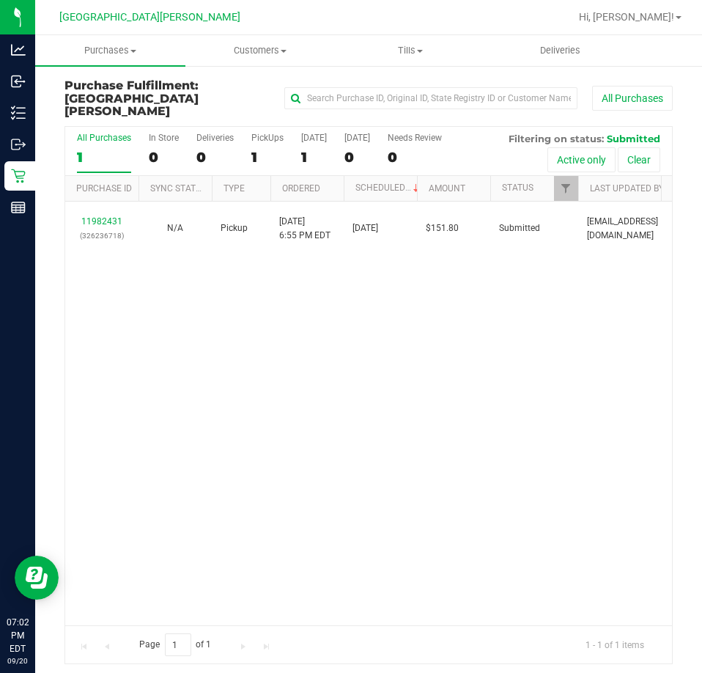
click at [188, 479] on div "11982431 (326236718) N/A Pickup 9/20/2025 6:55 PM EDT 9/20/2025 $151.80 Submitt…" at bounding box center [368, 414] width 607 height 424
click at [524, 418] on div "11982431 (326236718) N/A Pickup 9/20/2025 6:55 PM EDT 9/20/2025 $151.80 Submitt…" at bounding box center [368, 414] width 607 height 424
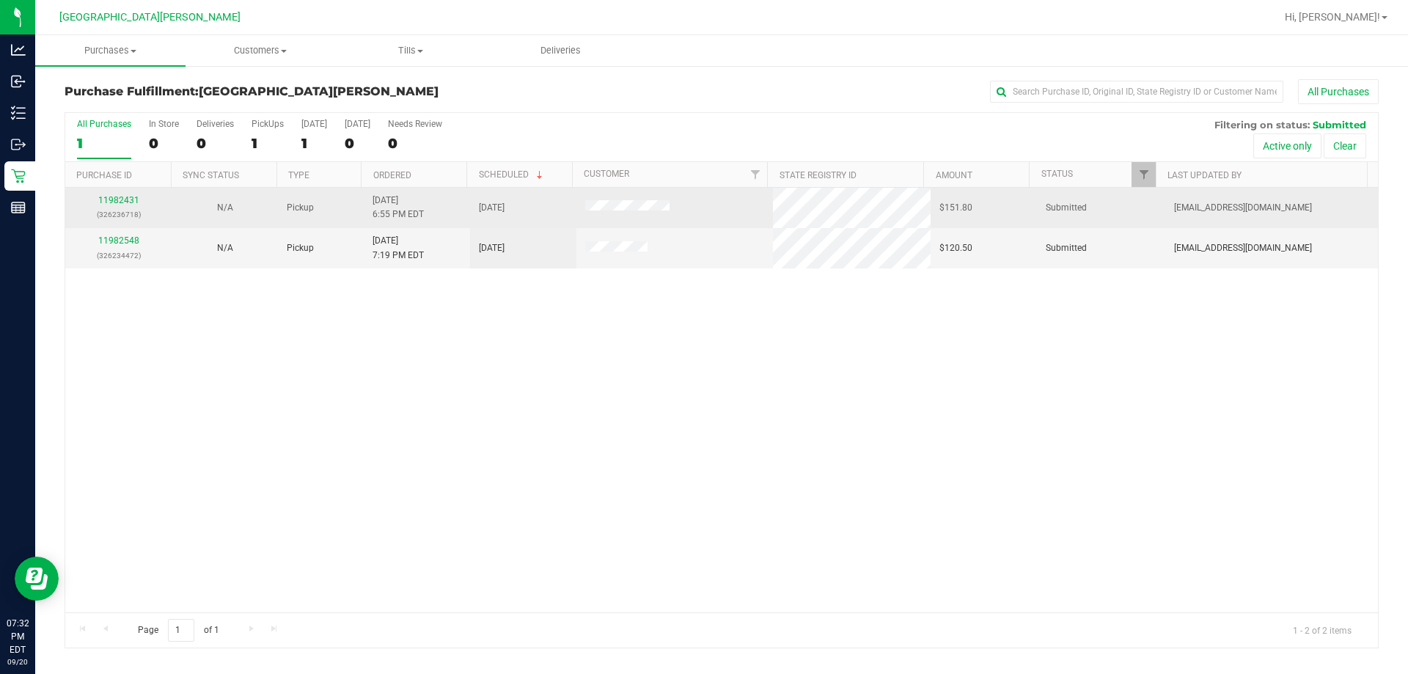
drag, startPoint x: 256, startPoint y: 226, endPoint x: 201, endPoint y: 204, distance: 59.2
click at [235, 199] on tbody "11982431 (326236718) N/A Pickup 9/20/2025 6:55 PM EDT 9/20/2025 $151.80 Submitt…" at bounding box center [721, 228] width 1312 height 81
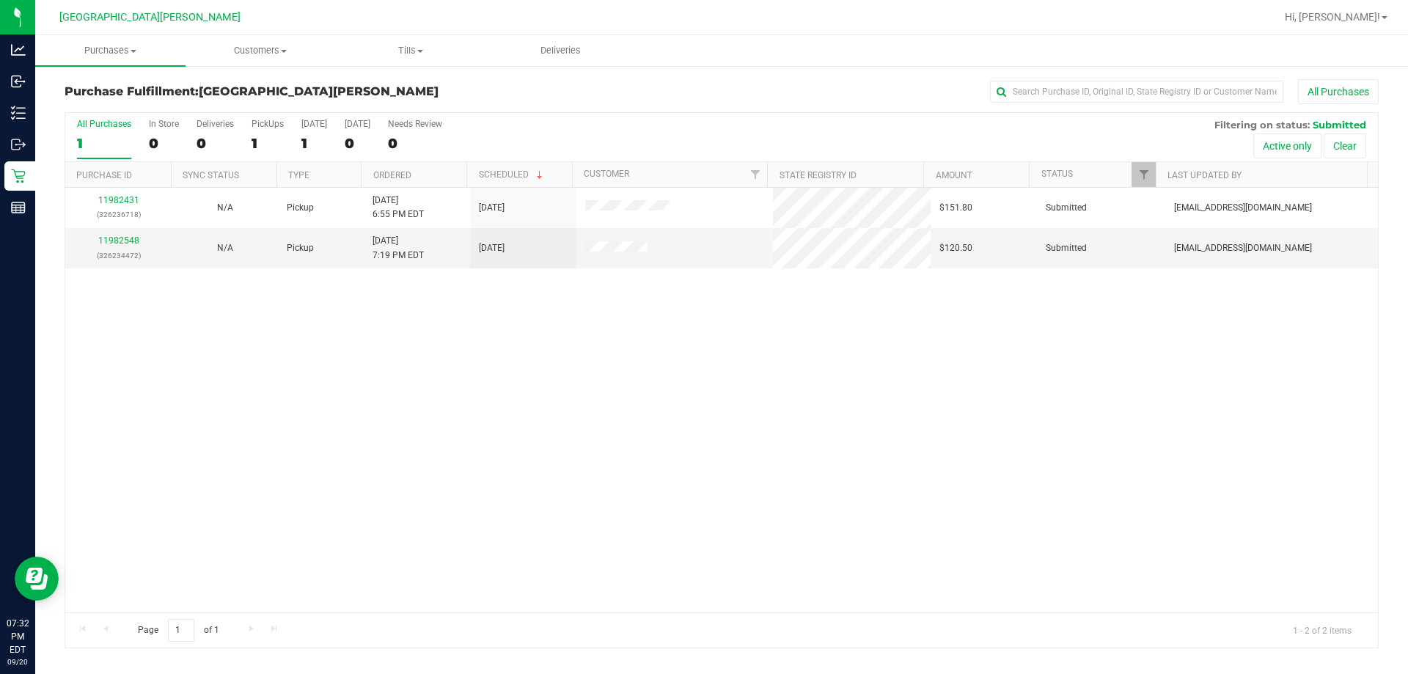
drag, startPoint x: 325, startPoint y: 386, endPoint x: 186, endPoint y: 311, distance: 157.8
click at [323, 387] on div "11982431 (326236718) N/A Pickup 9/20/2025 6:55 PM EDT 9/20/2025 $151.80 Submitt…" at bounding box center [721, 400] width 1312 height 424
click at [130, 244] on link "11982548" at bounding box center [118, 240] width 41 height 10
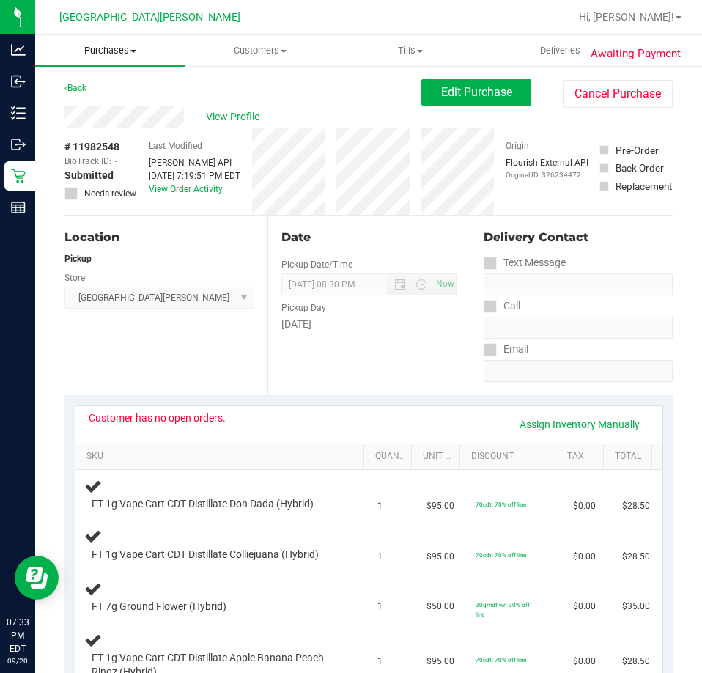
drag, startPoint x: 92, startPoint y: 41, endPoint x: 100, endPoint y: 82, distance: 41.7
click at [92, 42] on uib-tab-heading "Purchases Summary of purchases Fulfillment All purchases" at bounding box center [110, 50] width 150 height 31
click at [89, 106] on span "Fulfillment" at bounding box center [80, 106] width 91 height 12
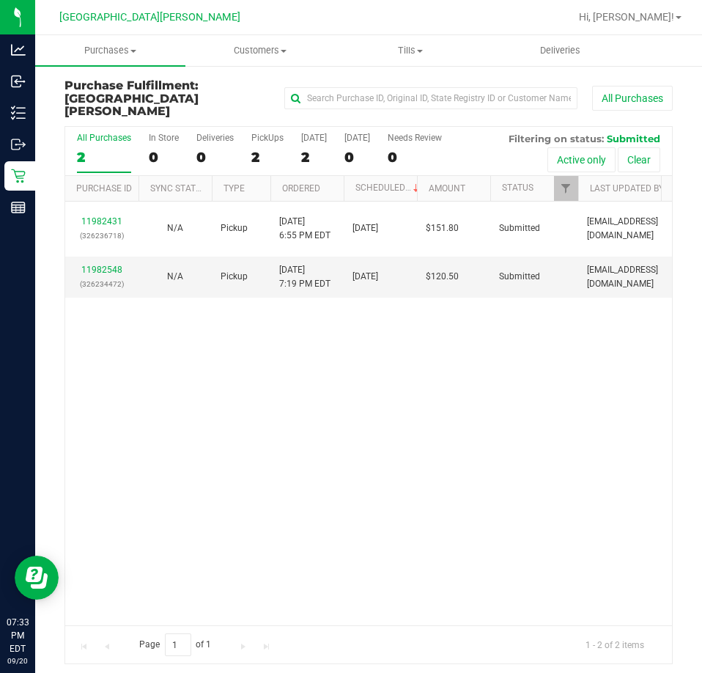
click at [328, 410] on div "11982431 (326236718) N/A Pickup 9/20/2025 6:55 PM EDT 9/20/2025 $151.80 Submitt…" at bounding box center [368, 414] width 607 height 424
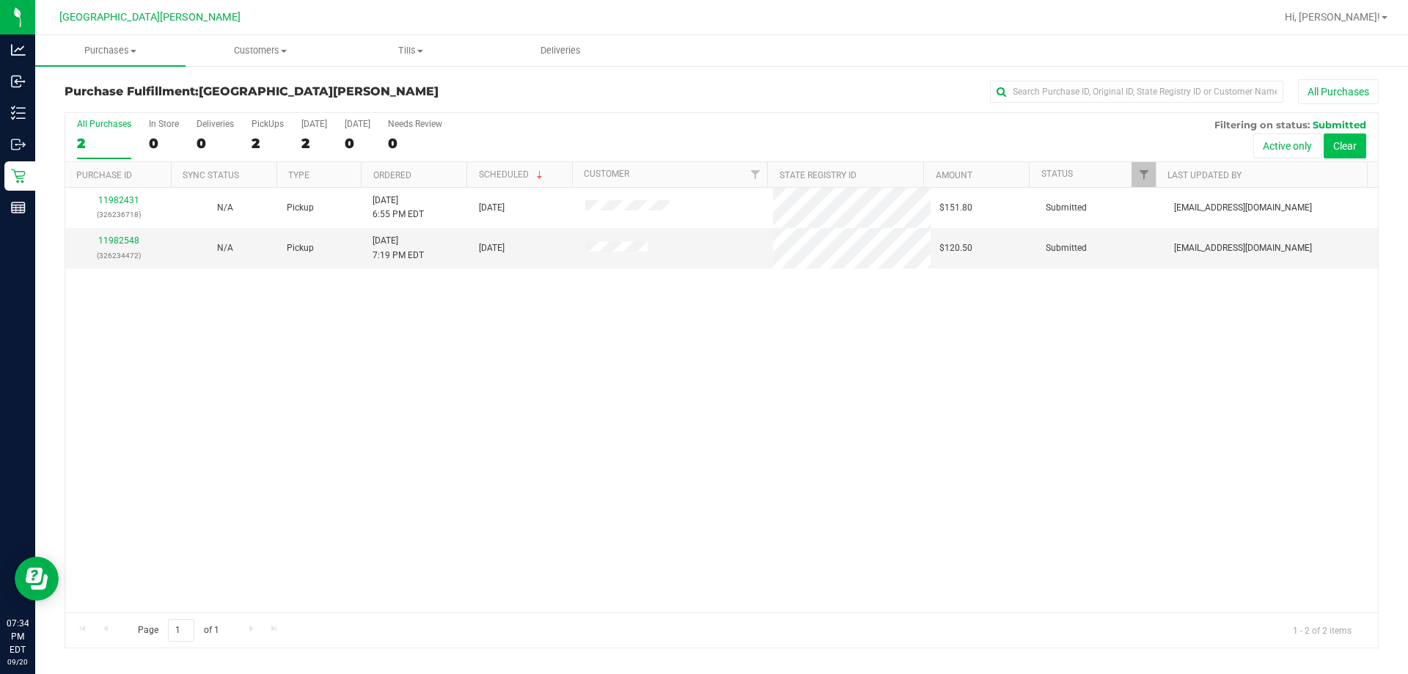
click at [702, 152] on button "Clear" at bounding box center [1344, 145] width 43 height 25
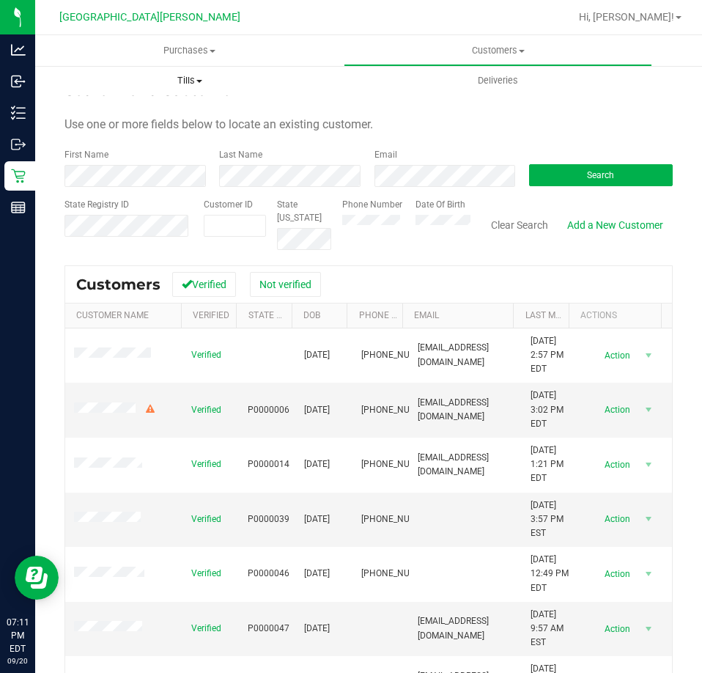
click at [292, 87] on uib-tab-heading "Tills Manage tills Reconcile e-payments" at bounding box center [189, 80] width 307 height 29
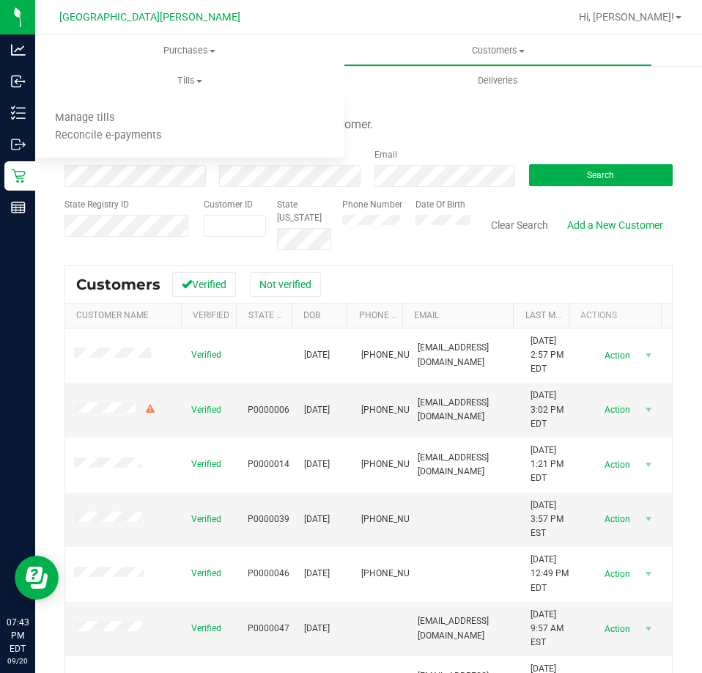
click at [452, 120] on div "Use one or more fields below to locate an existing customer." at bounding box center [369, 125] width 608 height 18
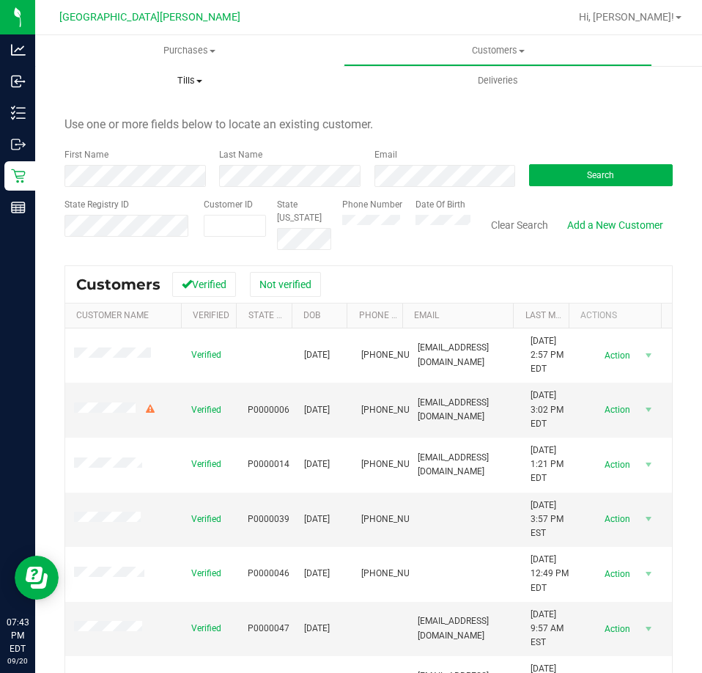
click at [194, 89] on uib-tab-heading "Tills Manage tills Reconcile e-payments" at bounding box center [189, 80] width 309 height 31
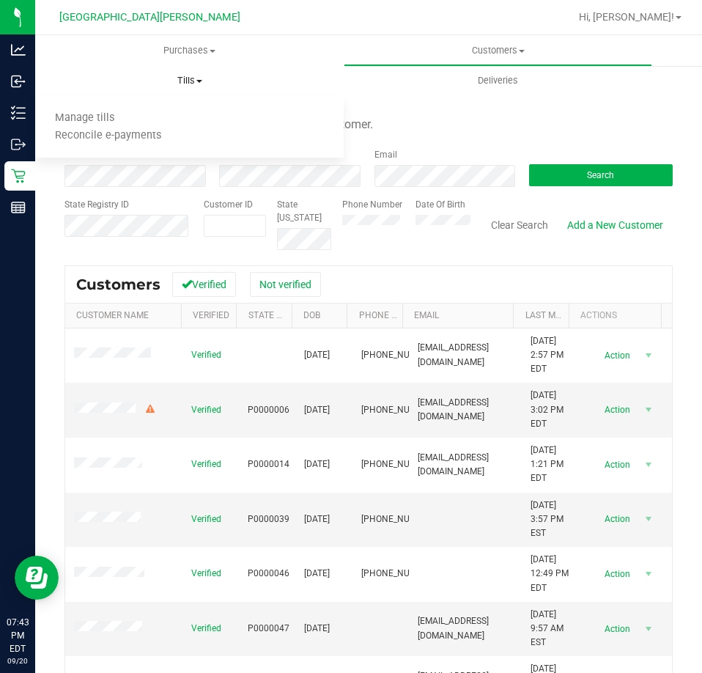
click at [194, 79] on span "Tills" at bounding box center [189, 80] width 309 height 13
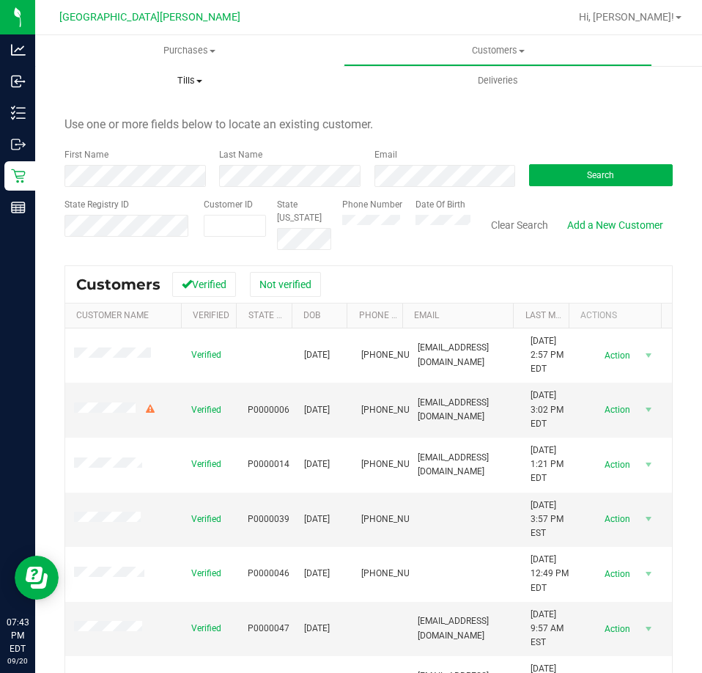
click at [191, 81] on span "Tills" at bounding box center [189, 80] width 309 height 13
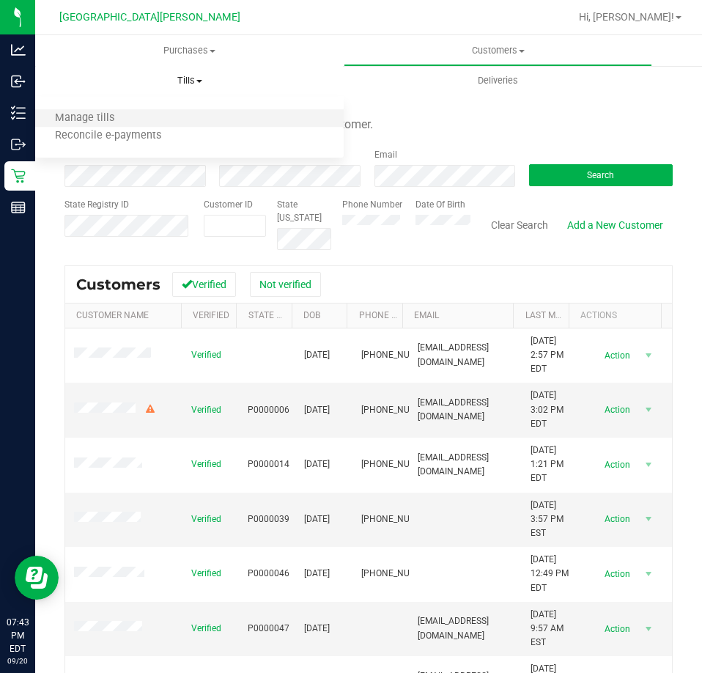
click at [183, 114] on li "Manage tills" at bounding box center [189, 119] width 309 height 18
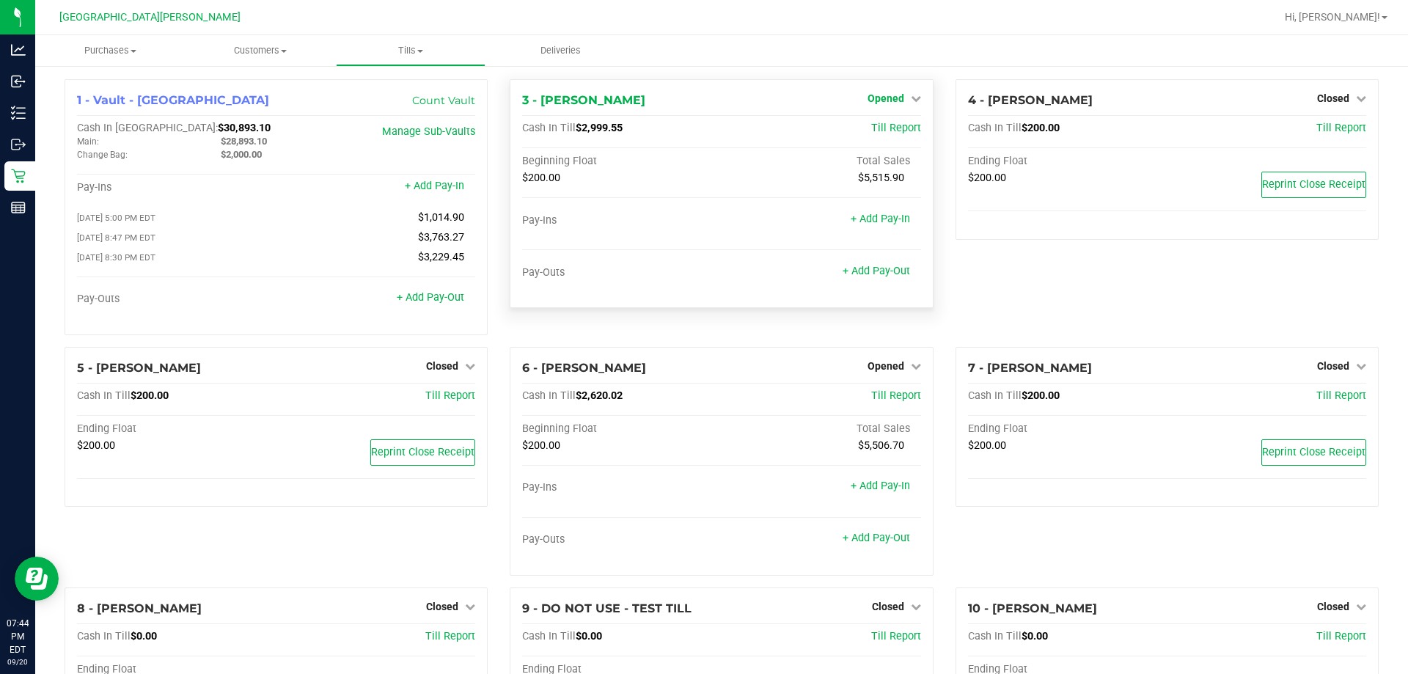
click at [702, 94] on span "Opened" at bounding box center [885, 98] width 37 height 12
click at [702, 90] on div "3 - EDITH-REUSS Opened Close Till Cash In Till $2,999.55 Till Report Beginning …" at bounding box center [720, 193] width 423 height 229
click at [702, 73] on div "1 - Vault - Key West Count Vault Cash In Vault: $30,893.10 Main: $28,893.10 Cha…" at bounding box center [721, 626] width 1372 height 1122
click at [702, 87] on div "3 - EDITH-REUSS Opened Close Till Cash In Till $2,999.55 Till Report Beginning …" at bounding box center [720, 193] width 423 height 229
click at [702, 84] on div "3 - EDITH-REUSS Opened Close Till Cash In Till $2,999.55 Till Report Beginning …" at bounding box center [720, 193] width 423 height 229
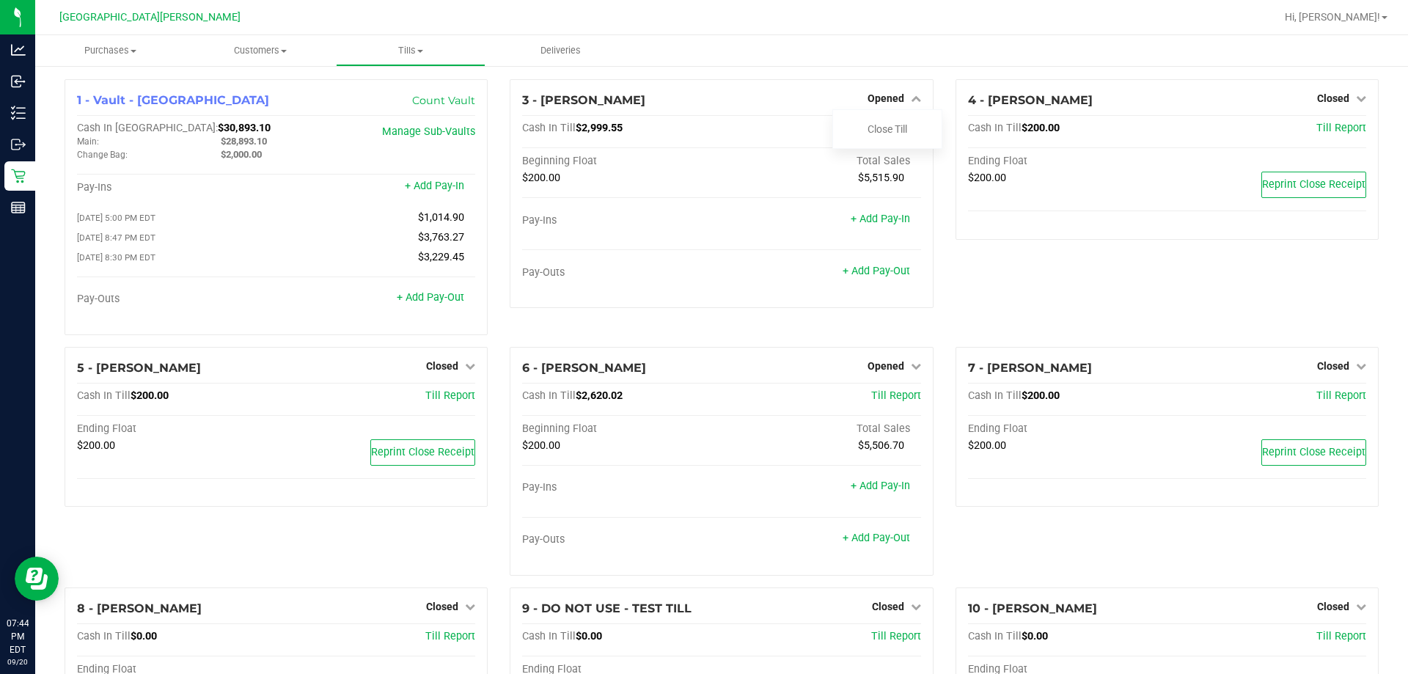
click at [702, 63] on ul "Purchases Summary of purchases Fulfillment All purchases Customers All customer…" at bounding box center [739, 51] width 1408 height 32
click at [702, 124] on link "Close Till" at bounding box center [887, 129] width 40 height 12
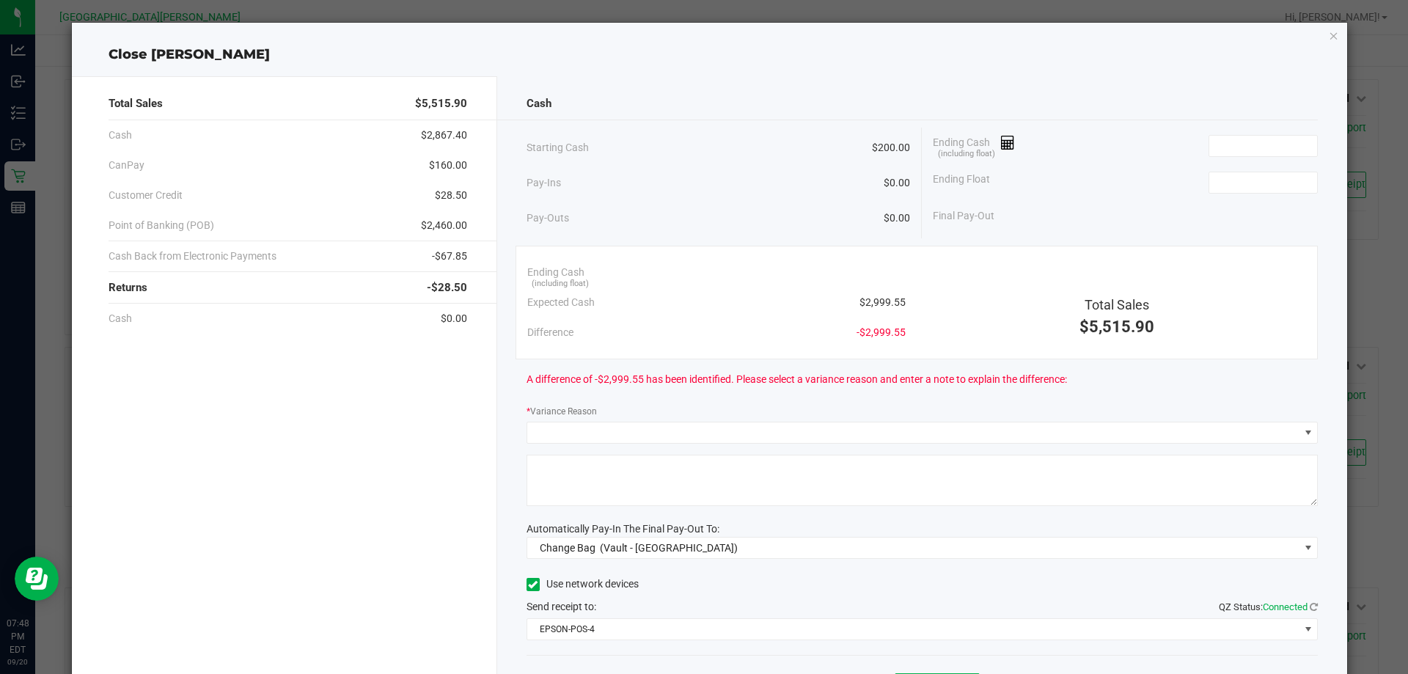
drag, startPoint x: 1039, startPoint y: 106, endPoint x: 1167, endPoint y: 183, distance: 149.2
click at [702, 113] on div "Cash" at bounding box center [922, 104] width 792 height 32
click at [702, 183] on input at bounding box center [1263, 182] width 108 height 21
type input "$200.00"
click at [702, 149] on input at bounding box center [1263, 146] width 108 height 21
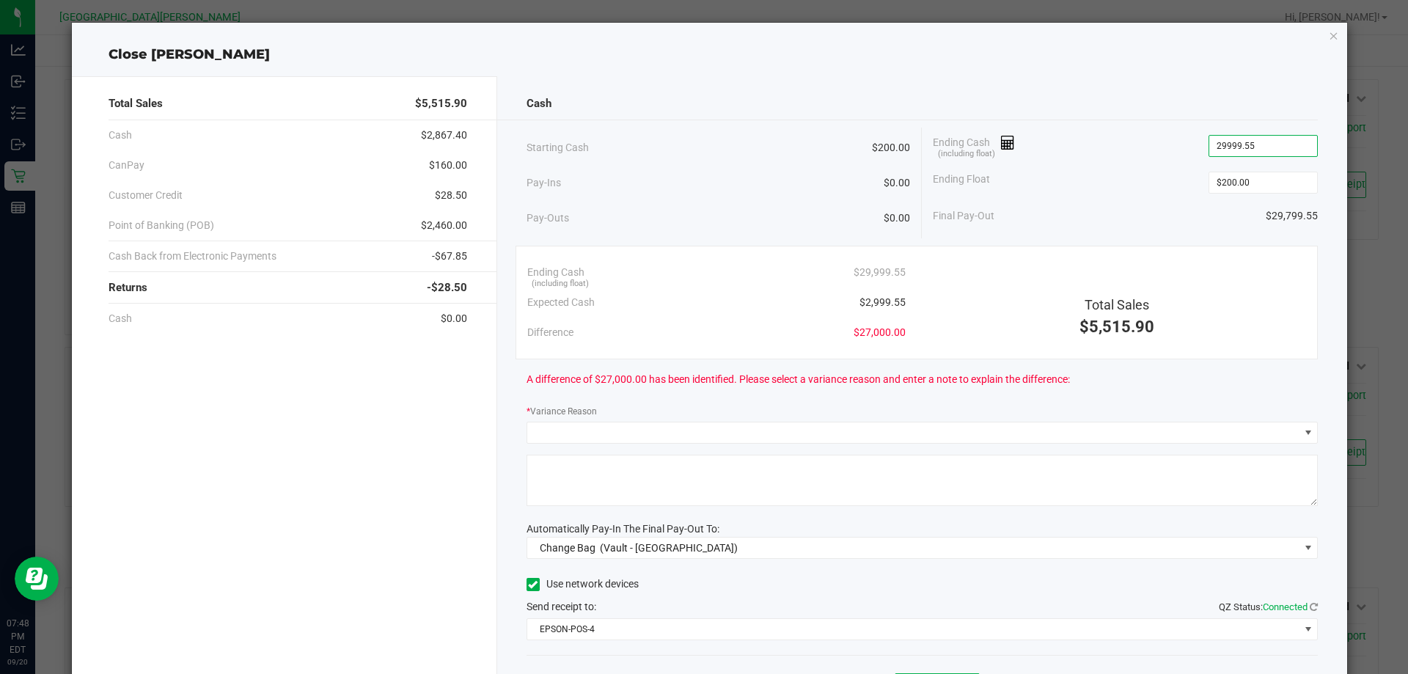
click at [702, 149] on input "29999.55" at bounding box center [1263, 146] width 108 height 21
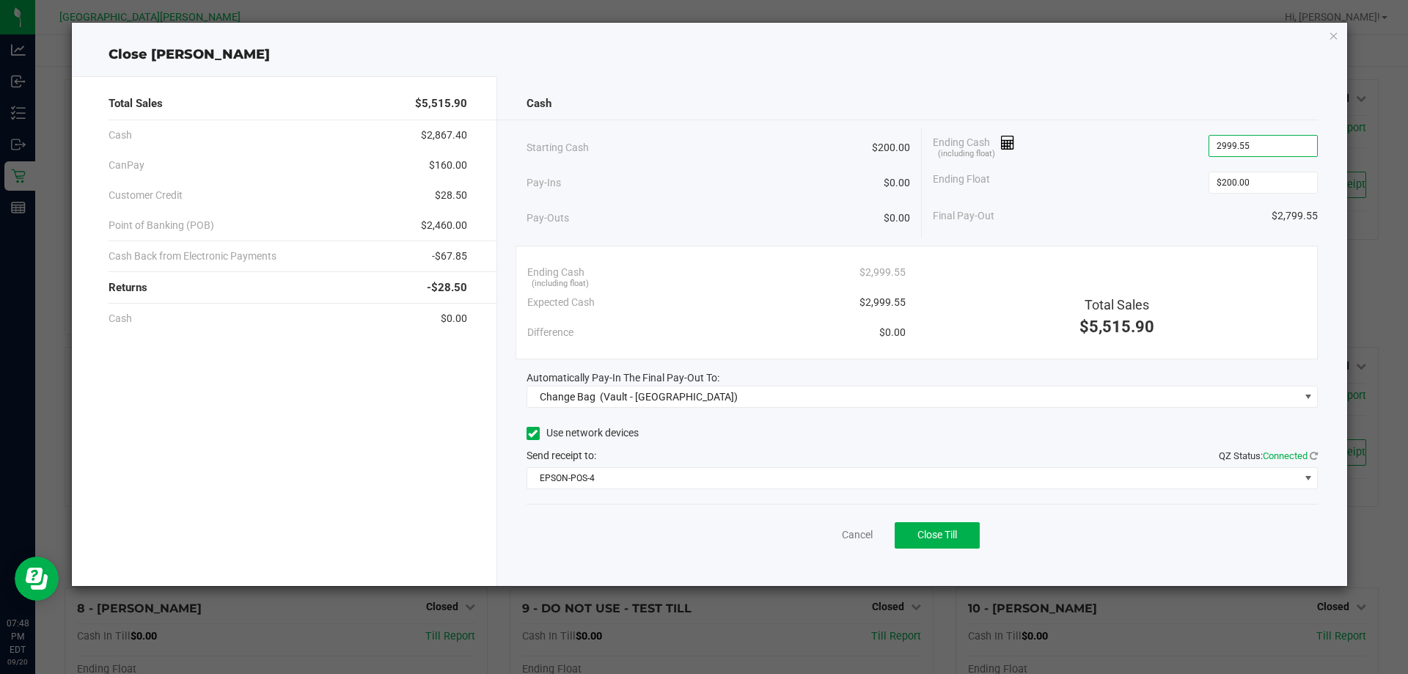
type input "$2,999.55"
click at [702, 220] on div "Final Pay-Out $2,799.55" at bounding box center [1124, 216] width 385 height 30
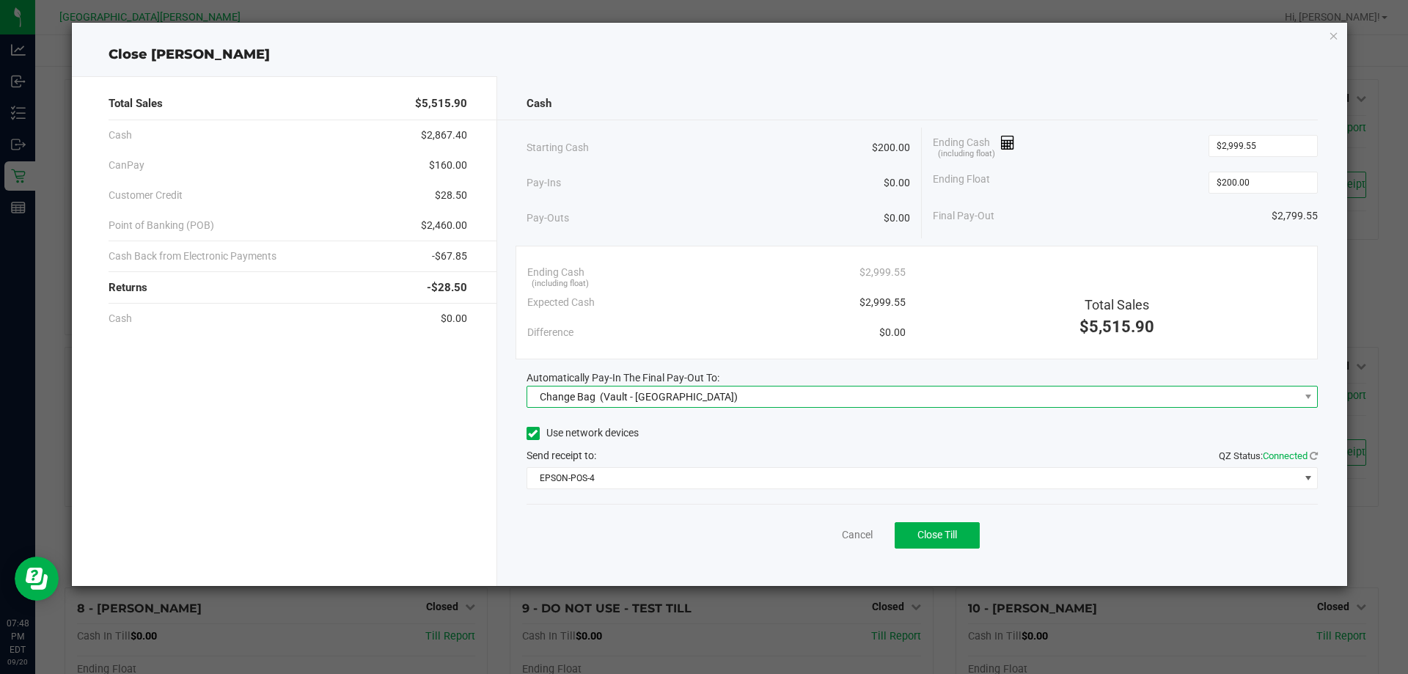
click at [702, 400] on span "Change Bag (Vault - Key West)" at bounding box center [913, 396] width 772 height 21
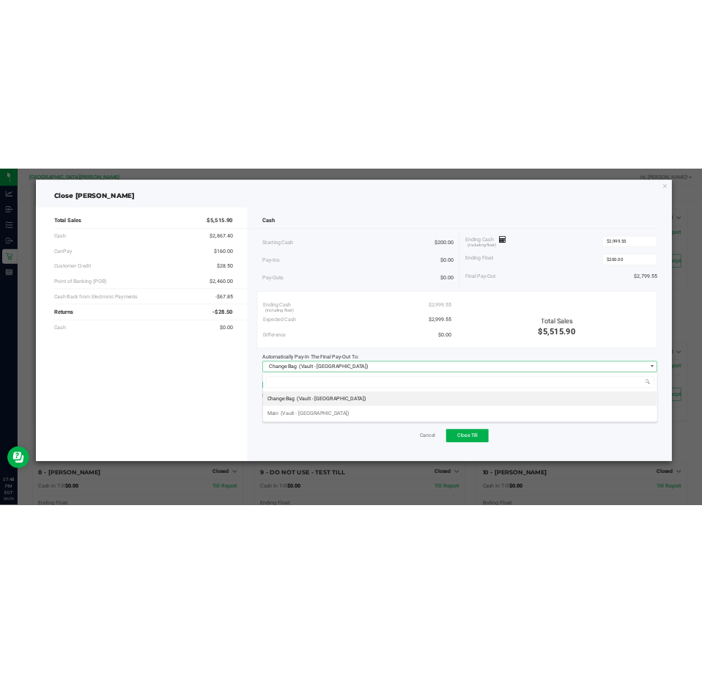
scroll to position [22, 791]
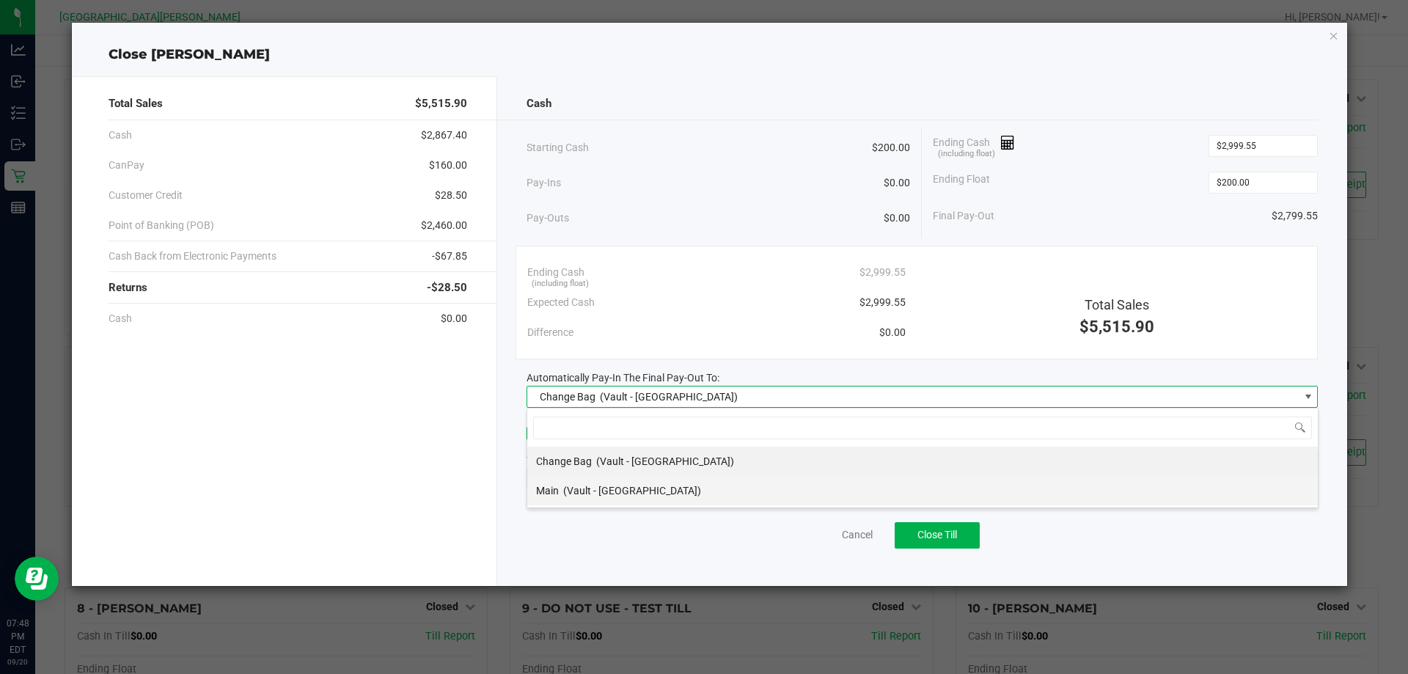
click at [688, 496] on li "Main (Vault - Key West)" at bounding box center [922, 490] width 790 height 29
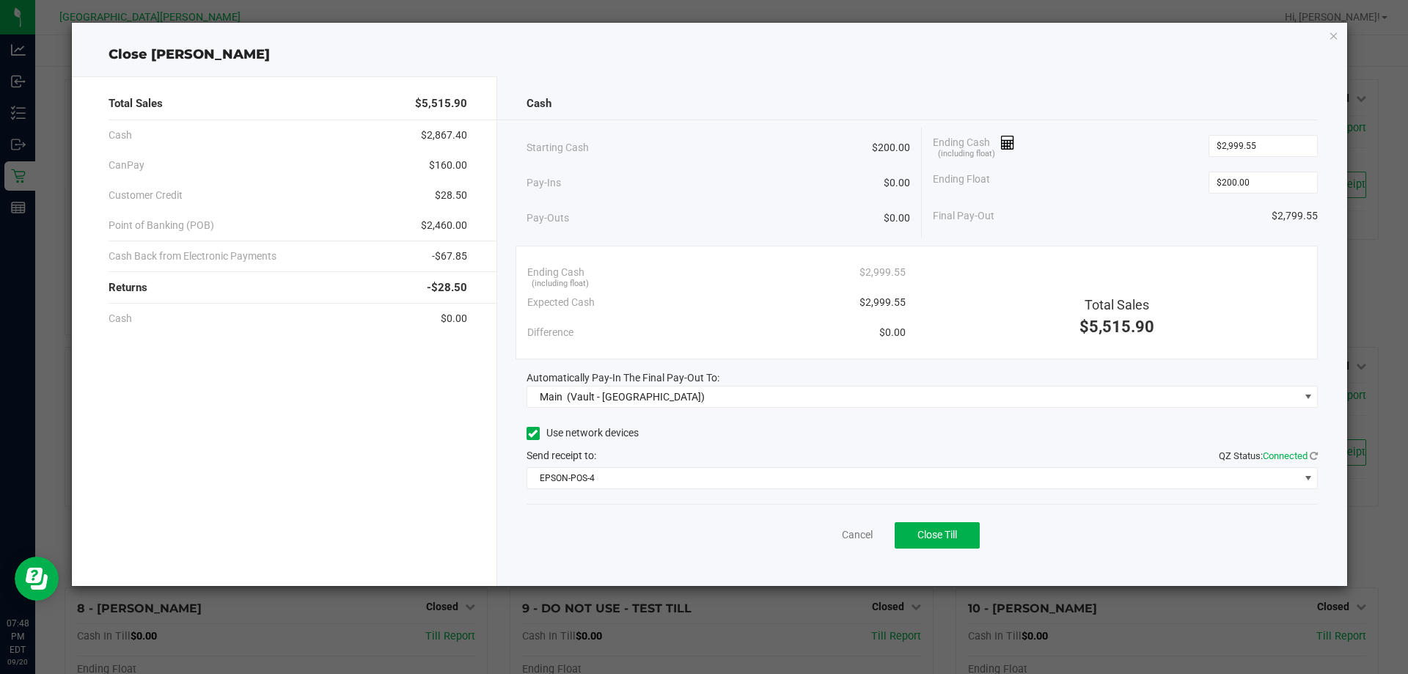
click at [702, 449] on div "Send receipt to: QZ Status: Connected" at bounding box center [922, 455] width 792 height 15
click at [702, 448] on div "Send receipt to: QZ Status: Connected" at bounding box center [922, 455] width 792 height 15
click at [702, 62] on div "Close EDITH-REUSS" at bounding box center [710, 55] width 1276 height 20
click at [702, 141] on div "Ending Cash (including float) $2,999.55" at bounding box center [1124, 146] width 385 height 37
click at [702, 536] on button "Close Till" at bounding box center [936, 535] width 85 height 26
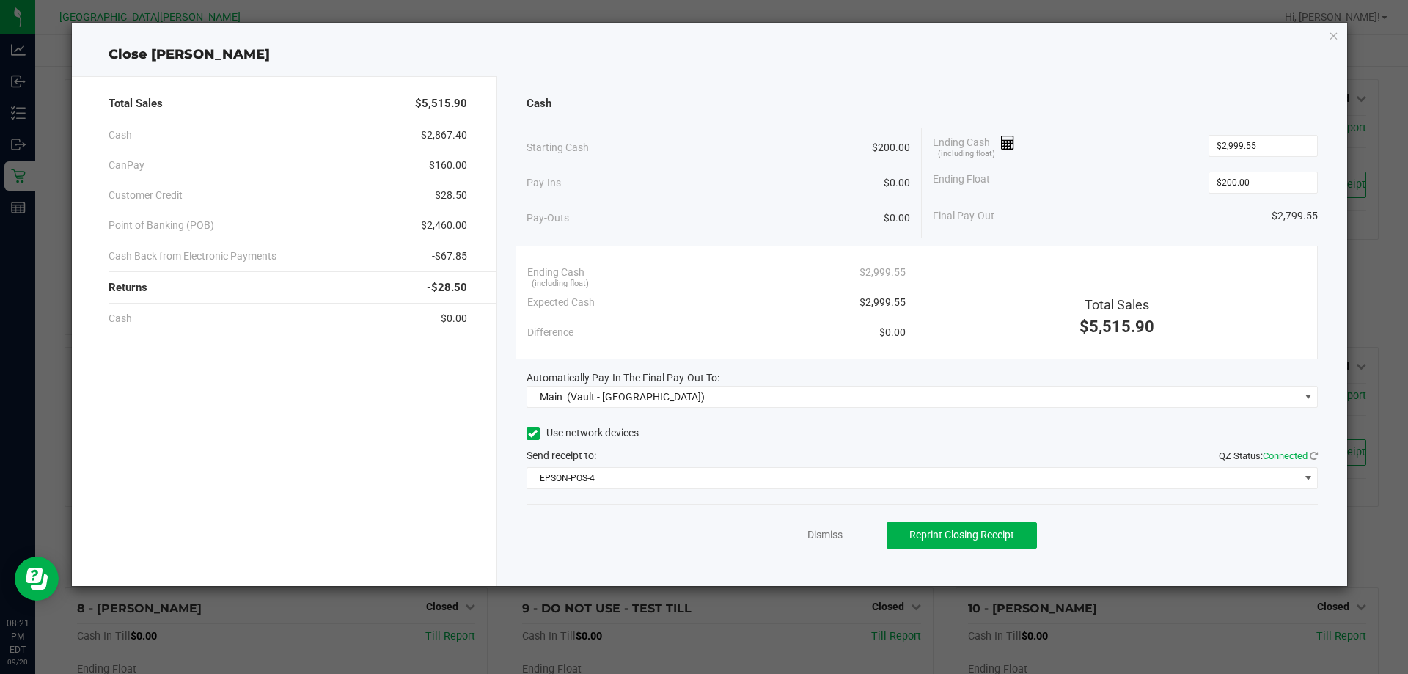
click at [702, 549] on div "Dismiss Reprint Closing Receipt" at bounding box center [922, 532] width 792 height 56
click at [702, 541] on link "Dismiss" at bounding box center [824, 534] width 35 height 15
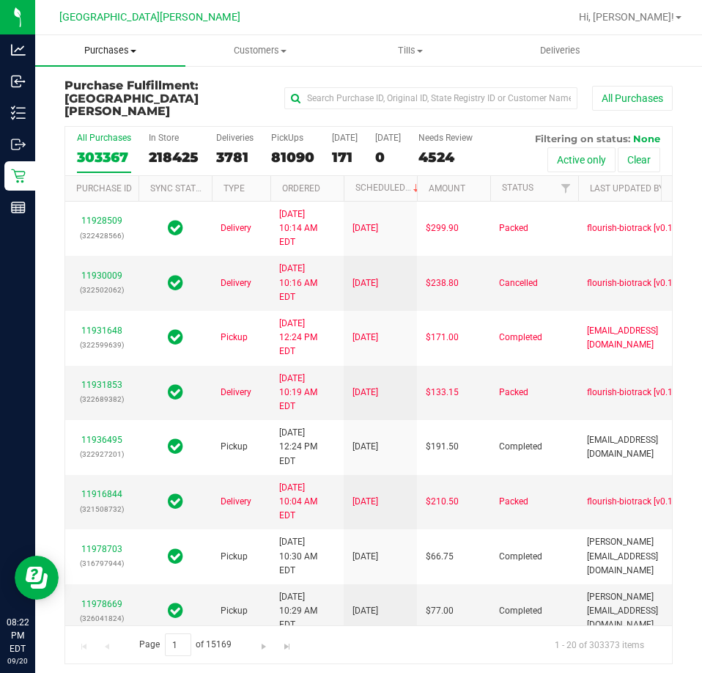
click at [127, 43] on uib-tab-heading "Purchases Summary of purchases Fulfillment All purchases" at bounding box center [110, 50] width 150 height 31
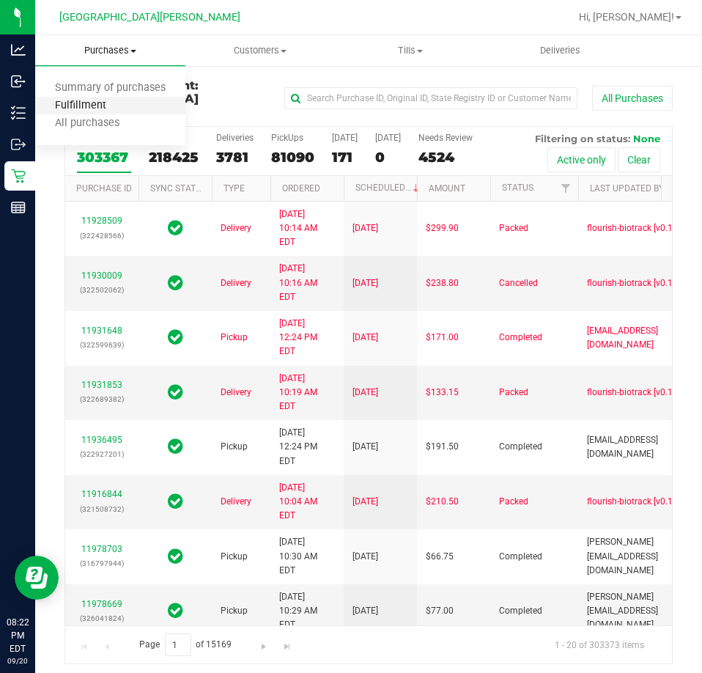
click at [73, 108] on span "Fulfillment" at bounding box center [80, 106] width 91 height 12
